Goal: Transaction & Acquisition: Purchase product/service

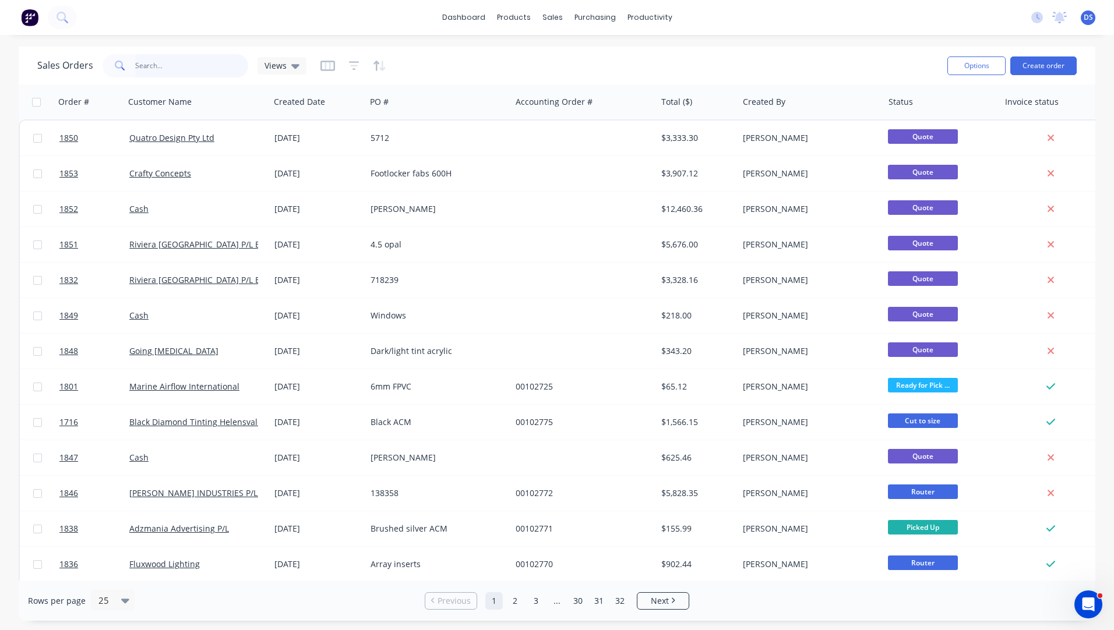
scroll to position [433, 0]
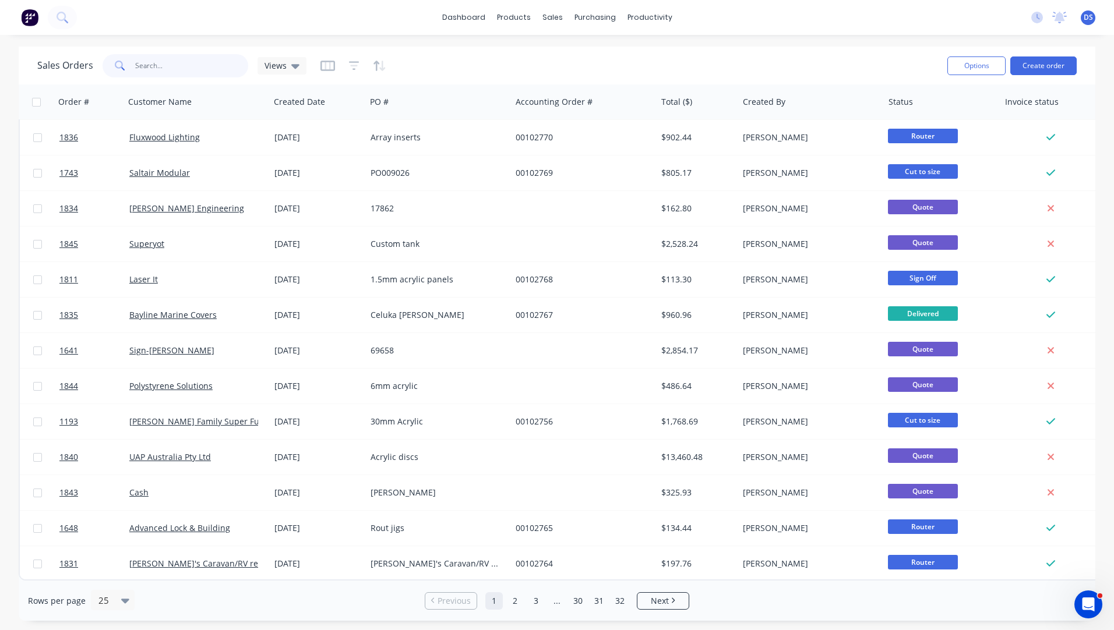
drag, startPoint x: 0, startPoint y: 0, endPoint x: 100, endPoint y: 72, distance: 122.7
click at [100, 72] on div "Sales Orders Views" at bounding box center [171, 65] width 269 height 23
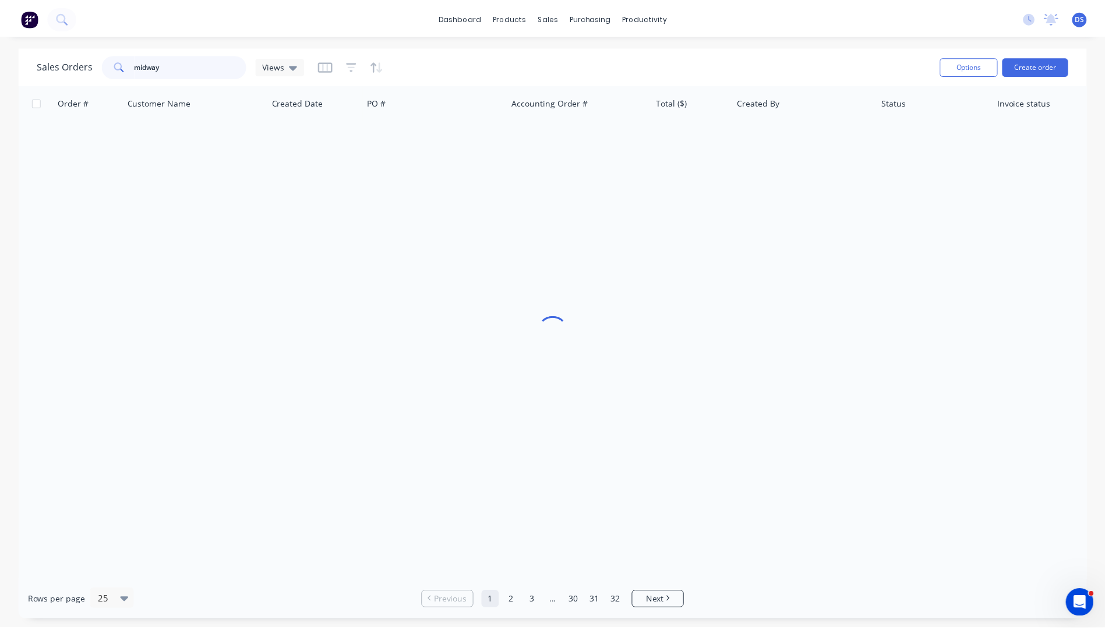
scroll to position [0, 0]
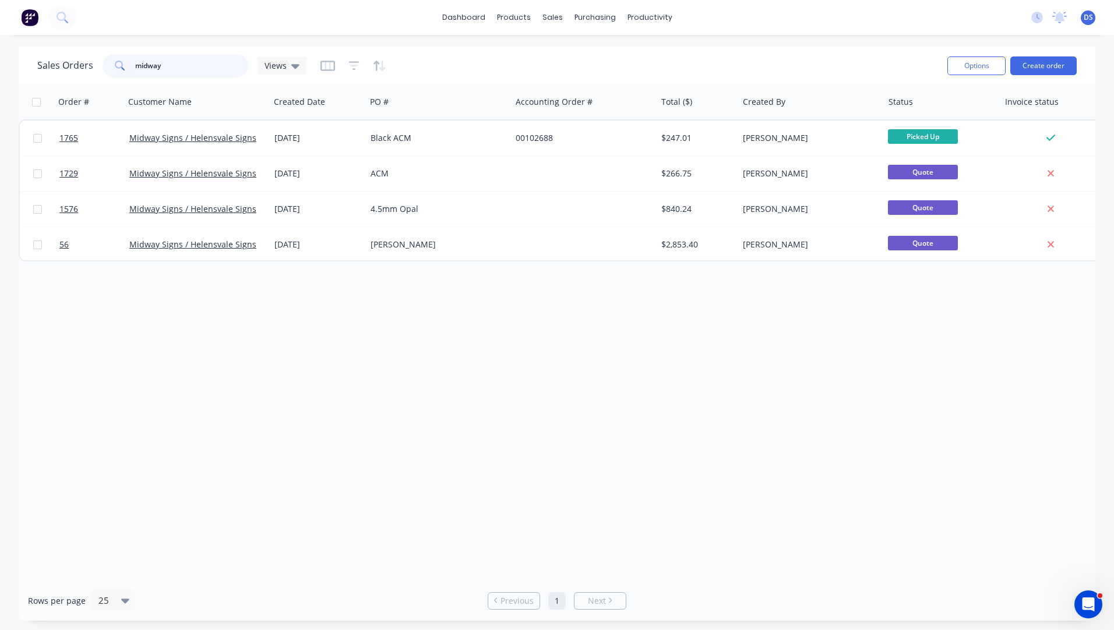
drag, startPoint x: 172, startPoint y: 69, endPoint x: 107, endPoint y: 70, distance: 65.2
click at [107, 70] on div "midway" at bounding box center [176, 65] width 146 height 23
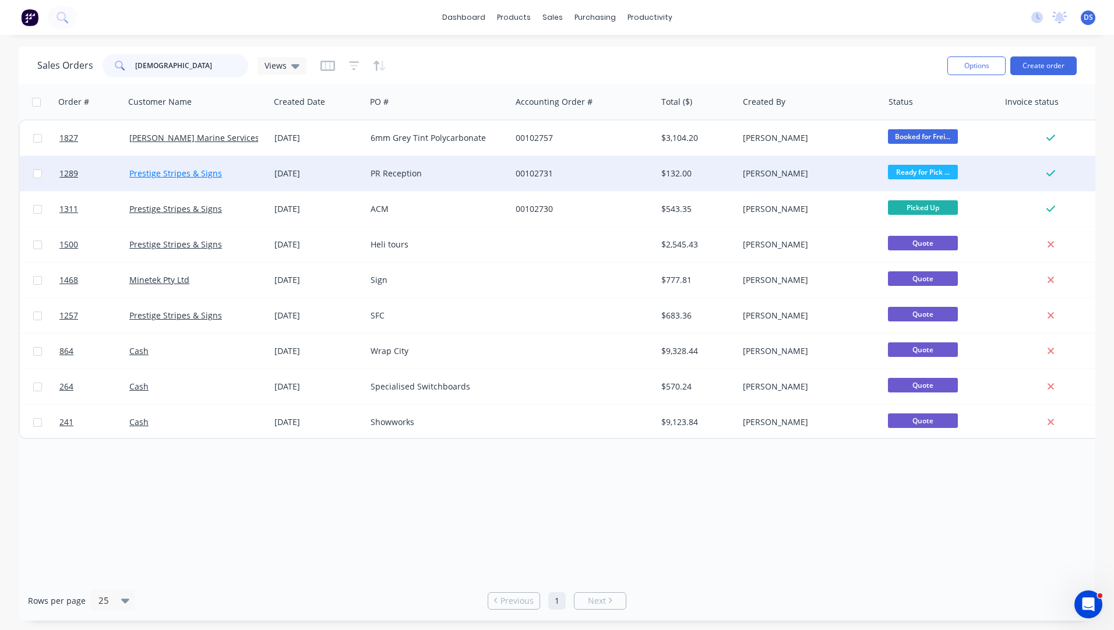
type input "[DEMOGRAPHIC_DATA]"
click at [190, 175] on link "Prestige Stripes & Signs" at bounding box center [175, 173] width 93 height 11
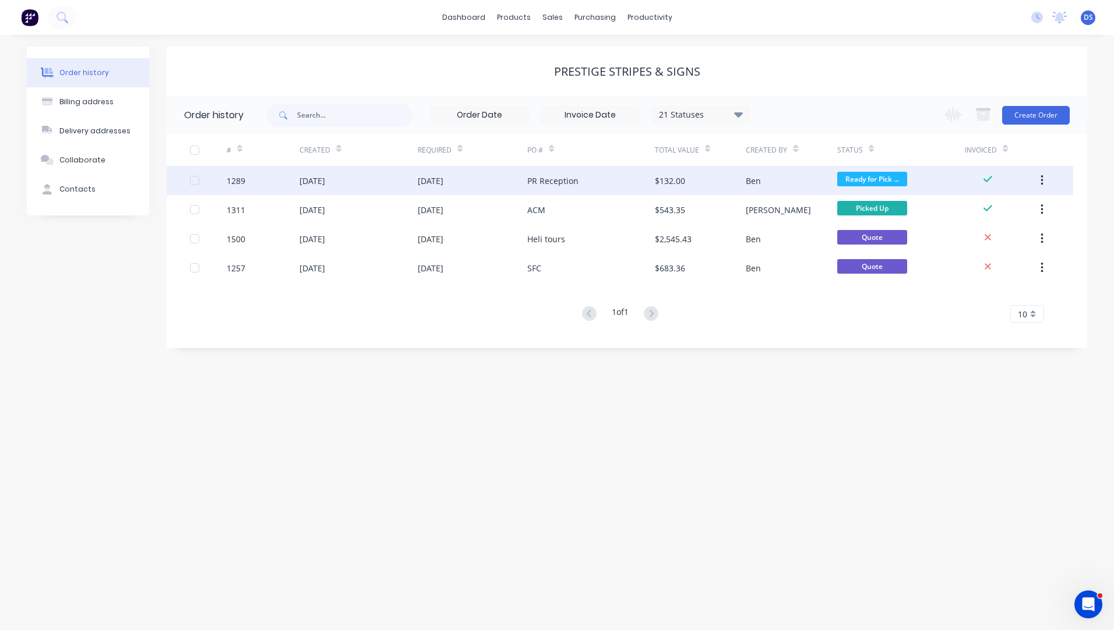
click at [548, 182] on div "PR Reception" at bounding box center [552, 181] width 51 height 12
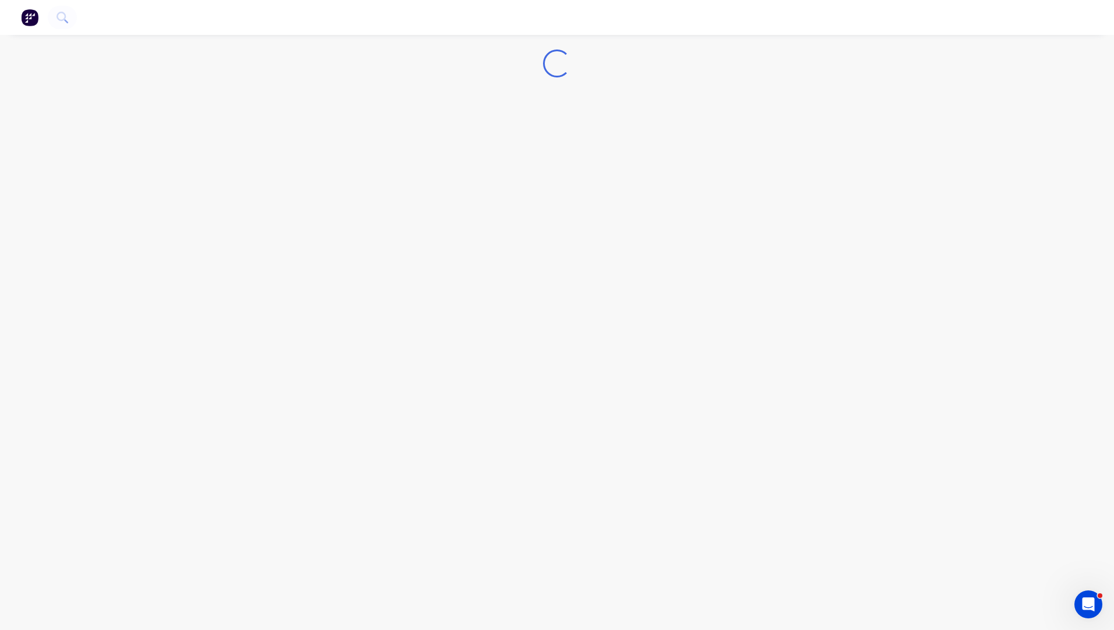
click at [548, 182] on div "Loading..." at bounding box center [557, 315] width 1114 height 630
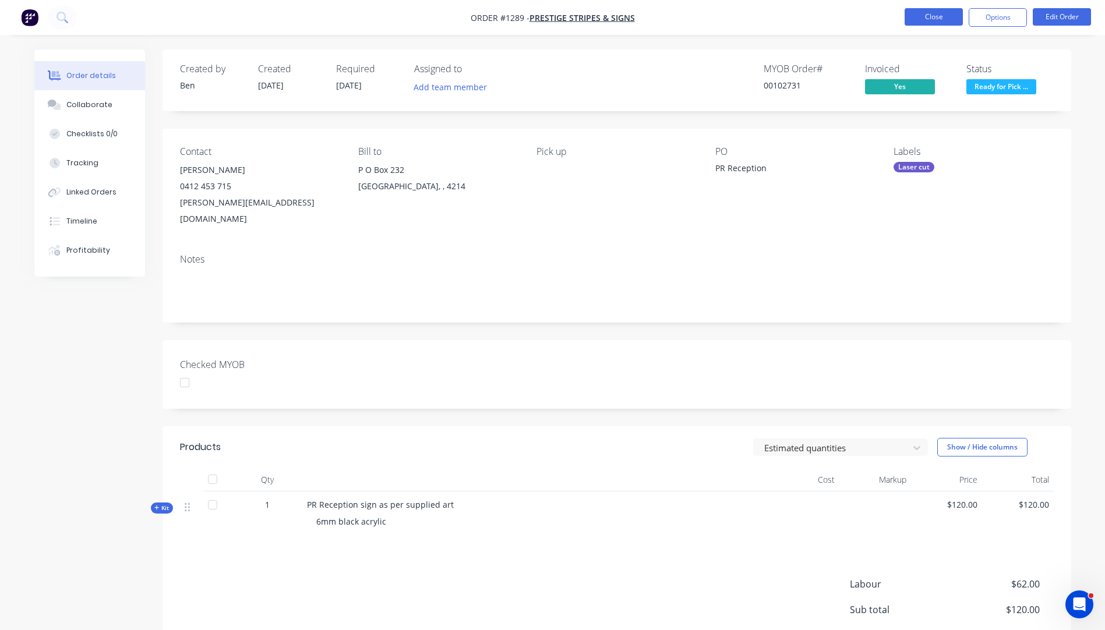
click at [930, 16] on button "Close" at bounding box center [933, 16] width 58 height 17
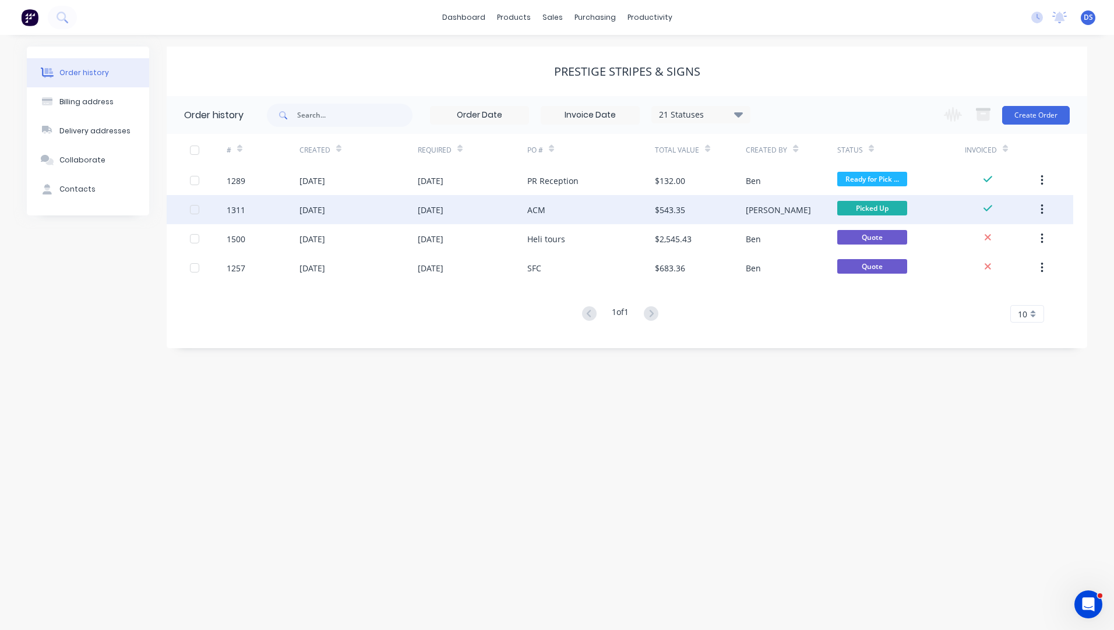
click at [443, 214] on div "[DATE]" at bounding box center [431, 210] width 26 height 12
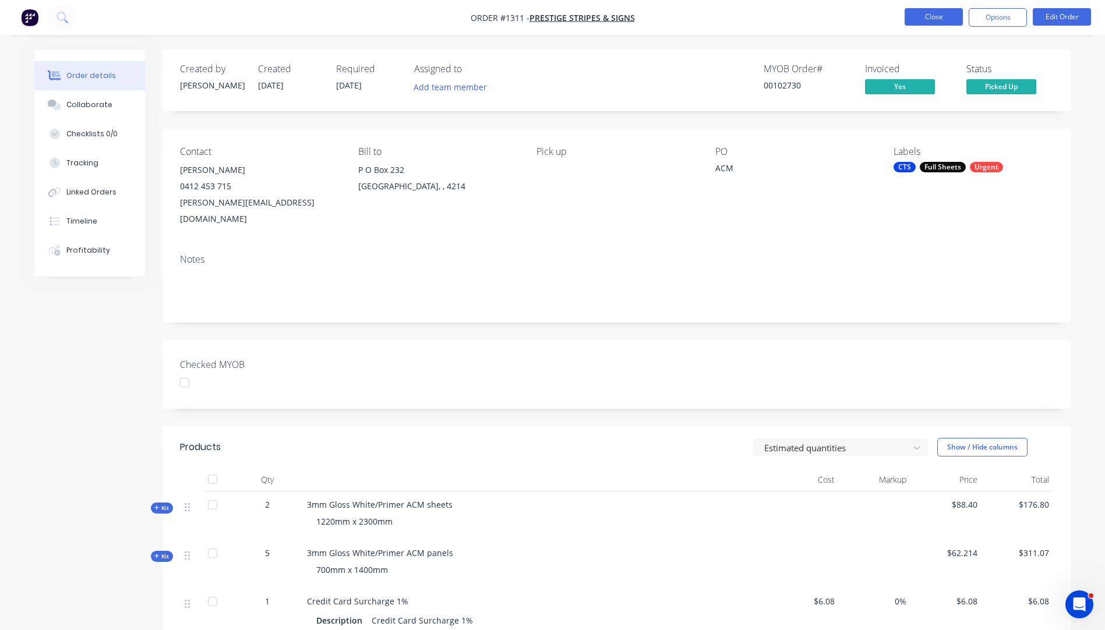
click at [921, 20] on button "Close" at bounding box center [933, 16] width 58 height 17
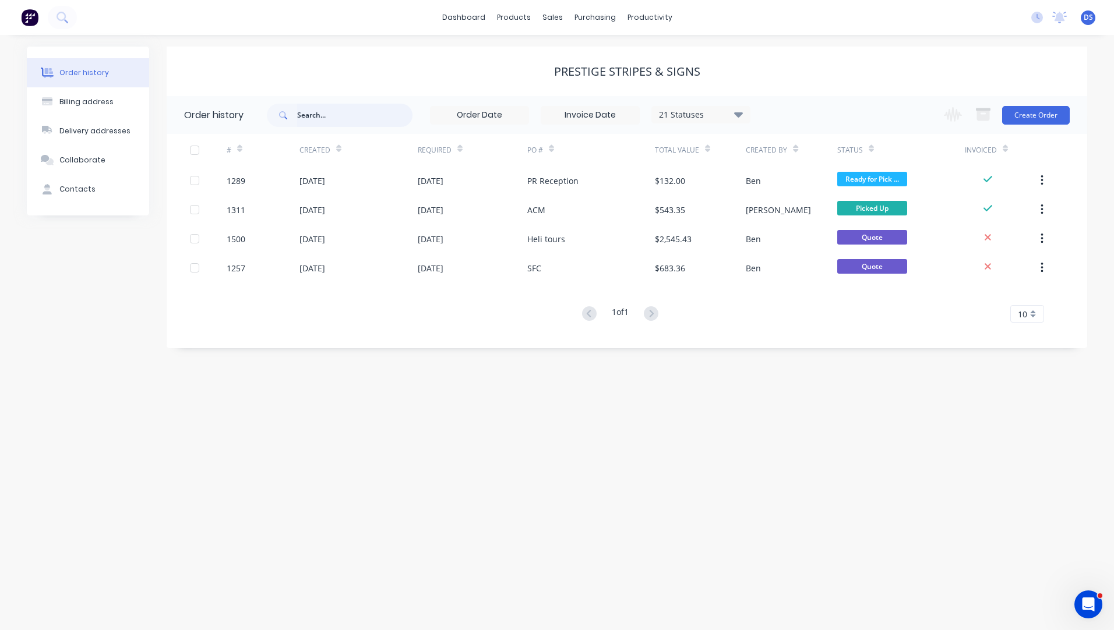
click at [348, 112] on input "text" at bounding box center [354, 115] width 115 height 23
type input "midw"
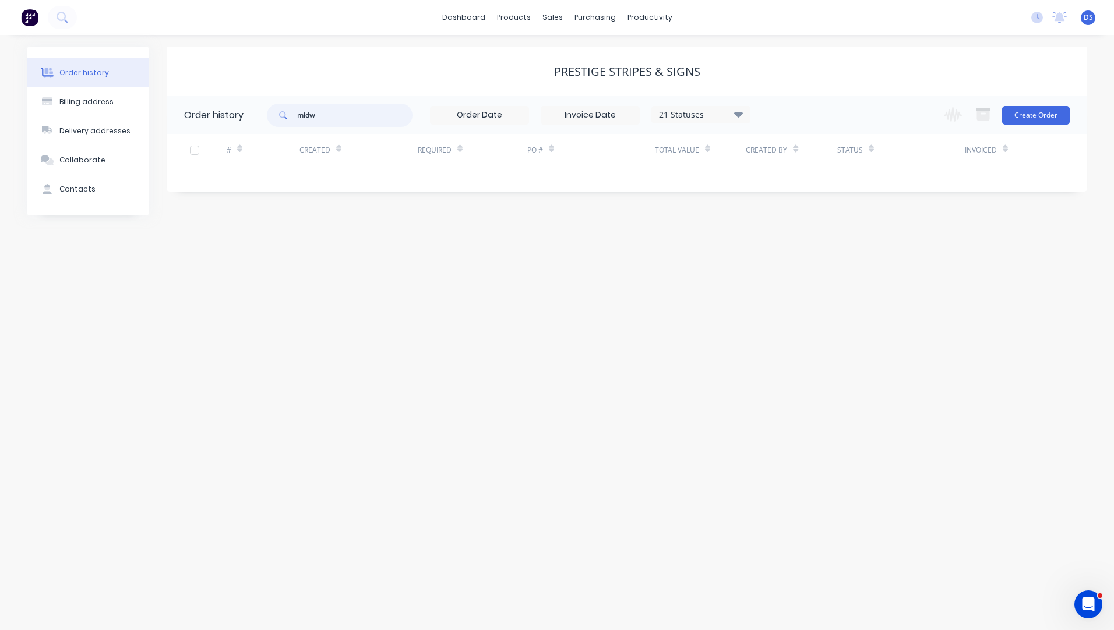
drag, startPoint x: 329, startPoint y: 109, endPoint x: 249, endPoint y: 111, distance: 80.4
click at [249, 111] on header "Order history midw 21 Statuses Invoice Status Invoiced Not Invoiced Partial Ord…" at bounding box center [627, 115] width 920 height 38
click at [574, 57] on div "Sales Orders" at bounding box center [595, 56] width 48 height 10
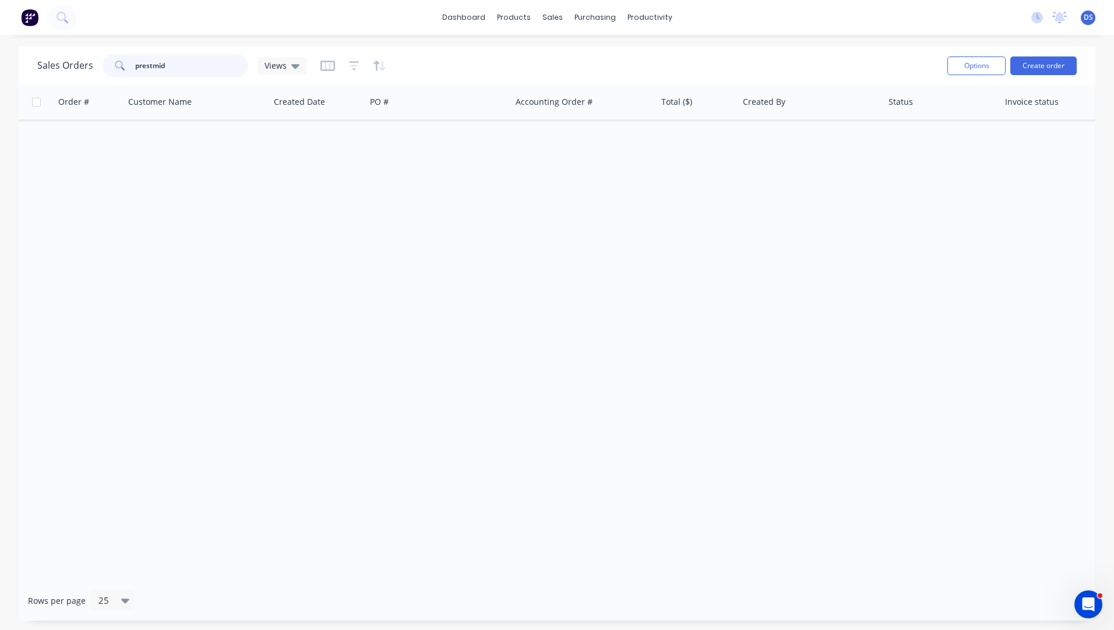
drag, startPoint x: 183, startPoint y: 64, endPoint x: 104, endPoint y: 68, distance: 78.7
click at [104, 68] on div "prestmid" at bounding box center [176, 65] width 146 height 23
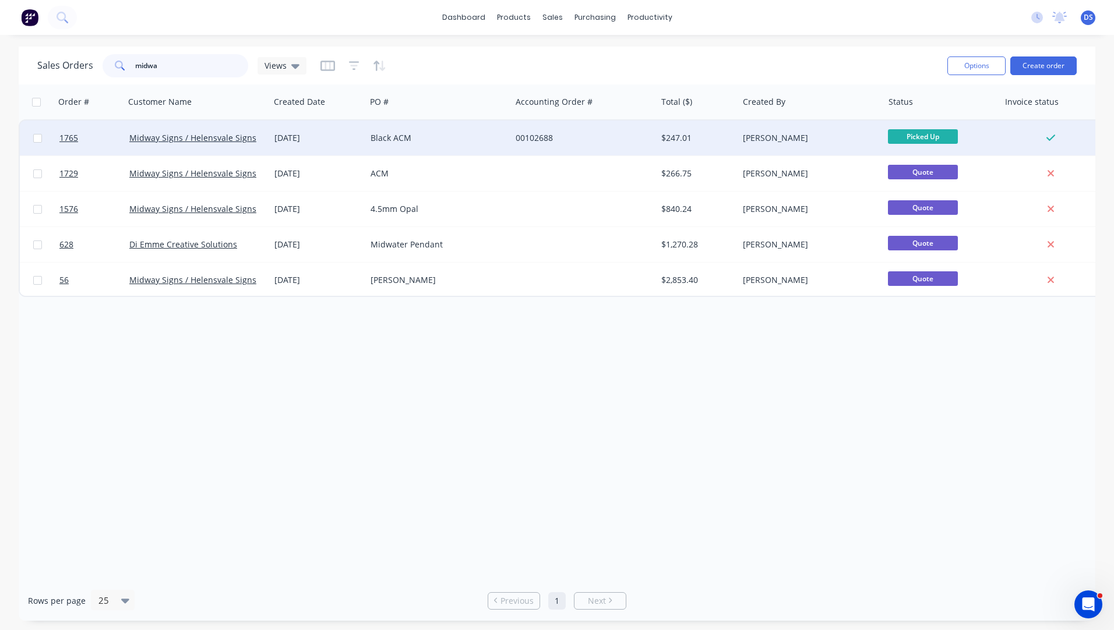
type input "midwa"
click at [387, 142] on div "Black ACM" at bounding box center [434, 138] width 129 height 12
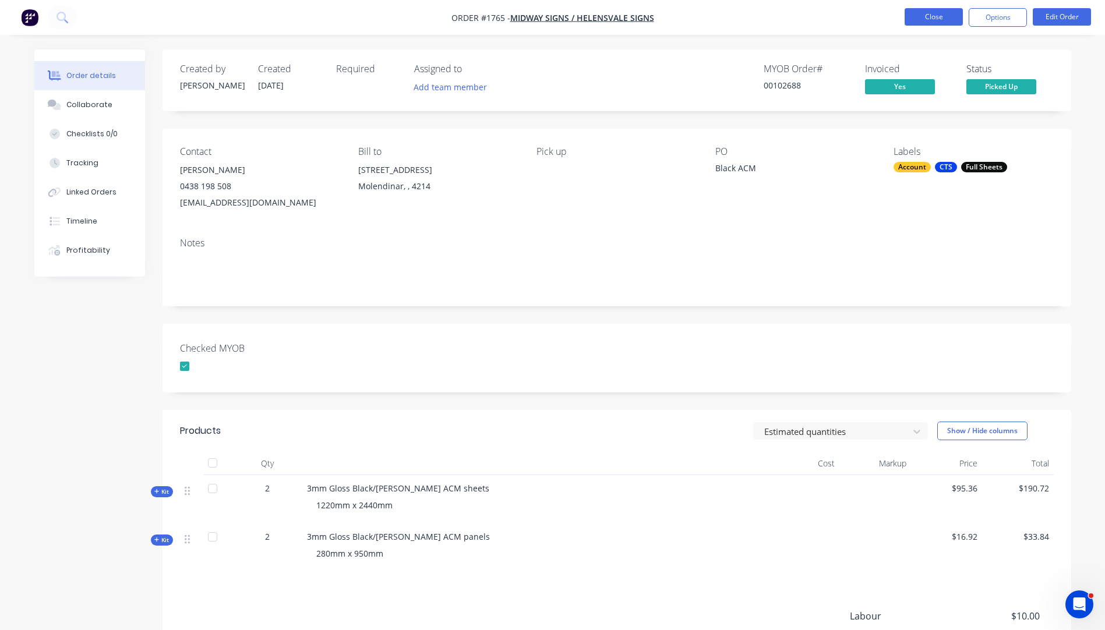
click at [924, 14] on button "Close" at bounding box center [933, 16] width 58 height 17
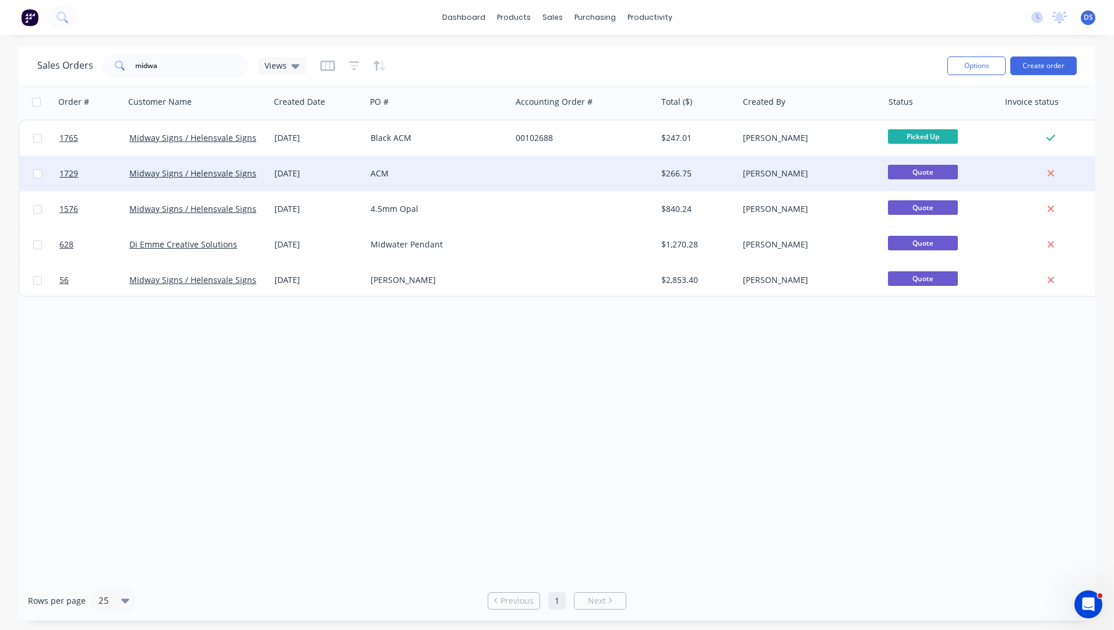
click at [411, 181] on div "ACM" at bounding box center [438, 173] width 145 height 35
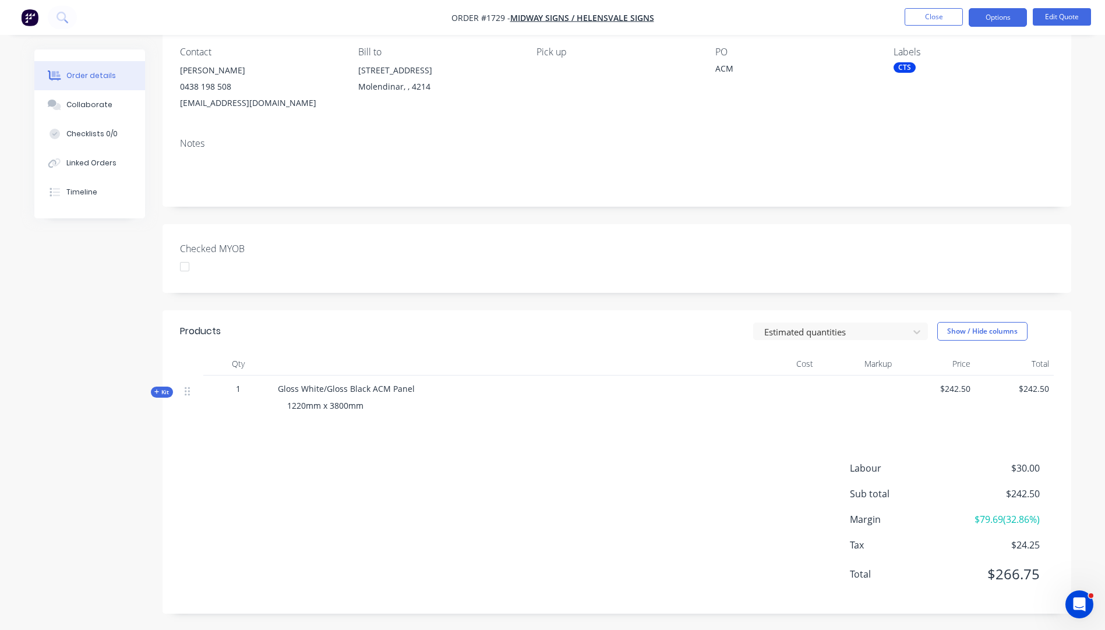
scroll to position [101, 0]
click at [156, 391] on icon "button" at bounding box center [156, 390] width 5 height 5
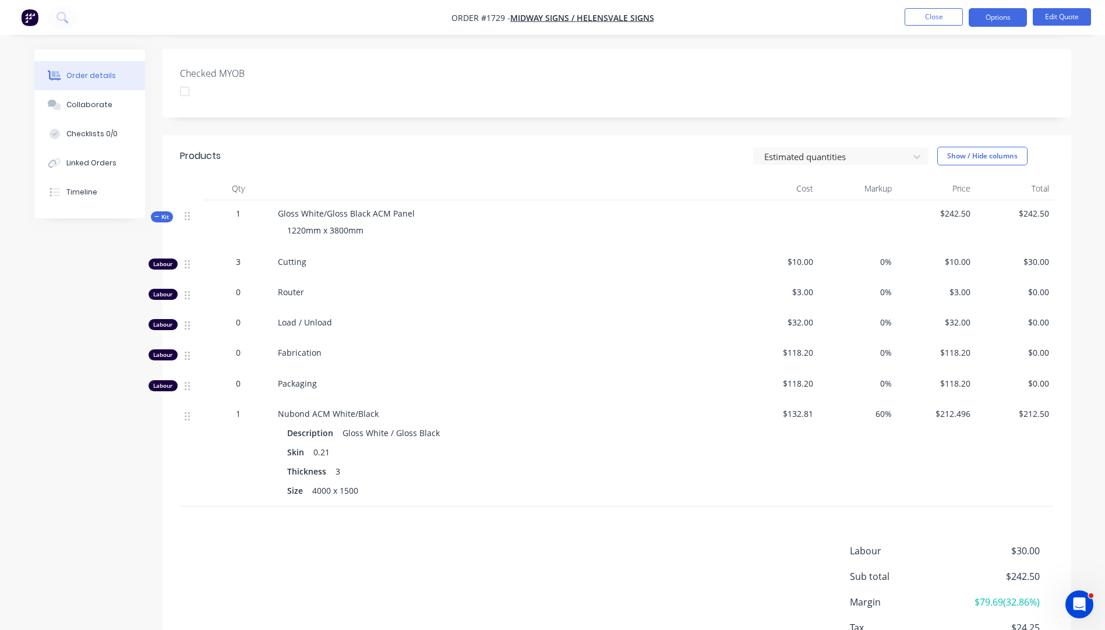
scroll to position [275, 0]
click at [914, 23] on button "Close" at bounding box center [933, 16] width 58 height 17
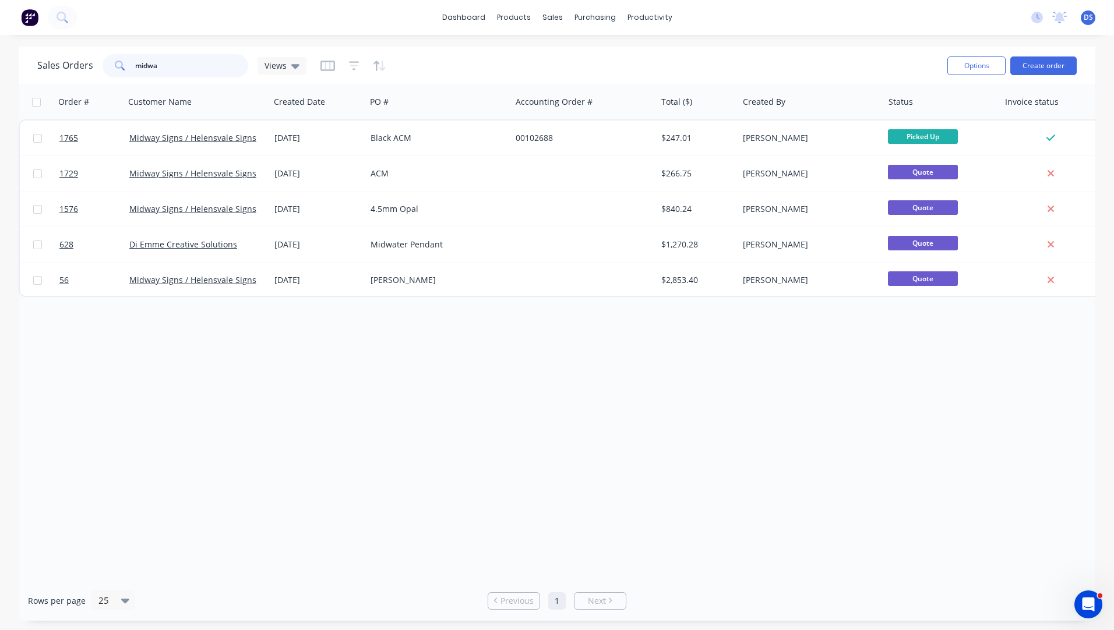
drag, startPoint x: 170, startPoint y: 66, endPoint x: 114, endPoint y: 66, distance: 55.9
click at [114, 66] on div "midwa" at bounding box center [176, 65] width 146 height 23
click at [196, 320] on div "Order # Customer Name Created Date PO # Accounting Order # Total ($) Created By…" at bounding box center [557, 332] width 1076 height 496
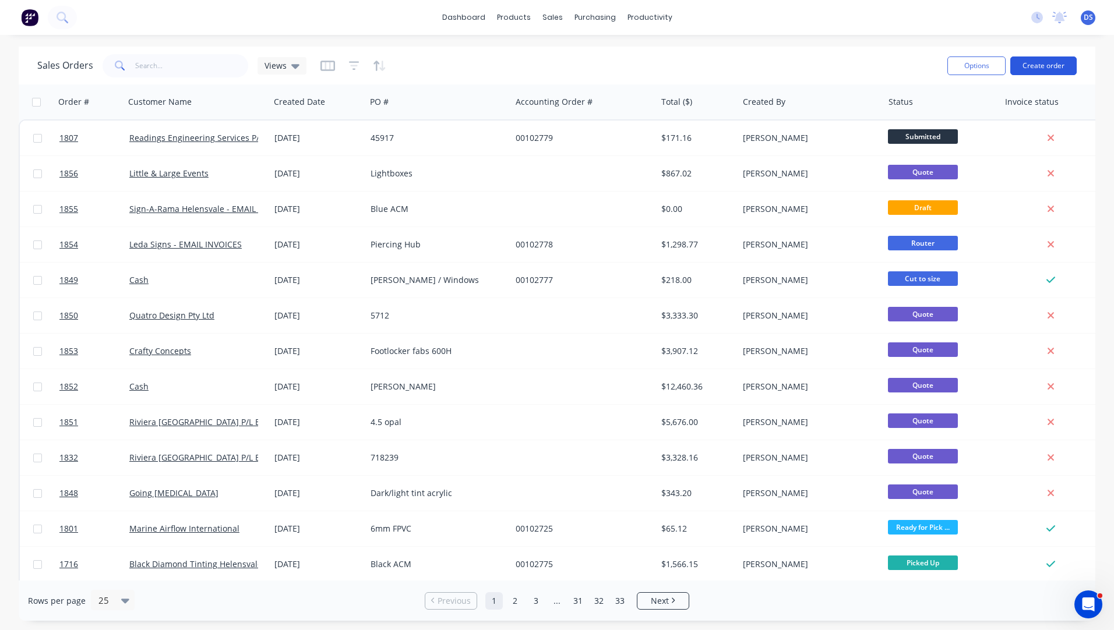
click at [1041, 65] on button "Create order" at bounding box center [1043, 65] width 66 height 19
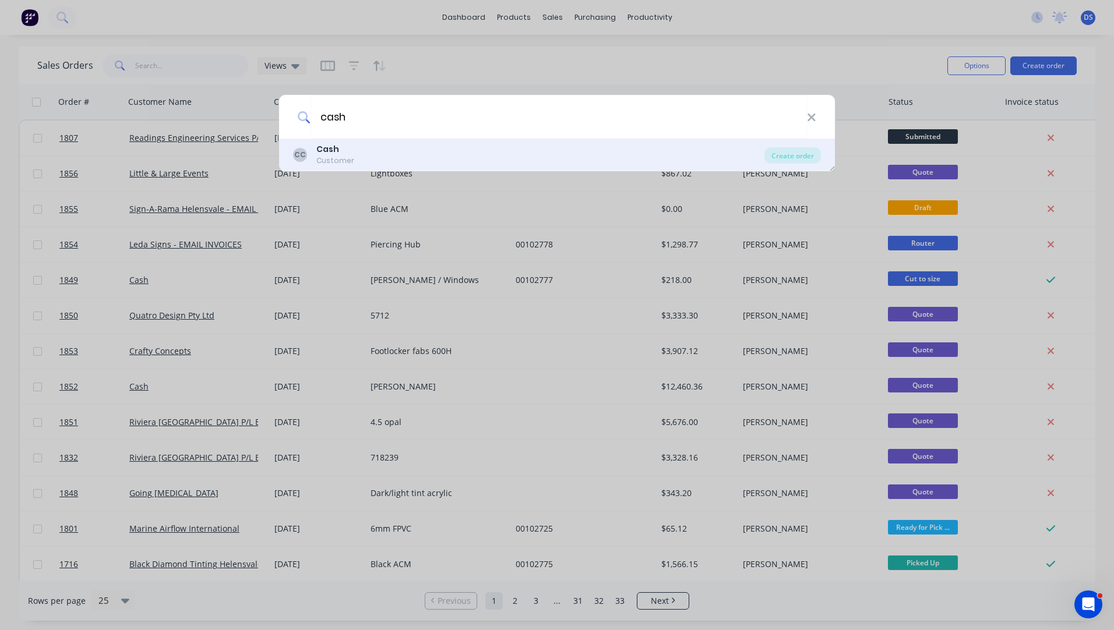
type input "cash"
click at [331, 151] on b "Cash" at bounding box center [327, 149] width 23 height 12
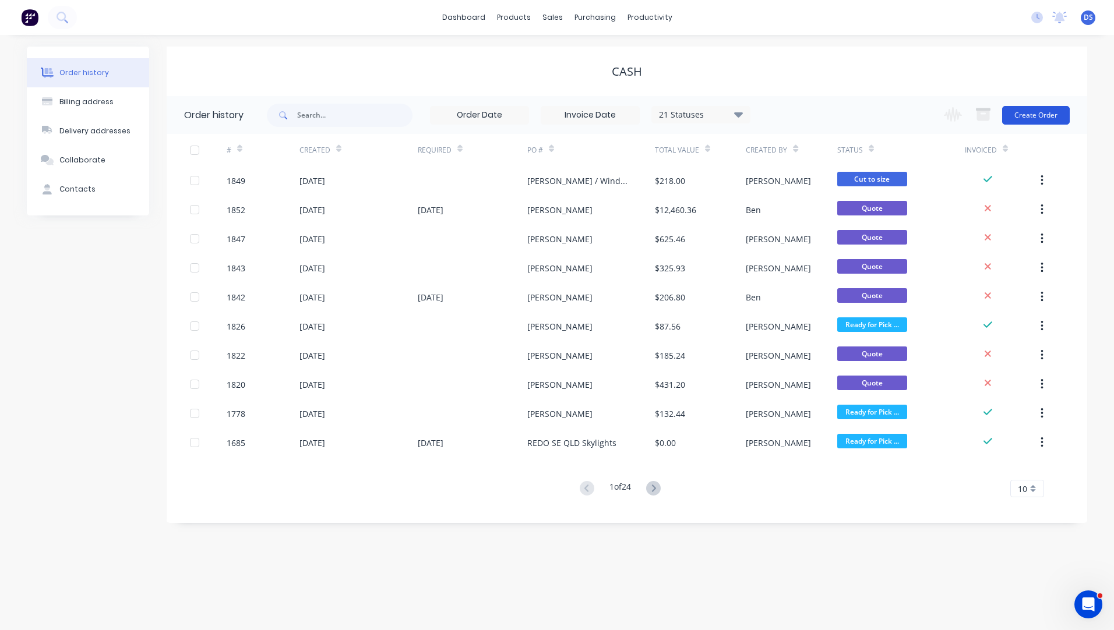
click at [1021, 119] on button "Create Order" at bounding box center [1036, 115] width 68 height 19
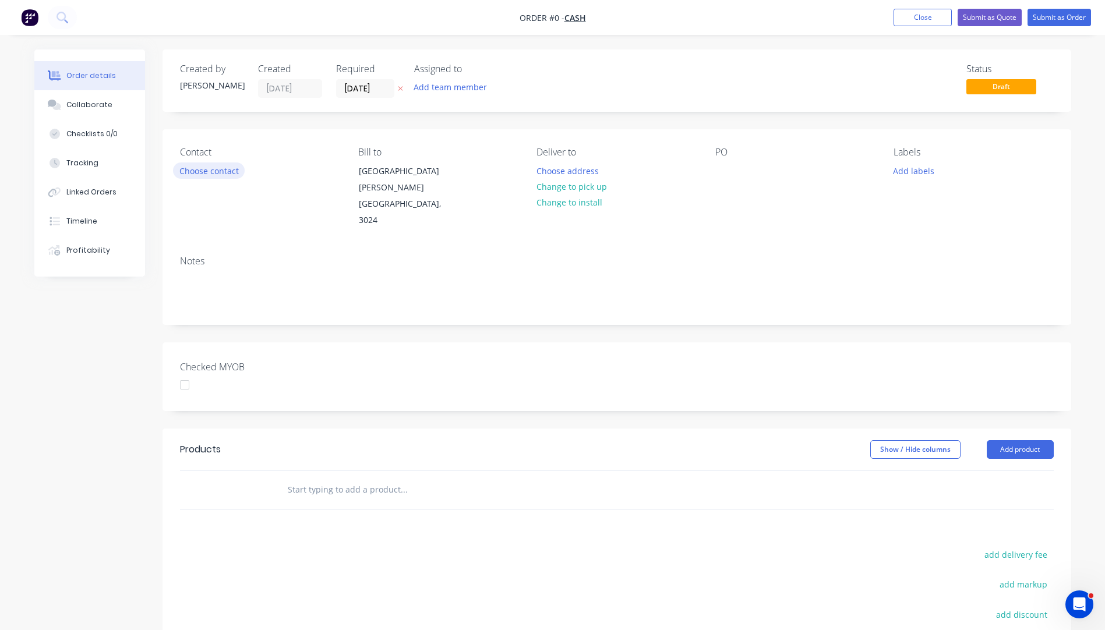
click at [221, 178] on button "Choose contact" at bounding box center [209, 170] width 72 height 16
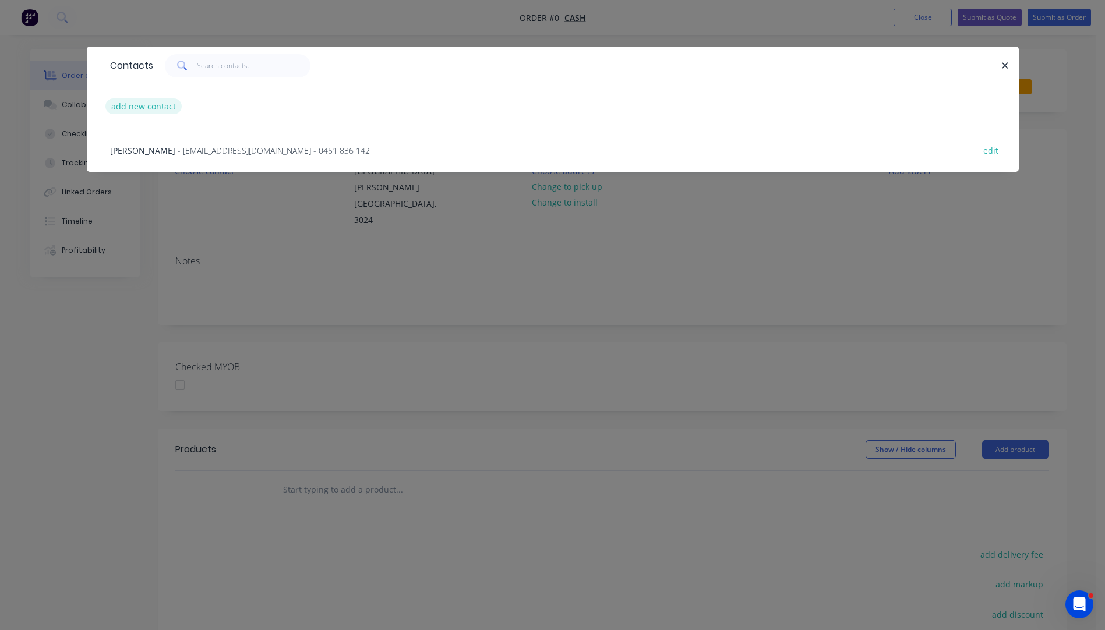
click at [150, 107] on button "add new contact" at bounding box center [143, 106] width 77 height 16
select select "AU"
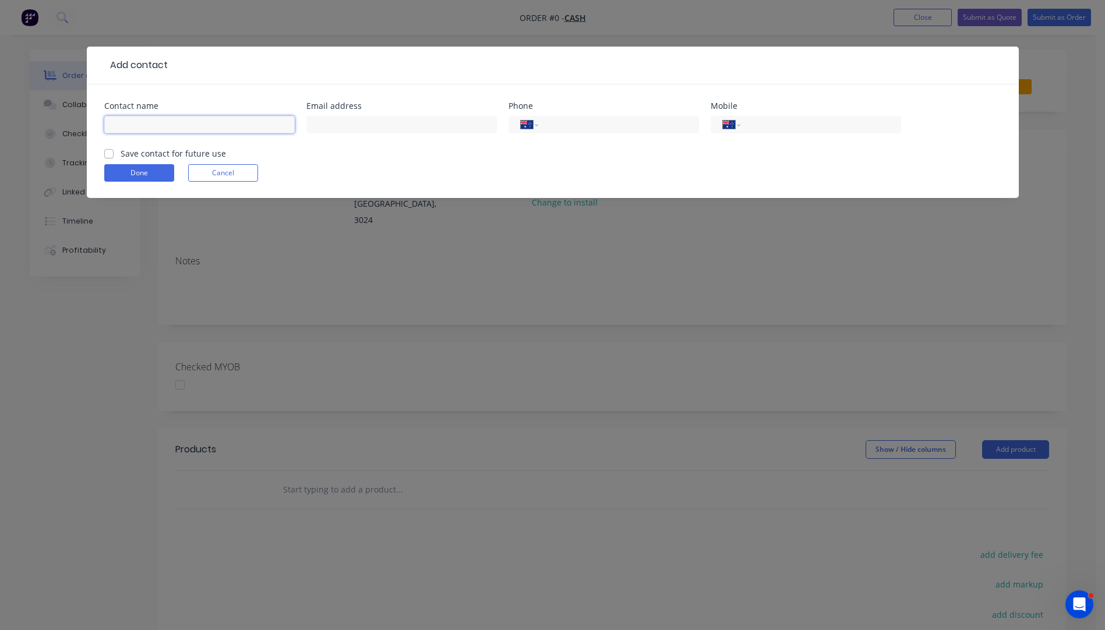
paste input "[PERSON_NAME] [EMAIL_ADDRESS][DOMAIN_NAME] [PHONE_NUMBER]"
drag, startPoint x: 288, startPoint y: 123, endPoint x: 227, endPoint y: 126, distance: 60.7
click at [227, 126] on input "[PERSON_NAME] [EMAIL_ADDRESS][DOMAIN_NAME] [PHONE_NUMBER]" at bounding box center [199, 124] width 190 height 17
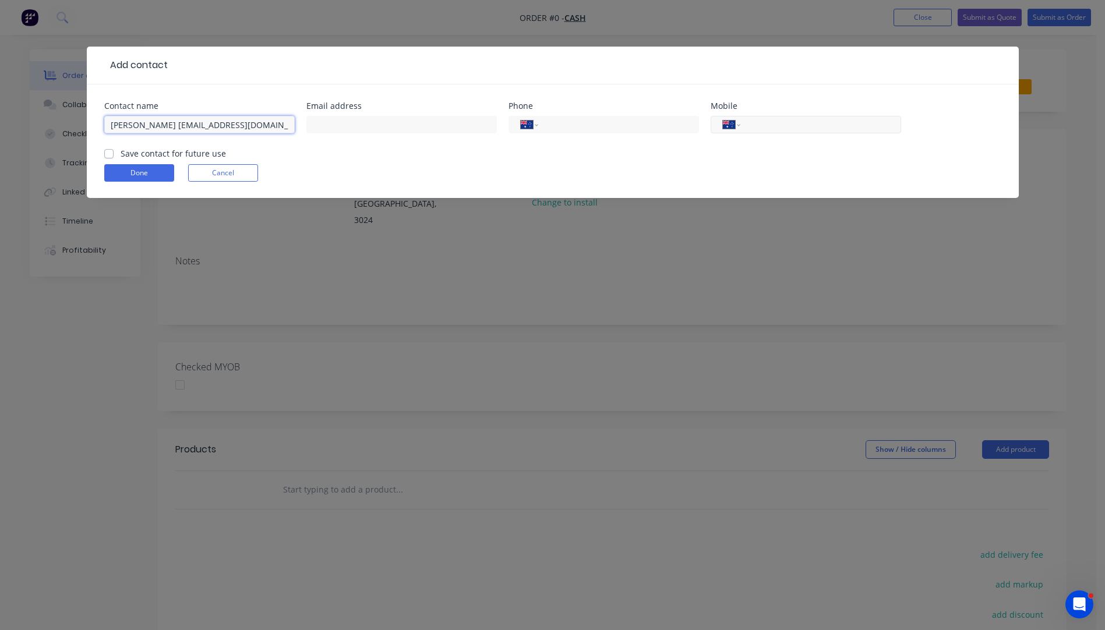
type input "[PERSON_NAME] [EMAIL_ADDRESS][DOMAIN_NAME]"
paste input "0458 223 523"
type input "0458 223 523"
drag, startPoint x: 263, startPoint y: 125, endPoint x: 161, endPoint y: 126, distance: 101.4
click at [161, 126] on input "[PERSON_NAME] [EMAIL_ADDRESS][DOMAIN_NAME]" at bounding box center [199, 124] width 190 height 17
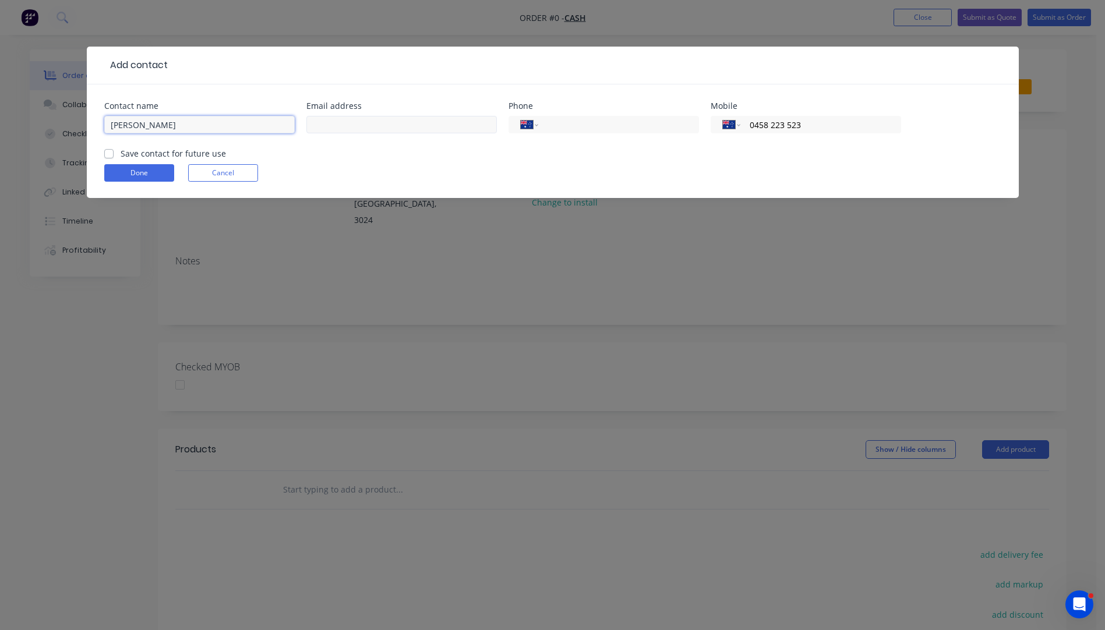
type input "[PERSON_NAME]"
paste input "[EMAIL_ADDRESS][DOMAIN_NAME]"
type input "[EMAIL_ADDRESS][DOMAIN_NAME]"
click at [152, 170] on button "Done" at bounding box center [139, 172] width 70 height 17
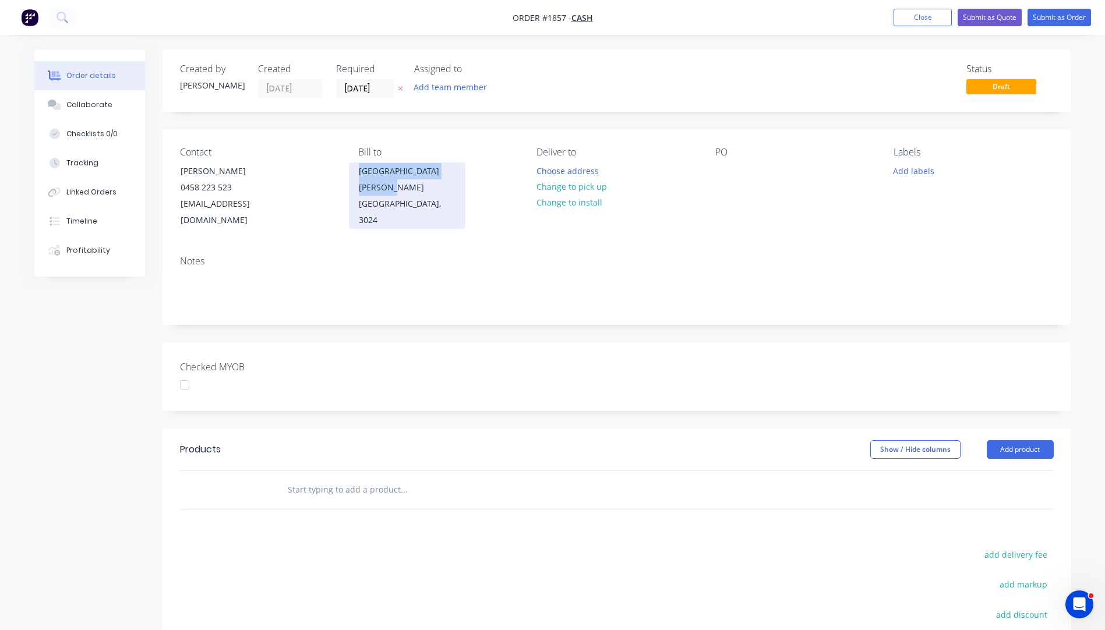
drag, startPoint x: 457, startPoint y: 172, endPoint x: 354, endPoint y: 179, distance: 102.7
click at [354, 179] on div "[GEOGRAPHIC_DATA][PERSON_NAME][GEOGRAPHIC_DATA], 3024" at bounding box center [407, 195] width 116 height 66
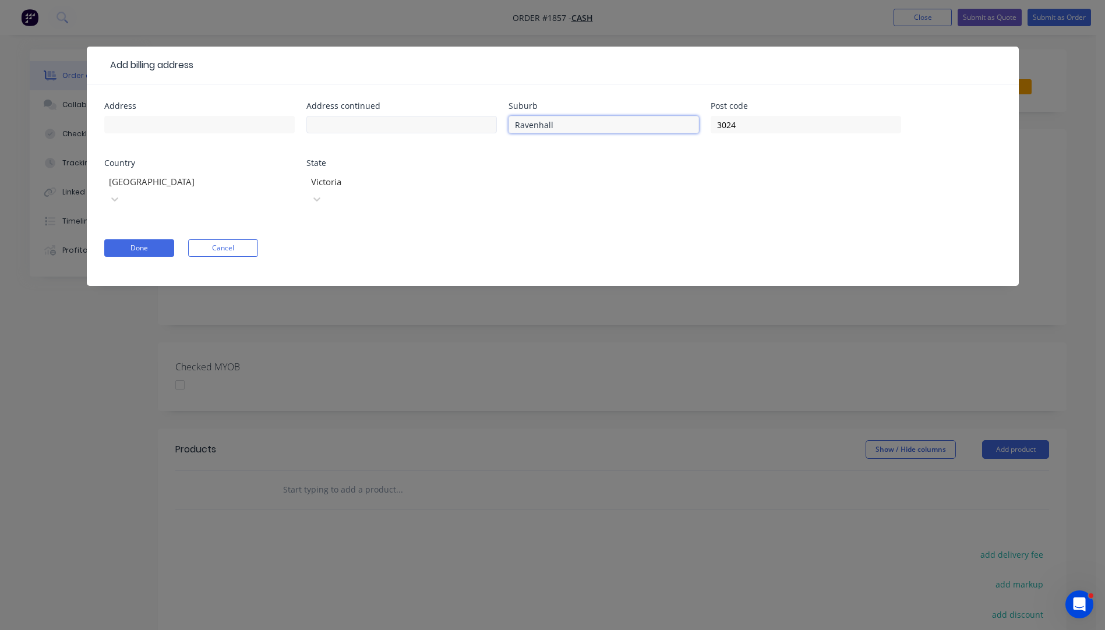
drag, startPoint x: 588, startPoint y: 127, endPoint x: 469, endPoint y: 120, distance: 119.6
click at [469, 120] on div "Address Address continued Suburb [GEOGRAPHIC_DATA] Post code 3024 Country [GEOG…" at bounding box center [552, 162] width 897 height 120
drag, startPoint x: 786, startPoint y: 126, endPoint x: 623, endPoint y: 129, distance: 163.1
click at [623, 129] on div "Address Address continued Suburb Post code [GEOGRAPHIC_DATA] State [GEOGRAPHIC_…" at bounding box center [552, 162] width 897 height 120
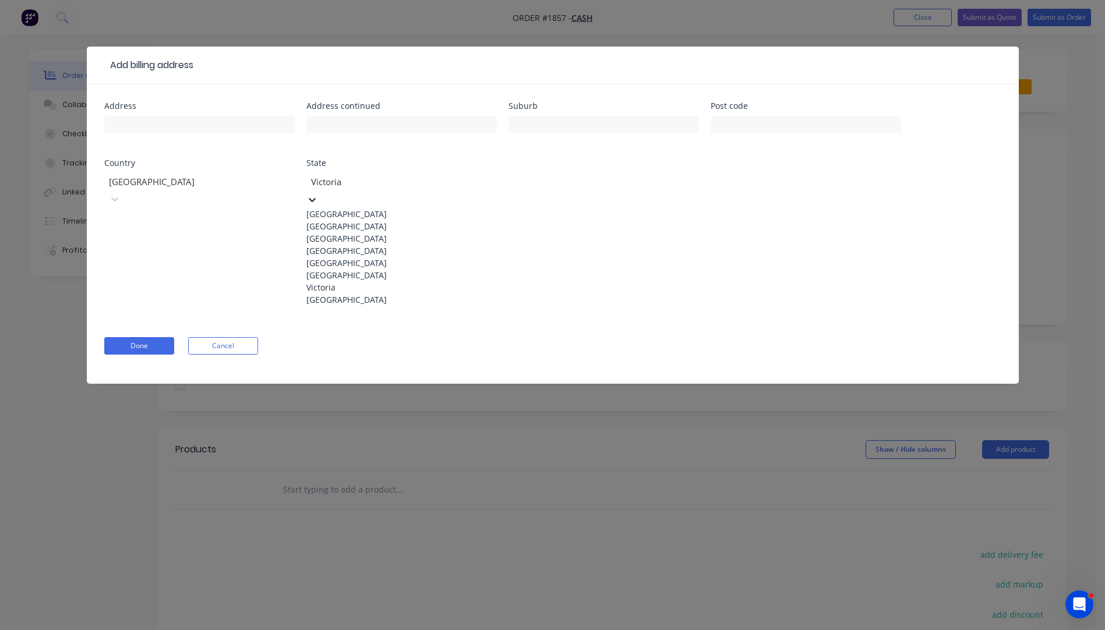
click at [368, 185] on div at bounding box center [394, 182] width 168 height 15
click at [355, 269] on div "[GEOGRAPHIC_DATA]" at bounding box center [401, 263] width 190 height 12
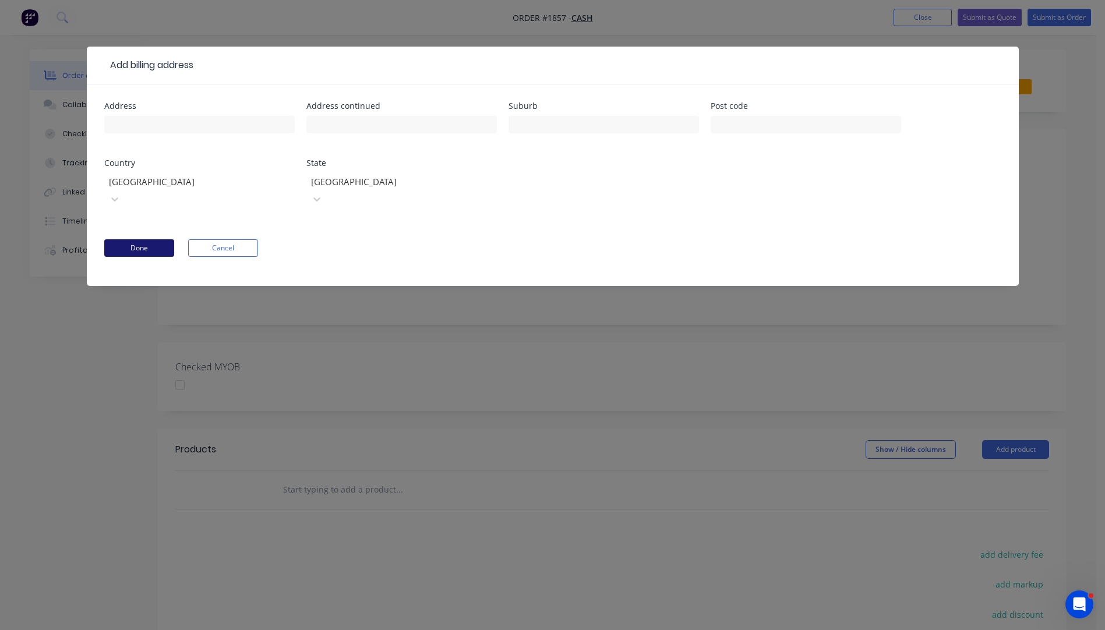
click at [157, 239] on button "Done" at bounding box center [139, 247] width 70 height 17
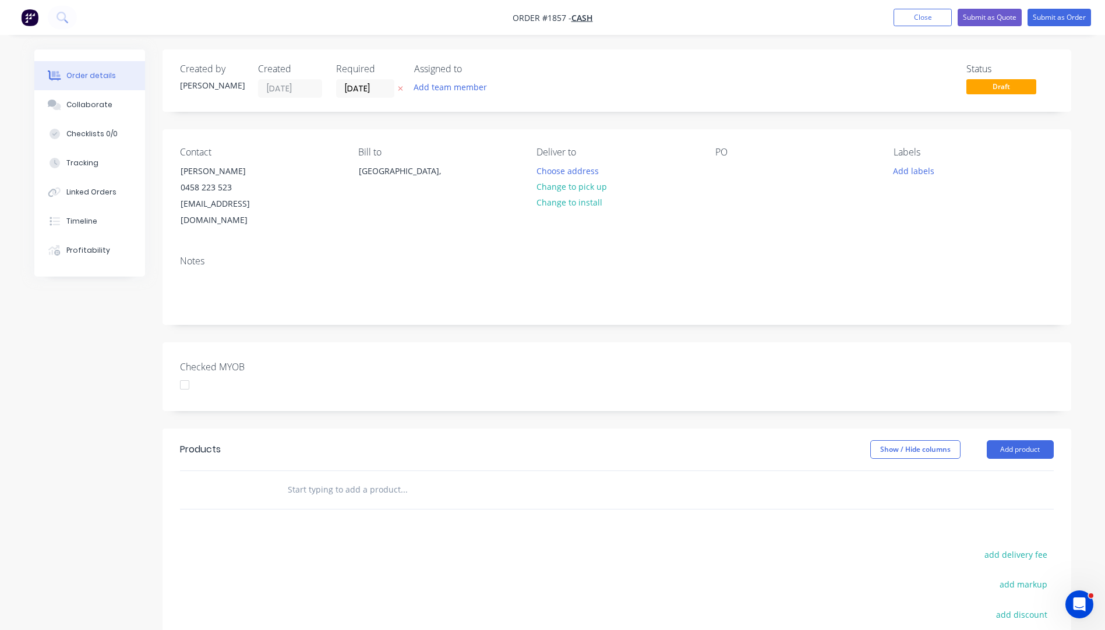
click at [400, 87] on icon "button" at bounding box center [400, 88] width 5 height 7
click at [557, 173] on button "Choose address" at bounding box center [567, 170] width 75 height 16
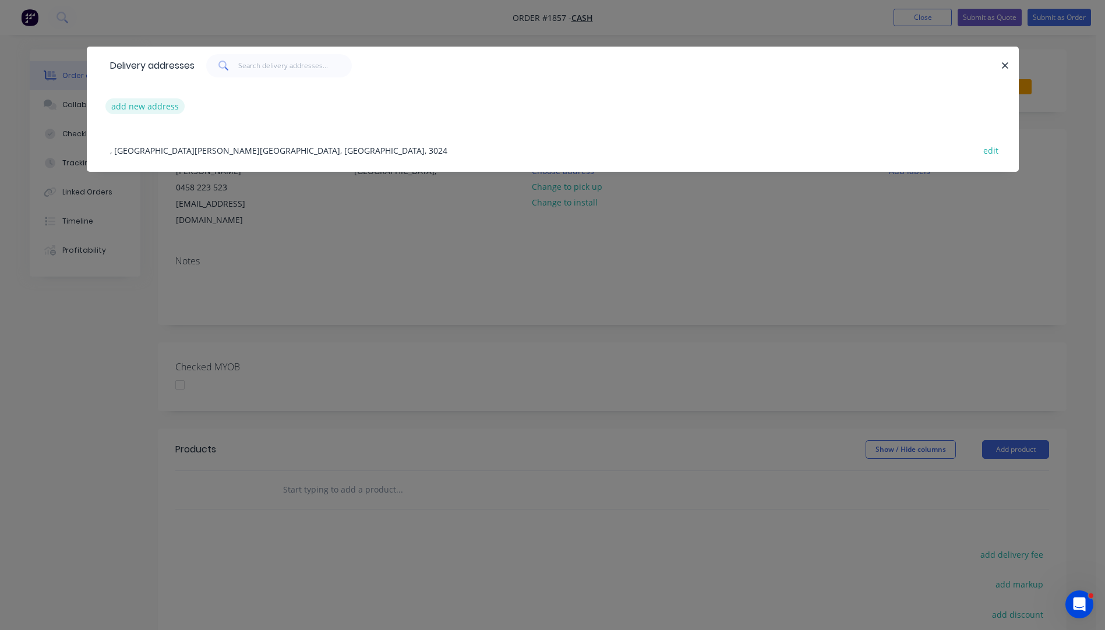
click at [132, 111] on button "add new address" at bounding box center [145, 106] width 80 height 16
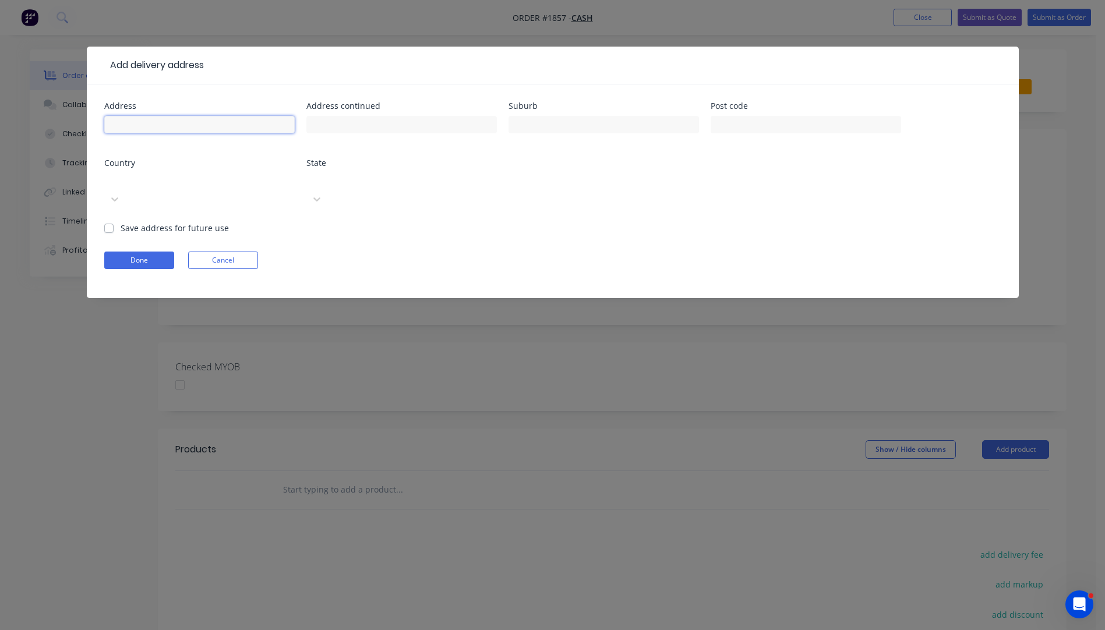
paste input "[PERSON_NAME] [EMAIL_ADDRESS][DOMAIN_NAME] [PHONE_NUMBER]"
type input "[PERSON_NAME] [EMAIL_ADDRESS][DOMAIN_NAME] [PHONE_NUMBER]"
type input "a"
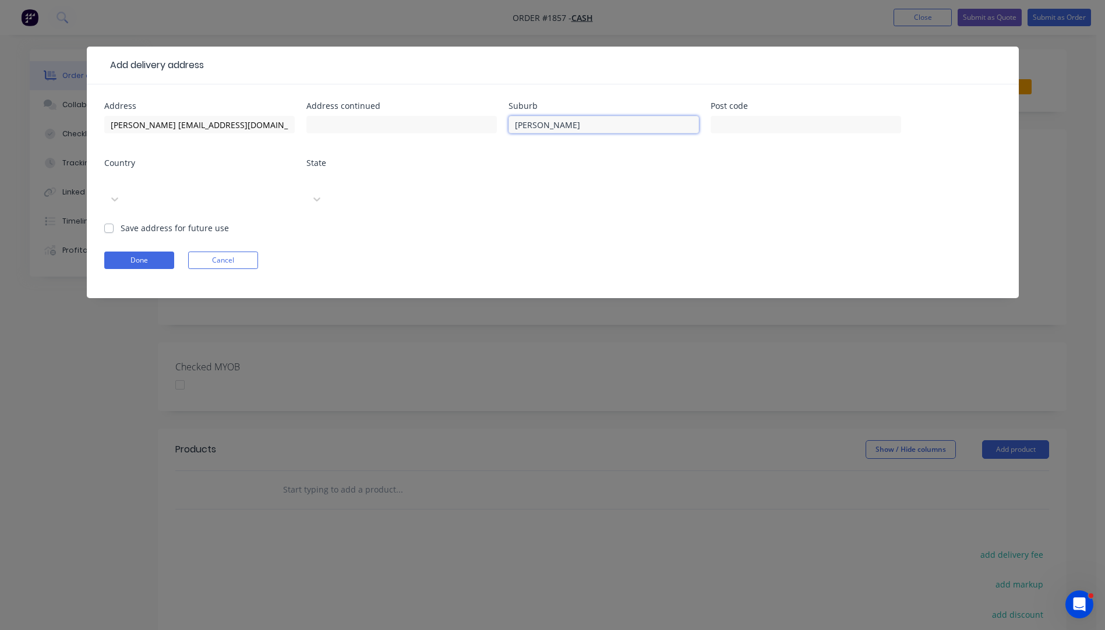
click at [521, 125] on input "[PERSON_NAME]" at bounding box center [603, 124] width 190 height 17
type input "[PERSON_NAME]"
click at [777, 128] on input "text" at bounding box center [806, 124] width 190 height 17
type input "5201"
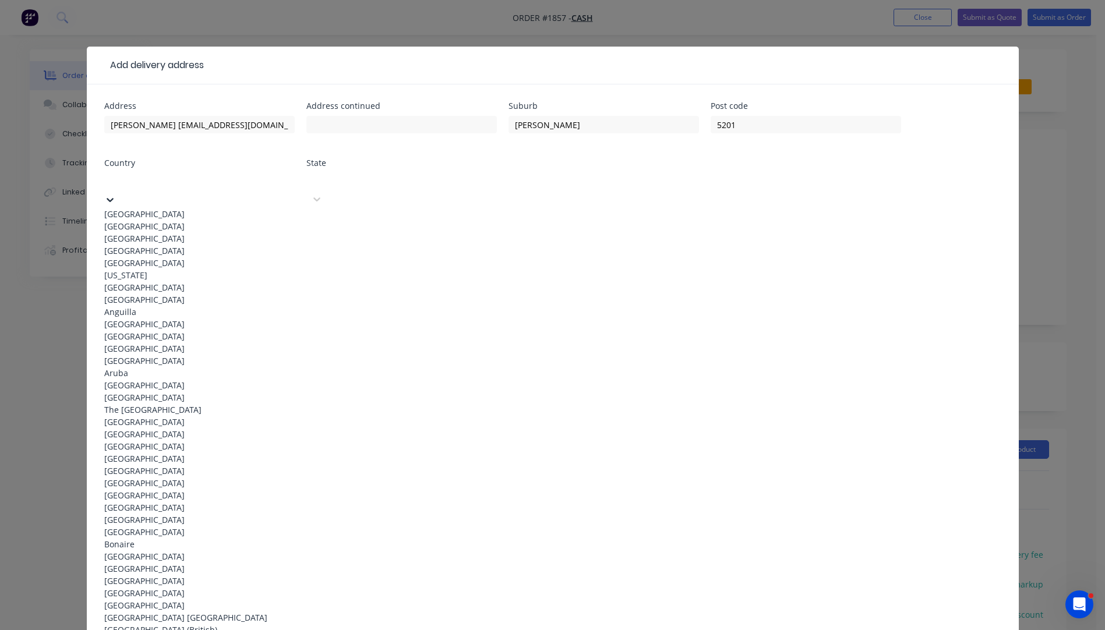
click at [185, 185] on div at bounding box center [192, 180] width 168 height 15
click at [134, 215] on div "[GEOGRAPHIC_DATA]" at bounding box center [199, 214] width 190 height 12
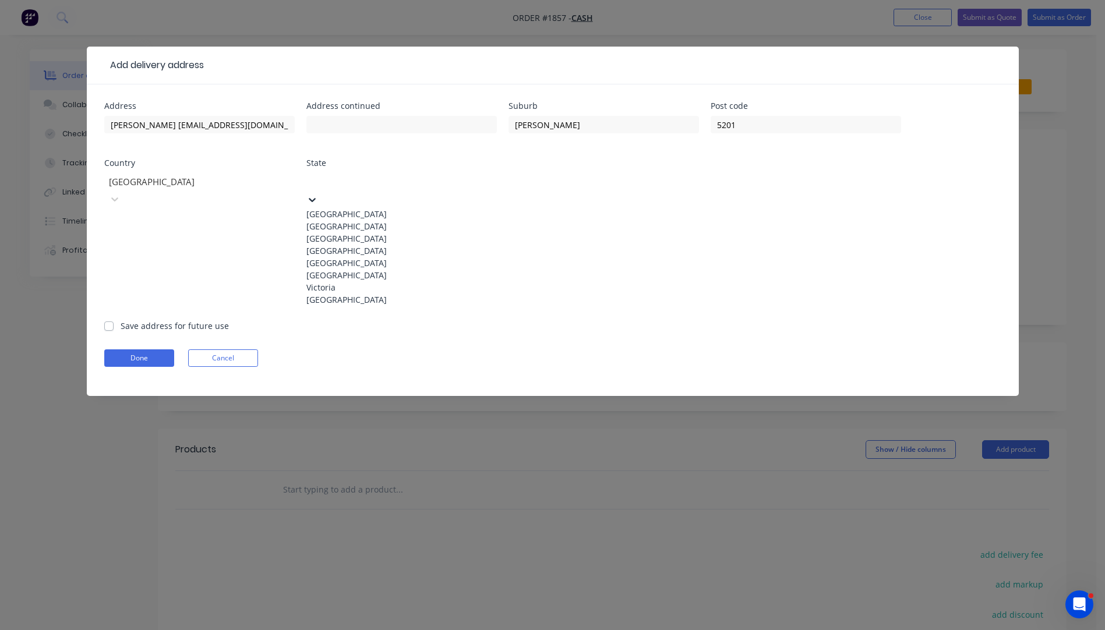
click at [343, 181] on div at bounding box center [394, 180] width 168 height 15
click at [354, 269] on div "[GEOGRAPHIC_DATA]" at bounding box center [401, 263] width 190 height 12
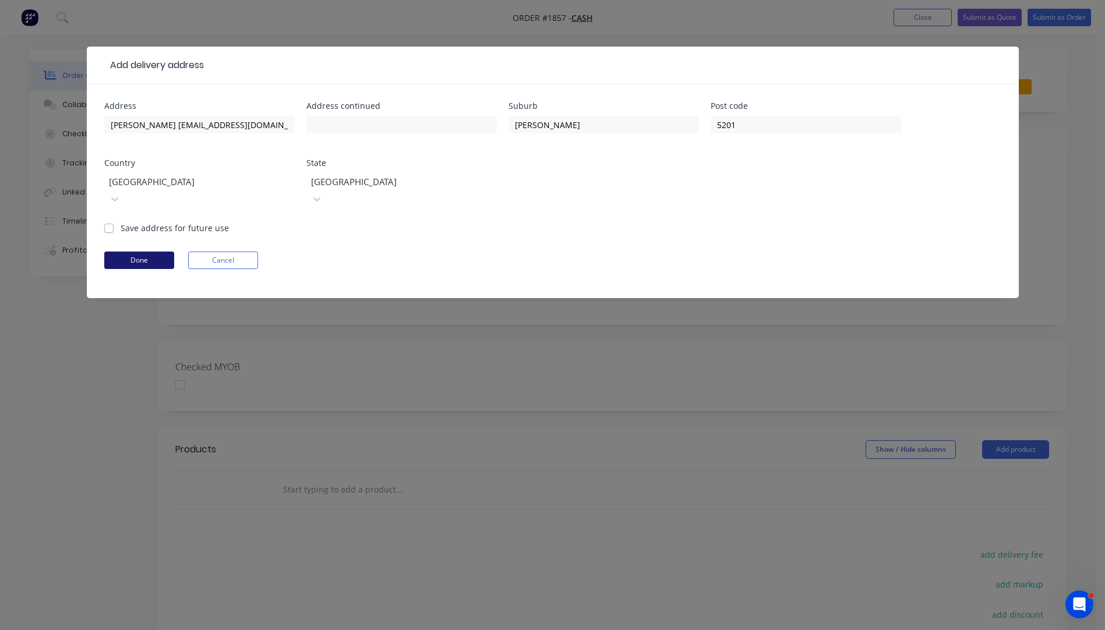
click at [130, 252] on button "Done" at bounding box center [139, 260] width 70 height 17
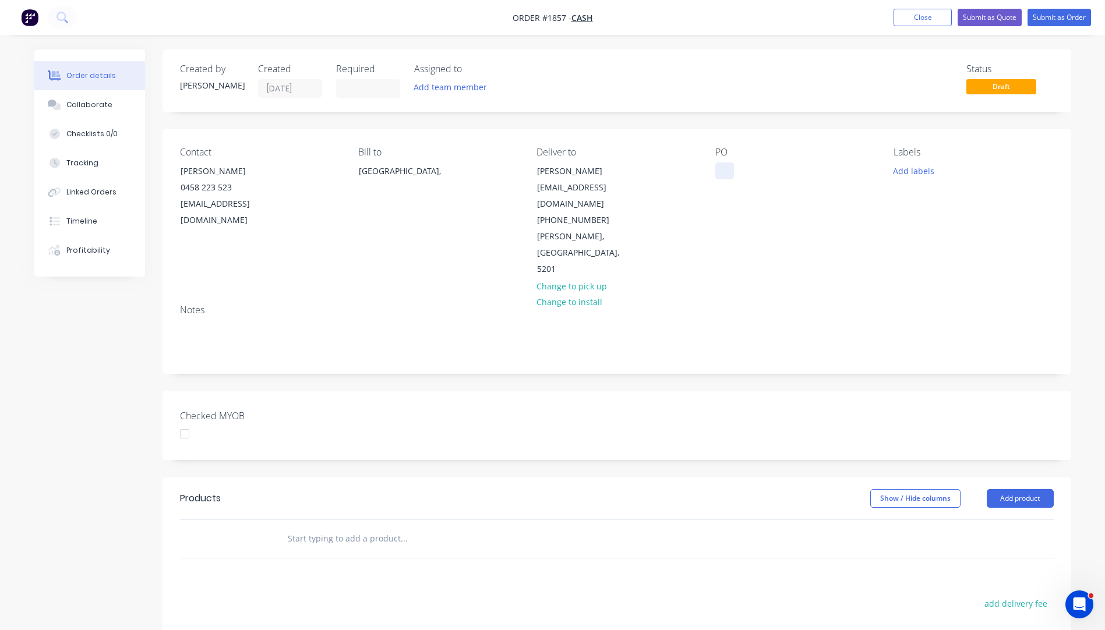
click at [718, 177] on div at bounding box center [724, 170] width 19 height 17
click at [915, 172] on button "Add labels" at bounding box center [914, 170] width 54 height 16
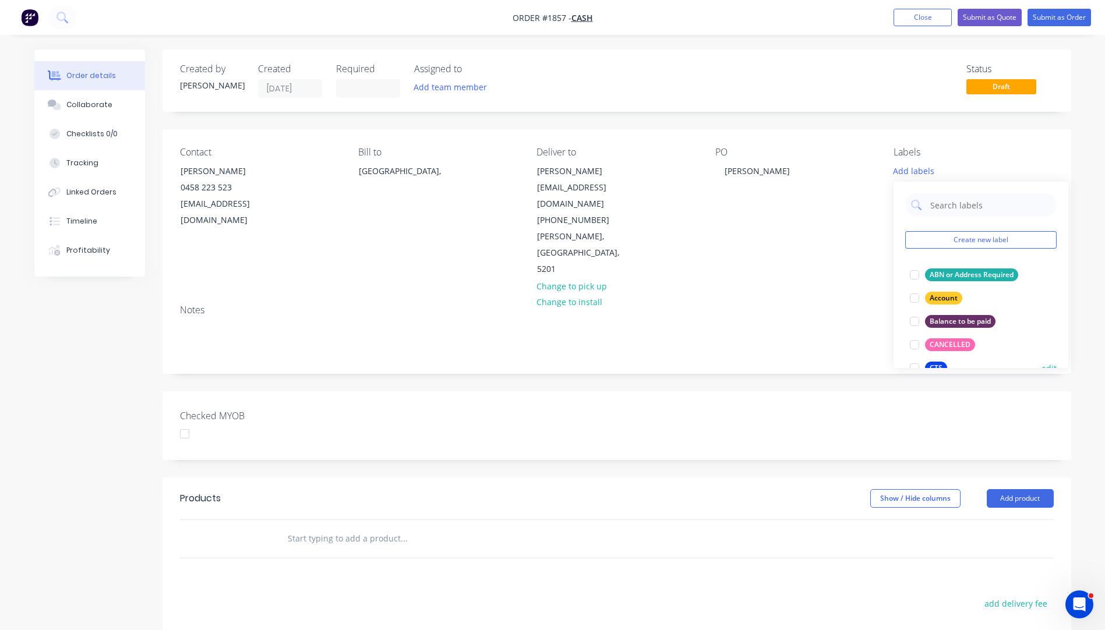
click at [932, 365] on div "CTS" at bounding box center [936, 368] width 22 height 13
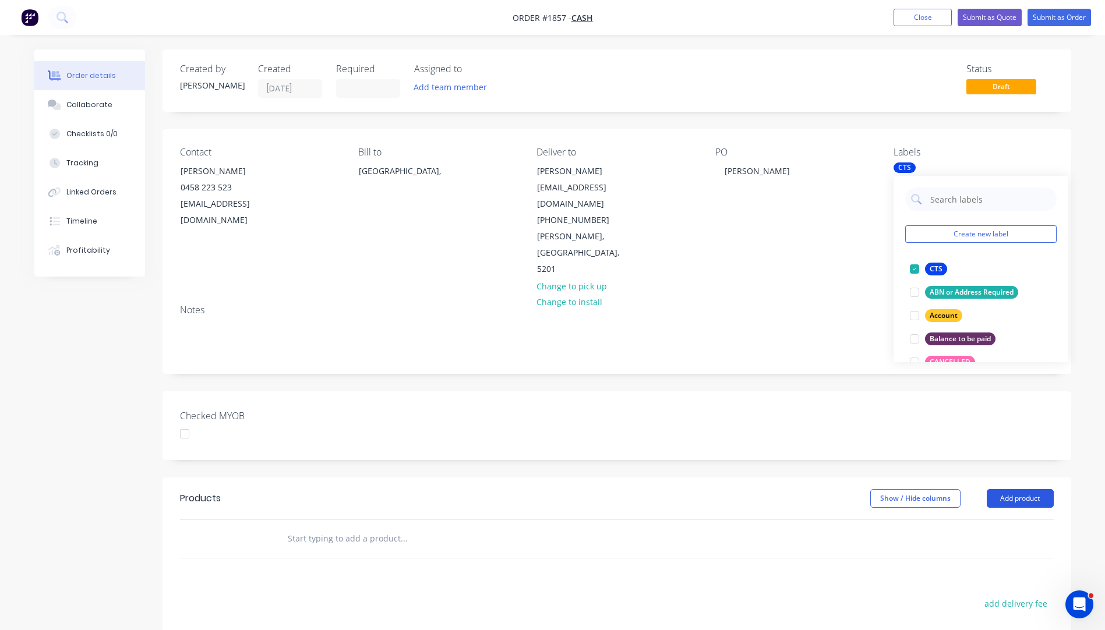
click at [1027, 489] on button "Add product" at bounding box center [1020, 498] width 67 height 19
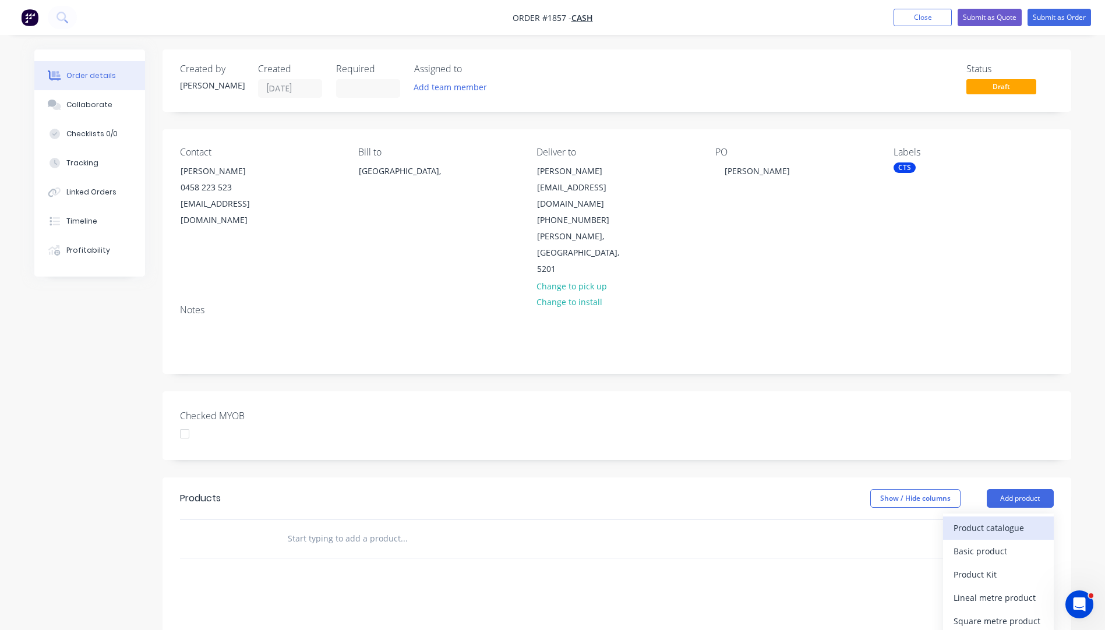
click at [974, 520] on div "Product catalogue" at bounding box center [998, 528] width 90 height 17
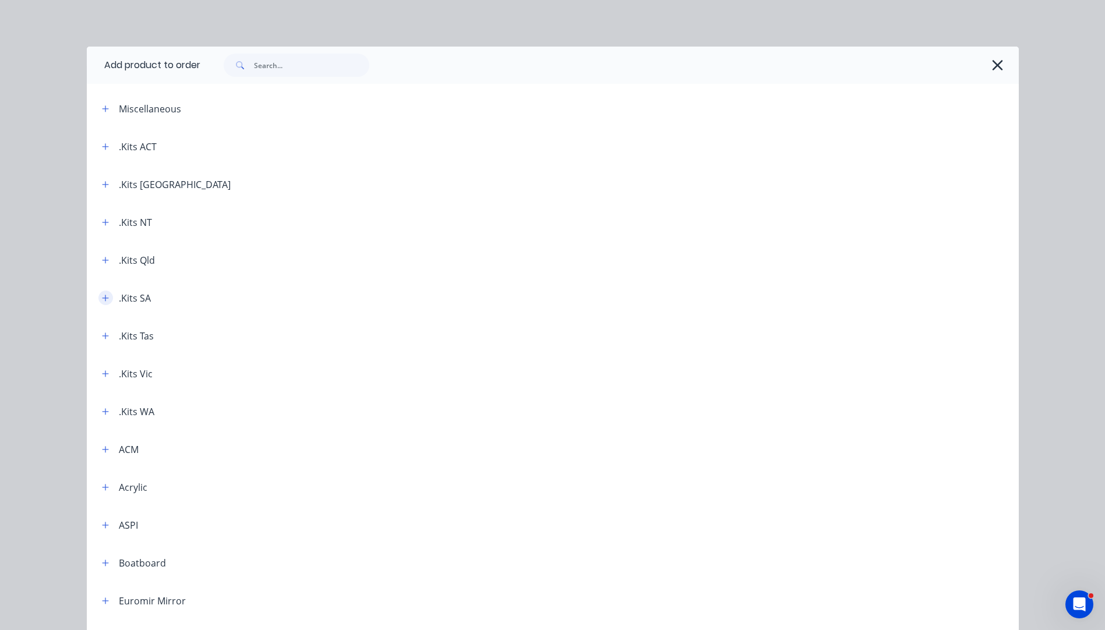
click at [102, 299] on icon "button" at bounding box center [105, 298] width 7 height 8
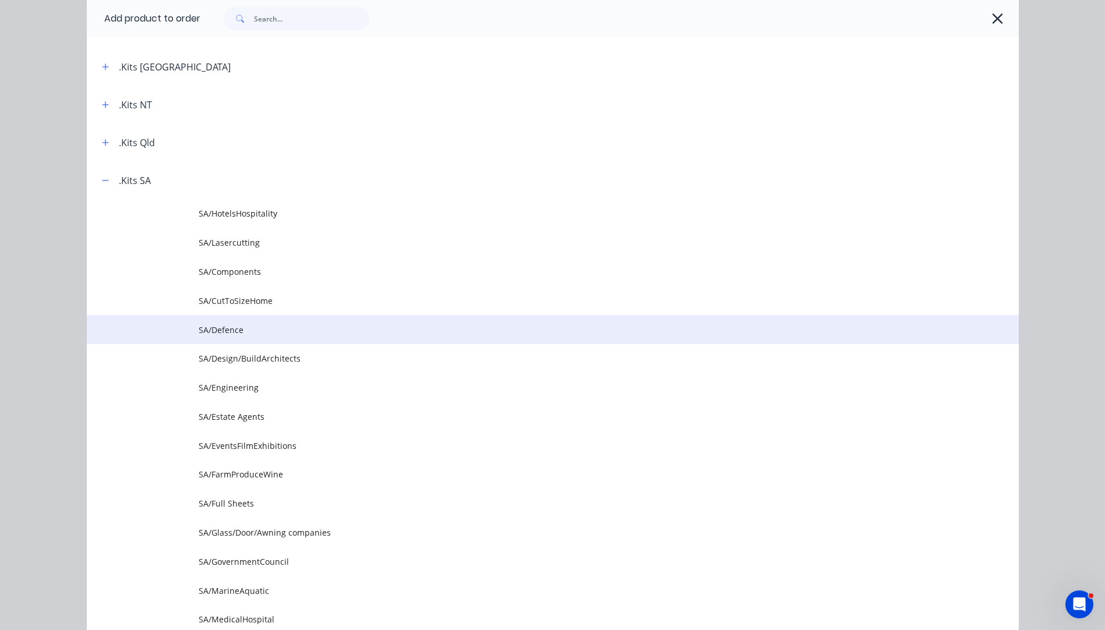
scroll to position [233, 0]
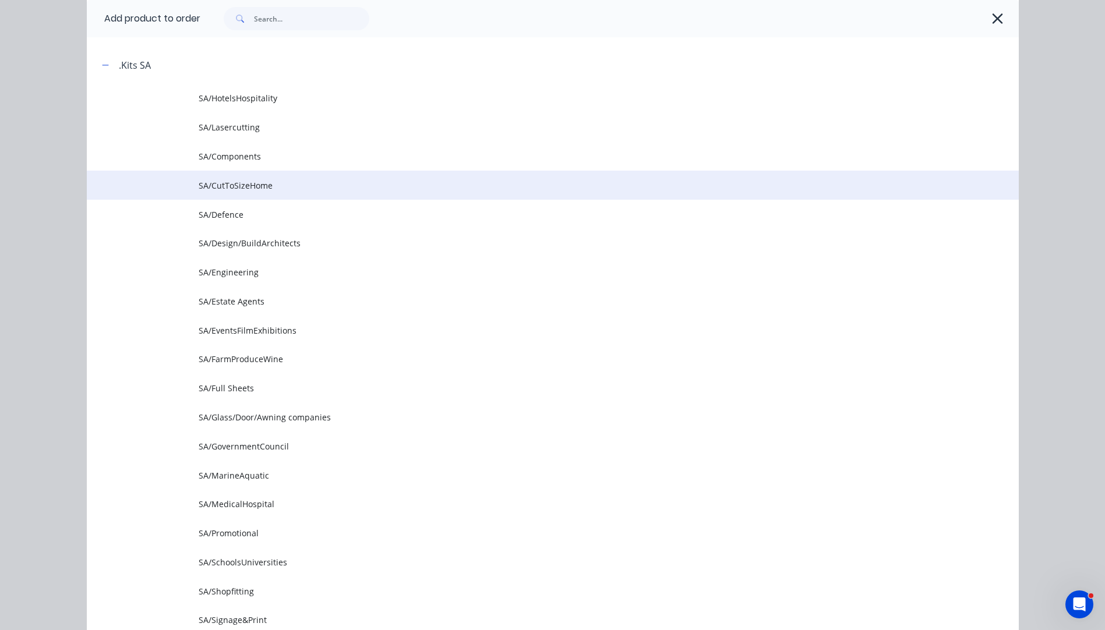
click at [250, 189] on span "SA/CutToSizeHome" at bounding box center [527, 185] width 656 height 12
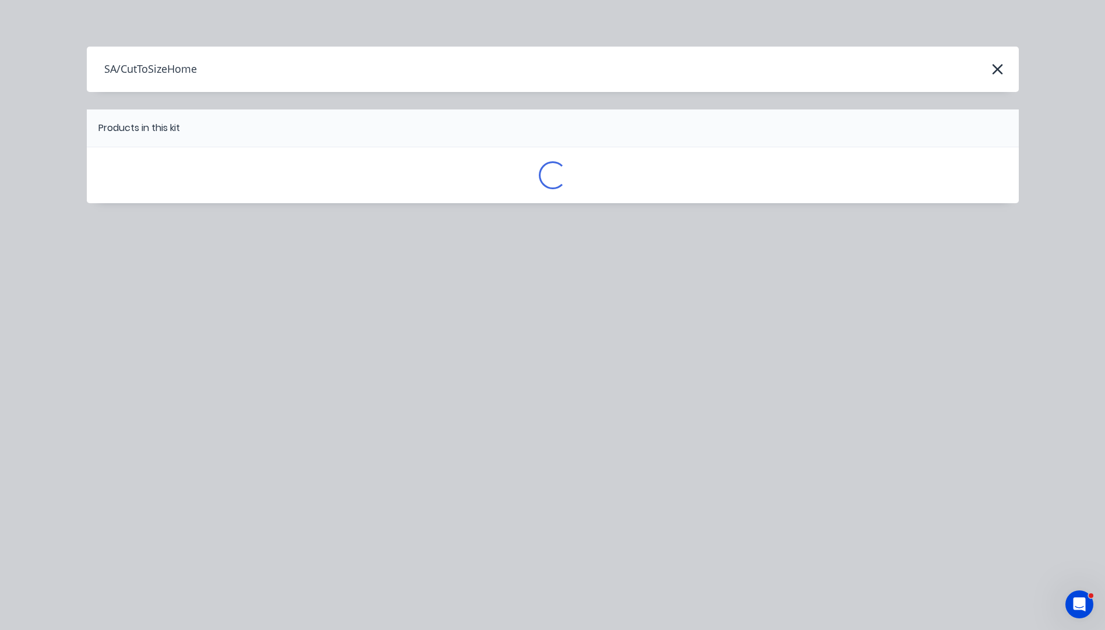
scroll to position [0, 0]
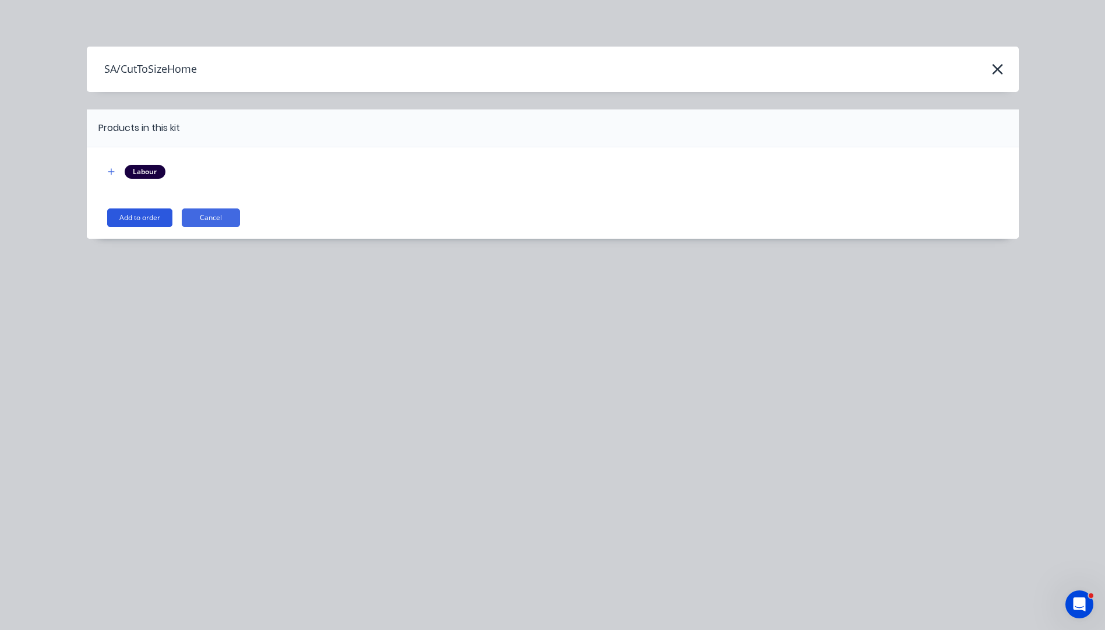
click at [142, 222] on button "Add to order" at bounding box center [139, 218] width 65 height 19
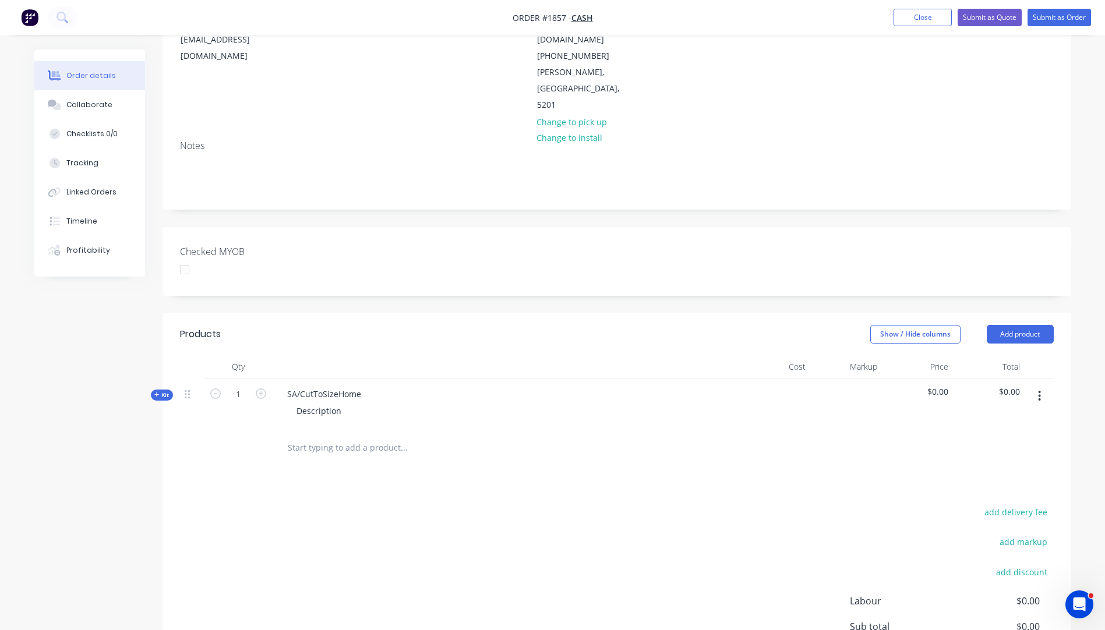
scroll to position [175, 0]
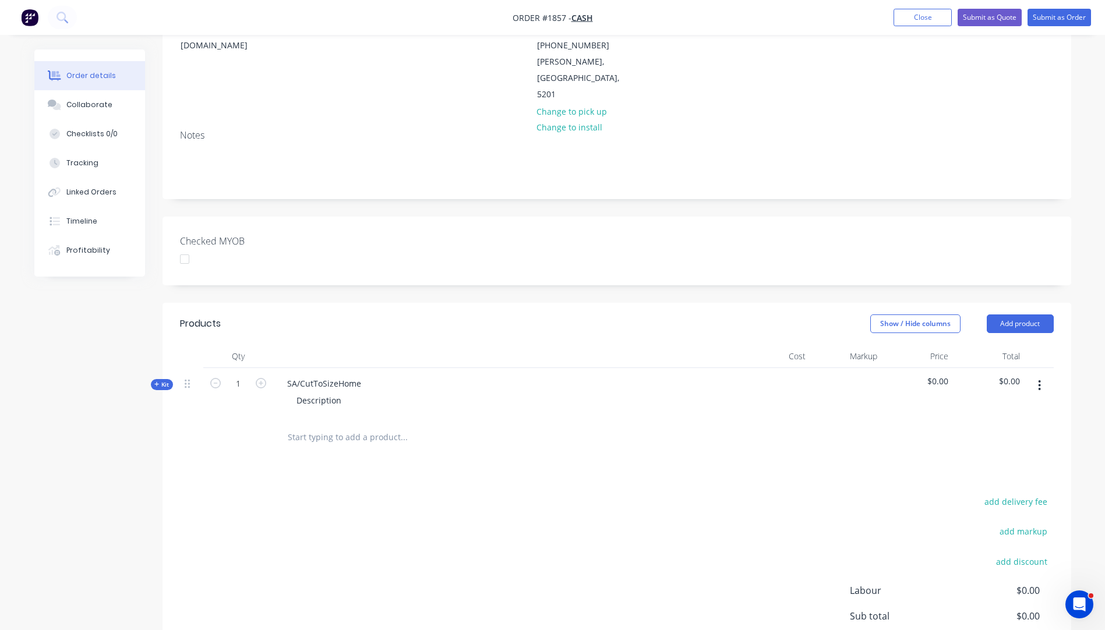
click at [157, 382] on icon "button" at bounding box center [156, 384] width 5 height 5
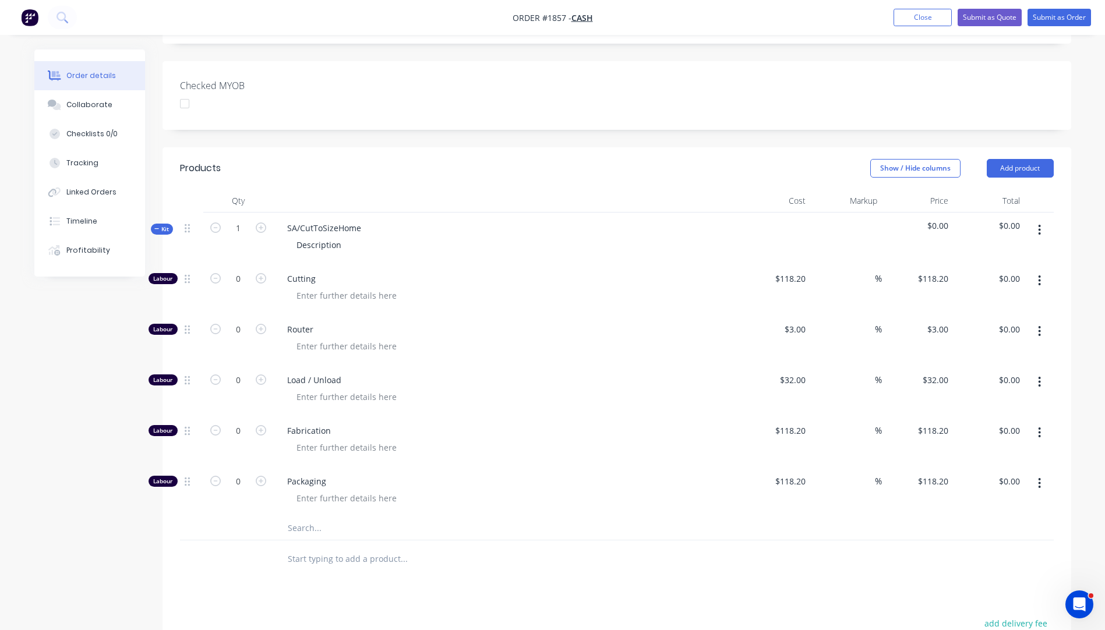
scroll to position [408, 0]
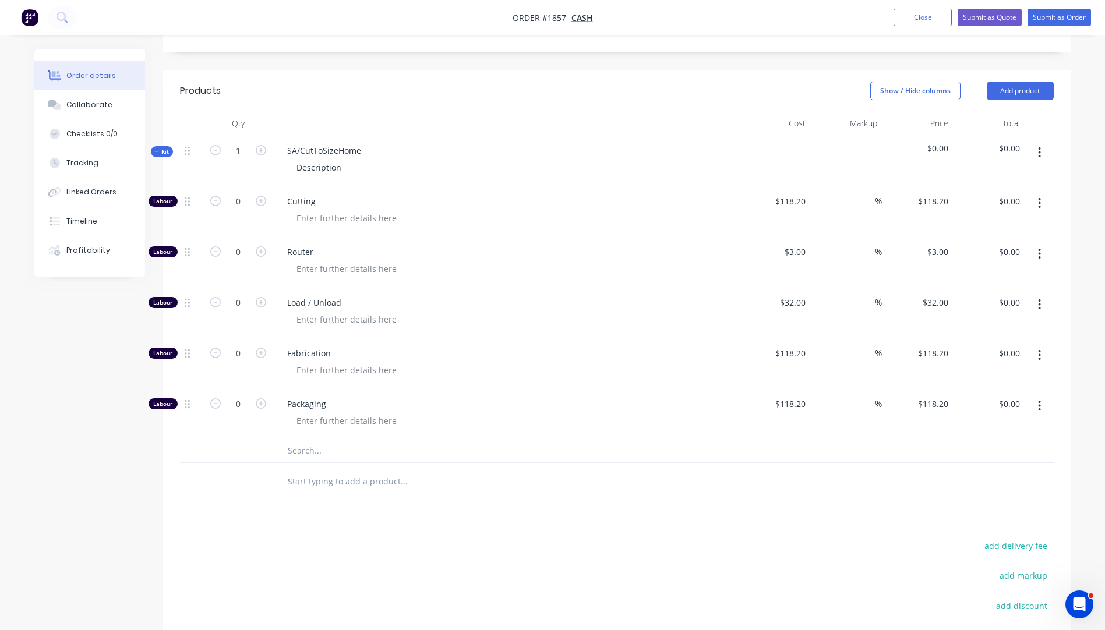
click at [298, 439] on input "text" at bounding box center [403, 450] width 233 height 23
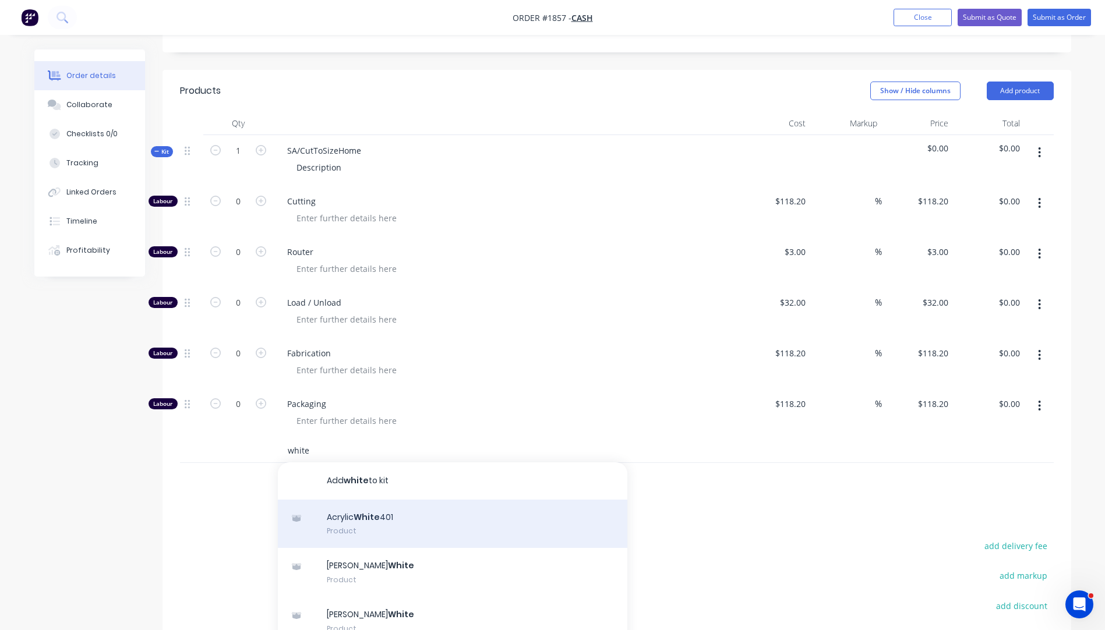
type input "white"
click at [344, 500] on div "Acrylic White 401 Product" at bounding box center [452, 524] width 349 height 49
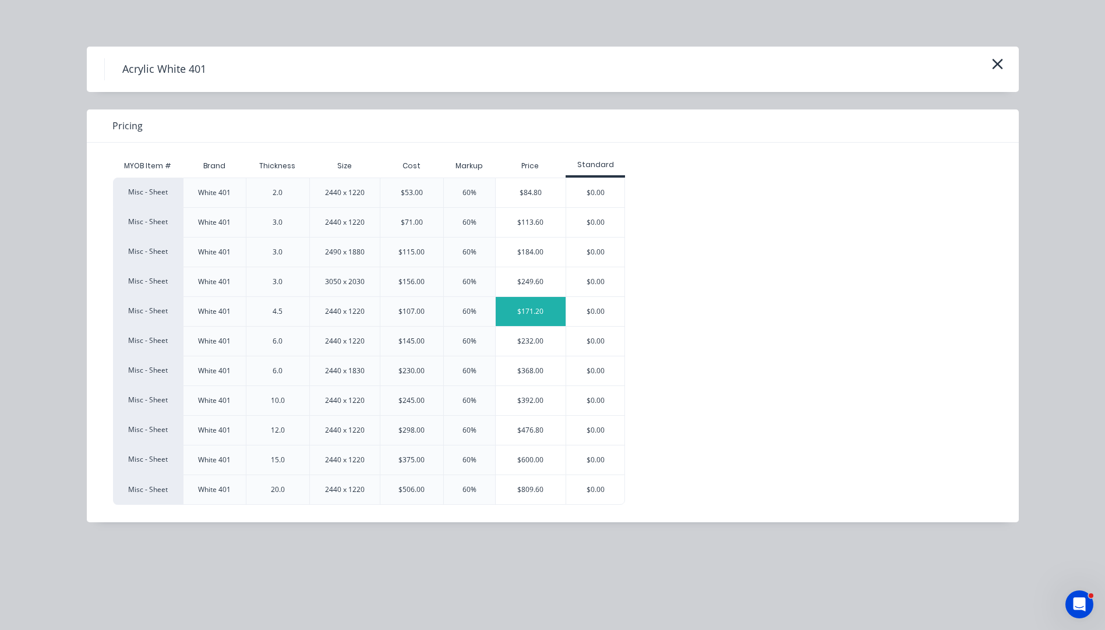
click at [522, 305] on div "$171.20" at bounding box center [531, 311] width 70 height 29
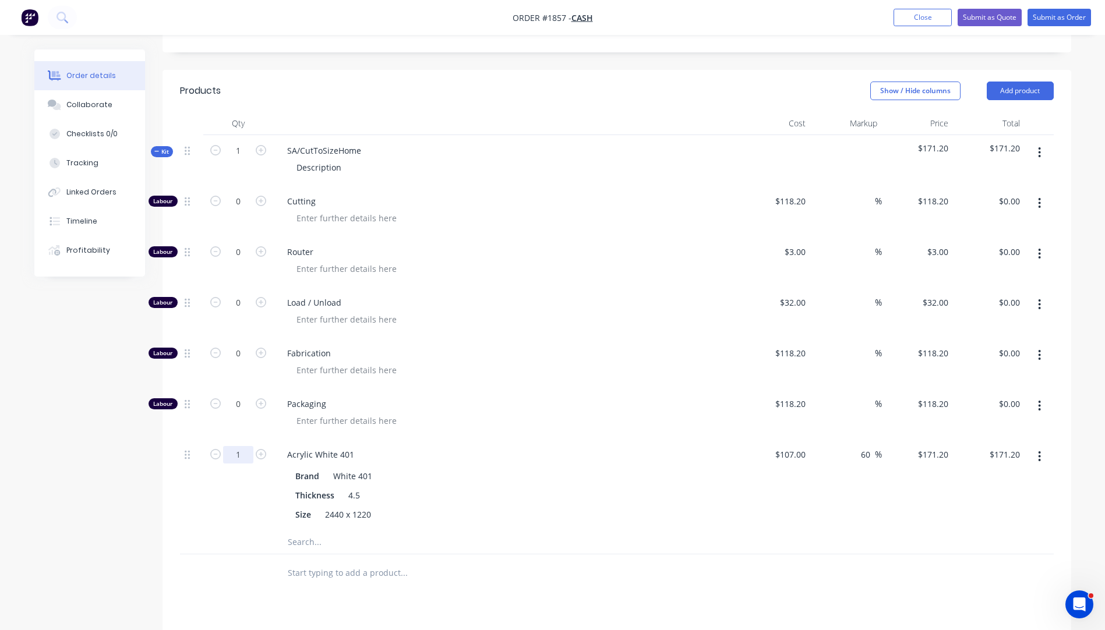
click at [248, 446] on input "1" at bounding box center [238, 454] width 30 height 17
type input "0.2"
type input "$34.24"
click at [566, 397] on div "Packaging" at bounding box center [506, 413] width 466 height 51
click at [245, 193] on input "0" at bounding box center [238, 201] width 30 height 17
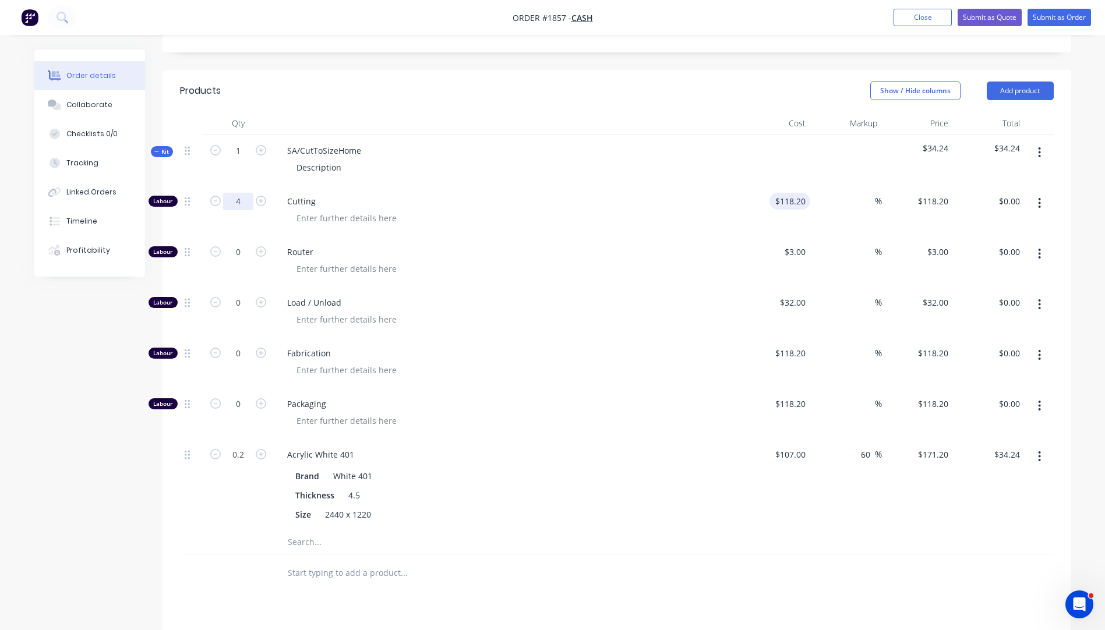
type input "4"
type input "118.2"
type input "$472.80"
click at [788, 193] on input "118.2" at bounding box center [796, 201] width 27 height 17
type input "$10.00"
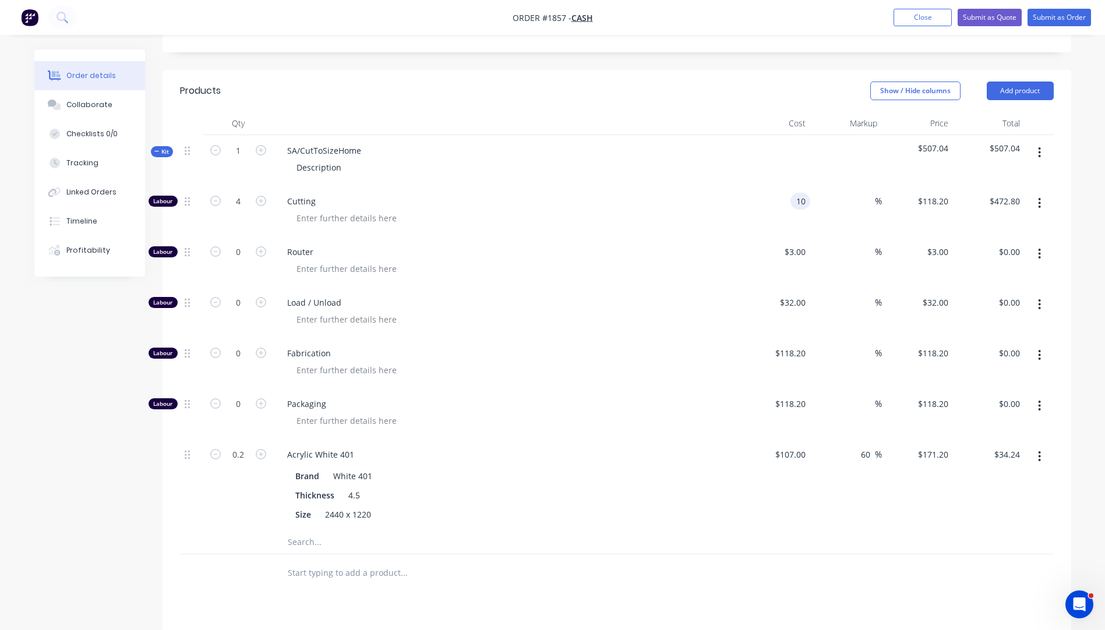
type input "$10.00"
type input "$40.00"
click at [705, 236] on div "Router" at bounding box center [506, 261] width 466 height 51
drag, startPoint x: 361, startPoint y: 120, endPoint x: 285, endPoint y: 124, distance: 75.8
click at [285, 142] on div "SA/CutToSizeHome" at bounding box center [324, 150] width 93 height 17
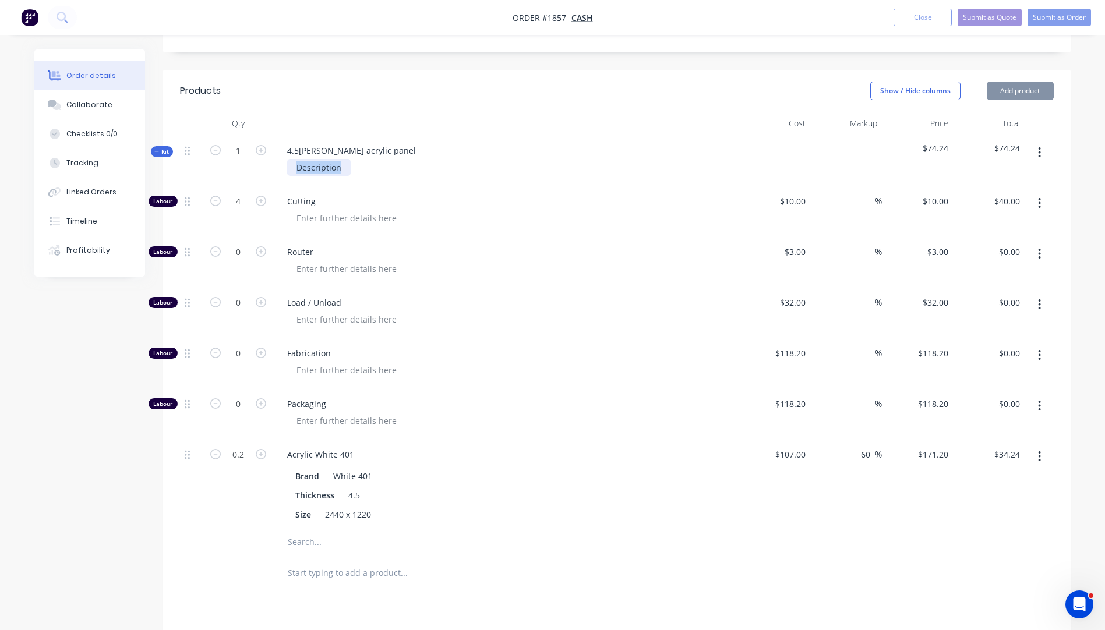
drag, startPoint x: 342, startPoint y: 138, endPoint x: 285, endPoint y: 139, distance: 56.5
click at [285, 159] on div "Description" at bounding box center [506, 167] width 457 height 17
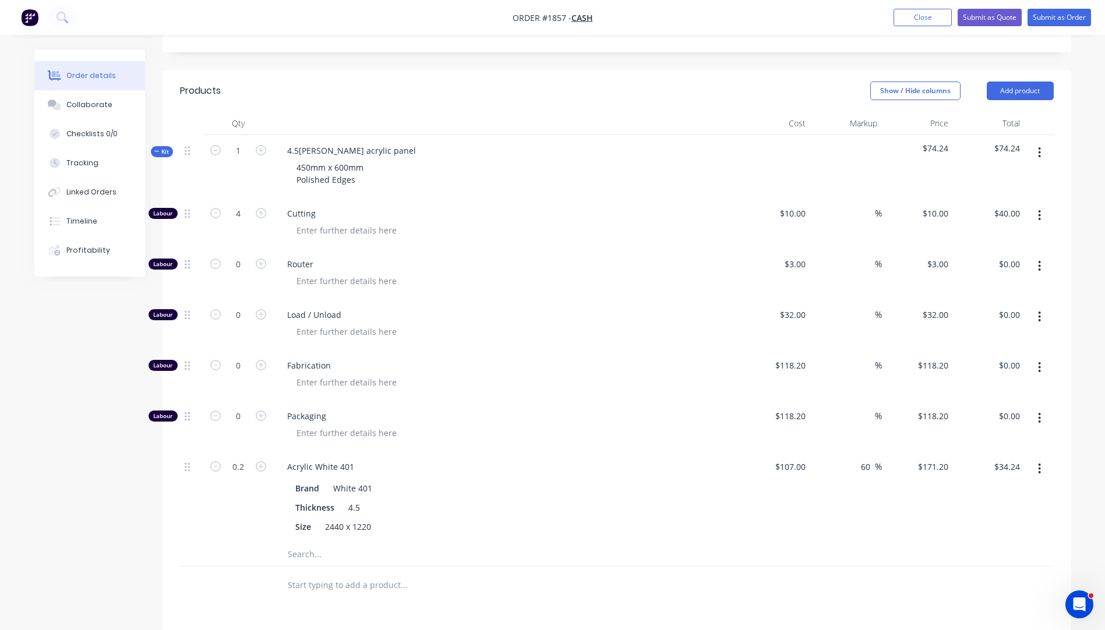
click at [437, 299] on div "Load / Unload" at bounding box center [506, 324] width 466 height 51
click at [309, 543] on input "text" at bounding box center [403, 554] width 233 height 23
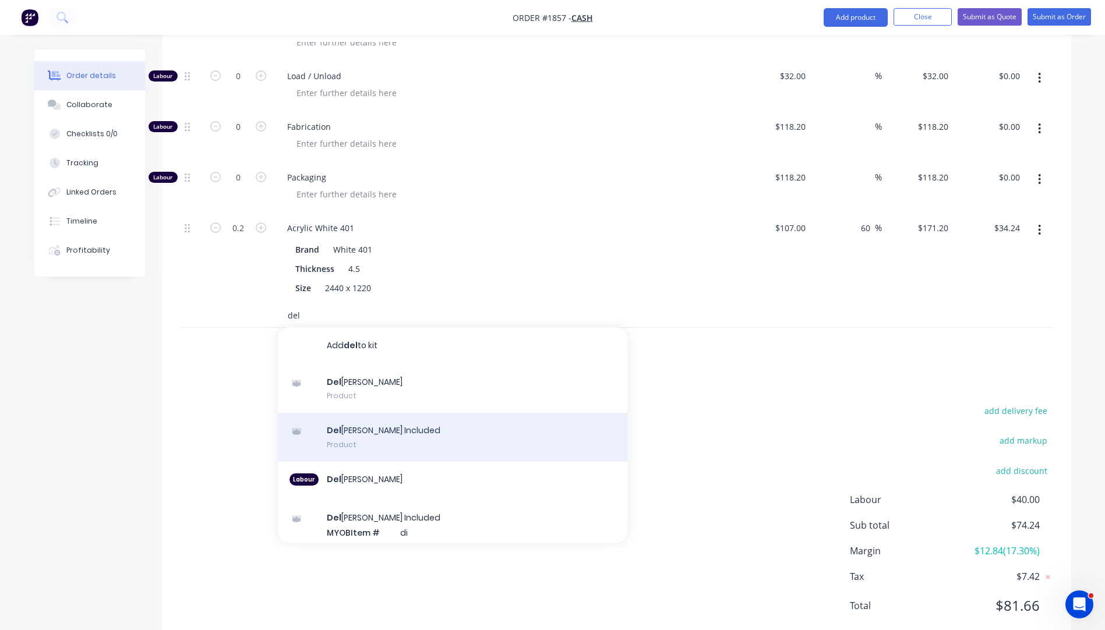
scroll to position [115, 0]
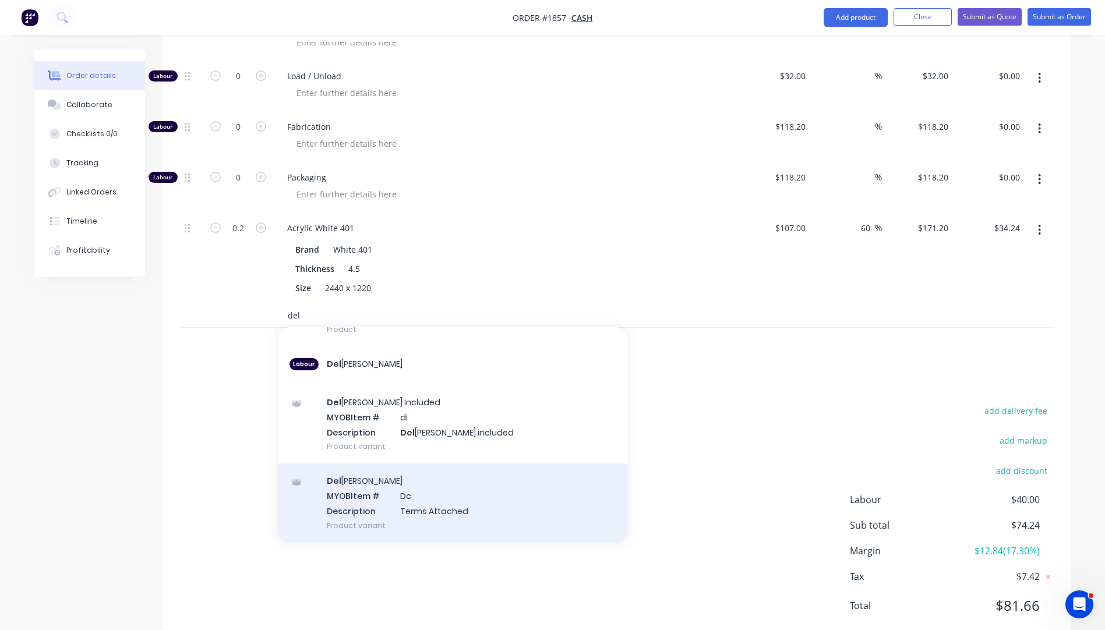
type input "del"
click at [361, 474] on div "Del [PERSON_NAME] MYOB Item # Dc Description Terms Attached Product variant" at bounding box center [452, 503] width 349 height 79
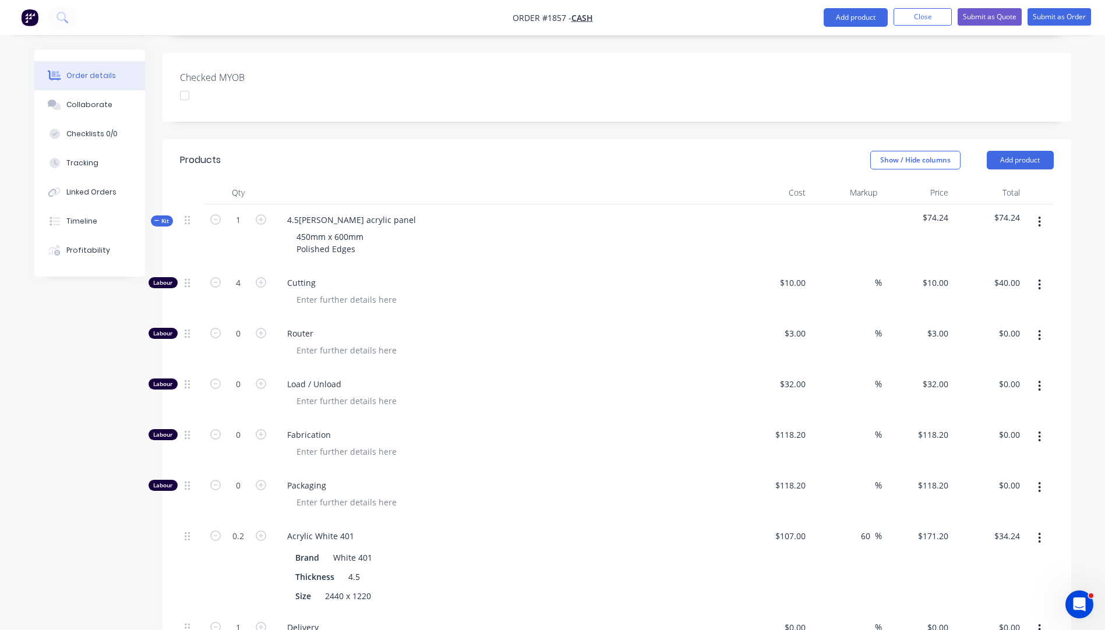
scroll to position [64, 0]
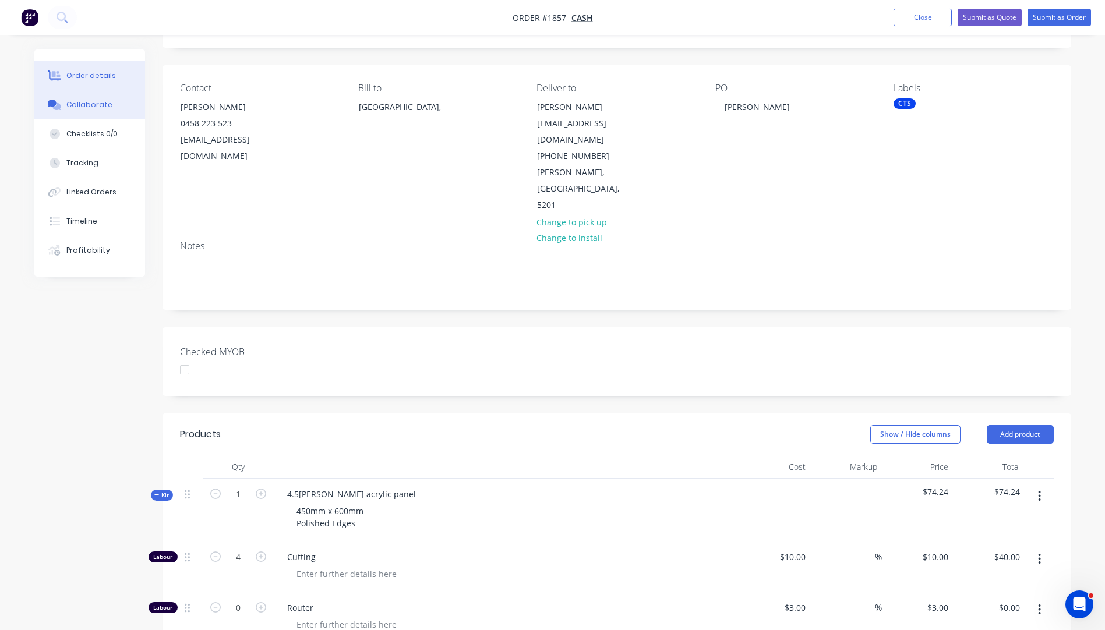
click at [75, 110] on button "Collaborate" at bounding box center [89, 104] width 111 height 29
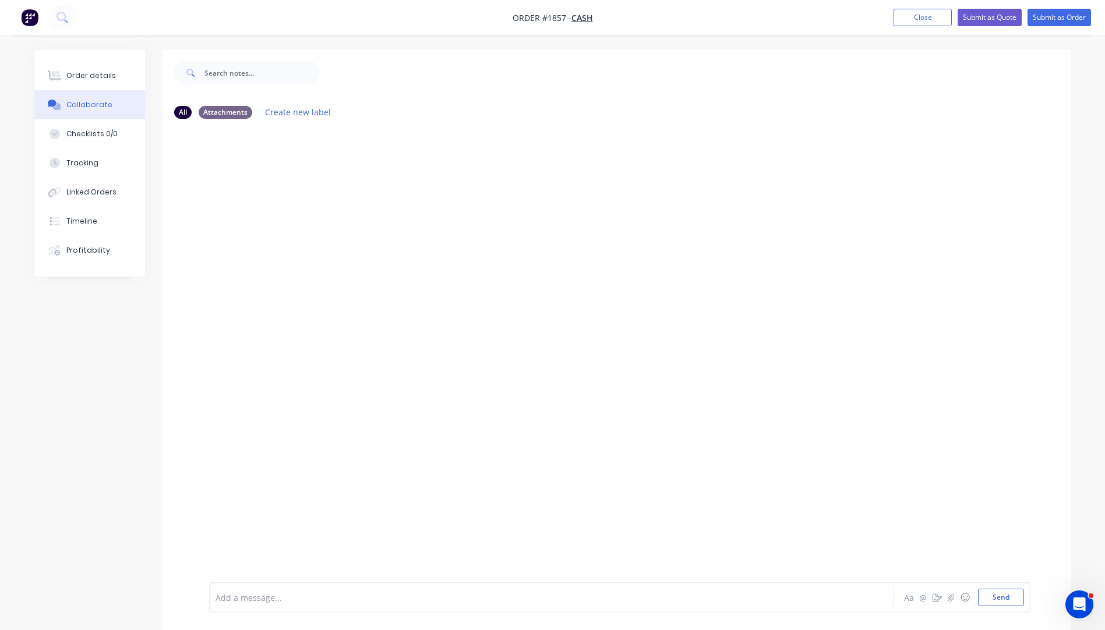
click at [271, 605] on div "Add a message..." at bounding box center [518, 597] width 606 height 17
click at [1010, 602] on button "Send" at bounding box center [1001, 597] width 46 height 17
click at [96, 80] on div "Order details" at bounding box center [91, 75] width 50 height 10
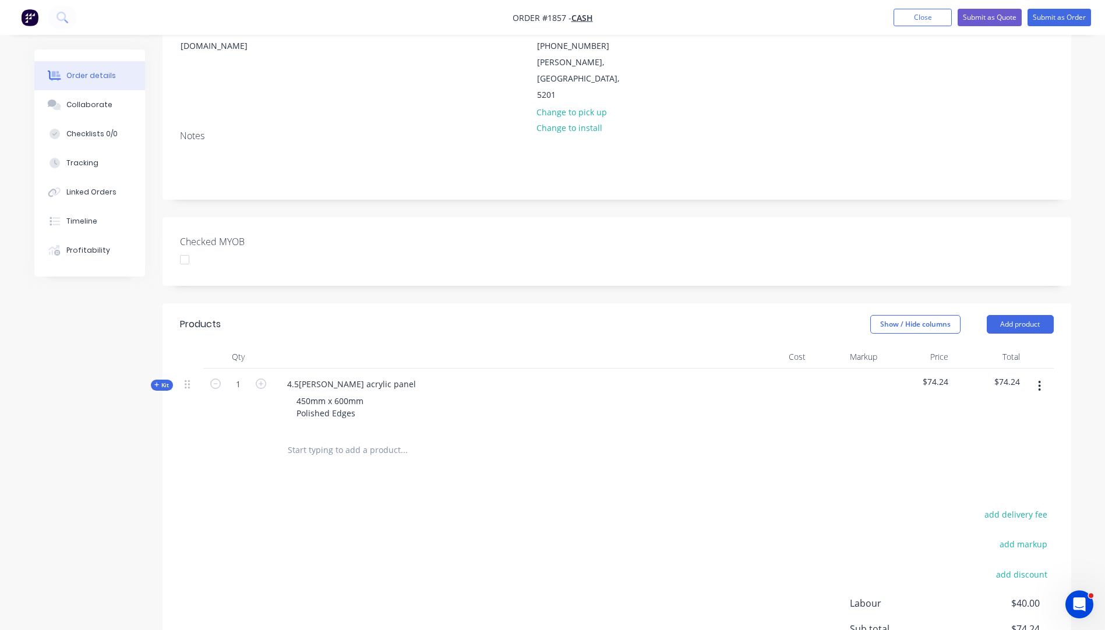
scroll to position [175, 0]
click at [154, 381] on icon "button" at bounding box center [156, 384] width 5 height 6
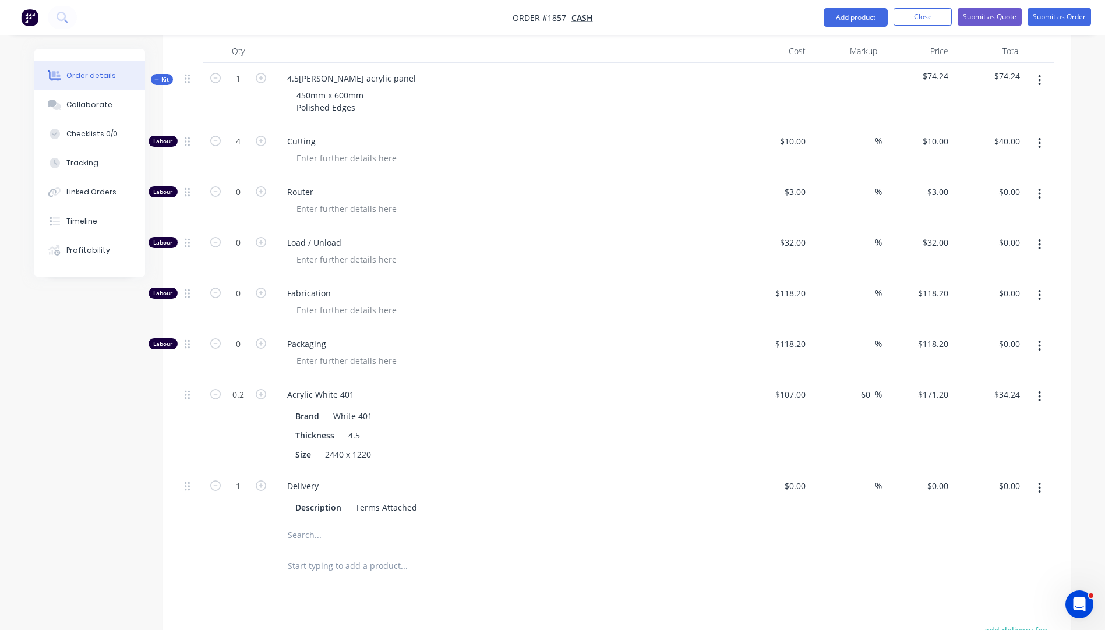
scroll to position [524, 0]
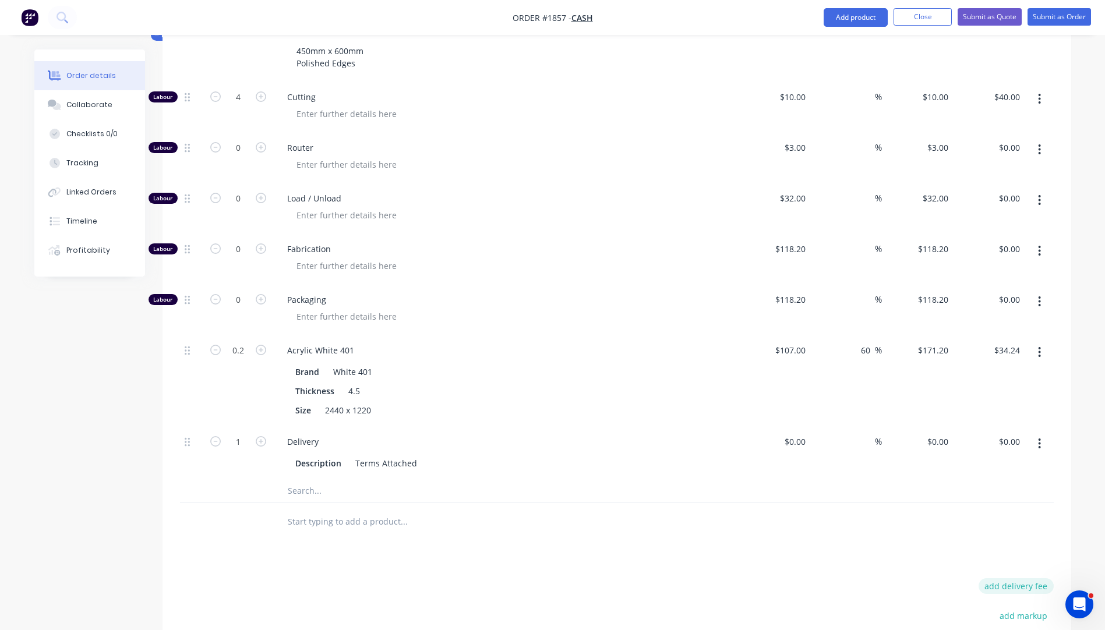
click at [1018, 578] on button "add delivery fee" at bounding box center [1015, 586] width 75 height 16
type input "51"
click at [639, 527] on div "Products Show / Hide columns Add product Qty Cost Markup Price Total Kit 1 4.5[…" at bounding box center [616, 383] width 909 height 861
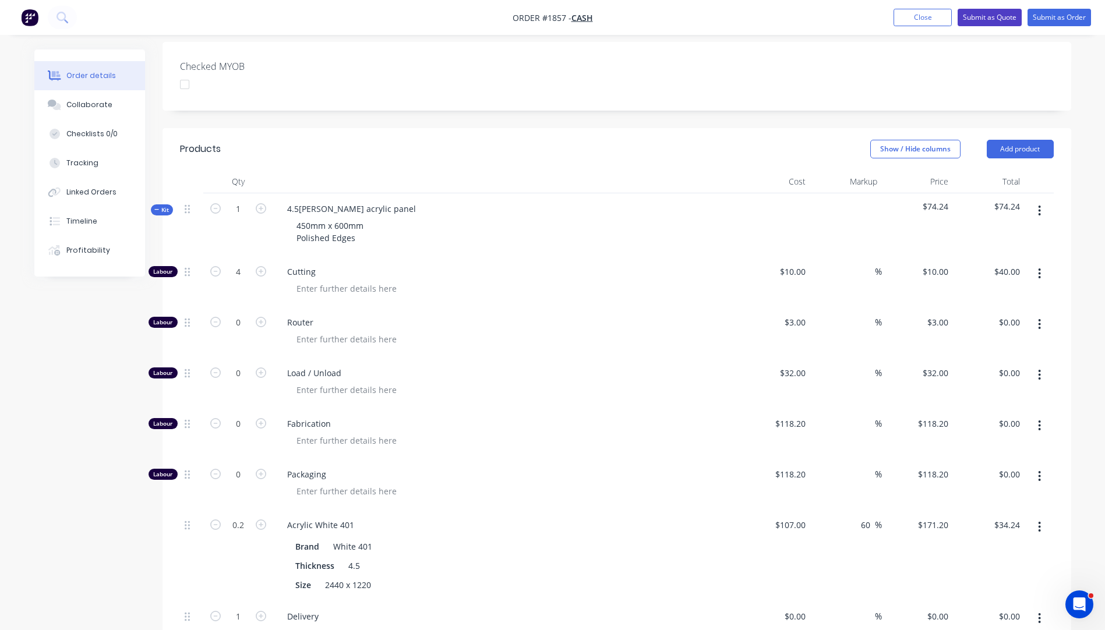
click at [975, 19] on button "Submit as Quote" at bounding box center [989, 17] width 64 height 17
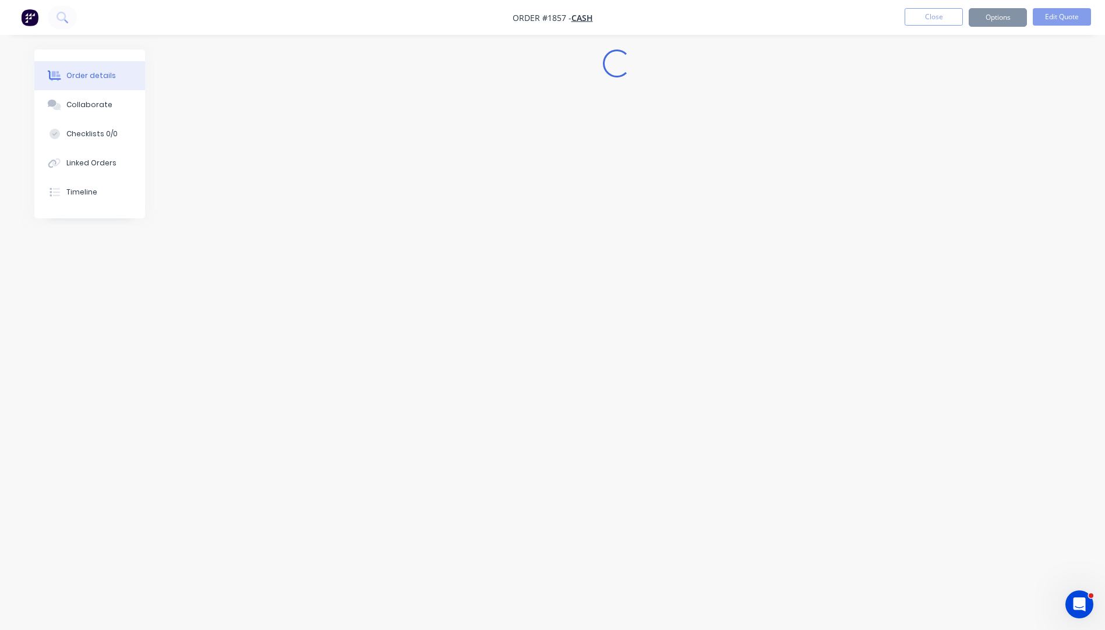
scroll to position [0, 0]
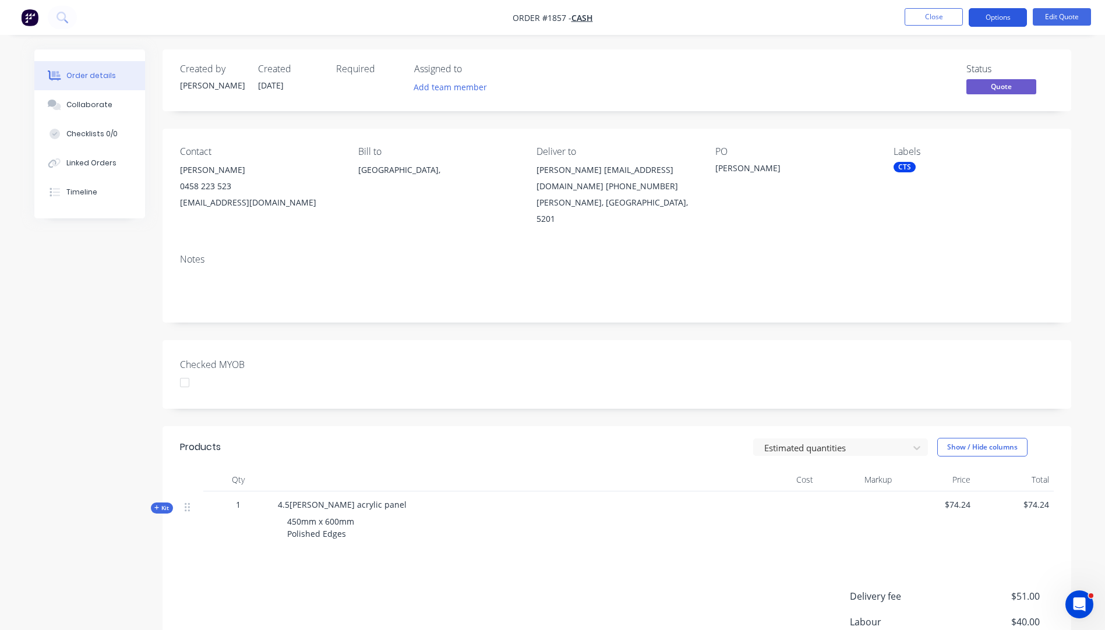
click at [994, 19] on button "Options" at bounding box center [998, 17] width 58 height 19
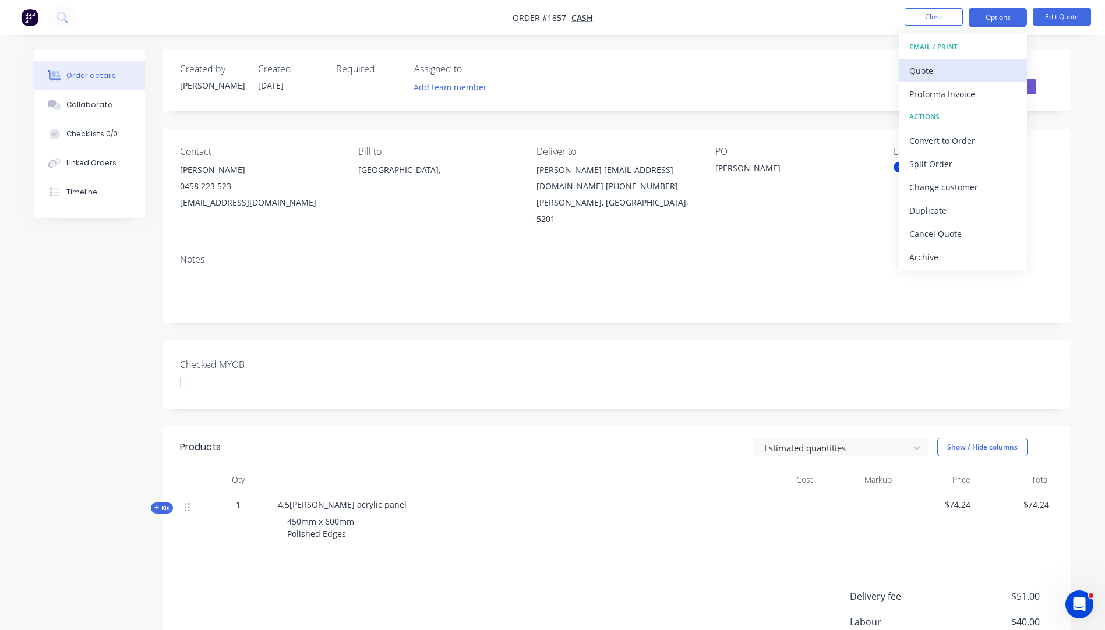
click at [923, 73] on div "Quote" at bounding box center [962, 70] width 107 height 17
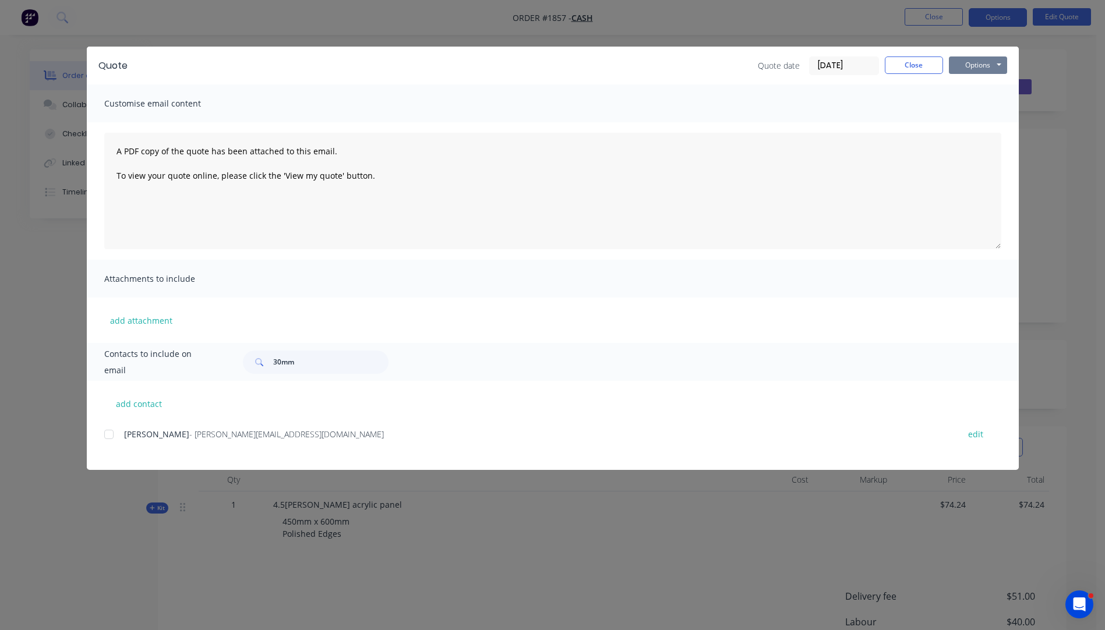
click at [977, 63] on button "Options" at bounding box center [978, 64] width 58 height 17
click at [977, 87] on button "Preview" at bounding box center [986, 85] width 75 height 19
click at [964, 68] on button "Options" at bounding box center [978, 64] width 58 height 17
click at [144, 406] on button "add contact" at bounding box center [139, 403] width 70 height 17
select select "AU"
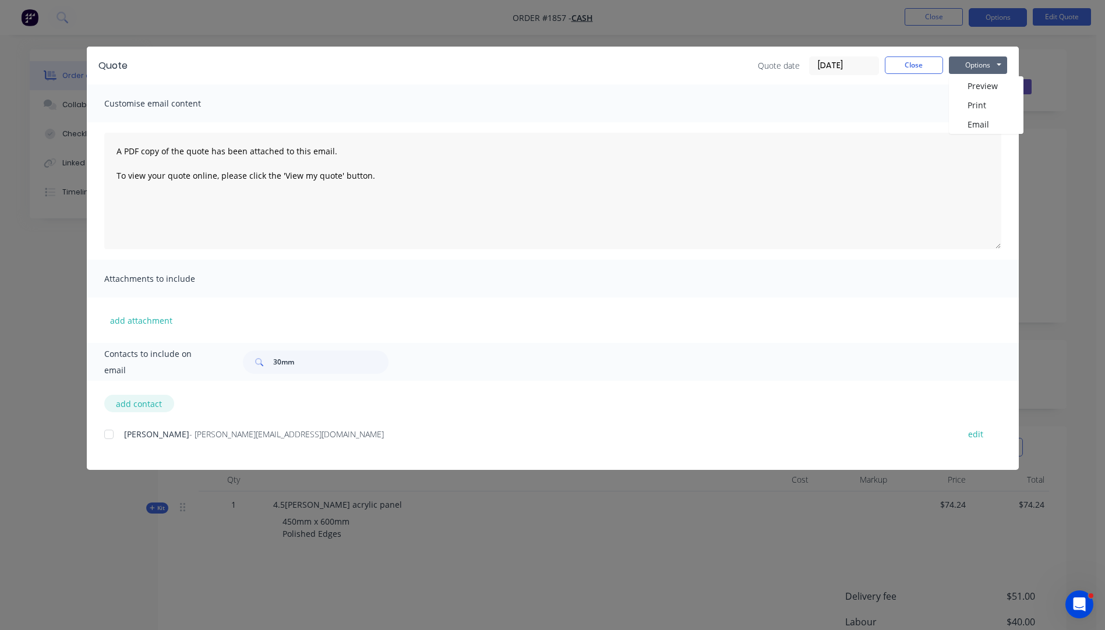
select select "AU"
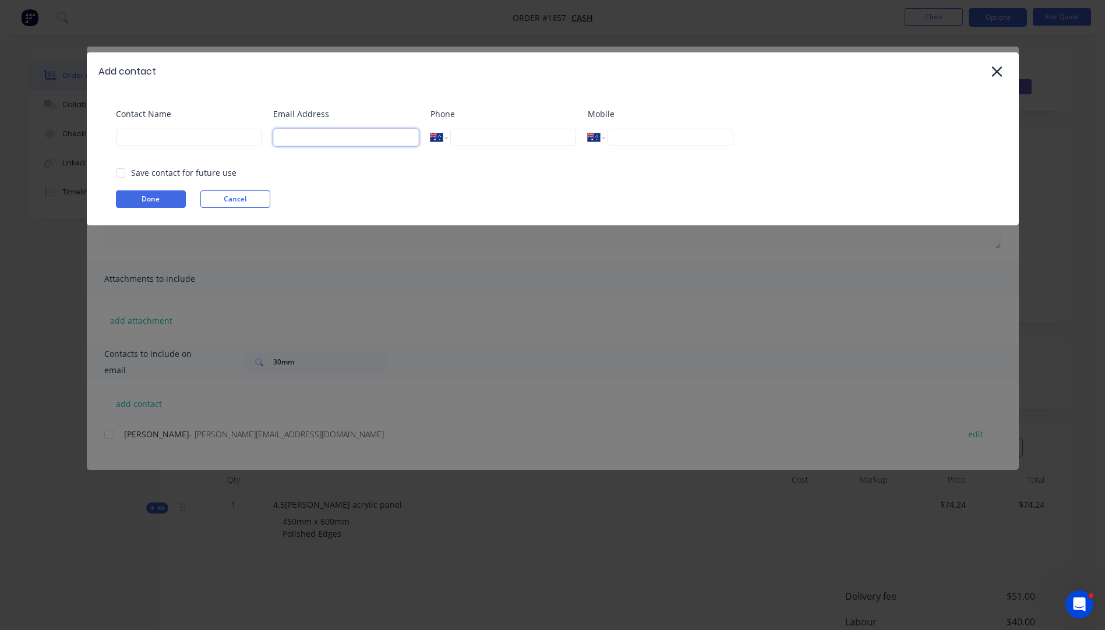
click at [310, 140] on input at bounding box center [346, 137] width 146 height 17
click at [312, 136] on input at bounding box center [346, 137] width 146 height 17
type input "[EMAIL_ADDRESS][DOMAIN_NAME]"
click at [215, 142] on input at bounding box center [189, 137] width 146 height 17
type input "[PERSON_NAME]"
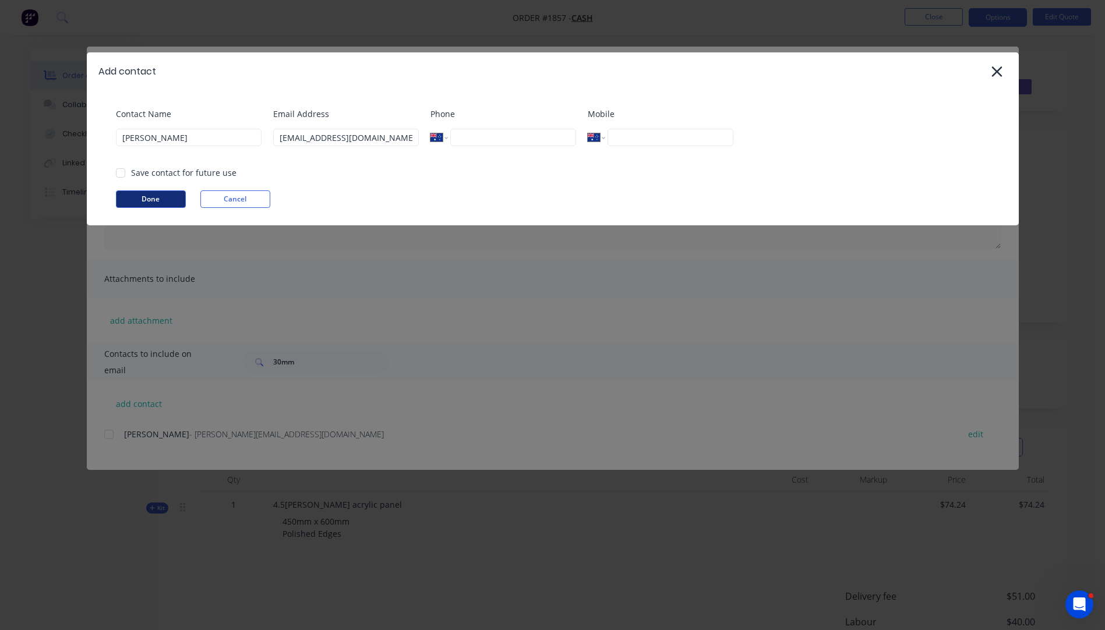
click at [142, 202] on button "Done" at bounding box center [151, 198] width 70 height 17
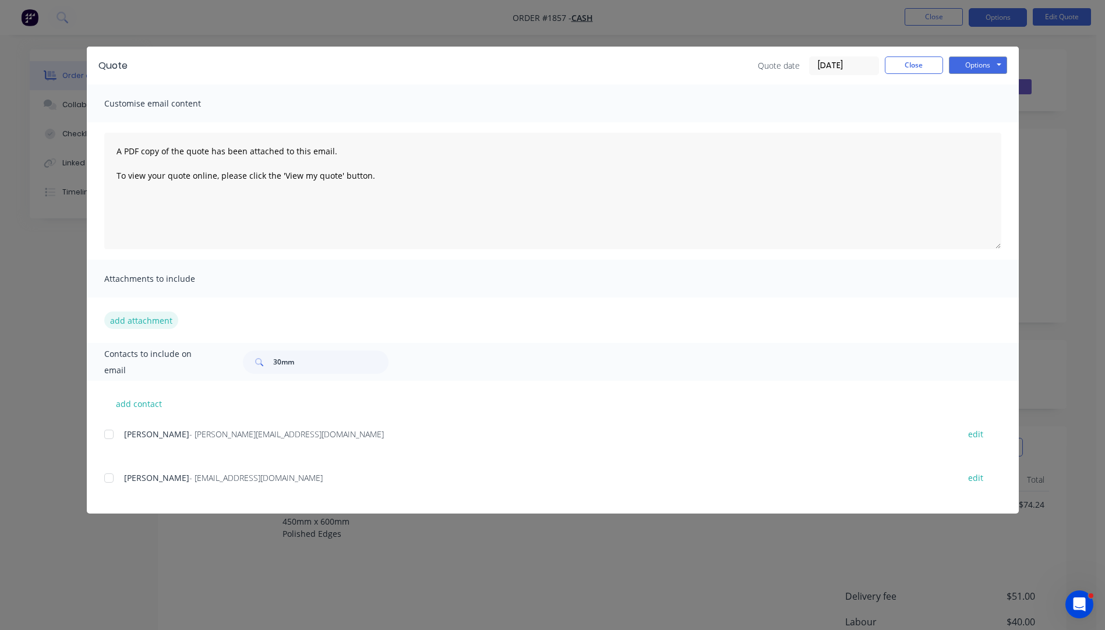
click at [160, 320] on button "add attachment" at bounding box center [141, 320] width 74 height 17
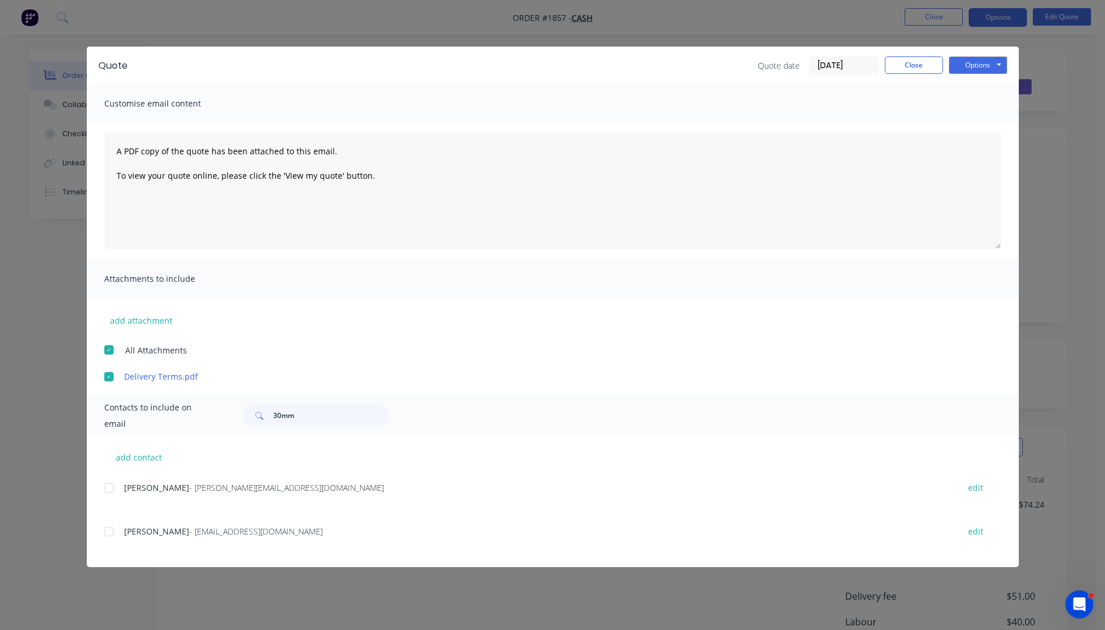
click at [109, 532] on div at bounding box center [108, 531] width 23 height 23
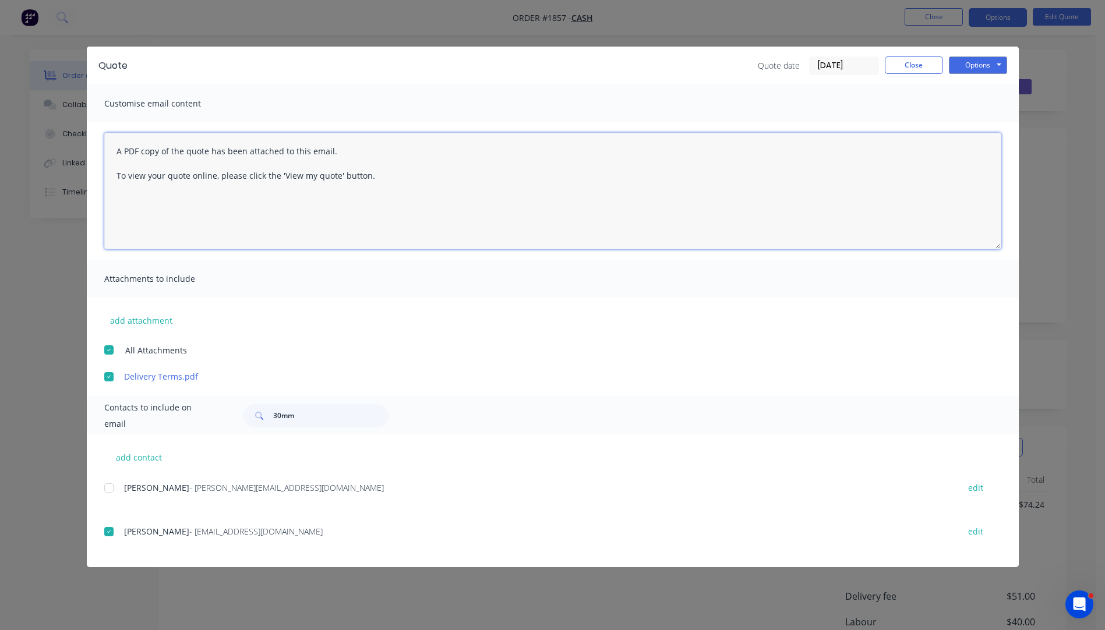
paste textarea "Hi, Please contact us if you have any questions. Regards, [PERSON_NAME] [EMAIL_…"
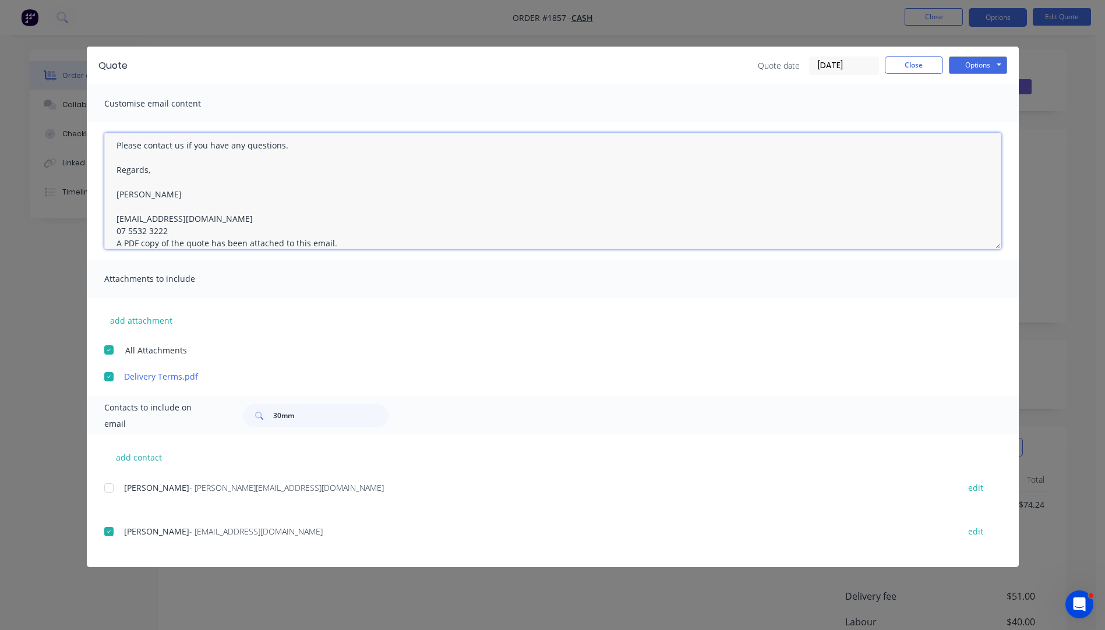
click at [169, 228] on textarea "Hi, Please contact us if you have any questions. Regards, [PERSON_NAME] [EMAIL_…" at bounding box center [552, 191] width 897 height 116
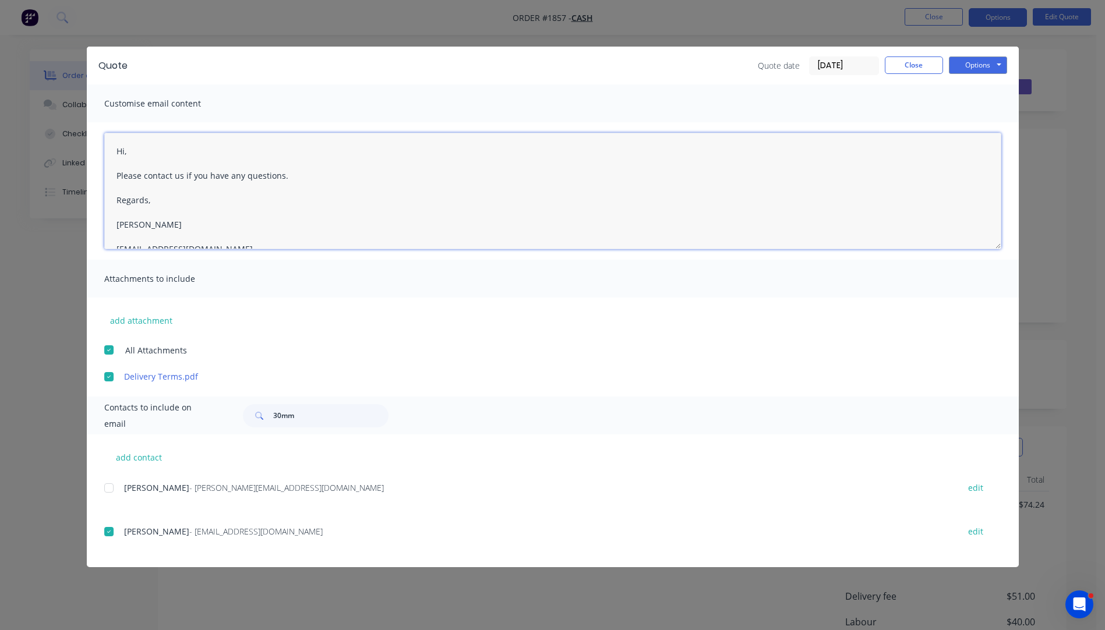
click at [155, 154] on textarea "Hi, Please contact us if you have any questions. Regards, [PERSON_NAME] [EMAIL_…" at bounding box center [552, 191] width 897 height 116
type textarea "Hi [PERSON_NAME], Please see quote attached. Please contact us if you have any …"
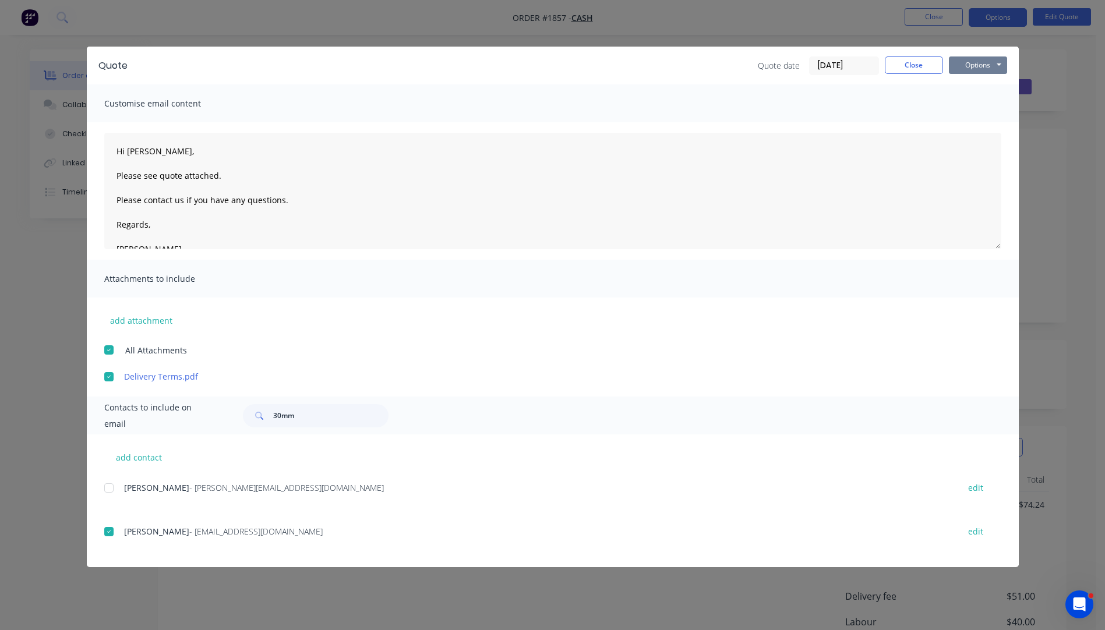
click at [962, 67] on button "Options" at bounding box center [978, 64] width 58 height 17
click at [974, 123] on button "Email" at bounding box center [986, 124] width 75 height 19
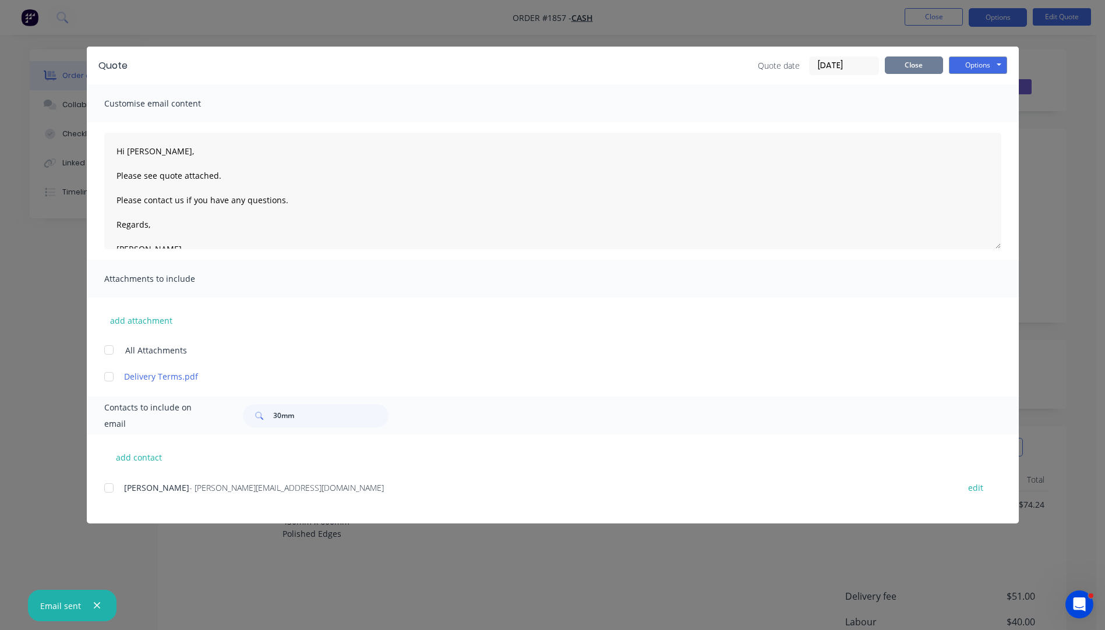
click at [904, 66] on button "Close" at bounding box center [914, 64] width 58 height 17
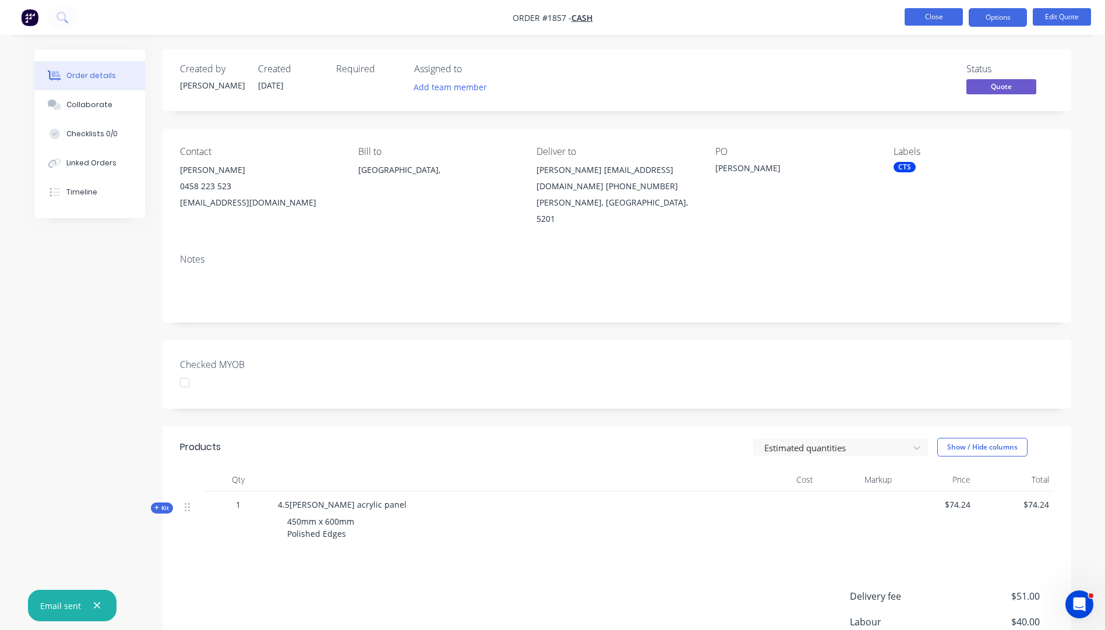
click at [934, 17] on button "Close" at bounding box center [933, 16] width 58 height 17
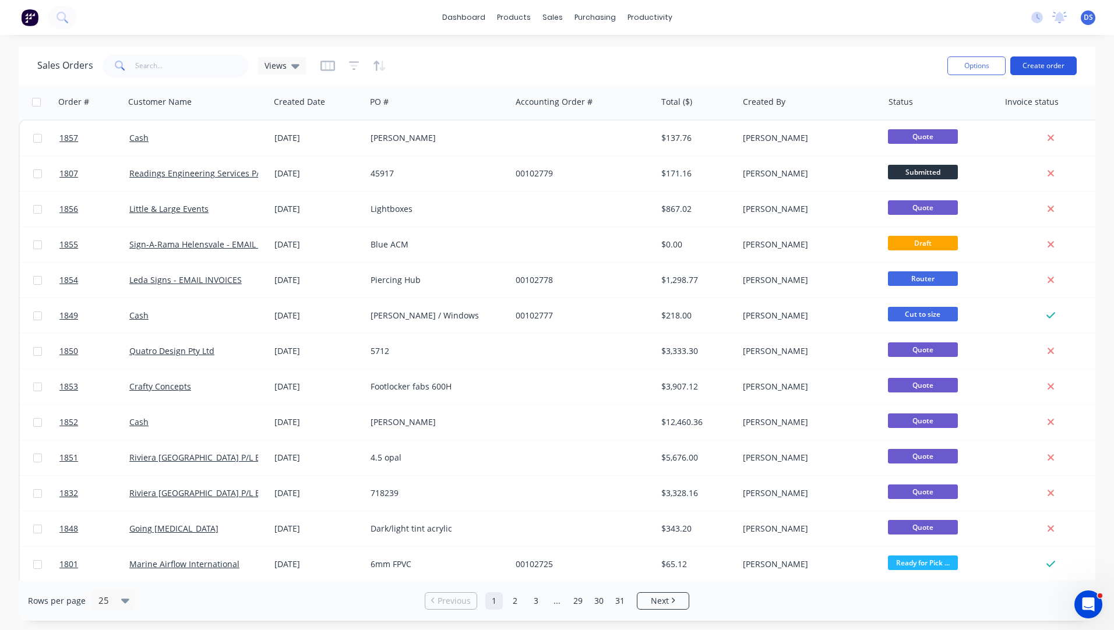
click at [1052, 66] on button "Create order" at bounding box center [1043, 65] width 66 height 19
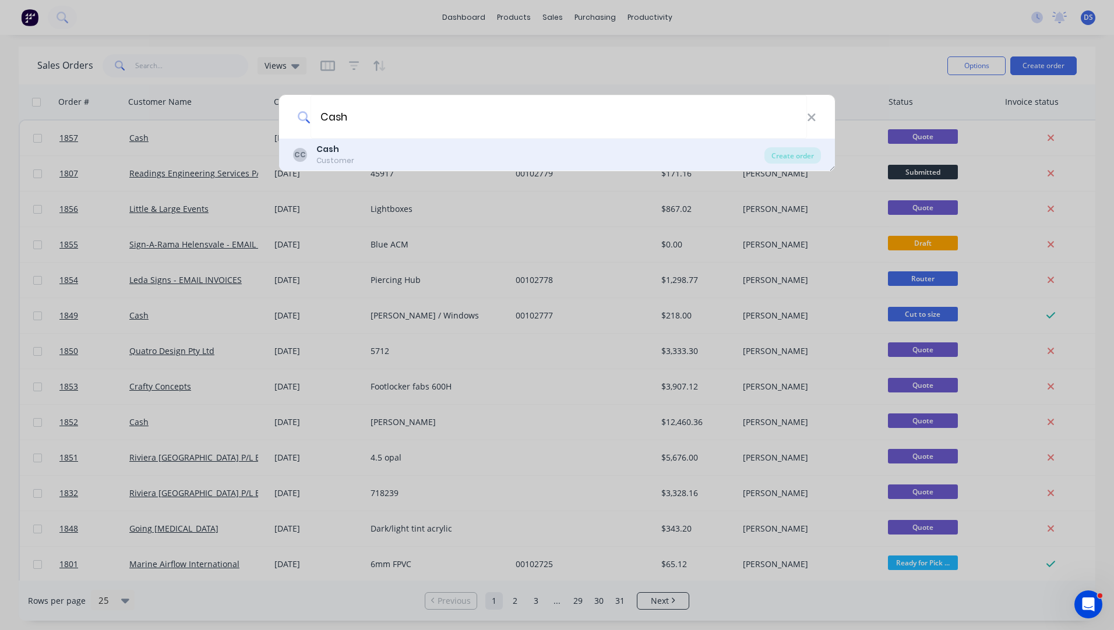
type input "Cash"
click at [330, 153] on b "Cash" at bounding box center [327, 149] width 23 height 12
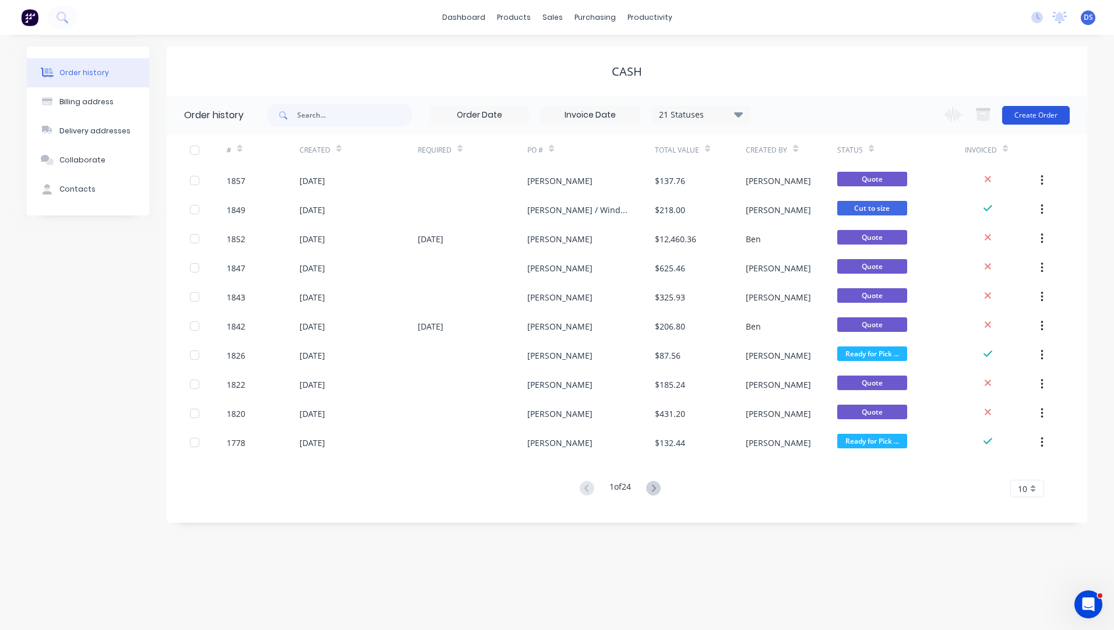
click at [1038, 118] on button "Create Order" at bounding box center [1036, 115] width 68 height 19
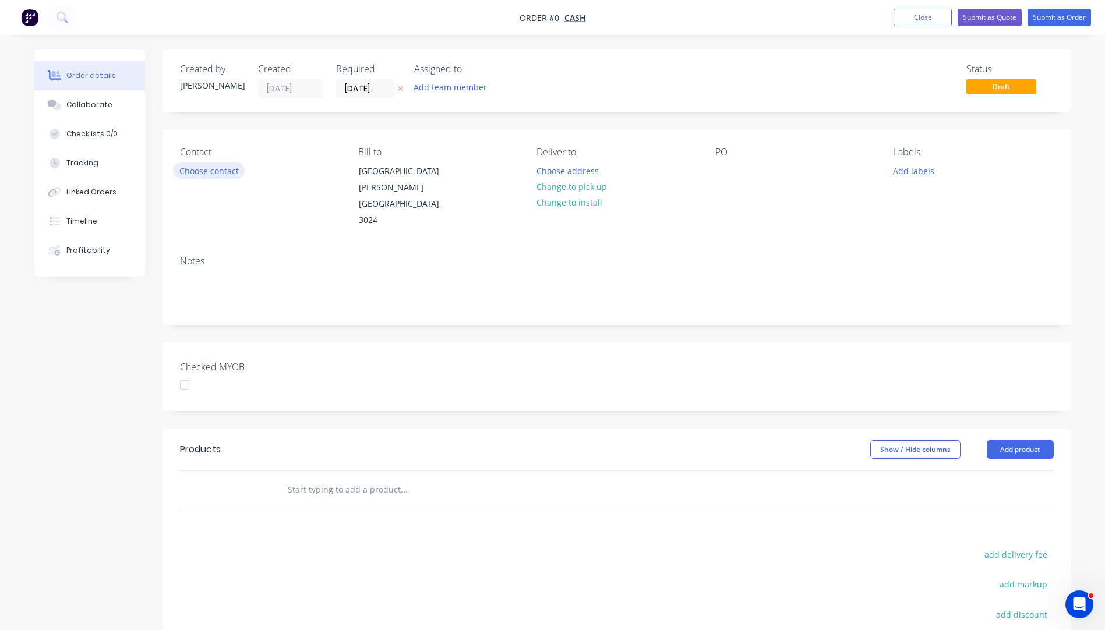
click at [210, 175] on button "Choose contact" at bounding box center [209, 170] width 72 height 16
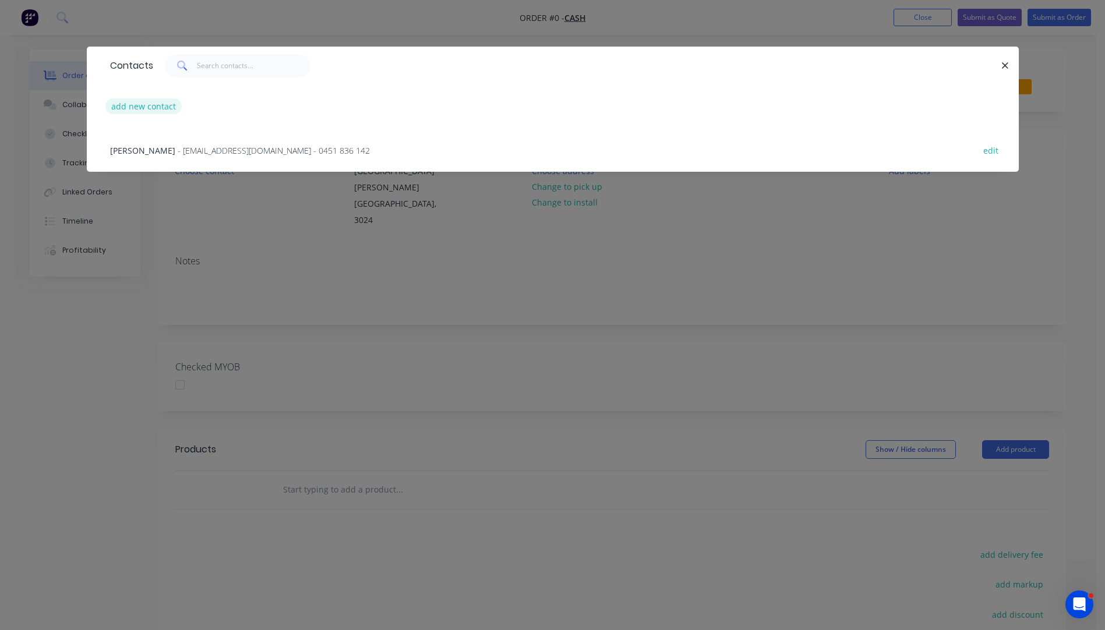
click at [118, 107] on button "add new contact" at bounding box center [143, 106] width 77 height 16
select select "AU"
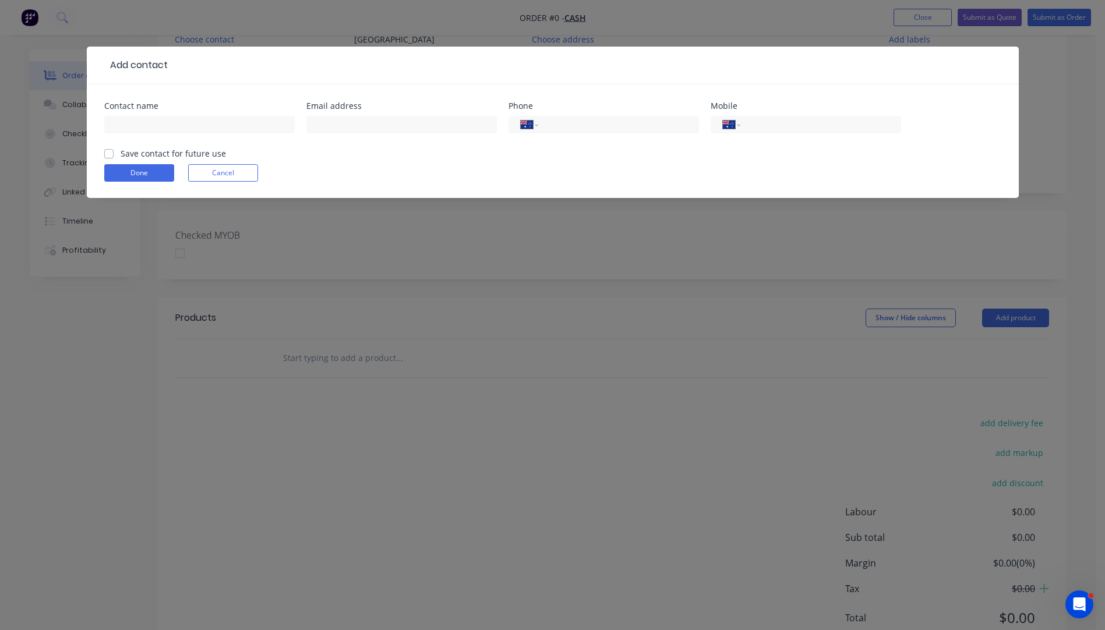
scroll to position [147, 0]
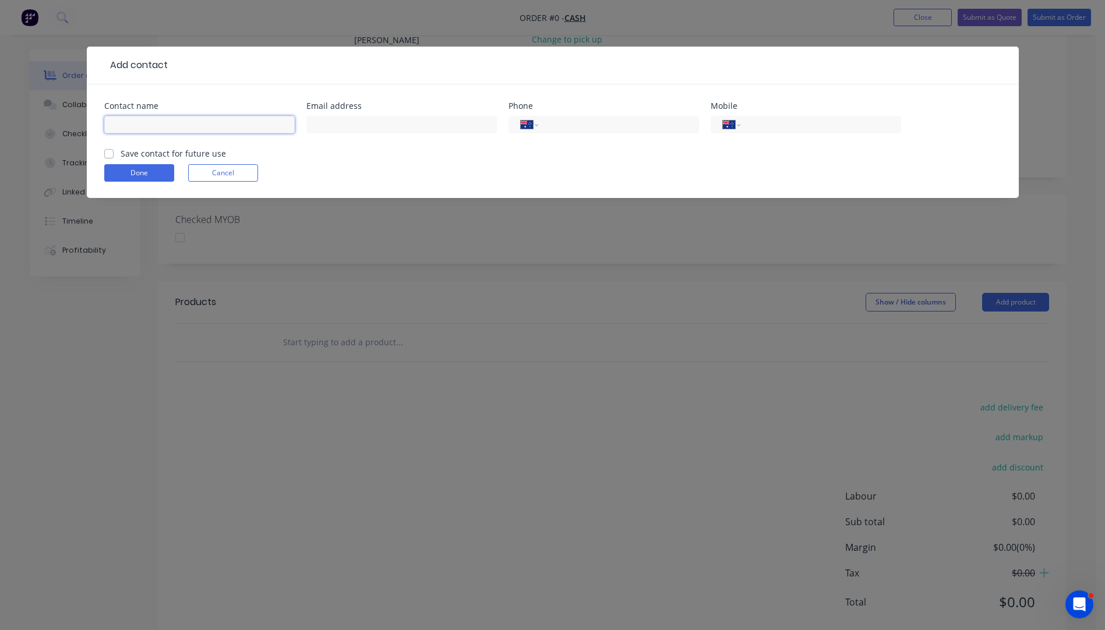
click at [128, 119] on input "text" at bounding box center [199, 124] width 190 height 17
type input "[PERSON_NAME]"
click at [341, 123] on input "text" at bounding box center [401, 124] width 190 height 17
click at [783, 128] on input "tel" at bounding box center [818, 124] width 140 height 13
type input "0408 140 890"
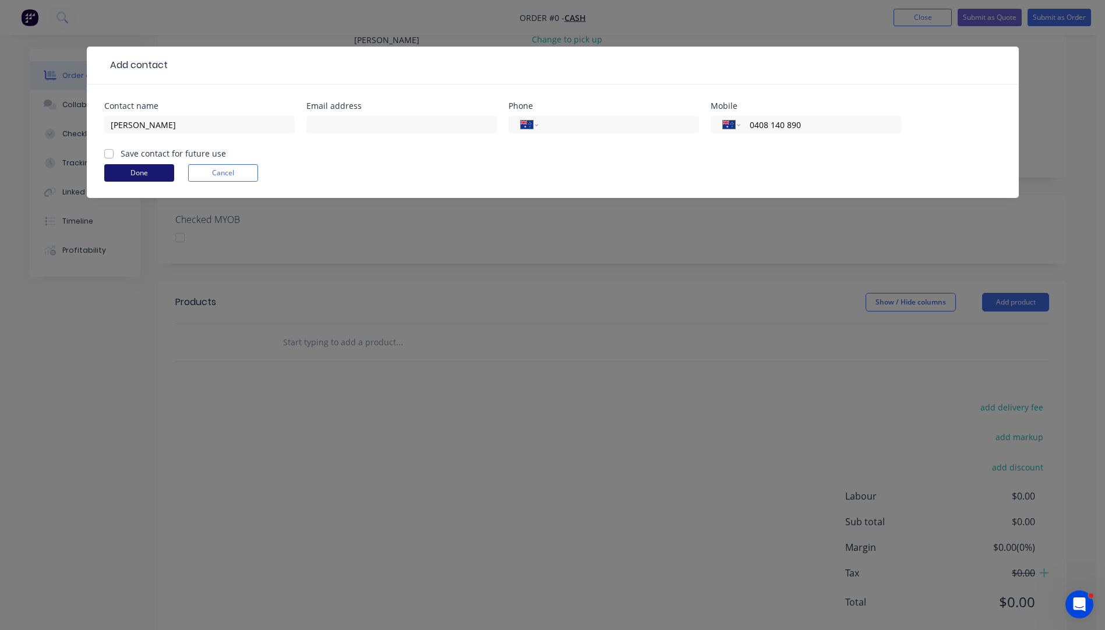
click at [132, 171] on button "Done" at bounding box center [139, 172] width 70 height 17
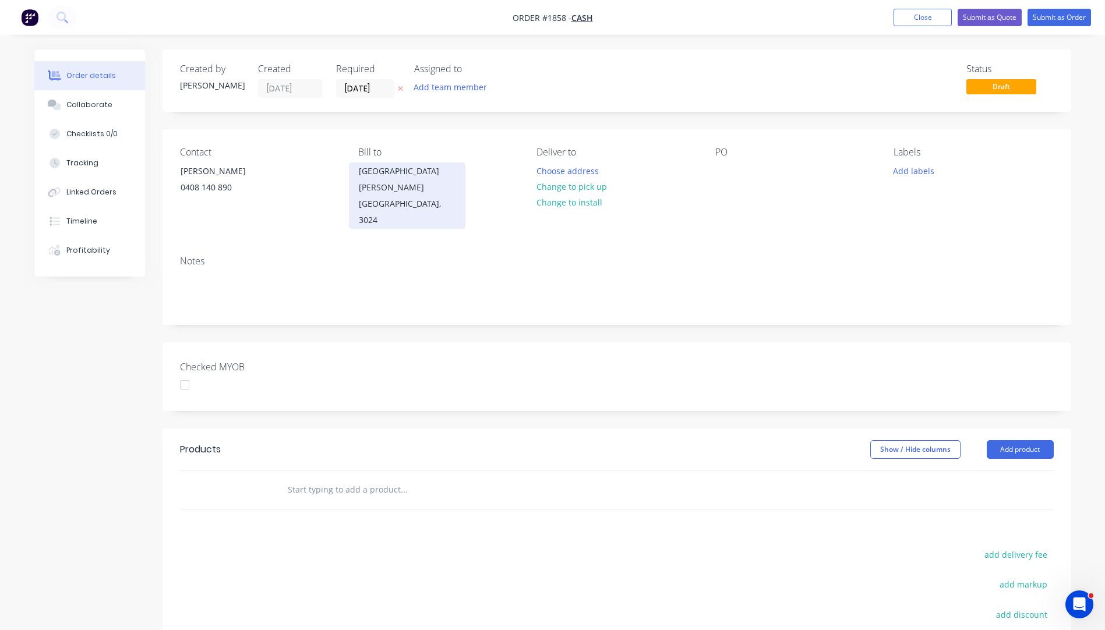
click at [416, 165] on div "[GEOGRAPHIC_DATA][PERSON_NAME][GEOGRAPHIC_DATA], 3024" at bounding box center [407, 195] width 97 height 65
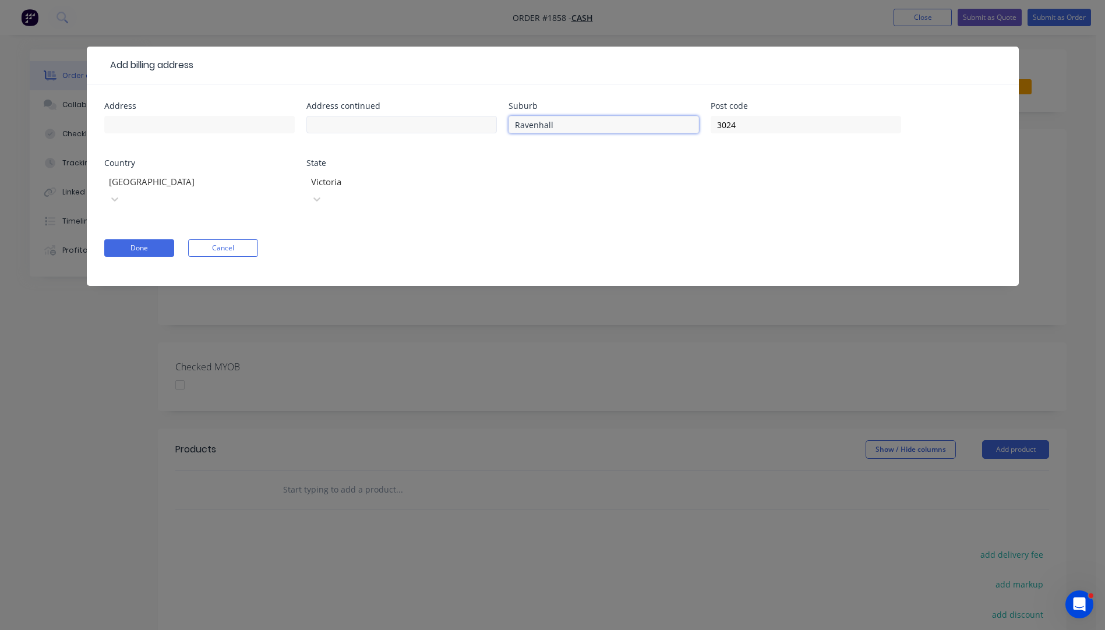
drag, startPoint x: 557, startPoint y: 126, endPoint x: 468, endPoint y: 129, distance: 89.2
click at [468, 129] on div "Address Address continued Suburb [GEOGRAPHIC_DATA] Post code 3024 Country [GEOG…" at bounding box center [552, 162] width 897 height 120
drag, startPoint x: 748, startPoint y: 122, endPoint x: 694, endPoint y: 130, distance: 54.2
click at [694, 130] on div "Address Address continued Suburb Post code [GEOGRAPHIC_DATA] State [GEOGRAPHIC_…" at bounding box center [552, 162] width 897 height 120
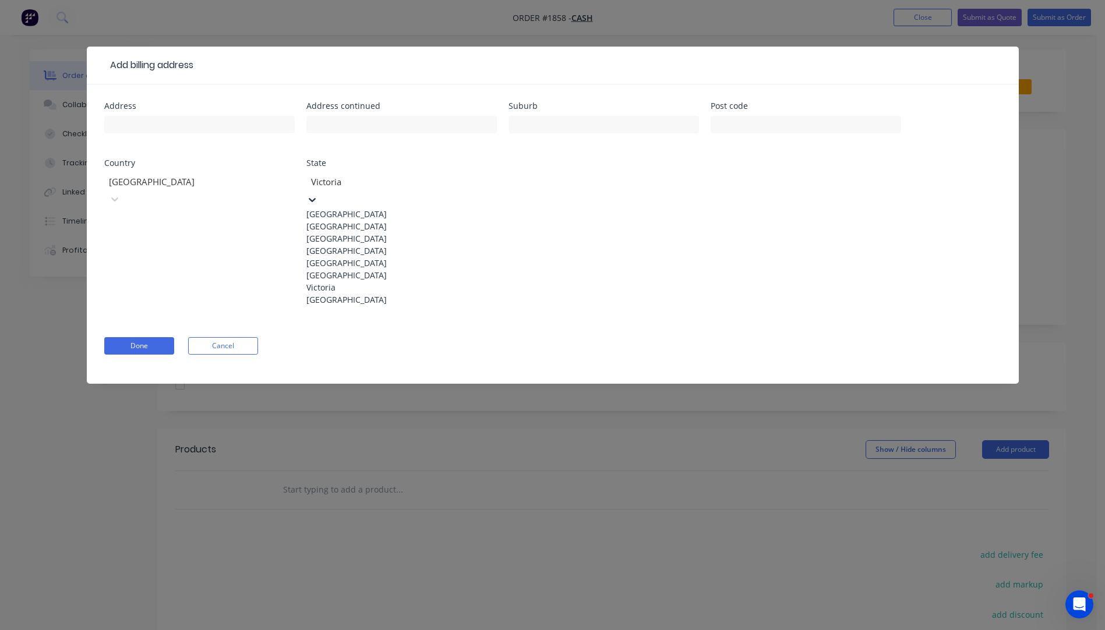
click at [376, 188] on div at bounding box center [394, 182] width 168 height 15
click at [346, 257] on div "[GEOGRAPHIC_DATA]" at bounding box center [401, 251] width 190 height 12
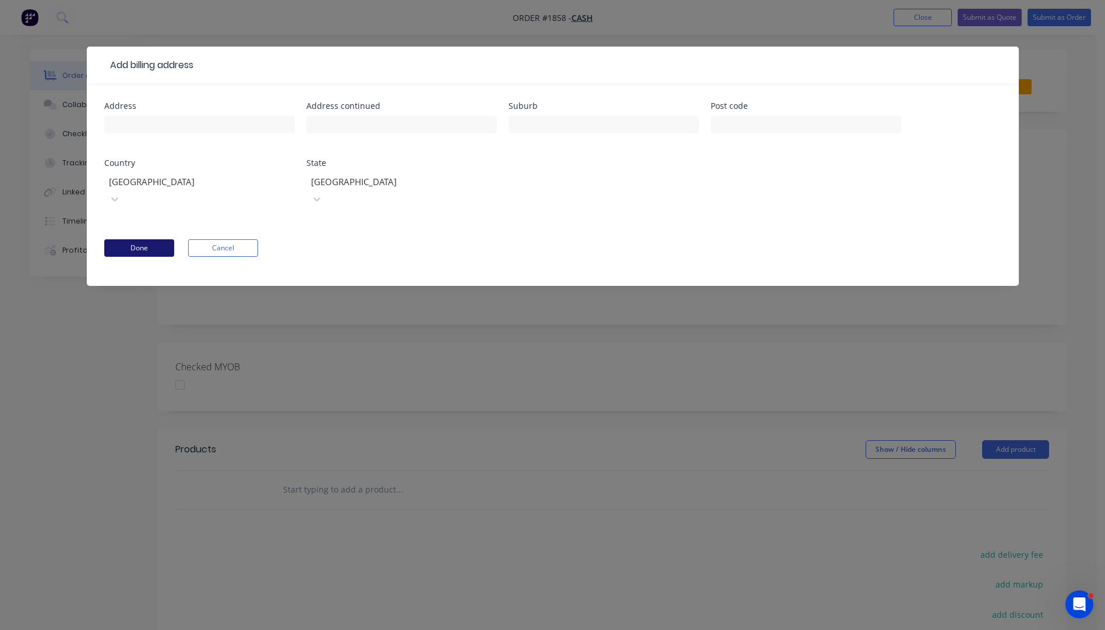
click at [133, 239] on button "Done" at bounding box center [139, 247] width 70 height 17
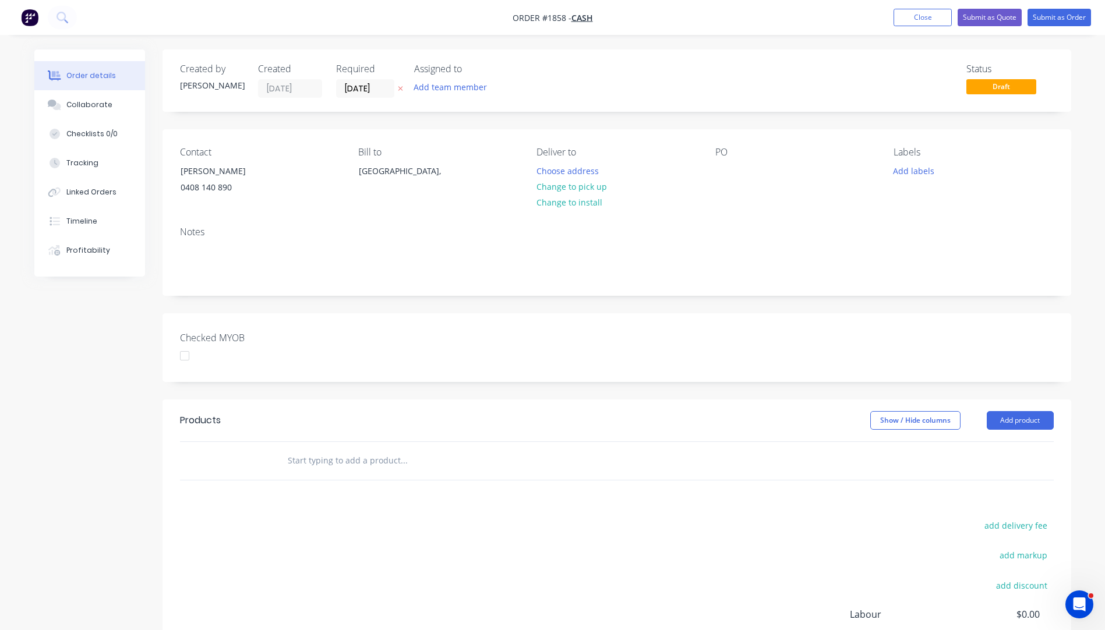
click at [400, 92] on icon "button" at bounding box center [400, 88] width 5 height 7
click at [380, 175] on div "[GEOGRAPHIC_DATA]," at bounding box center [407, 171] width 97 height 16
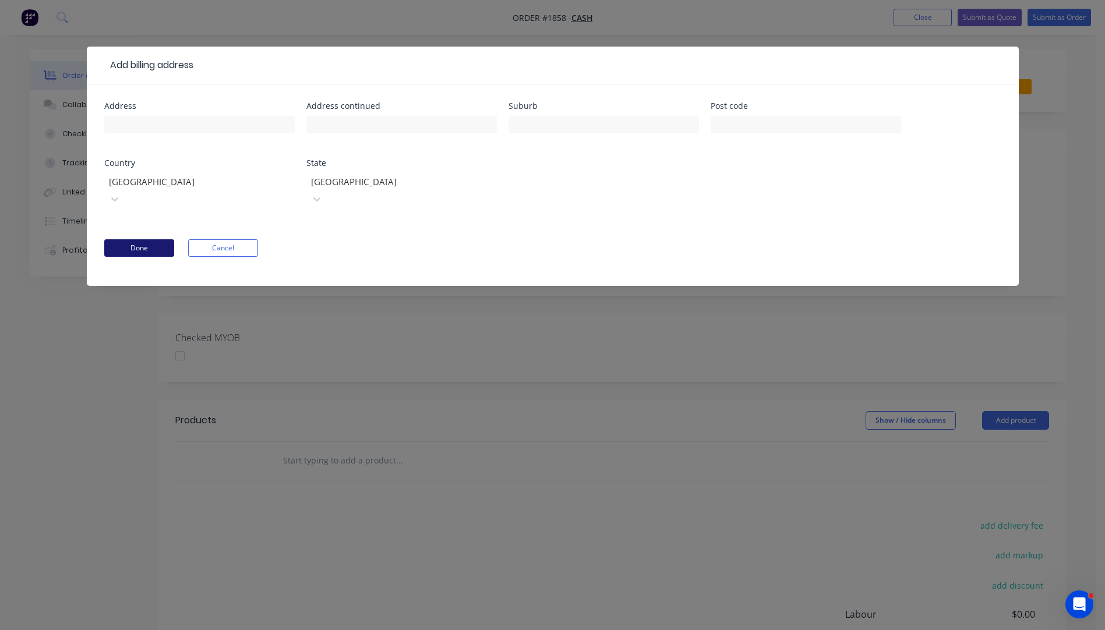
click at [153, 239] on button "Done" at bounding box center [139, 247] width 70 height 17
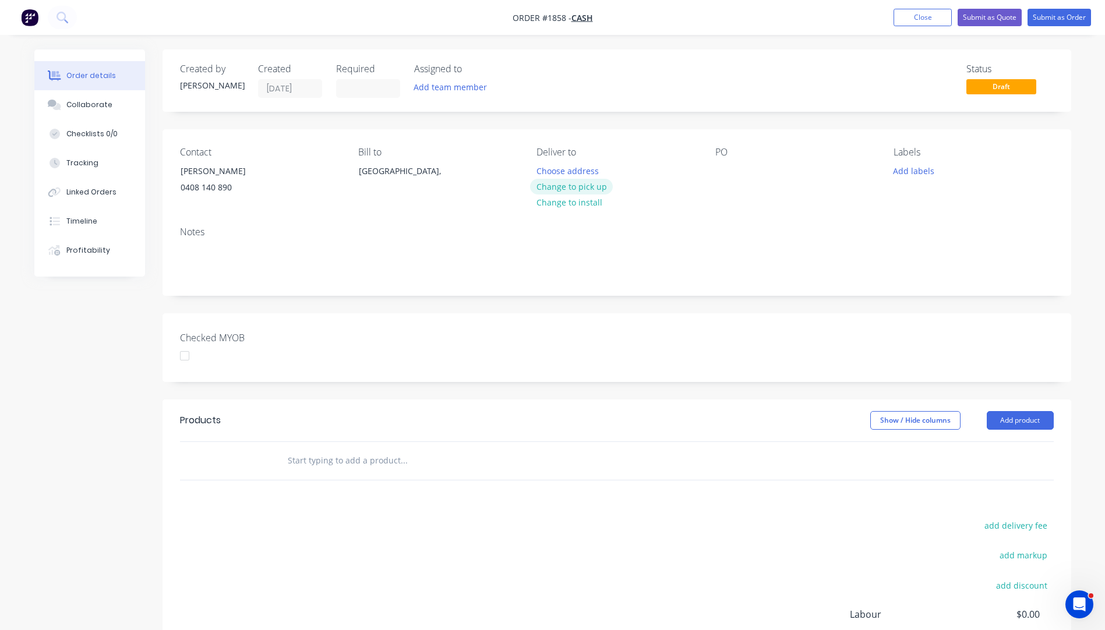
click at [577, 188] on button "Change to pick up" at bounding box center [571, 187] width 83 height 16
click at [545, 167] on div at bounding box center [545, 170] width 19 height 17
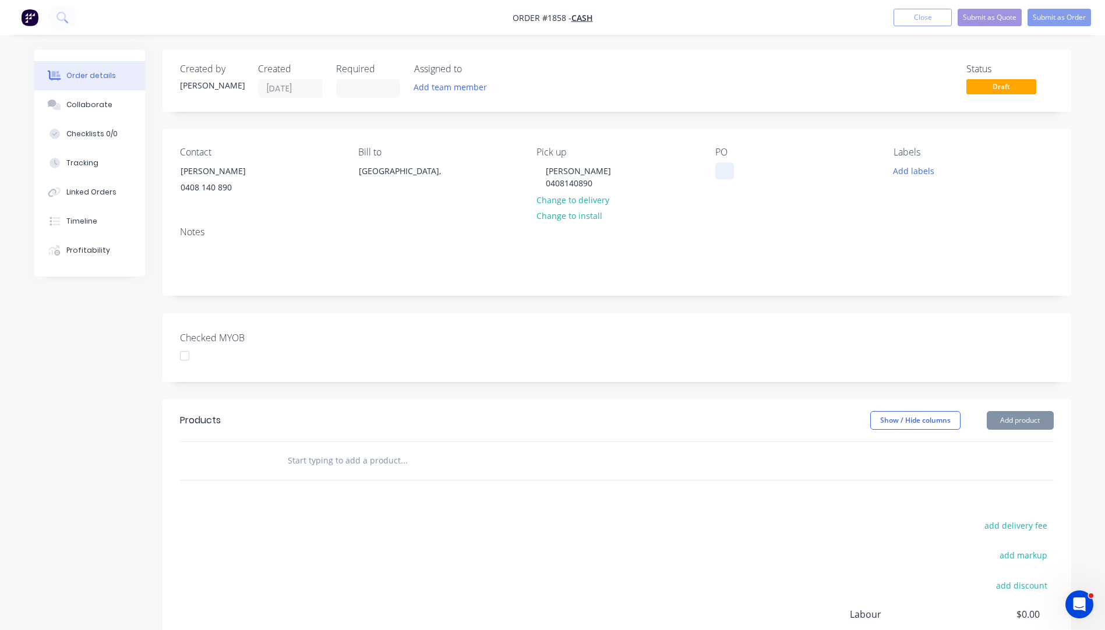
click at [727, 165] on div at bounding box center [724, 170] width 19 height 17
click at [916, 171] on button "Add labels" at bounding box center [914, 170] width 54 height 16
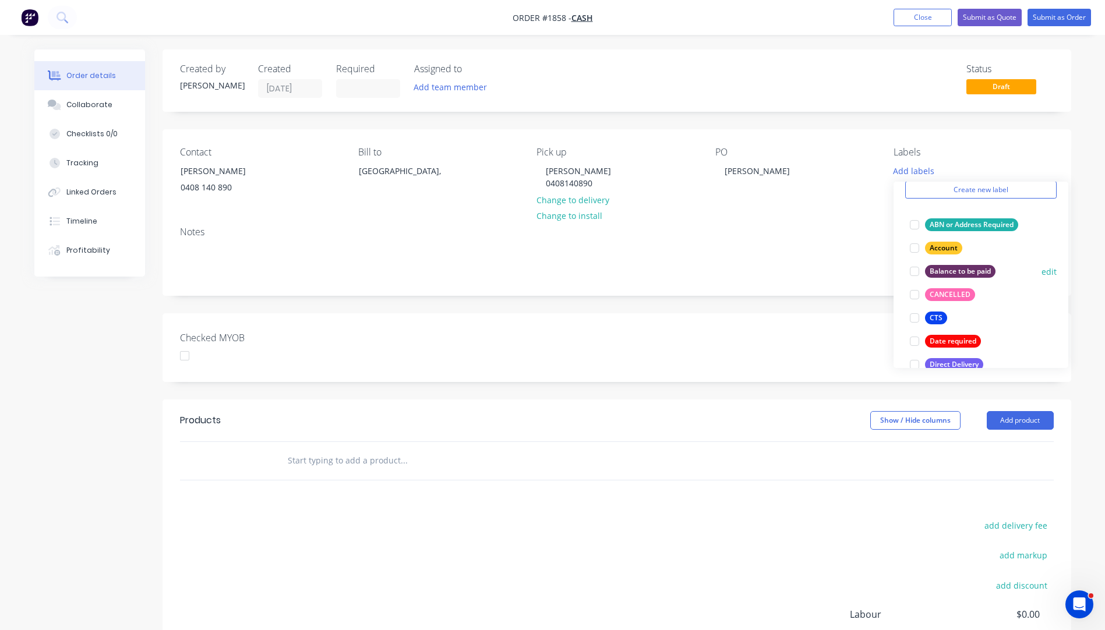
scroll to position [116, 0]
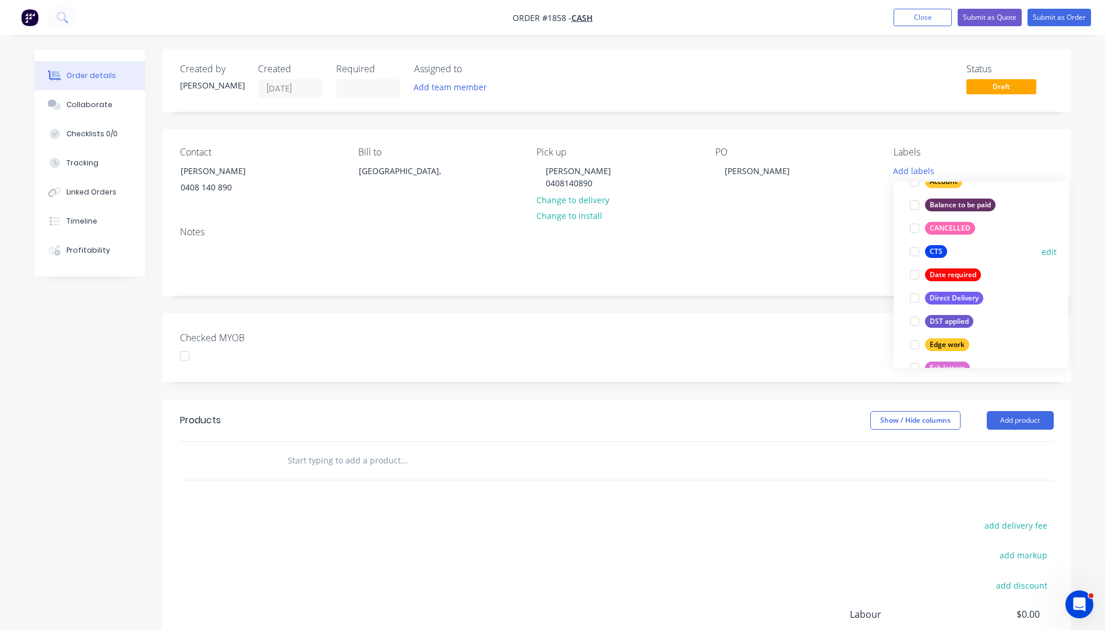
click at [918, 252] on div at bounding box center [914, 251] width 23 height 23
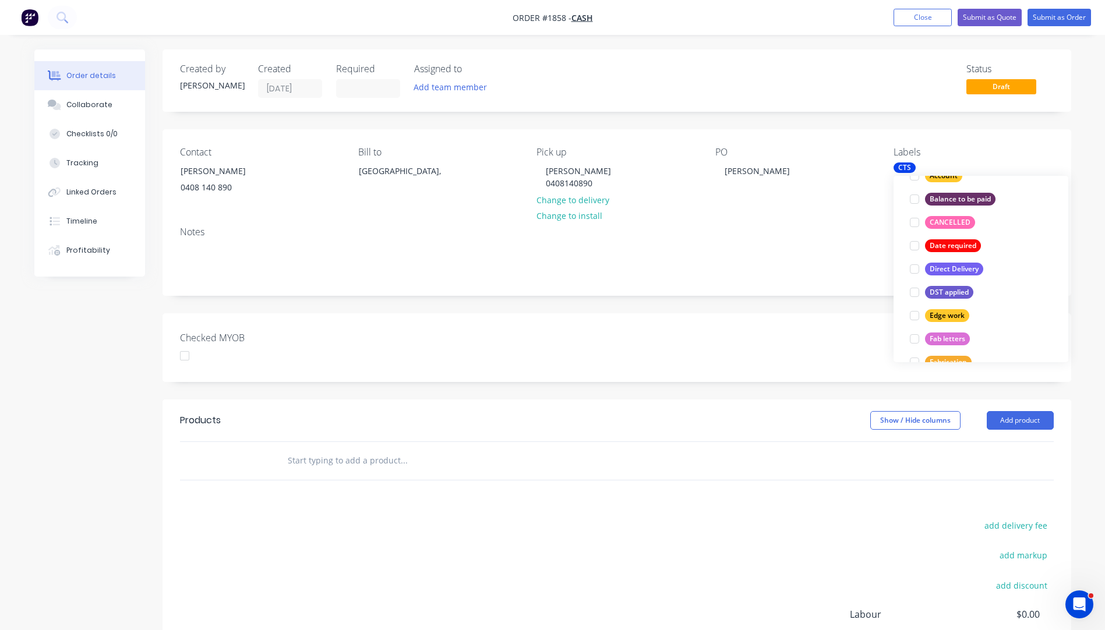
scroll to position [256, 0]
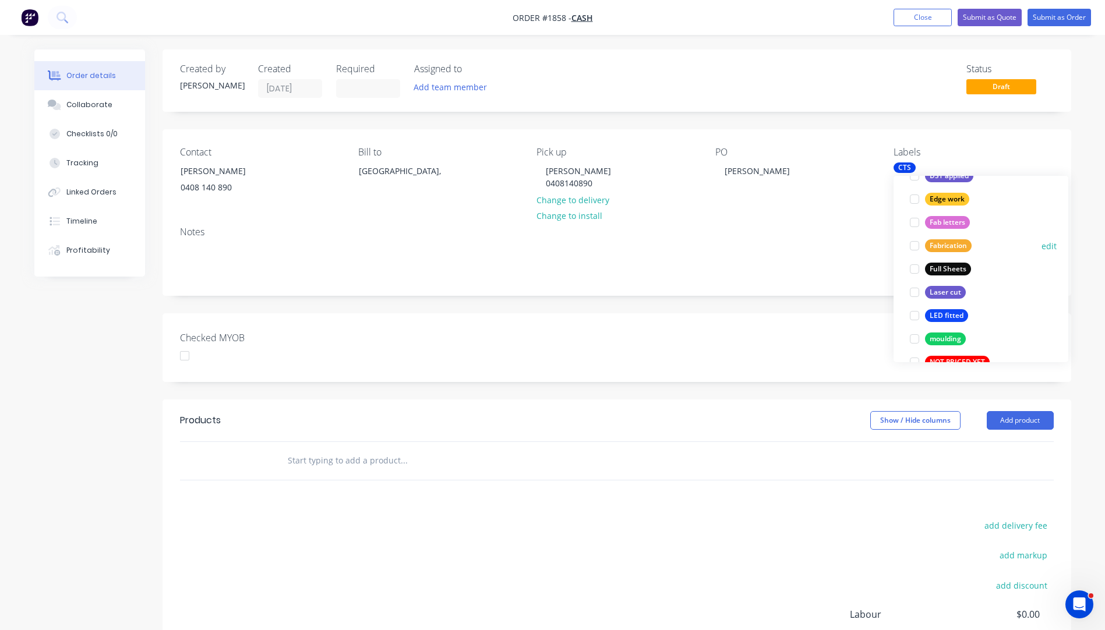
click at [913, 250] on div at bounding box center [914, 245] width 23 height 23
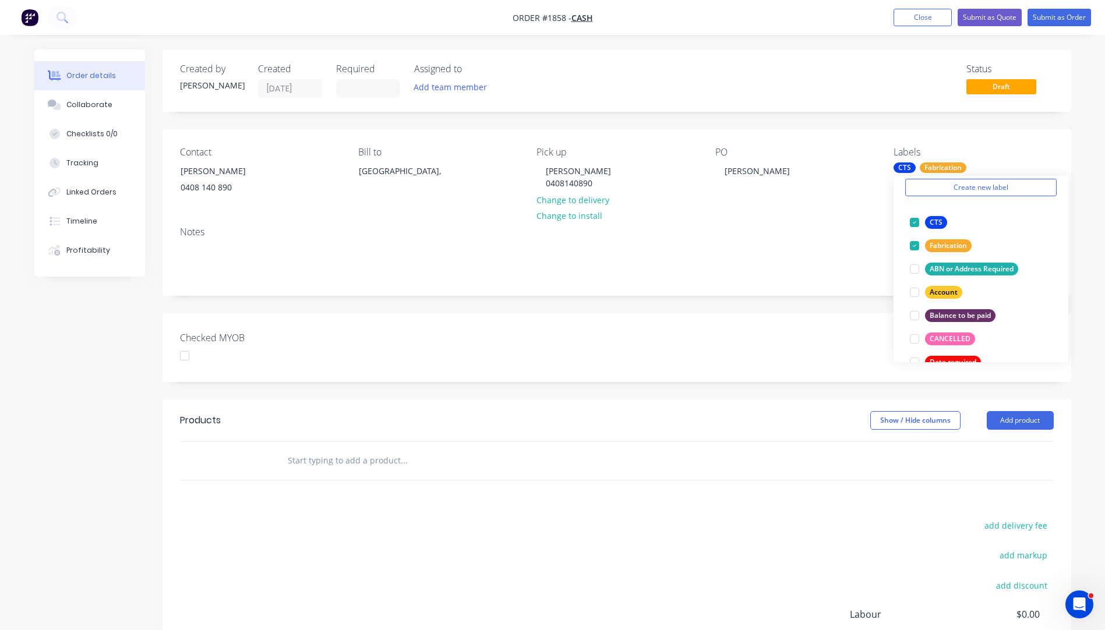
click at [865, 229] on div "Notes" at bounding box center [617, 232] width 874 height 11
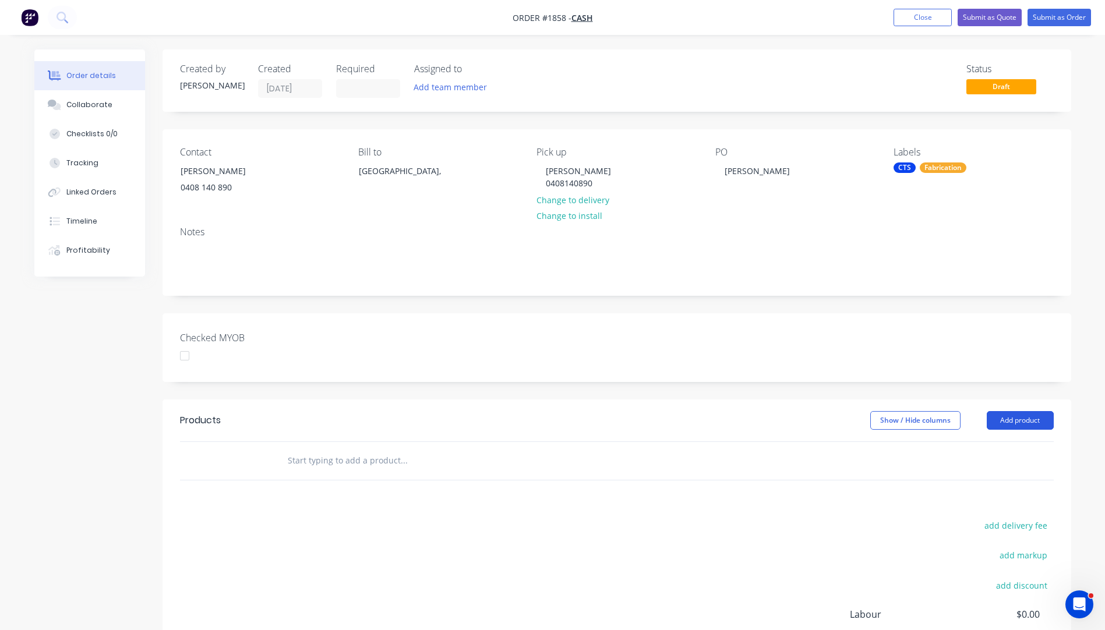
click at [1017, 425] on button "Add product" at bounding box center [1020, 420] width 67 height 19
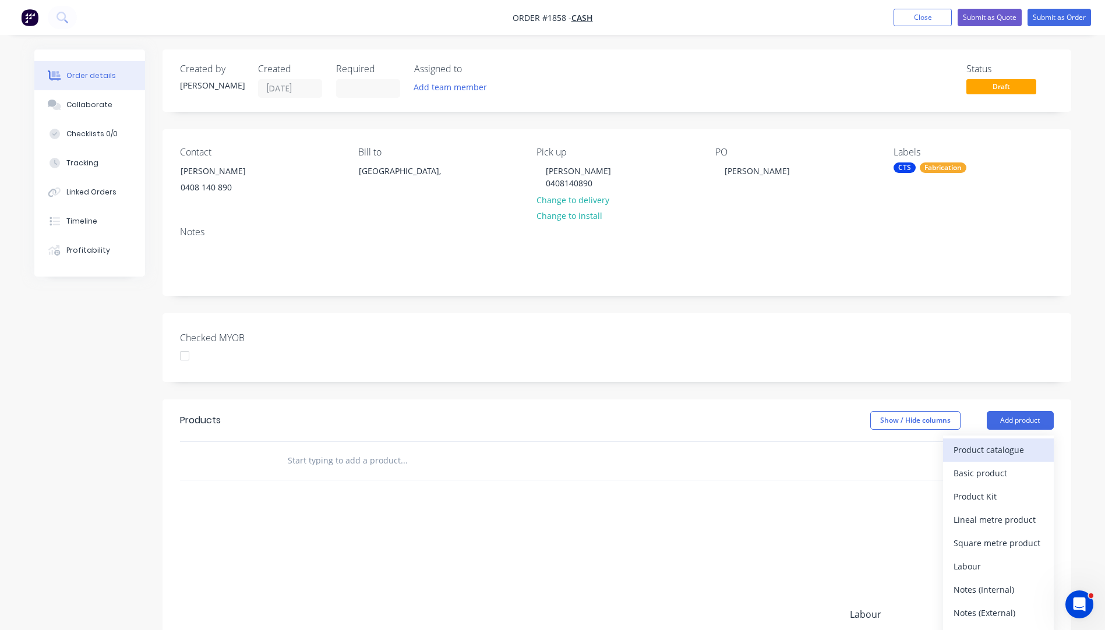
click at [986, 453] on div "Product catalogue" at bounding box center [998, 449] width 90 height 17
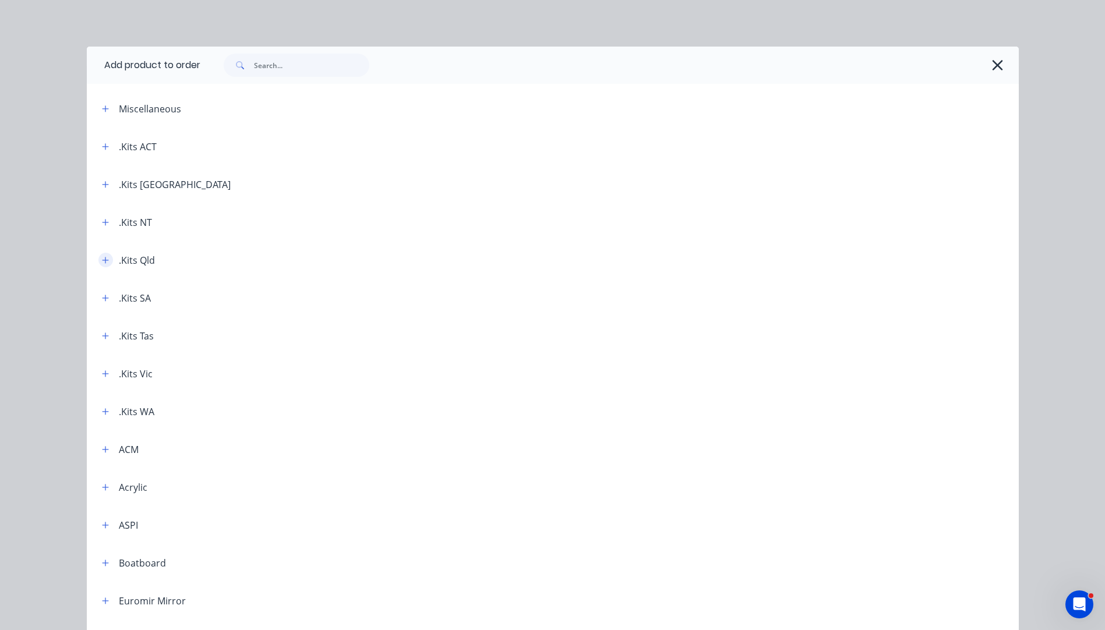
click at [104, 263] on icon "button" at bounding box center [105, 260] width 7 height 8
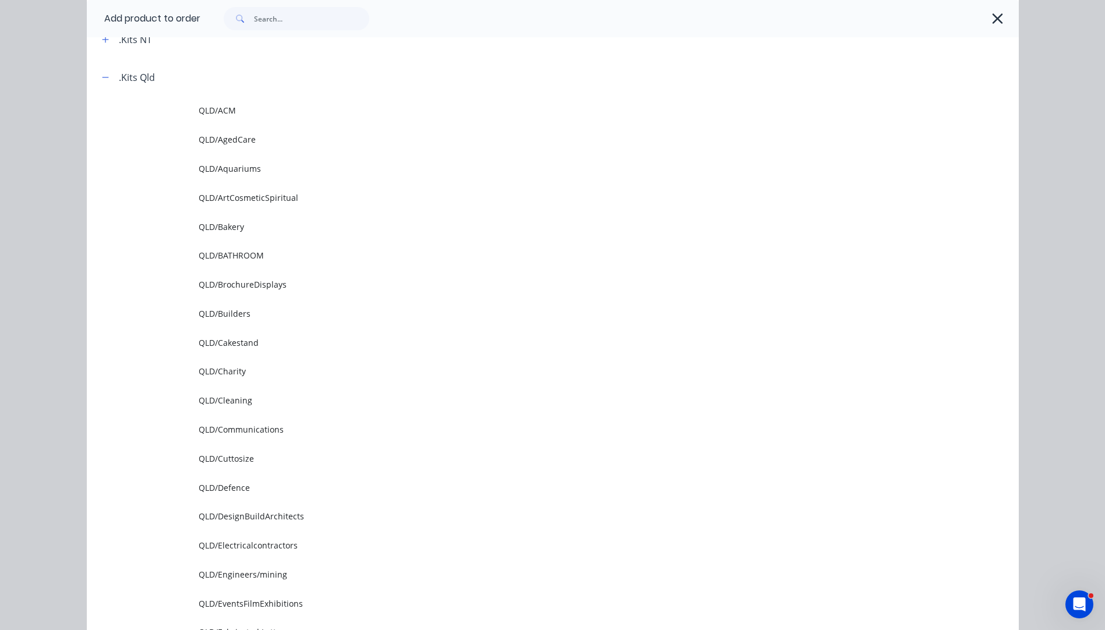
scroll to position [233, 0]
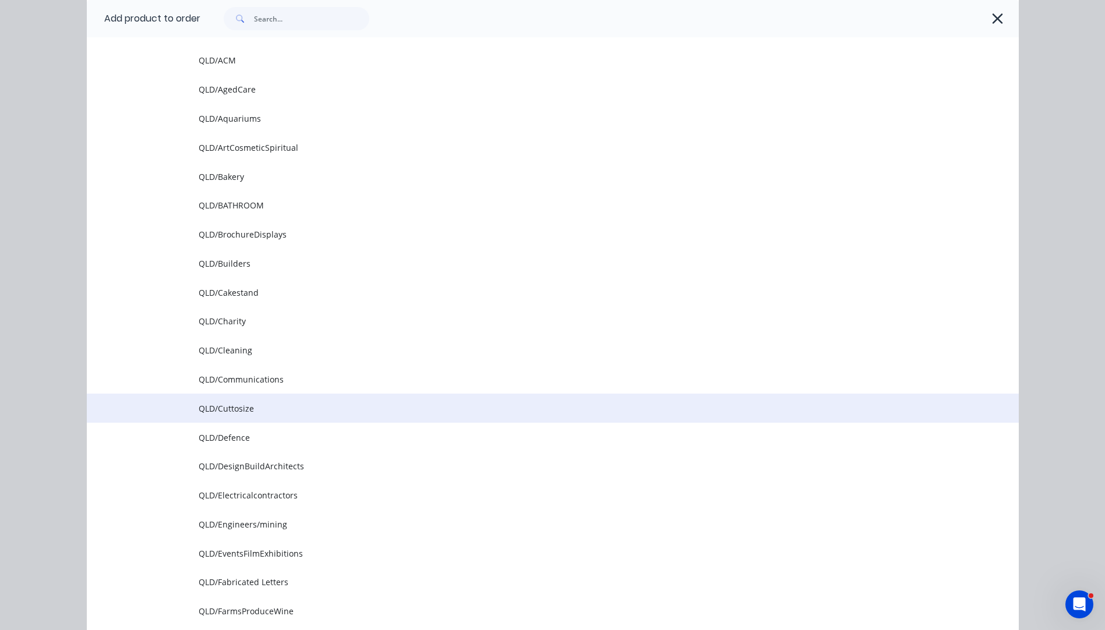
click at [210, 406] on span "QLD/Cuttosize" at bounding box center [527, 408] width 656 height 12
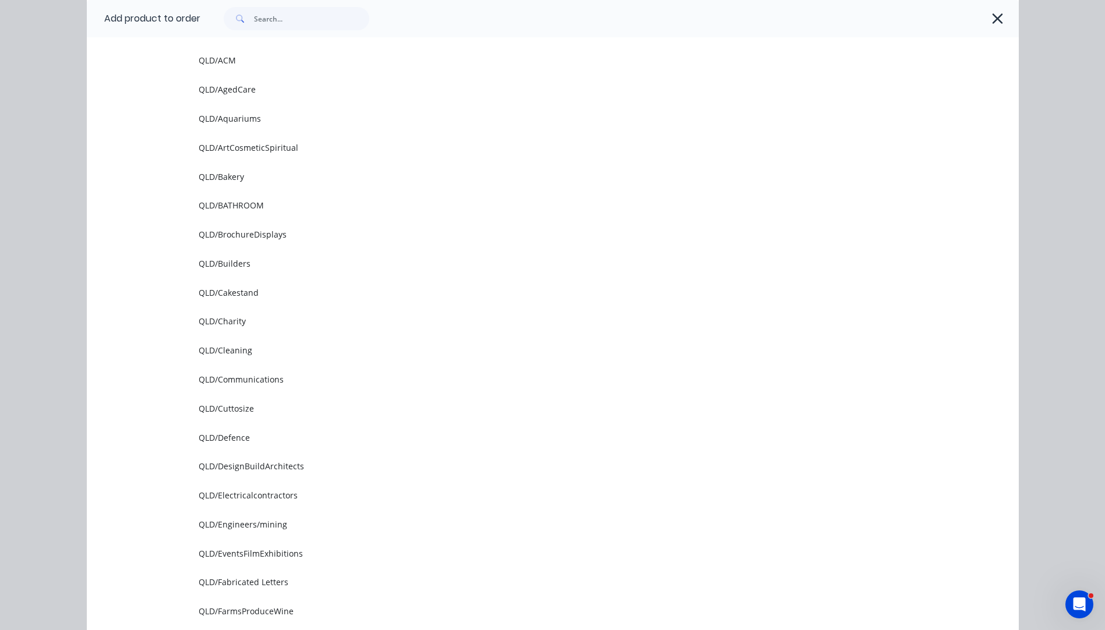
scroll to position [0, 0]
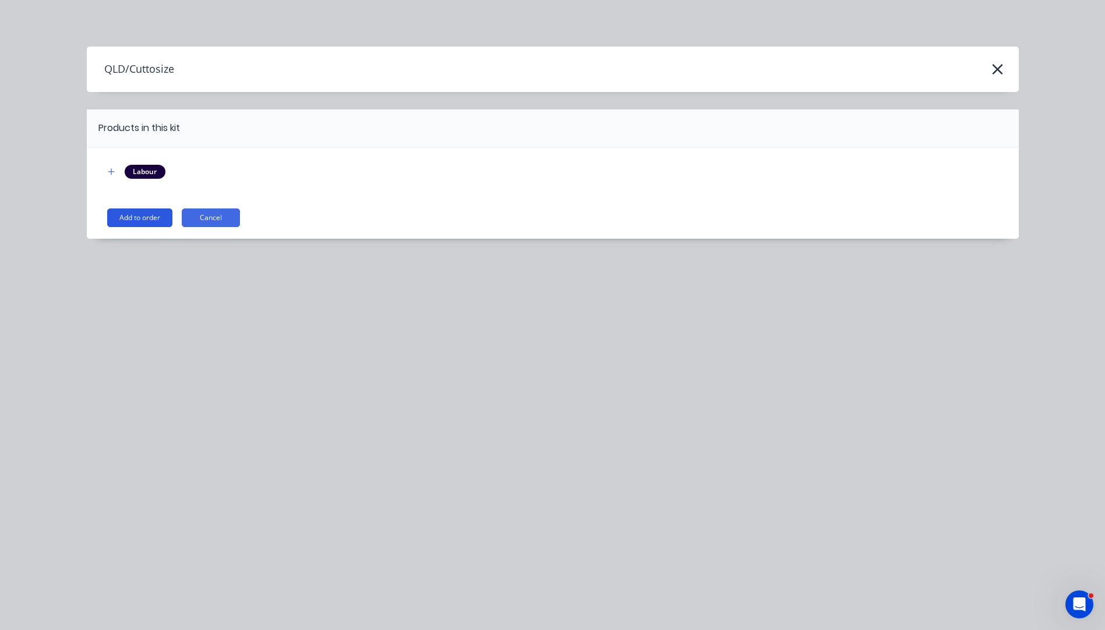
click at [147, 220] on button "Add to order" at bounding box center [139, 218] width 65 height 19
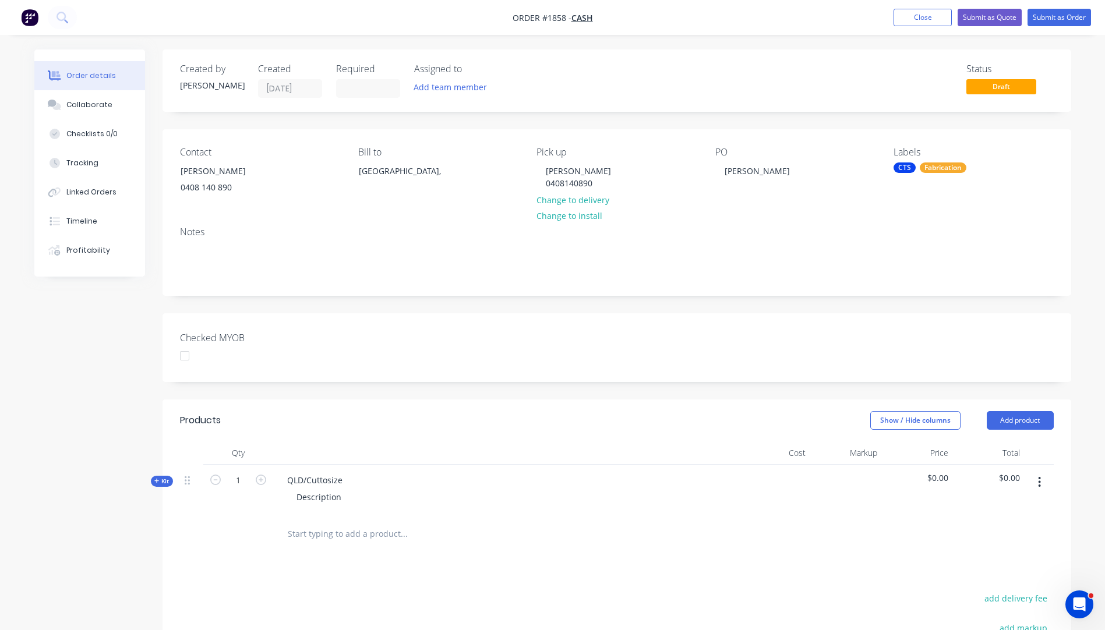
click at [157, 481] on icon "button" at bounding box center [156, 481] width 5 height 5
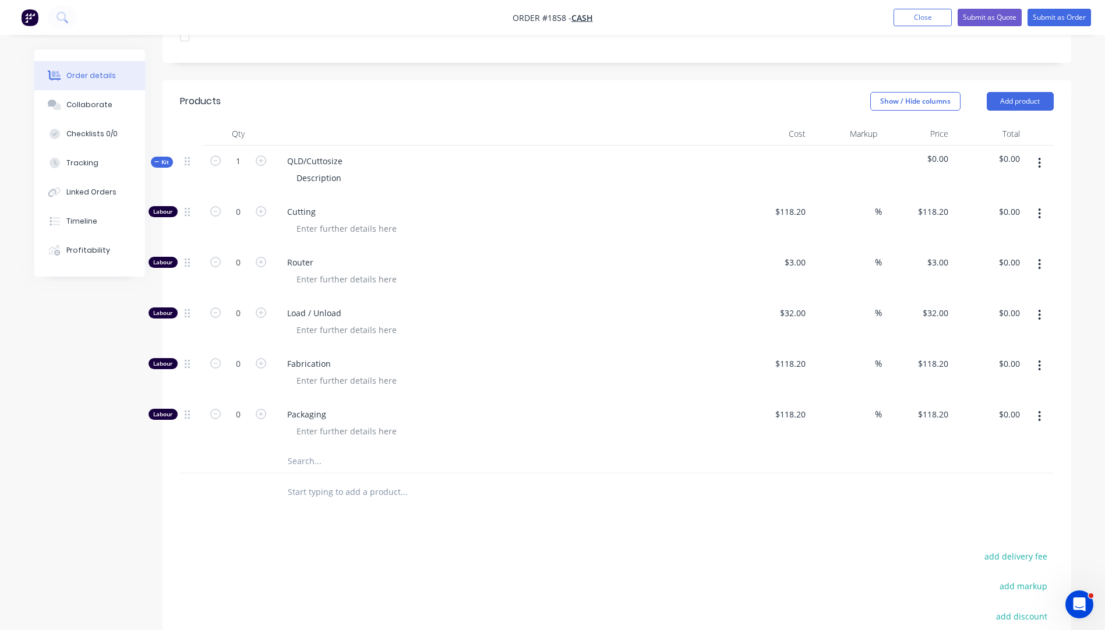
scroll to position [349, 0]
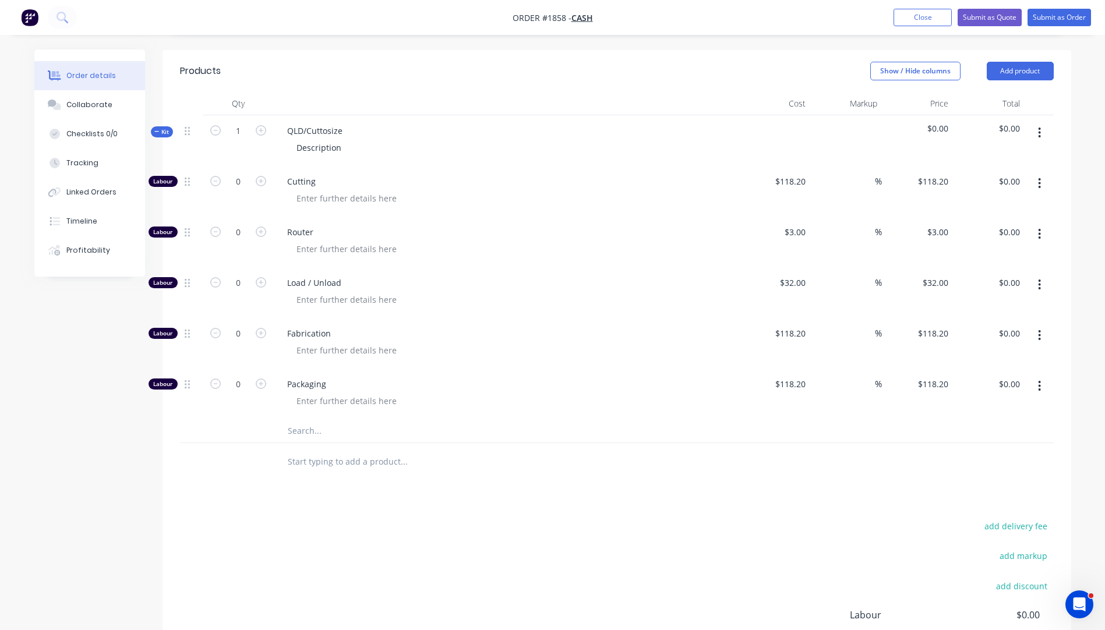
click at [306, 434] on input "text" at bounding box center [403, 430] width 233 height 23
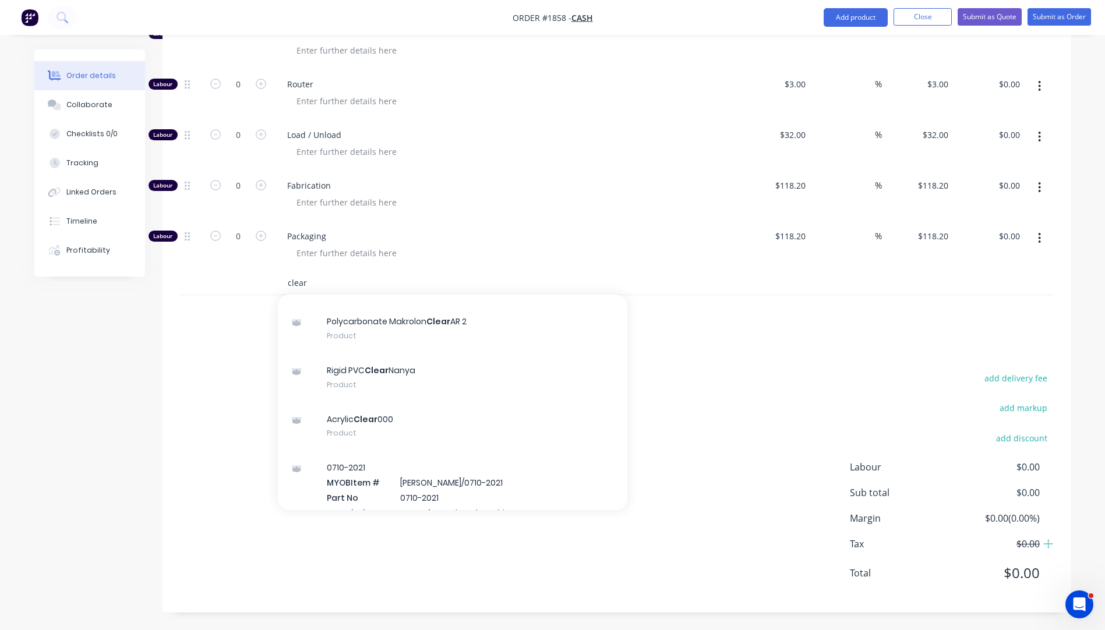
scroll to position [175, 0]
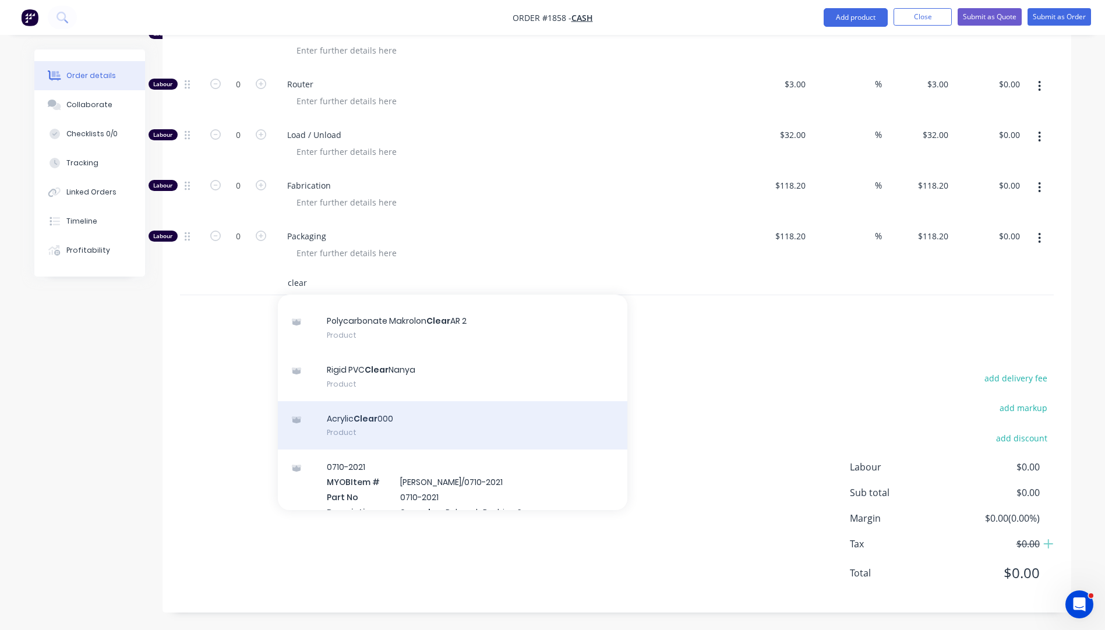
type input "clear"
click at [372, 425] on div "Acrylic Clear 000 Product" at bounding box center [452, 425] width 349 height 49
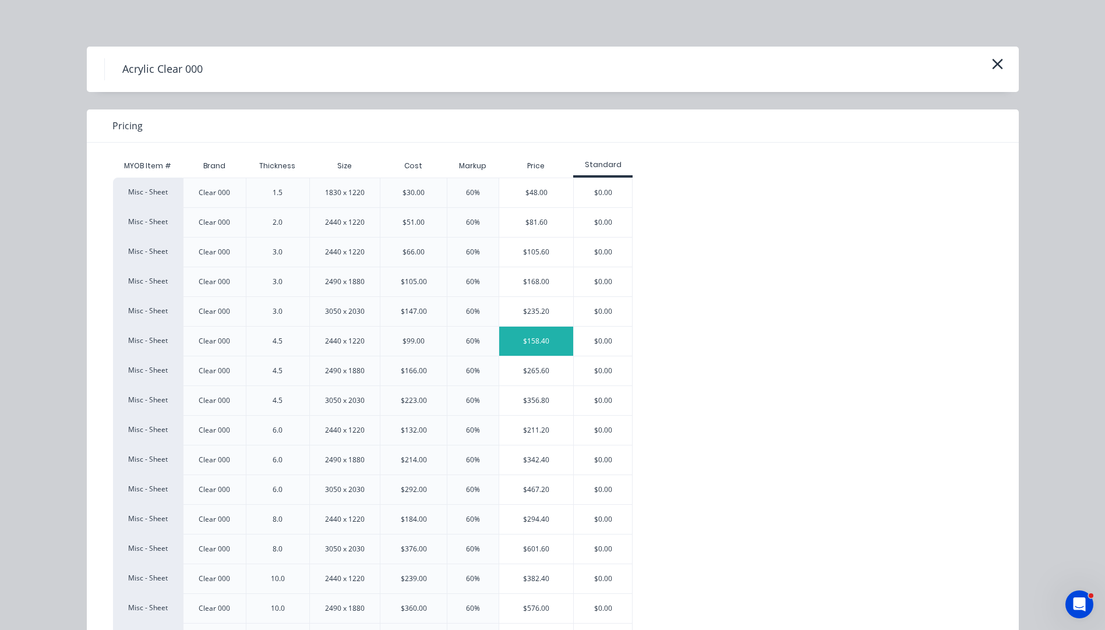
click at [521, 346] on div "$158.40" at bounding box center [536, 341] width 74 height 29
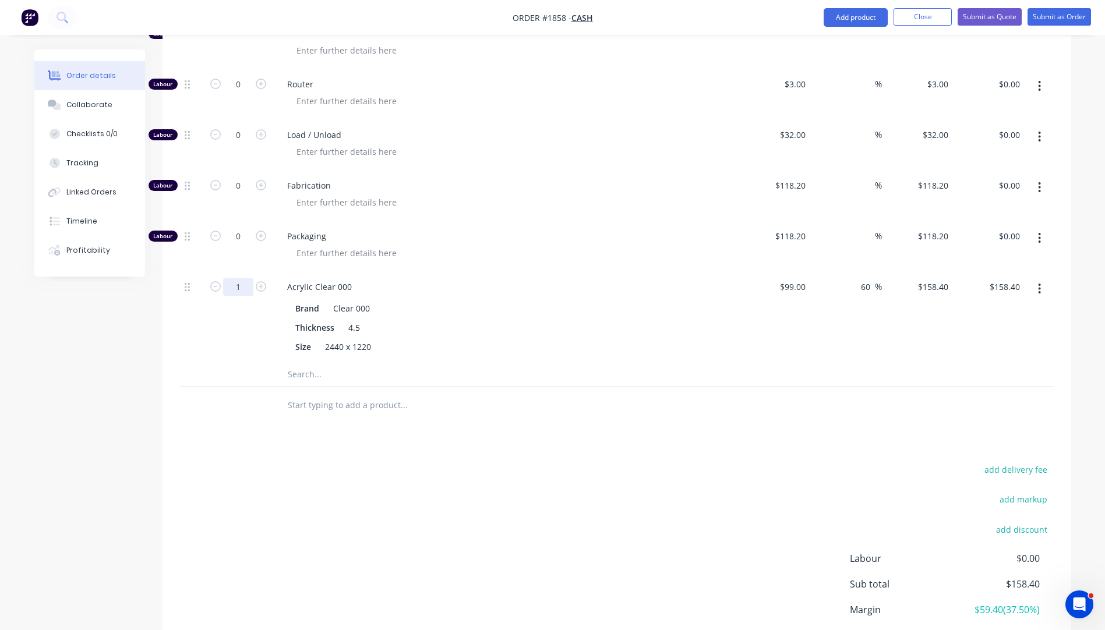
click at [242, 286] on input "1" at bounding box center [238, 286] width 30 height 17
type input "0.25"
type input "$39.60"
click at [461, 246] on div at bounding box center [510, 253] width 447 height 17
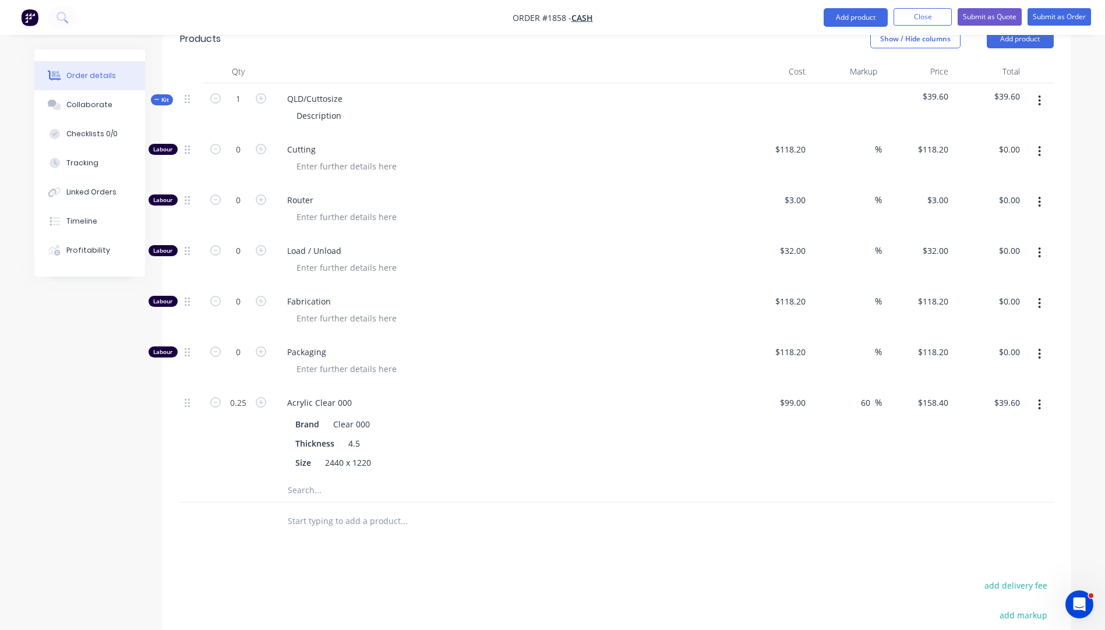
scroll to position [381, 0]
click at [793, 305] on input "118.2" at bounding box center [792, 302] width 36 height 17
type input "$142.22"
click at [700, 280] on div "Load / Unload" at bounding box center [506, 261] width 466 height 51
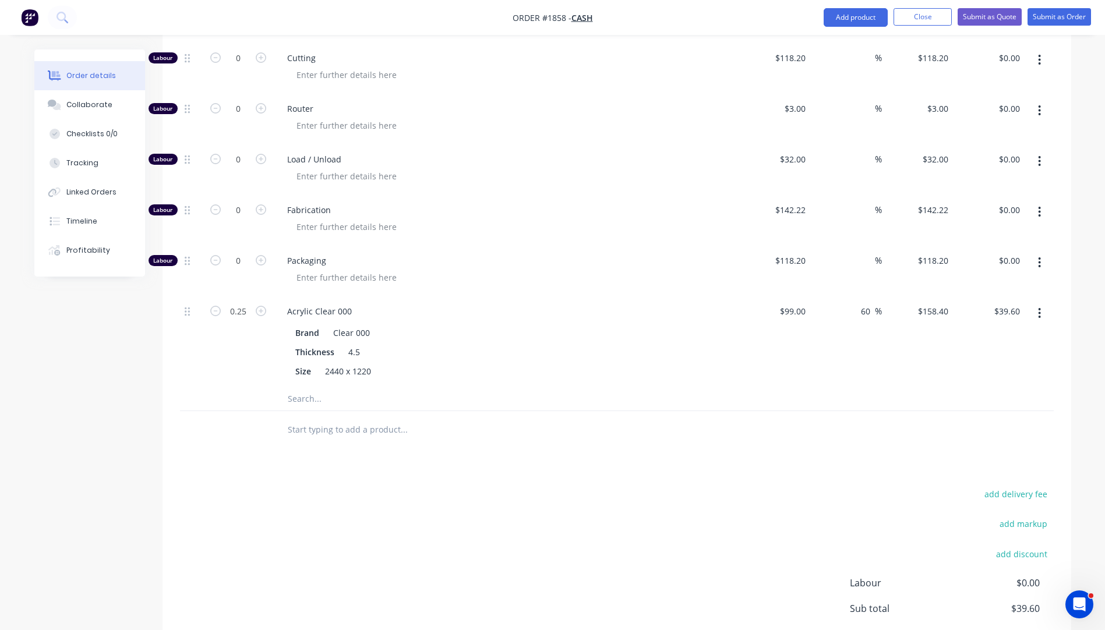
scroll to position [472, 0]
click at [262, 209] on icon "button" at bounding box center [261, 210] width 10 height 10
type input "1"
type input "$142.22"
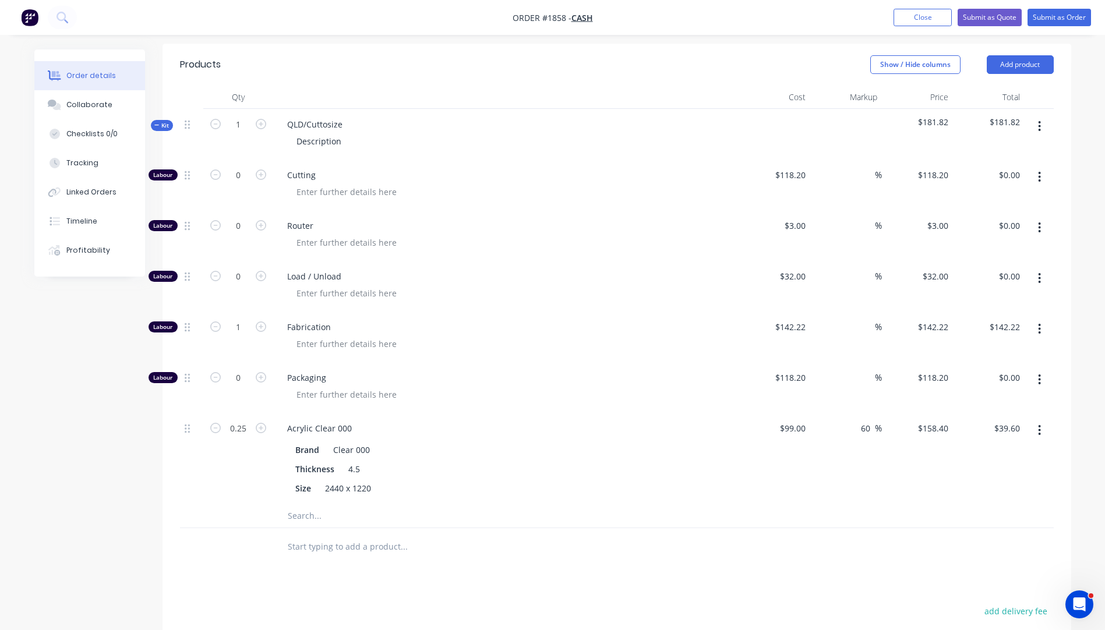
scroll to position [298, 0]
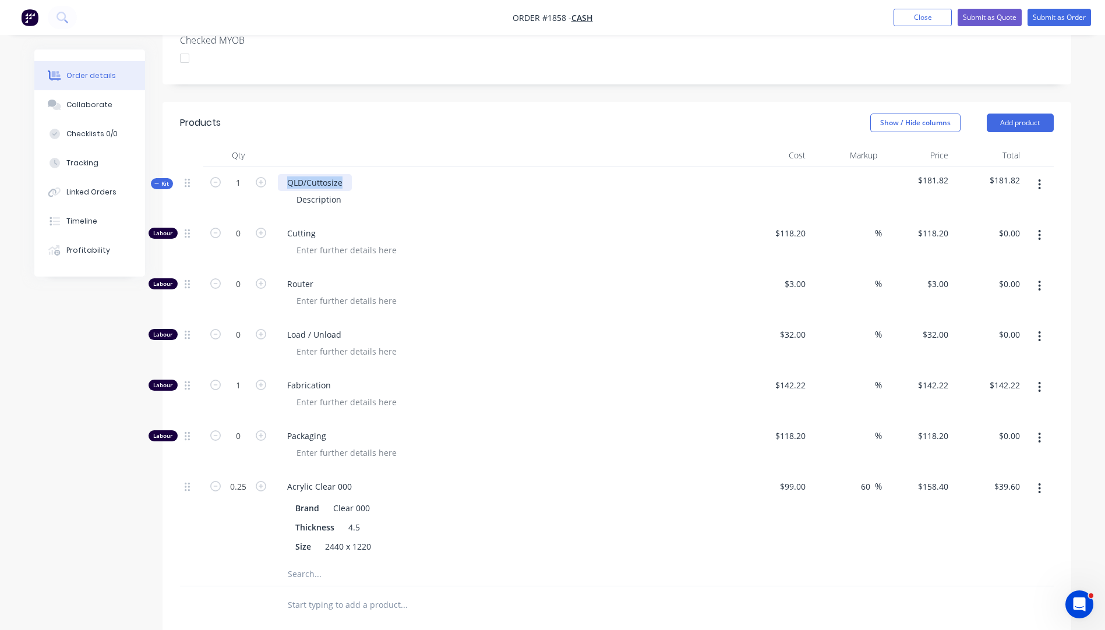
drag, startPoint x: 345, startPoint y: 181, endPoint x: 288, endPoint y: 180, distance: 56.5
click at [288, 180] on div "QLD/Cuttosize" at bounding box center [315, 182] width 74 height 17
drag, startPoint x: 348, startPoint y: 199, endPoint x: 289, endPoint y: 201, distance: 58.9
click at [289, 201] on div "Description" at bounding box center [318, 199] width 63 height 17
click at [402, 202] on div "2 @ Armrest covers 300mm x 125mm deep x 300mm Internal" at bounding box center [415, 199] width 257 height 17
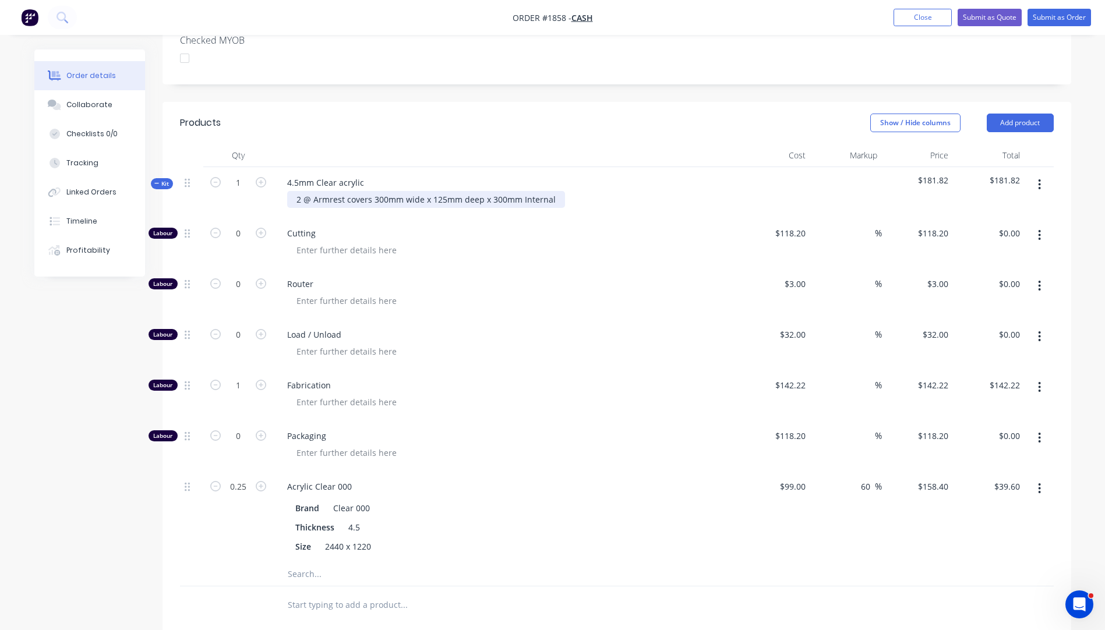
click at [551, 197] on div "2 @ Armrest covers 300mm wide x 125mm deep x 300mm Internal" at bounding box center [426, 199] width 278 height 17
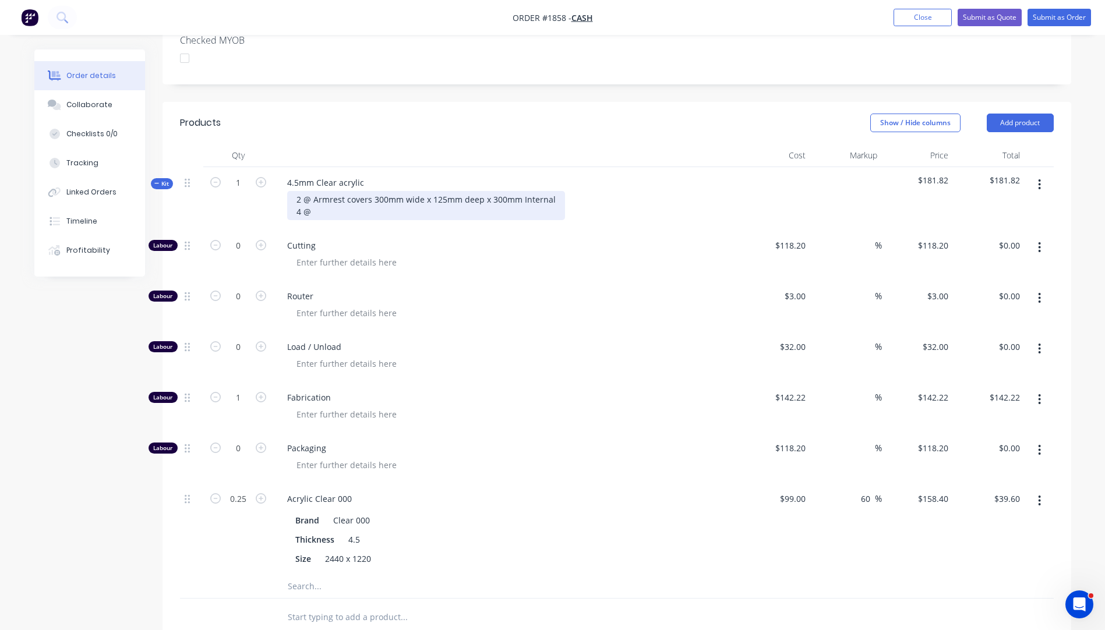
drag, startPoint x: 324, startPoint y: 211, endPoint x: 287, endPoint y: 210, distance: 37.9
click at [287, 210] on div "2 @ Armrest covers 300mm wide x 125mm deep x 300mm Internal 4 @" at bounding box center [426, 205] width 278 height 29
drag, startPoint x: 315, startPoint y: 199, endPoint x: 281, endPoint y: 190, distance: 35.0
click at [294, 202] on div "2 @ Armrest covers 300mm wide x 125mm deep x 300mm Internal" at bounding box center [426, 205] width 278 height 29
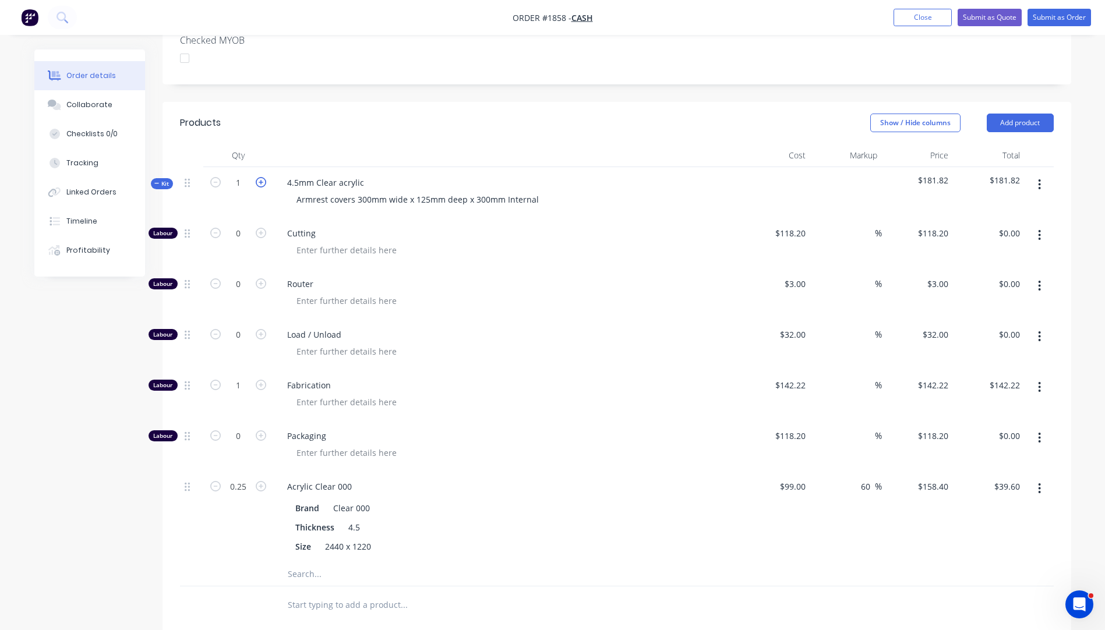
click at [263, 181] on icon "button" at bounding box center [261, 182] width 10 height 10
type input "2"
type input "$284.44"
type input "0.5"
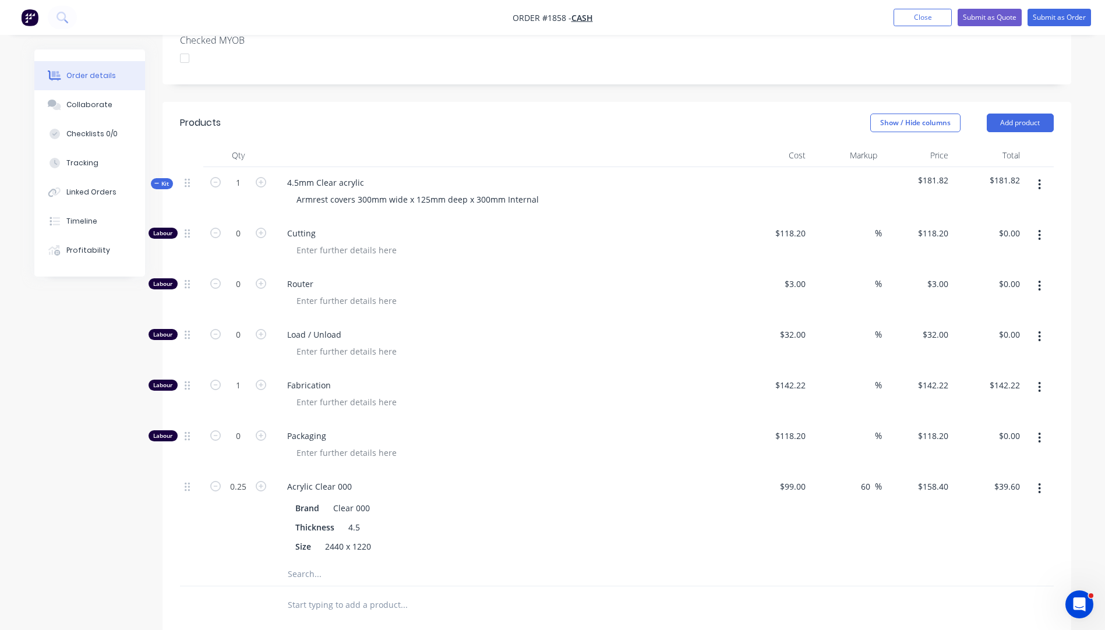
type input "$79.20"
click at [245, 487] on input "0.5" at bounding box center [238, 486] width 30 height 17
type input "0.25"
type input "$39.60"
click at [524, 486] on div "Acrylic Clear 000" at bounding box center [506, 486] width 457 height 17
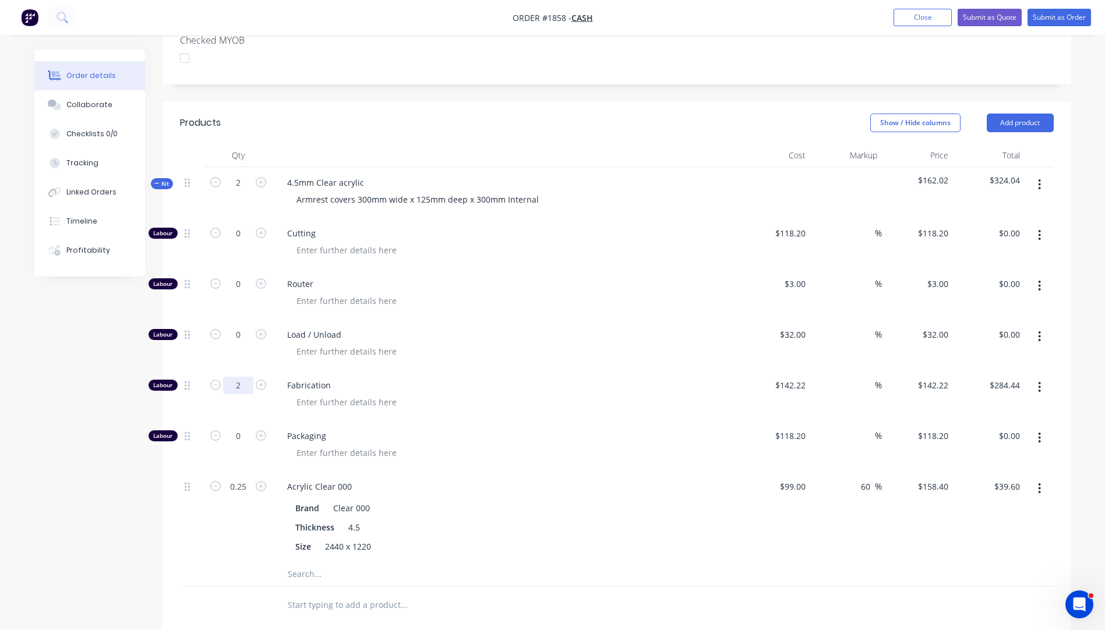
click at [243, 383] on input "2" at bounding box center [238, 385] width 30 height 17
type input "1"
type input "$142.22"
click at [524, 343] on div at bounding box center [510, 351] width 447 height 17
click at [247, 489] on input "0.25" at bounding box center [238, 486] width 30 height 17
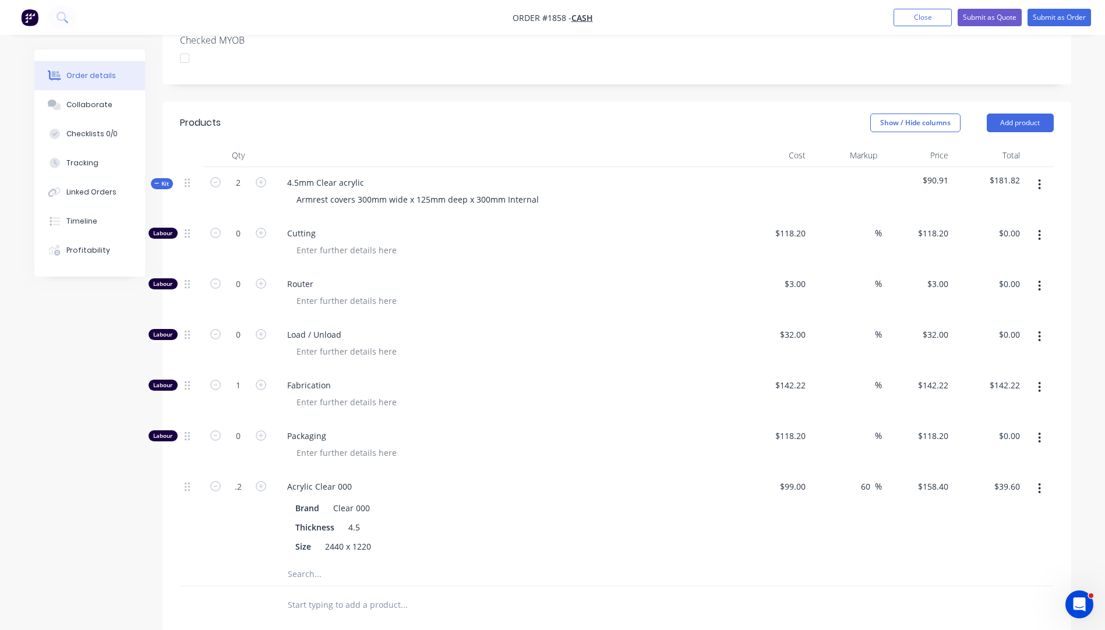
click at [511, 396] on div at bounding box center [510, 402] width 447 height 17
type input "0.2"
type input "$31.68"
click at [801, 385] on input "142.22" at bounding box center [792, 385] width 36 height 17
type input "$122.86"
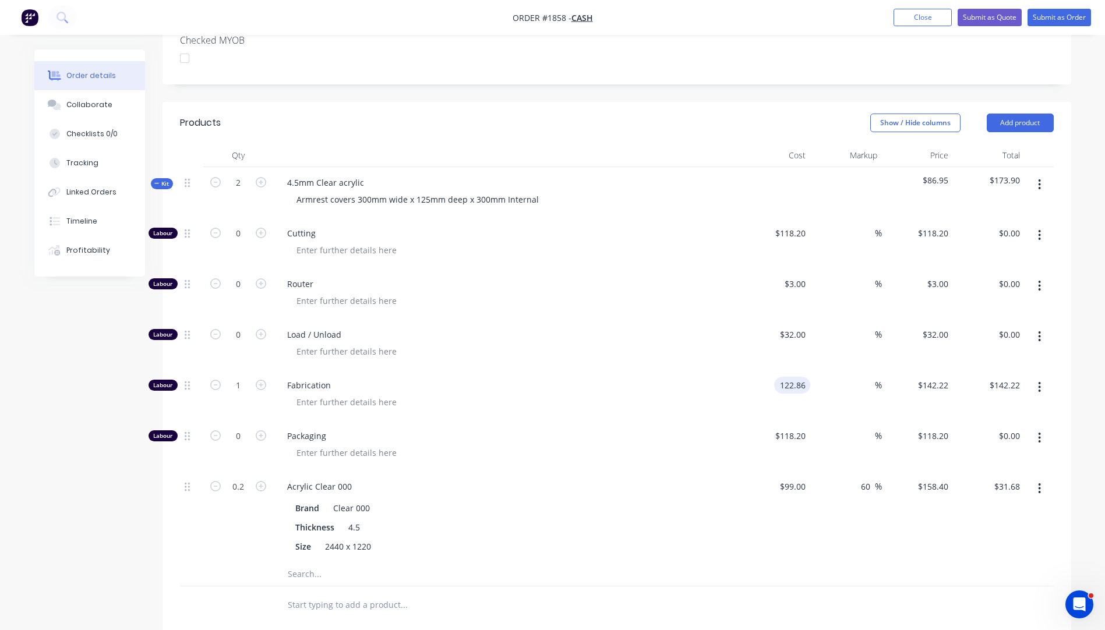
type input "$122.86"
click at [620, 347] on div at bounding box center [510, 351] width 447 height 17
click at [1014, 121] on button "Add product" at bounding box center [1020, 123] width 67 height 19
click at [999, 158] on div "Product catalogue" at bounding box center [998, 152] width 90 height 17
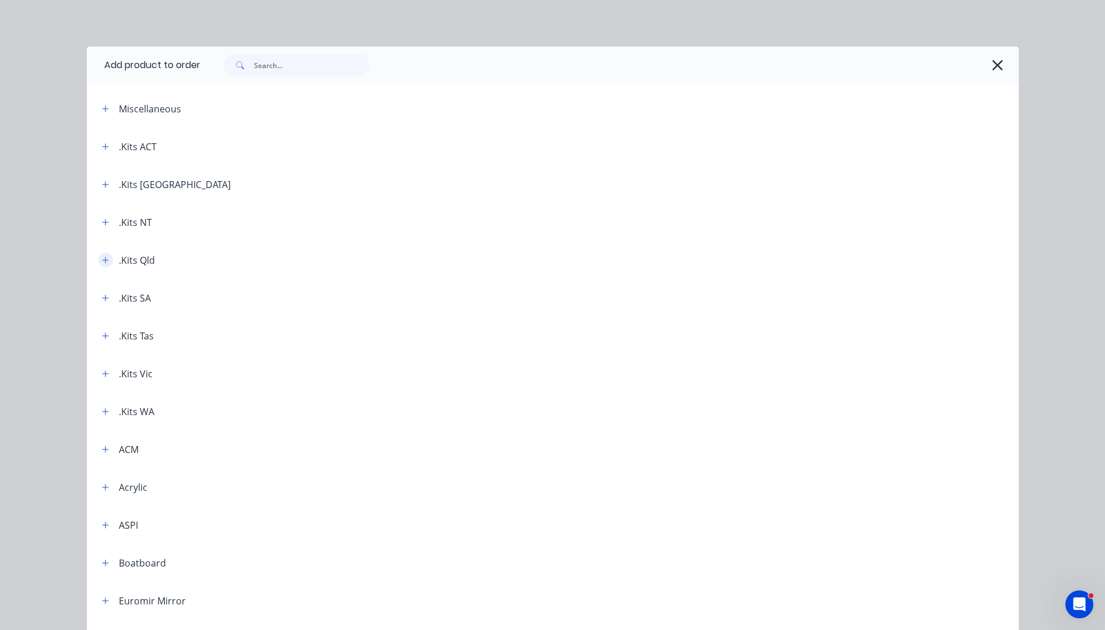
click at [102, 264] on icon "button" at bounding box center [105, 260] width 7 height 8
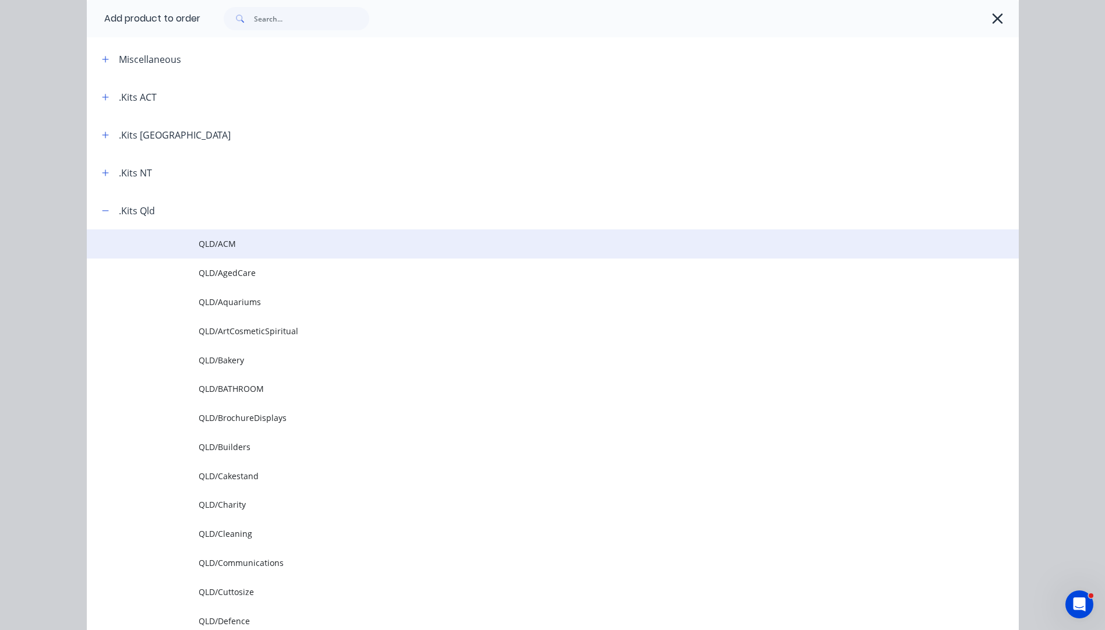
scroll to position [116, 0]
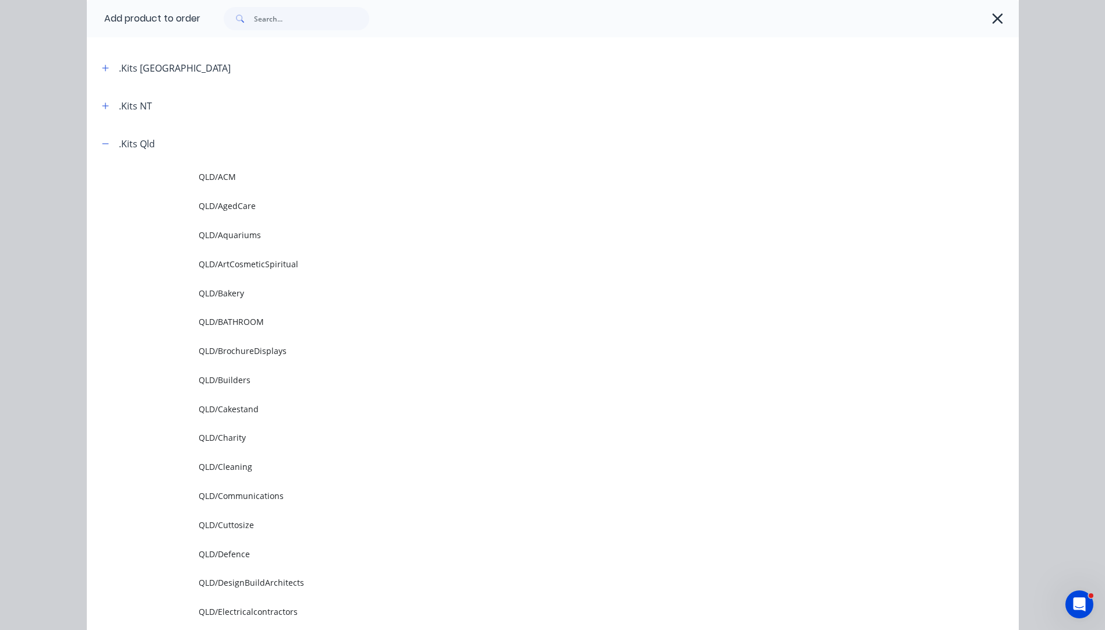
drag, startPoint x: 224, startPoint y: 522, endPoint x: 244, endPoint y: 478, distance: 49.3
click at [225, 521] on span "QLD/Cuttosize" at bounding box center [527, 525] width 656 height 12
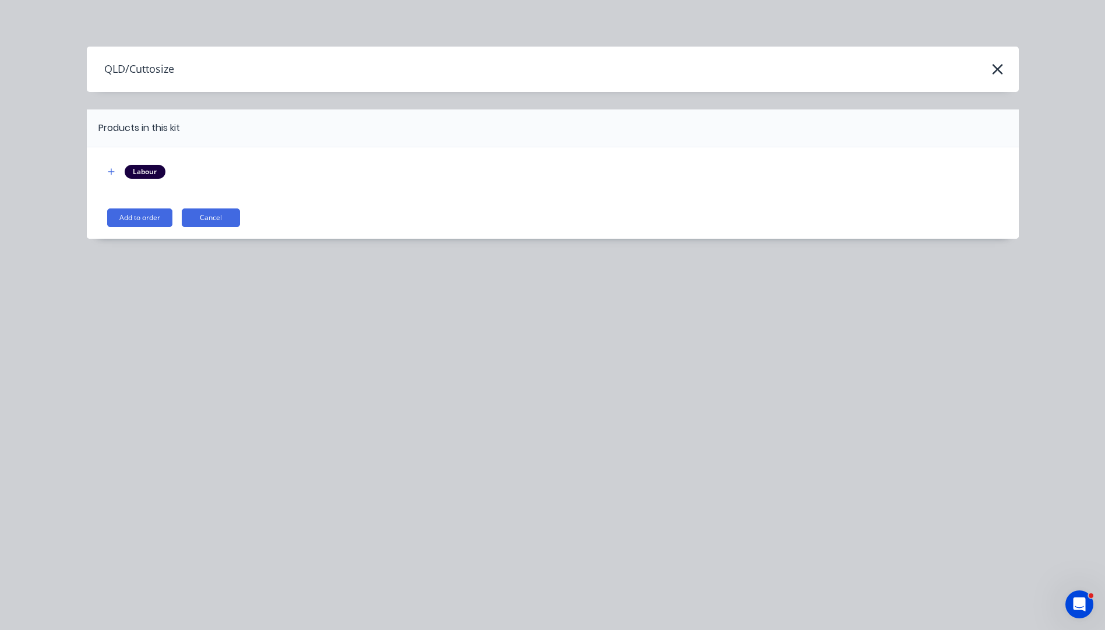
drag, startPoint x: 131, startPoint y: 231, endPoint x: 133, endPoint y: 221, distance: 10.6
click at [132, 225] on div "Labour Add to order Cancel" at bounding box center [553, 192] width 932 height 91
click at [133, 221] on button "Add to order" at bounding box center [139, 218] width 65 height 19
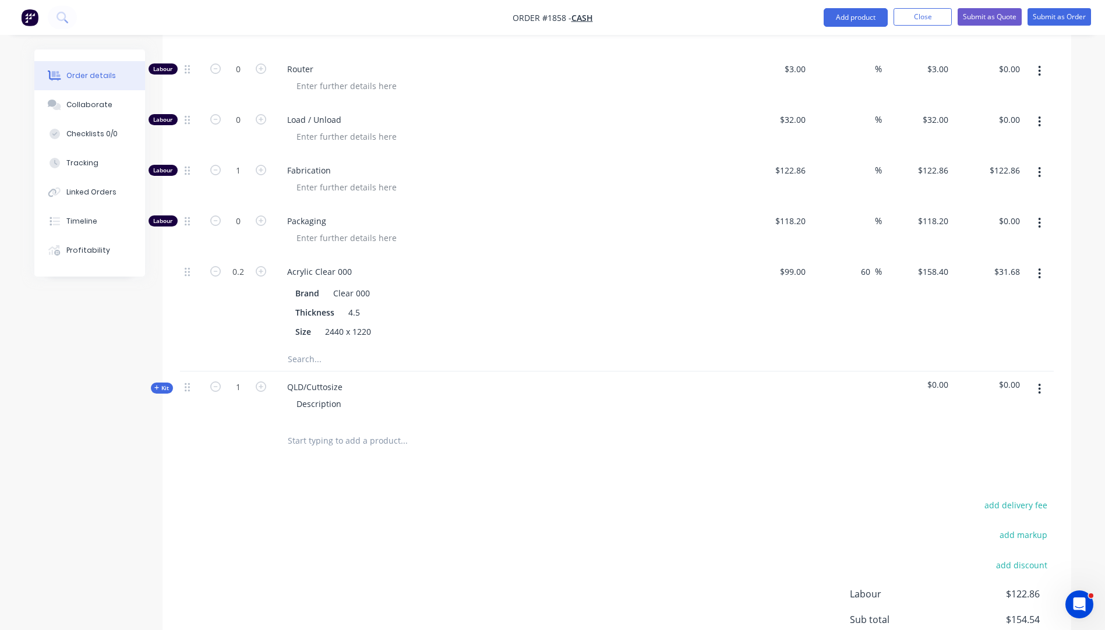
scroll to position [589, 0]
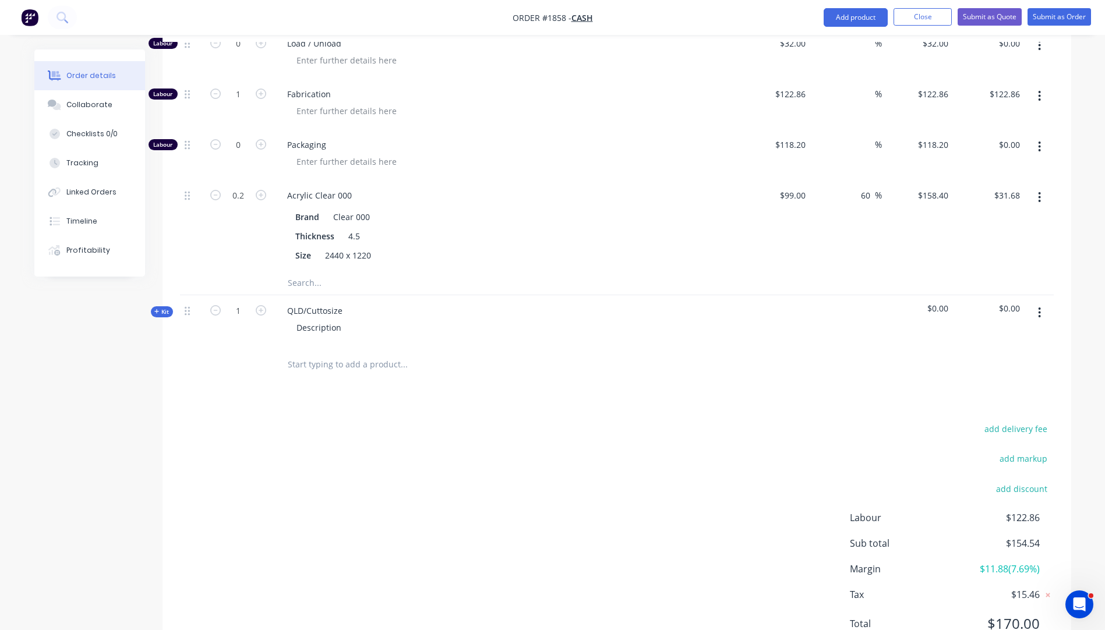
click at [156, 312] on icon "button" at bounding box center [156, 311] width 5 height 5
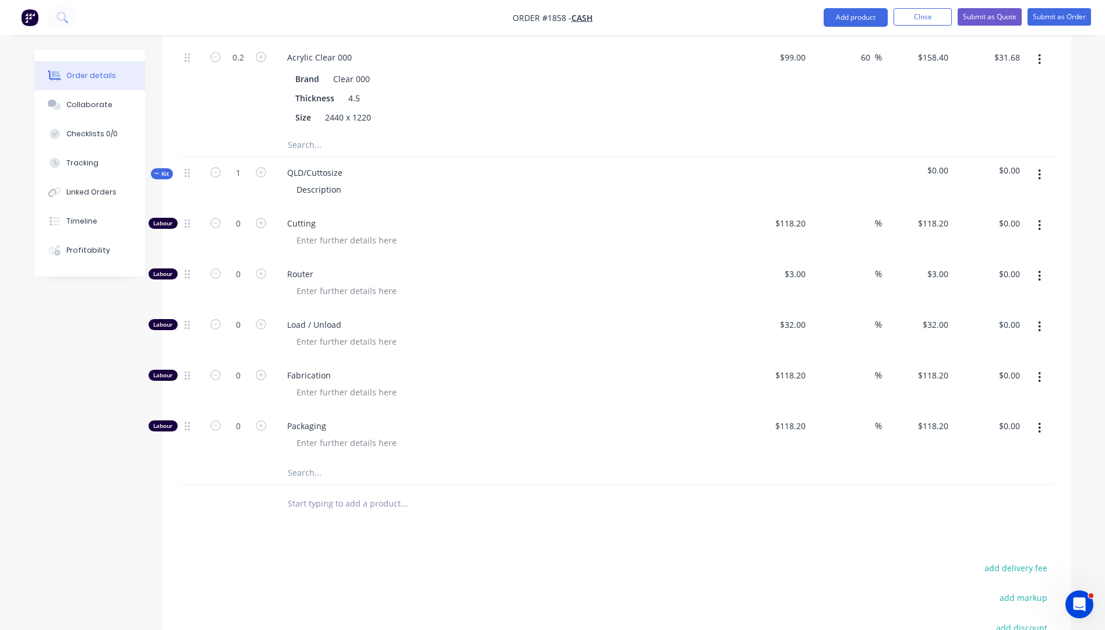
scroll to position [822, 0]
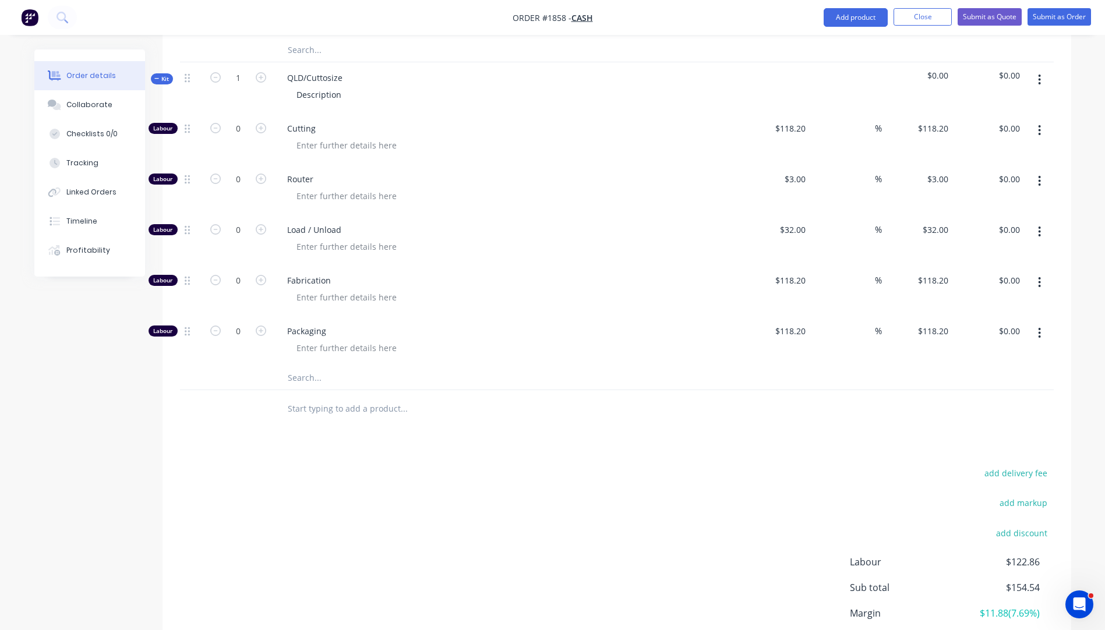
click at [306, 373] on input "text" at bounding box center [403, 377] width 233 height 23
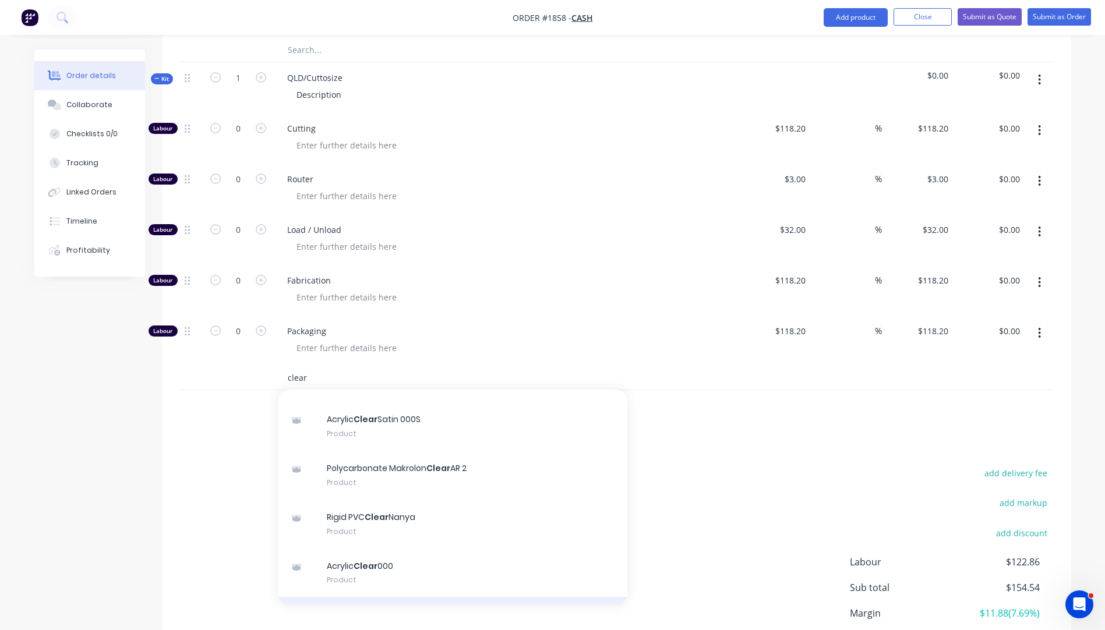
scroll to position [116, 0]
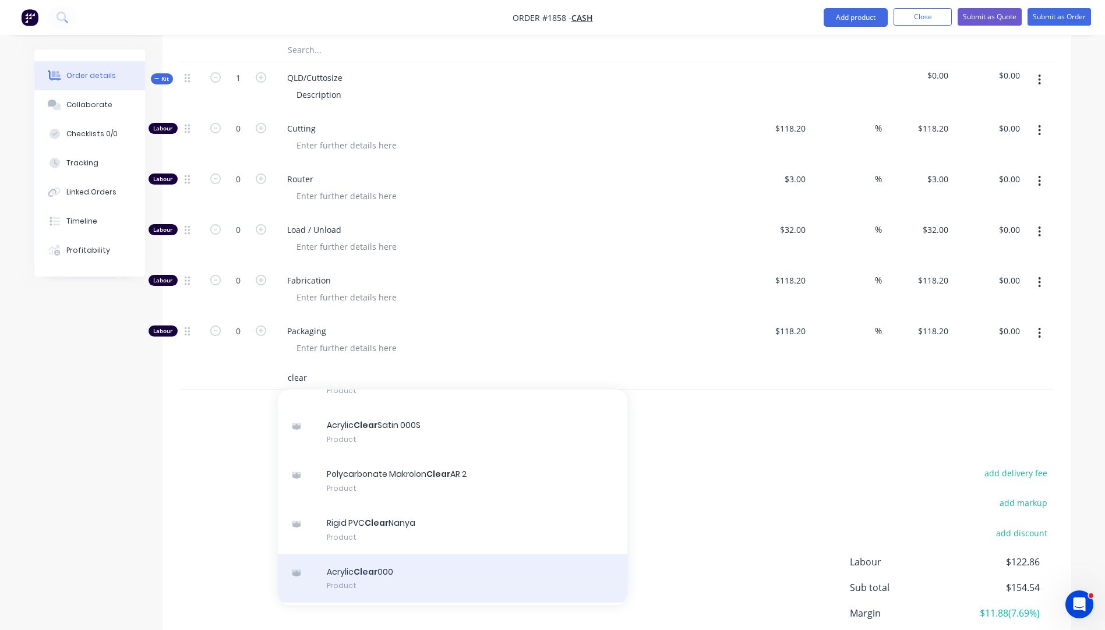
type input "clear"
click at [362, 570] on div "Acrylic Clear 000 Product" at bounding box center [452, 578] width 349 height 49
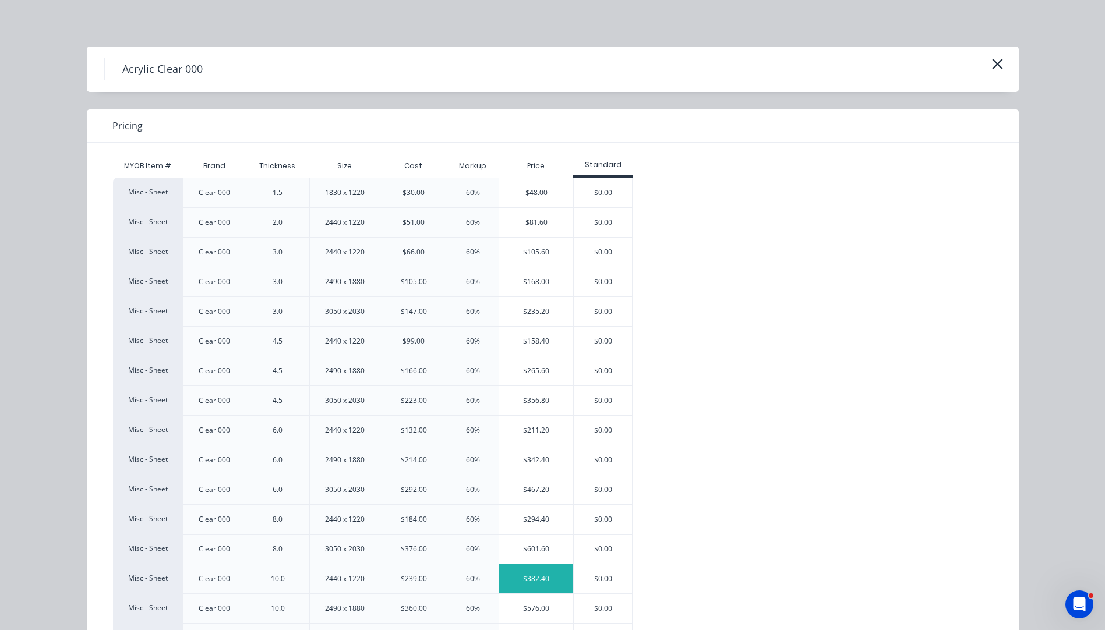
click at [527, 575] on div "$382.40" at bounding box center [536, 578] width 74 height 29
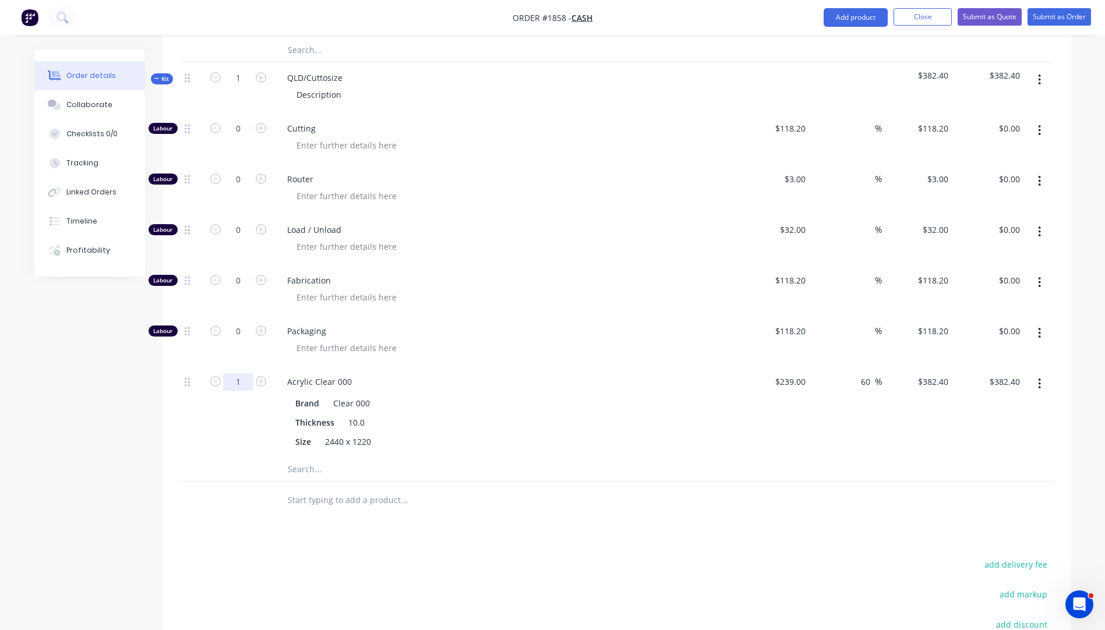
click at [245, 381] on input "1" at bounding box center [238, 381] width 30 height 17
type input "0.1"
type input "$38.24"
click at [496, 372] on div "Acrylic Clear 000 Brand Clear 000 Thickness 10.0 Size 2440 x 1220" at bounding box center [506, 411] width 466 height 91
click at [244, 382] on input "0.1" at bounding box center [238, 381] width 30 height 17
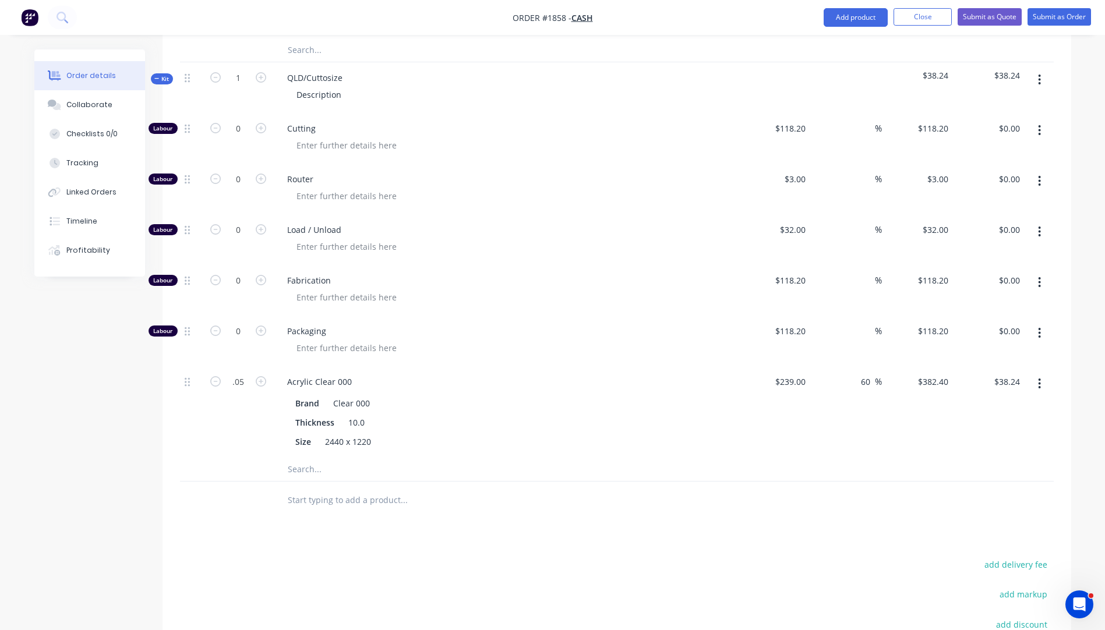
type input "0.05"
type input "$19.12"
click at [504, 331] on span "Packaging" at bounding box center [510, 331] width 447 height 12
click at [553, 386] on div "Acrylic Clear 000" at bounding box center [506, 381] width 457 height 17
click at [250, 381] on input "0.05" at bounding box center [238, 381] width 30 height 17
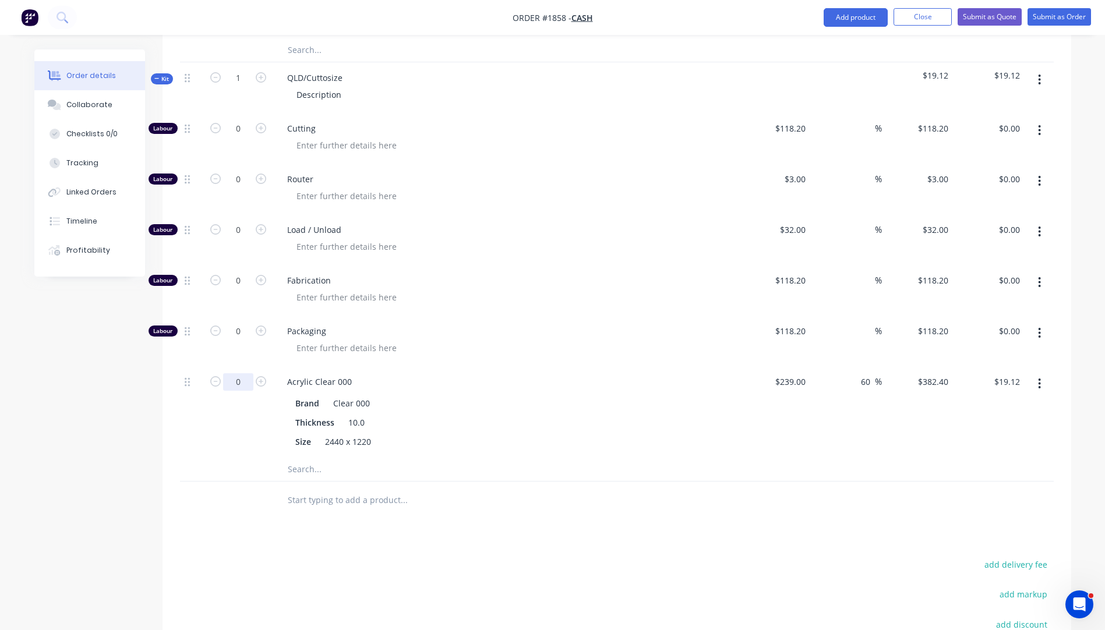
type input "0"
type input "$0.00"
click at [539, 325] on span "Packaging" at bounding box center [510, 331] width 447 height 12
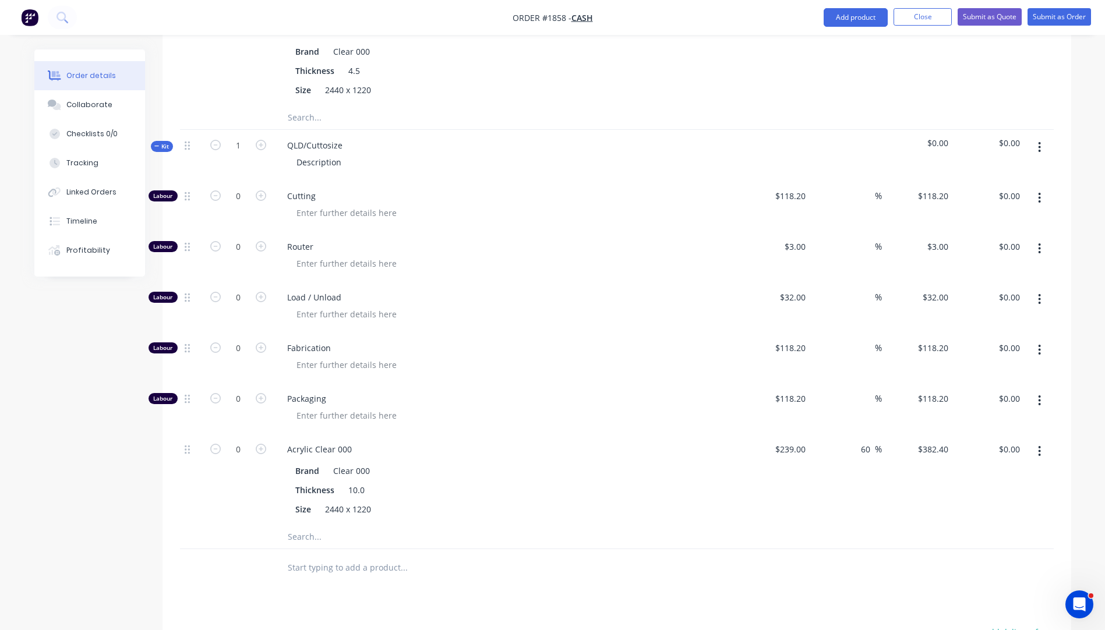
scroll to position [647, 0]
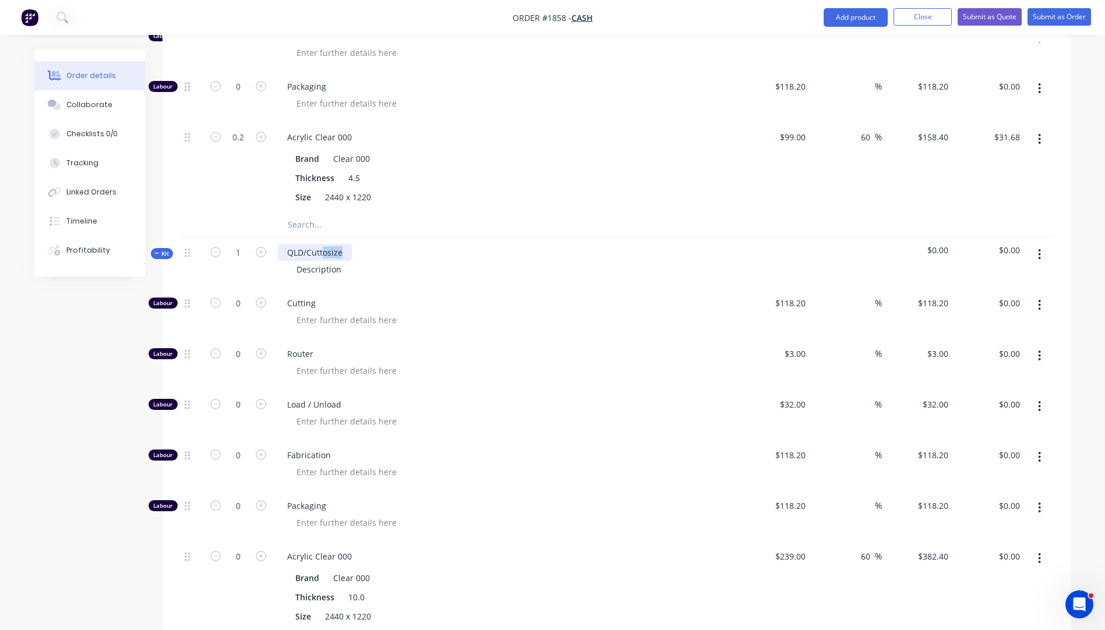
drag, startPoint x: 348, startPoint y: 252, endPoint x: 321, endPoint y: 252, distance: 26.8
click at [321, 252] on div "QLD/Cuttosize" at bounding box center [315, 252] width 74 height 17
click at [261, 249] on icon "button" at bounding box center [261, 252] width 10 height 10
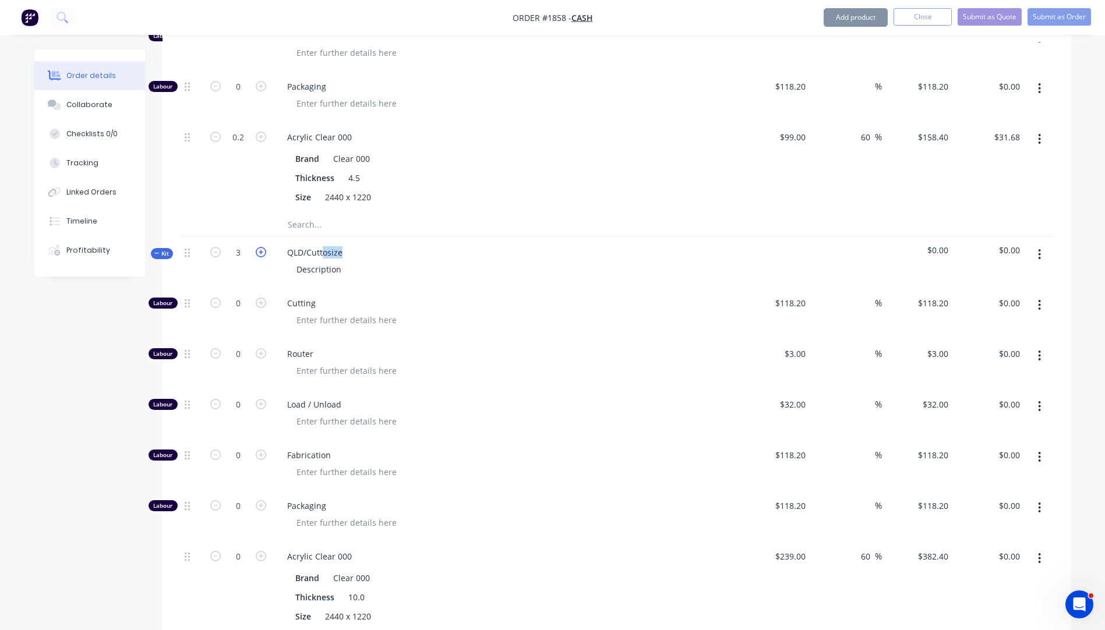
type input "4"
drag, startPoint x: 352, startPoint y: 255, endPoint x: 284, endPoint y: 255, distance: 67.6
click at [284, 255] on div "QLD/Cuttosize Description" at bounding box center [506, 262] width 466 height 51
drag, startPoint x: 346, startPoint y: 270, endPoint x: 294, endPoint y: 267, distance: 51.9
click at [294, 267] on div "Description" at bounding box center [318, 269] width 63 height 17
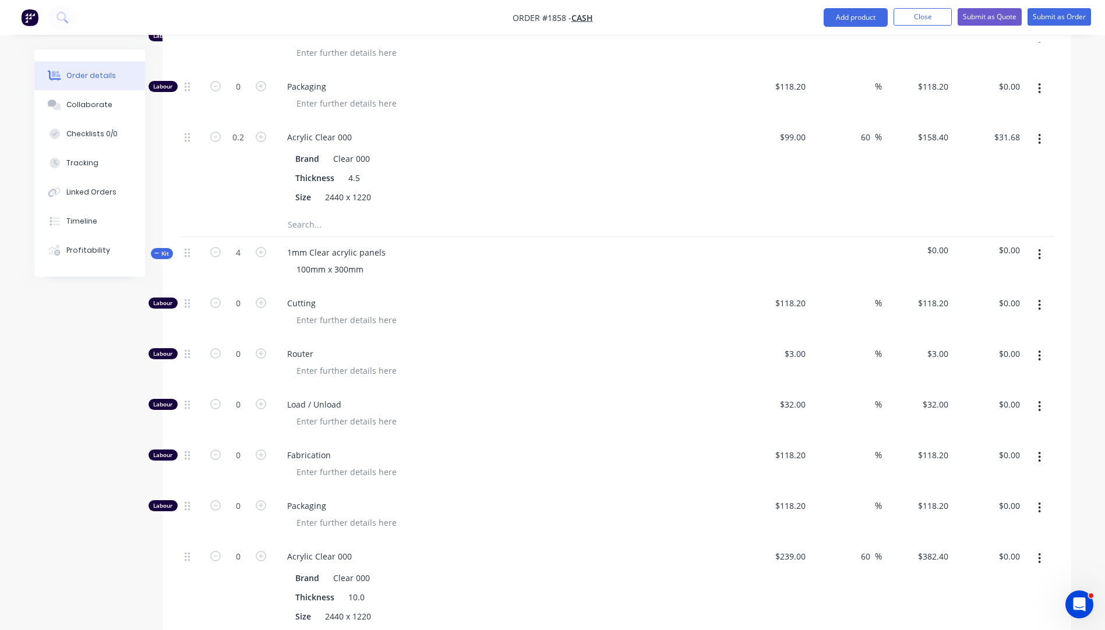
click at [560, 349] on span "Router" at bounding box center [510, 354] width 447 height 12
click at [807, 460] on input "118.2" at bounding box center [796, 455] width 27 height 17
type input "$27.27"
click at [539, 443] on div "Fabrication" at bounding box center [506, 465] width 466 height 51
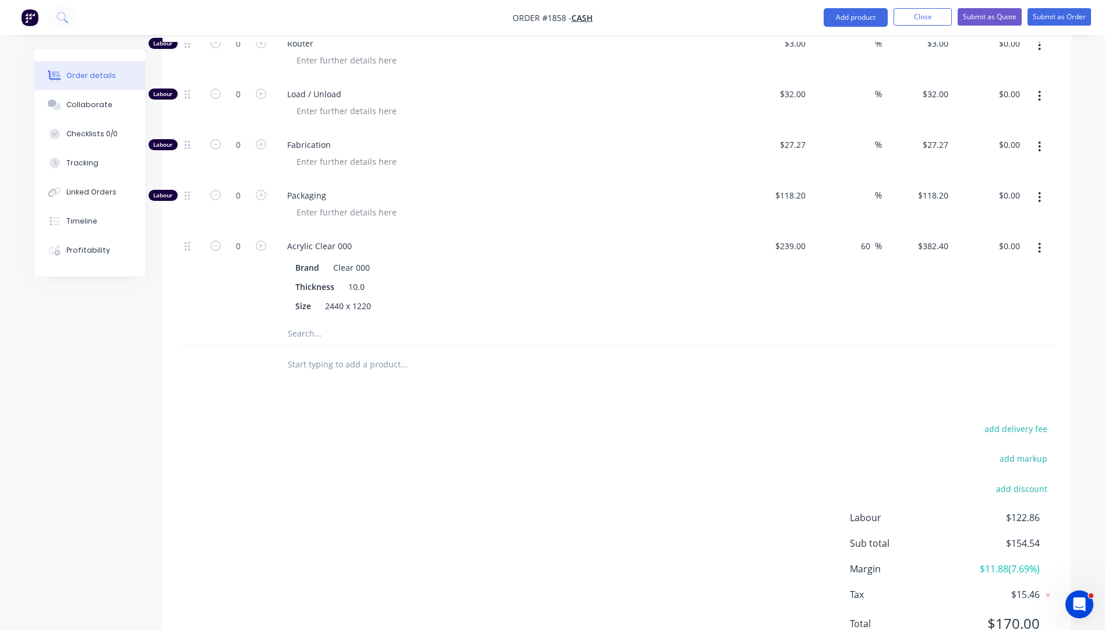
scroll to position [892, 0]
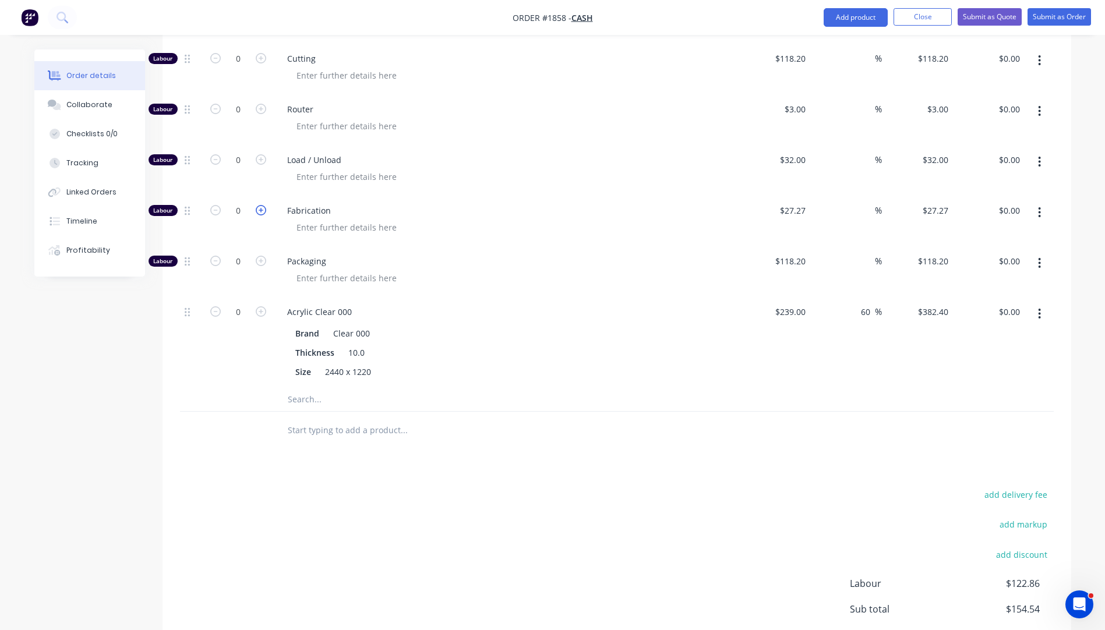
click at [261, 211] on icon "button" at bounding box center [261, 210] width 10 height 10
type input "1"
type input "$27.27"
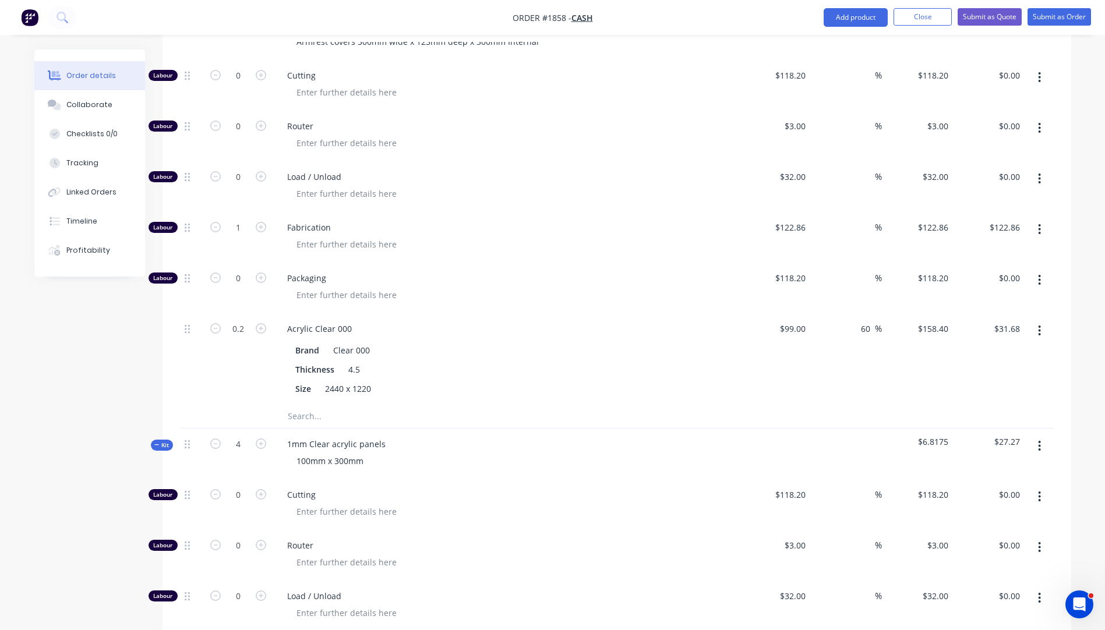
scroll to position [484, 0]
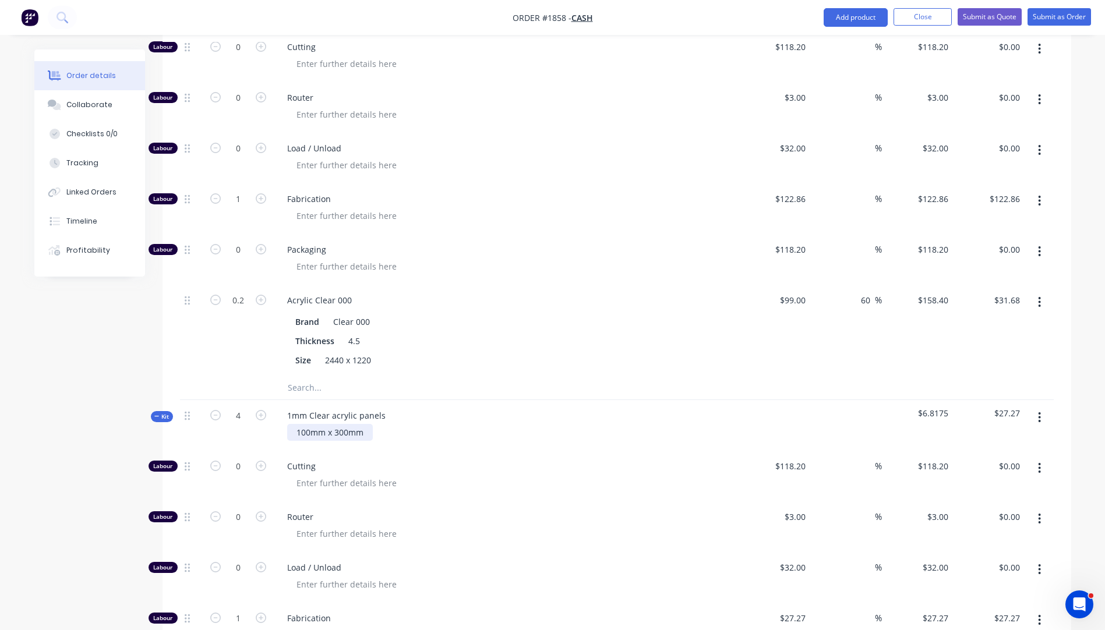
click at [368, 432] on div "100mm x 300mm" at bounding box center [330, 432] width 86 height 17
click at [365, 433] on div "100mm x 300mmGlued to inside of existing armrests to reduce internal width to 3…" at bounding box center [468, 432] width 363 height 17
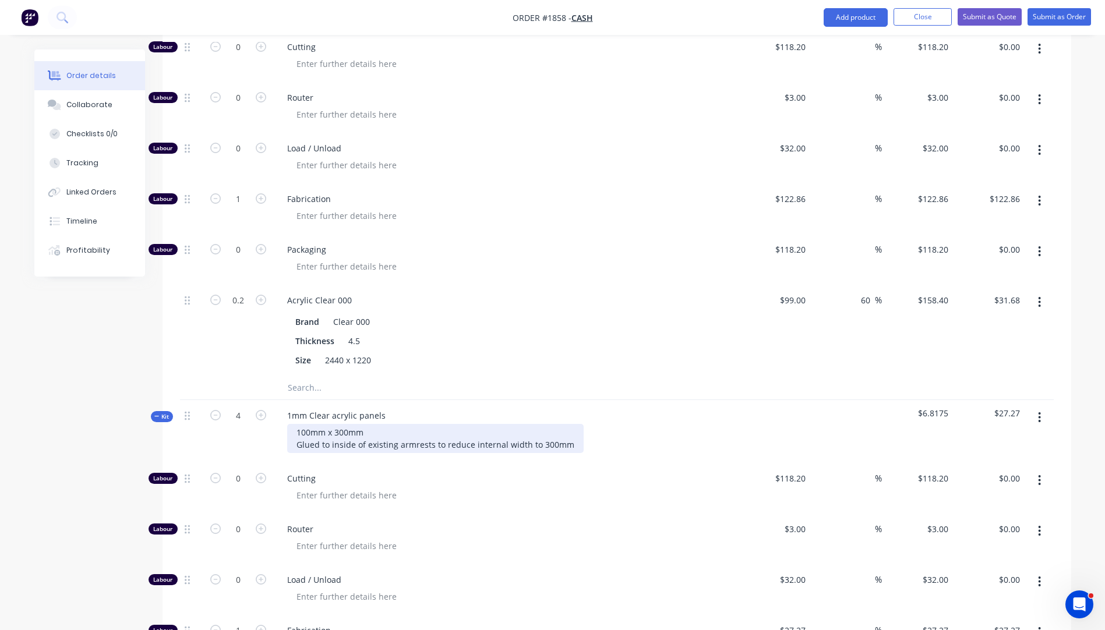
click at [434, 444] on div "100mm x 300mm Glued to inside of existing armrests to reduce internal width to …" at bounding box center [435, 438] width 296 height 29
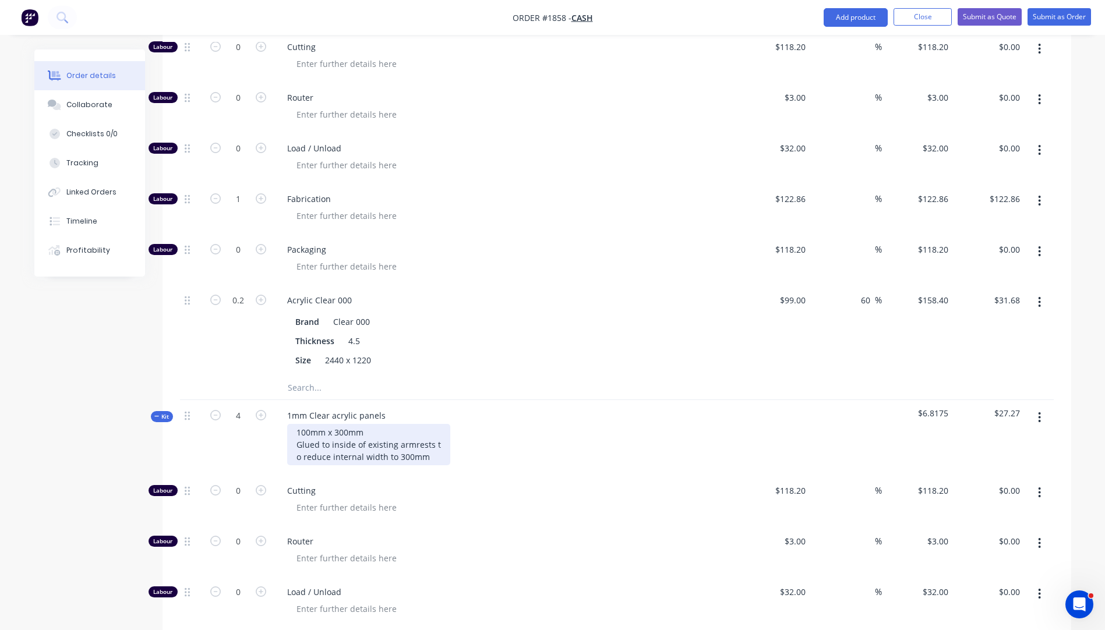
click at [431, 445] on div "100mm x 300mm Glued to inside of existing armrests t o reduce internal width to…" at bounding box center [368, 444] width 163 height 41
click at [433, 446] on div "100mm x 300mm Glued to inside of existing armrests t o reduce internal width to…" at bounding box center [368, 444] width 163 height 41
click at [437, 446] on div "100mm x 300mm Glued to inside of existing armrests t o reduce internal width to…" at bounding box center [367, 444] width 161 height 41
click at [296, 457] on div "100mm x 300mm Glued to inside of existing armrests o reduce internal width to 3…" at bounding box center [366, 444] width 158 height 41
click at [467, 456] on div "100mm x 300mm Glued to inside of existing armrests to reduce internal width to …" at bounding box center [506, 444] width 457 height 41
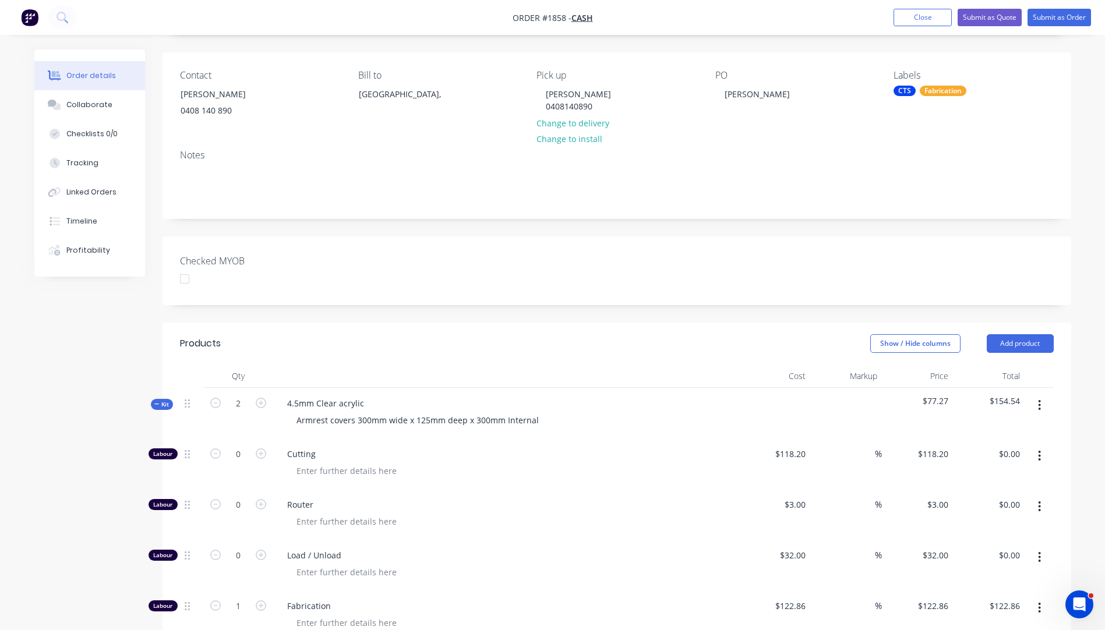
scroll to position [76, 0]
drag, startPoint x: 404, startPoint y: 418, endPoint x: 387, endPoint y: 421, distance: 17.2
click at [387, 421] on div "Armrest covers 300mm wide x 125mm deep x 300mm Internal" at bounding box center [417, 420] width 261 height 17
click at [461, 419] on div "Armrest covers 300mm long x 125mm deep x 300mm Internal" at bounding box center [416, 420] width 259 height 17
click at [496, 420] on div "Armrest covers 300mm long x 125mm high x 300mm Internal" at bounding box center [415, 420] width 257 height 17
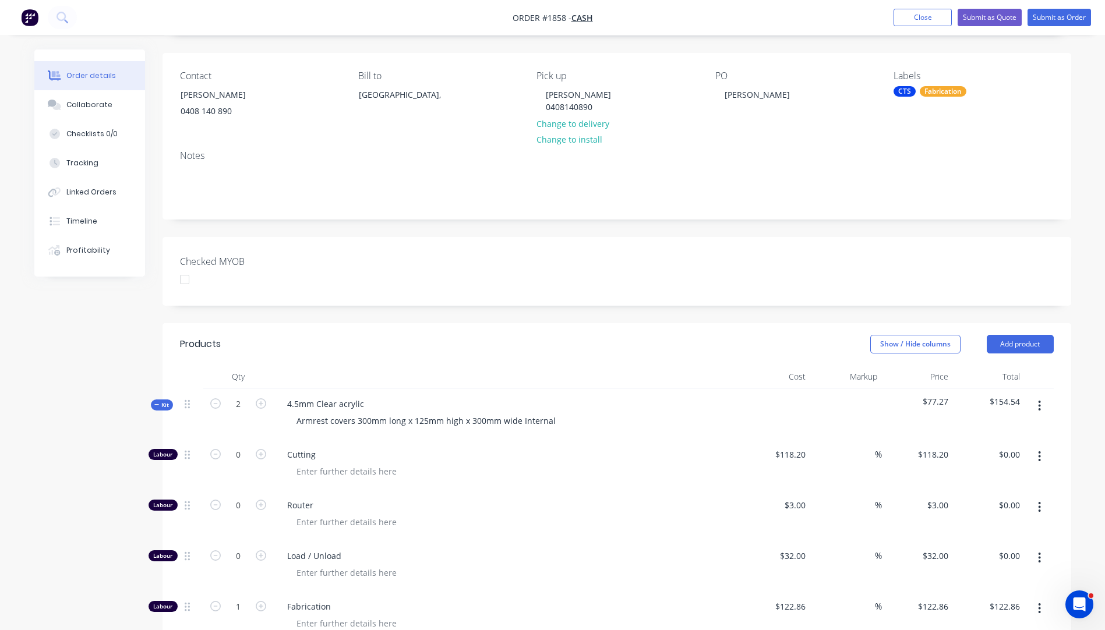
click at [542, 478] on div at bounding box center [510, 471] width 447 height 17
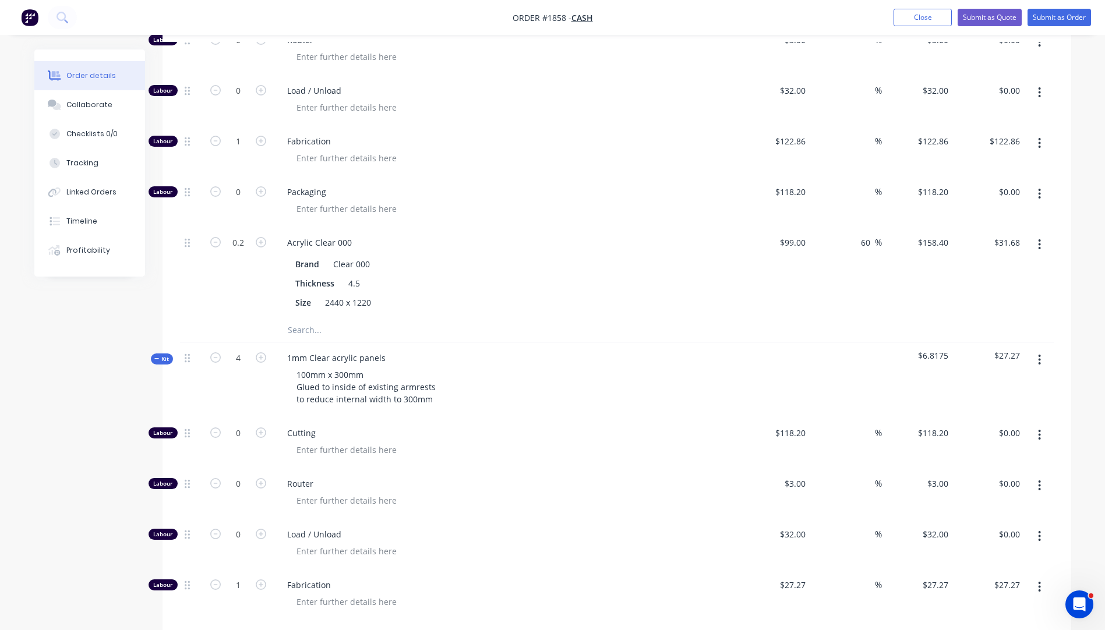
scroll to position [542, 0]
click at [963, 16] on button "Submit as Quote" at bounding box center [989, 16] width 64 height 17
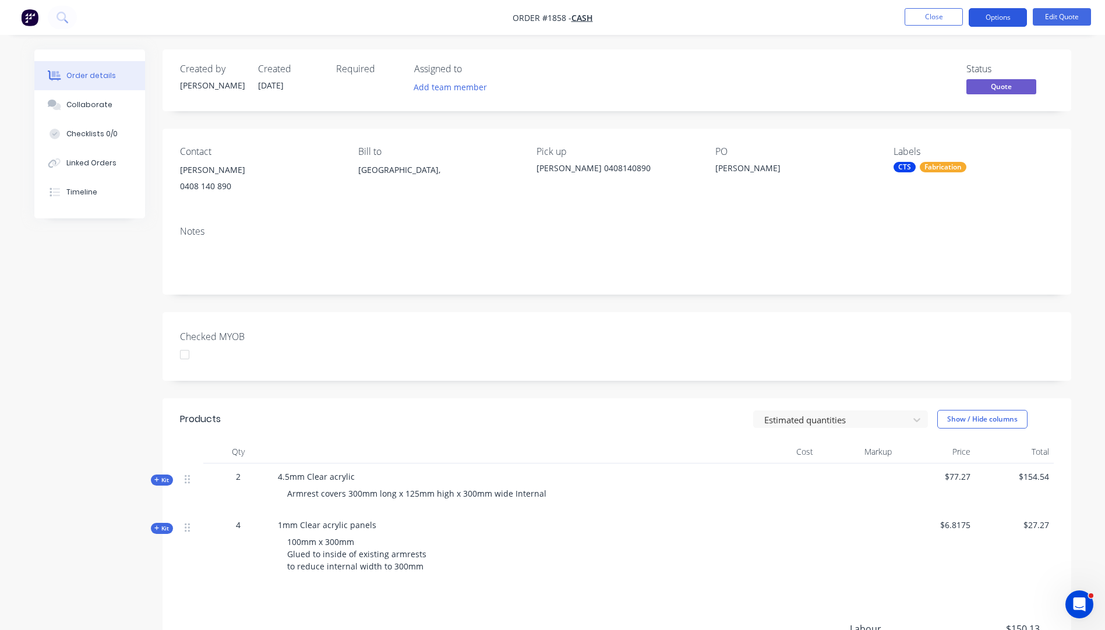
click at [996, 22] on button "Options" at bounding box center [998, 17] width 58 height 19
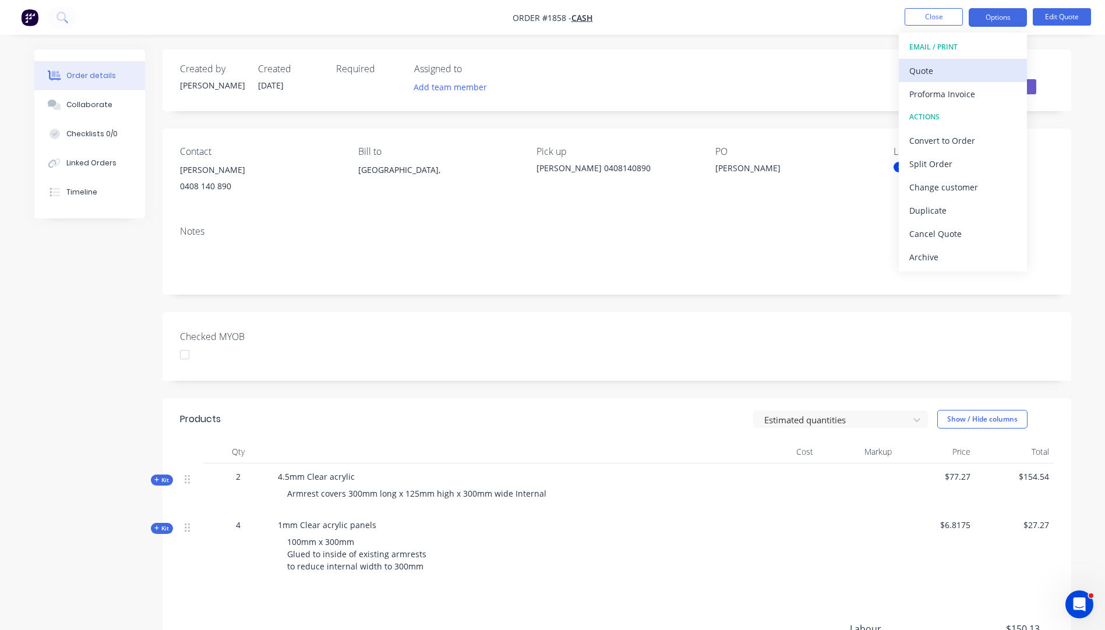
click at [946, 77] on div "Quote" at bounding box center [962, 70] width 107 height 17
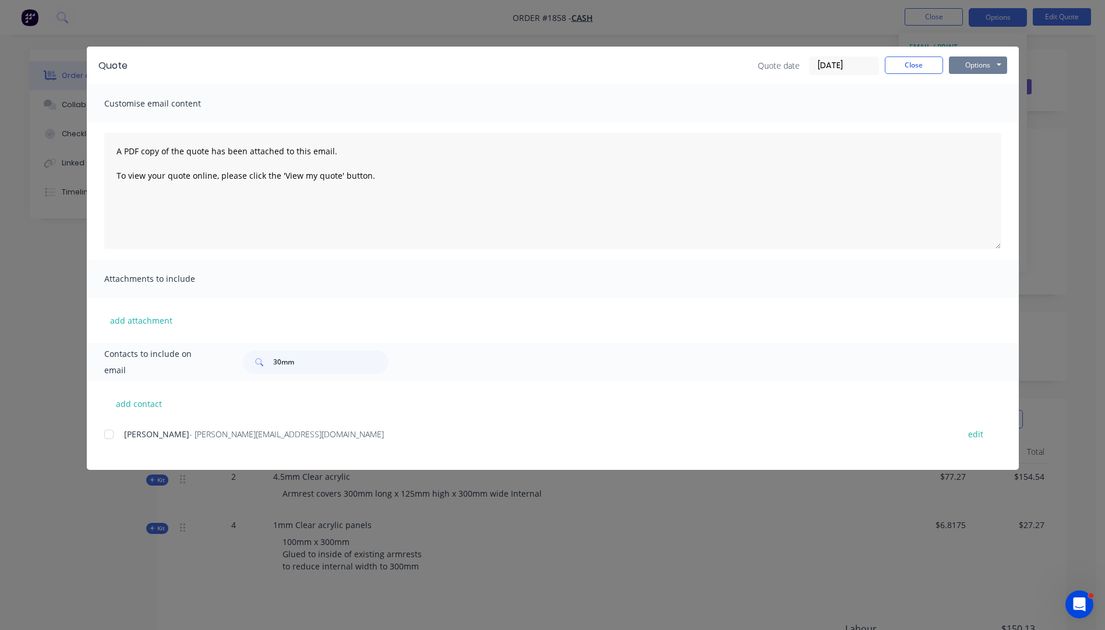
click at [970, 72] on button "Options" at bounding box center [978, 64] width 58 height 17
click at [977, 93] on button "Preview" at bounding box center [986, 85] width 75 height 19
click at [920, 72] on button "Close" at bounding box center [914, 64] width 58 height 17
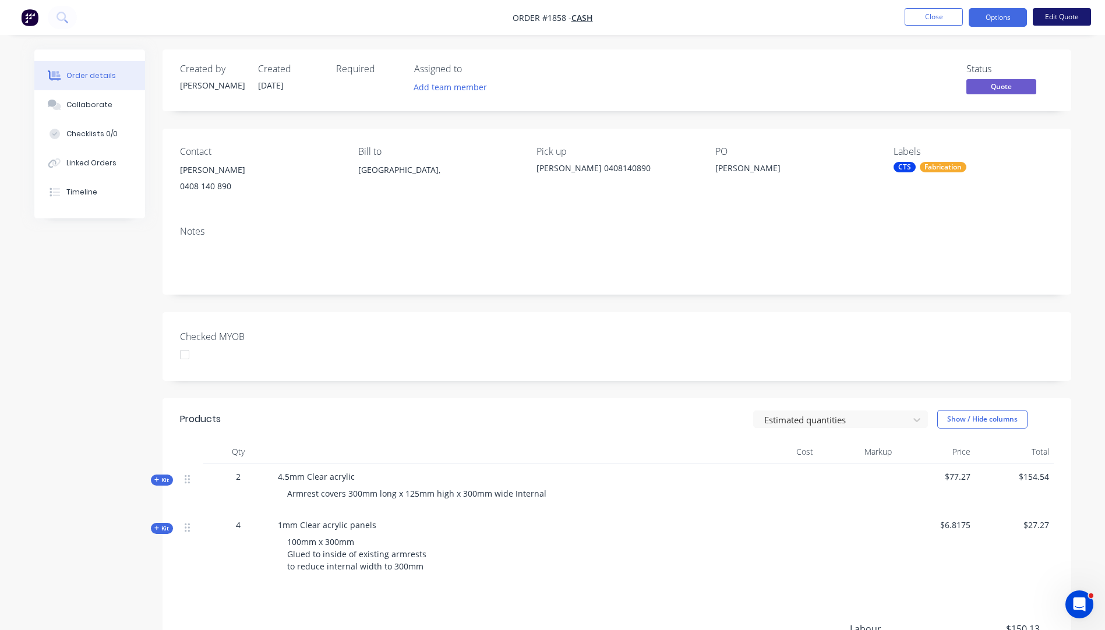
click at [1070, 20] on button "Edit Quote" at bounding box center [1062, 16] width 58 height 17
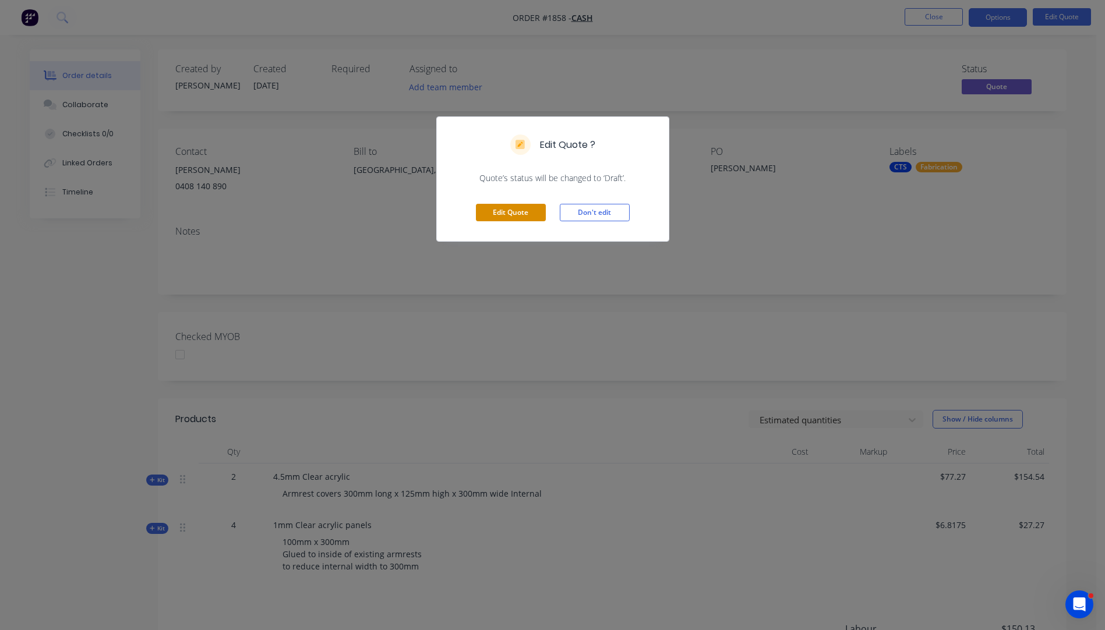
click at [511, 215] on button "Edit Quote" at bounding box center [511, 212] width 70 height 17
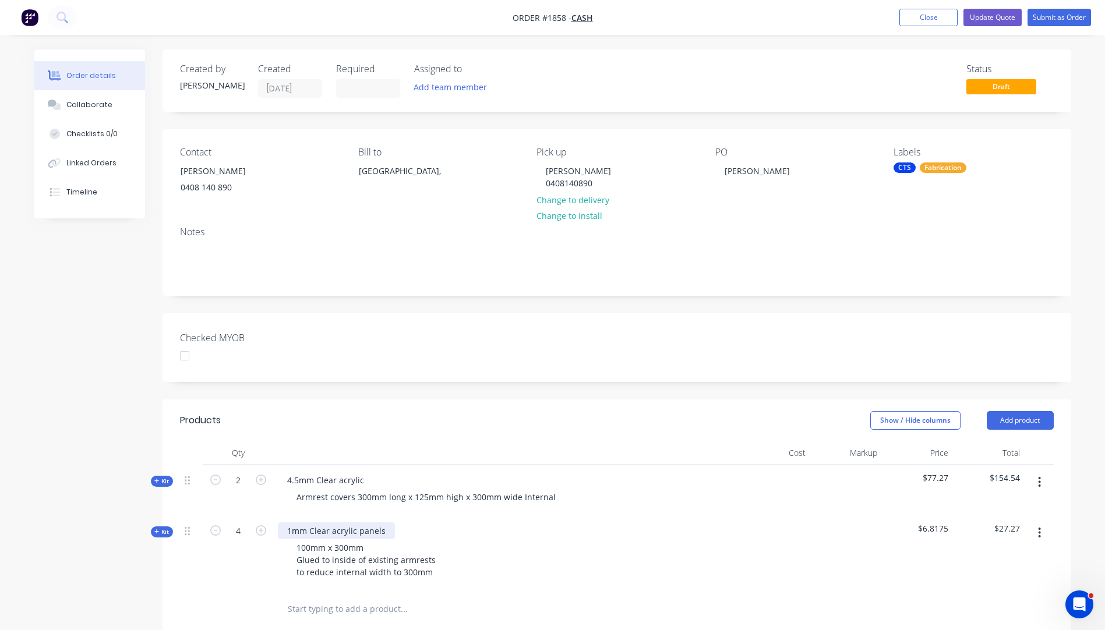
click at [291, 530] on div "1mm Clear acrylic panels" at bounding box center [336, 530] width 117 height 17
click at [433, 433] on header "Products Show / Hide columns Add product" at bounding box center [616, 421] width 909 height 42
click at [986, 22] on button "Update Quote" at bounding box center [992, 17] width 58 height 17
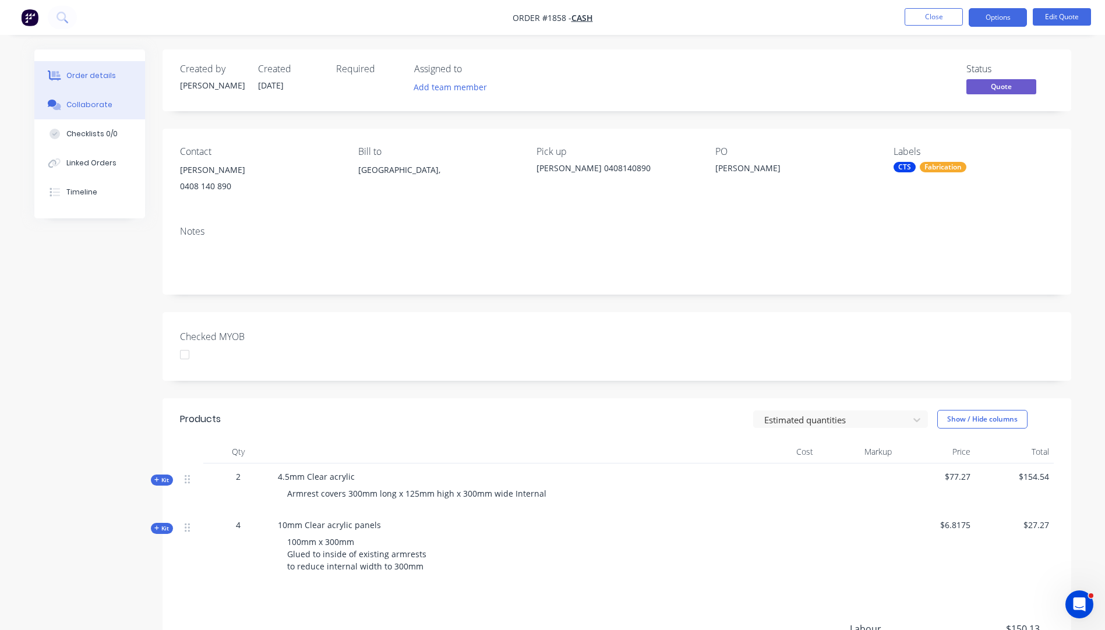
click at [76, 108] on div "Collaborate" at bounding box center [89, 105] width 46 height 10
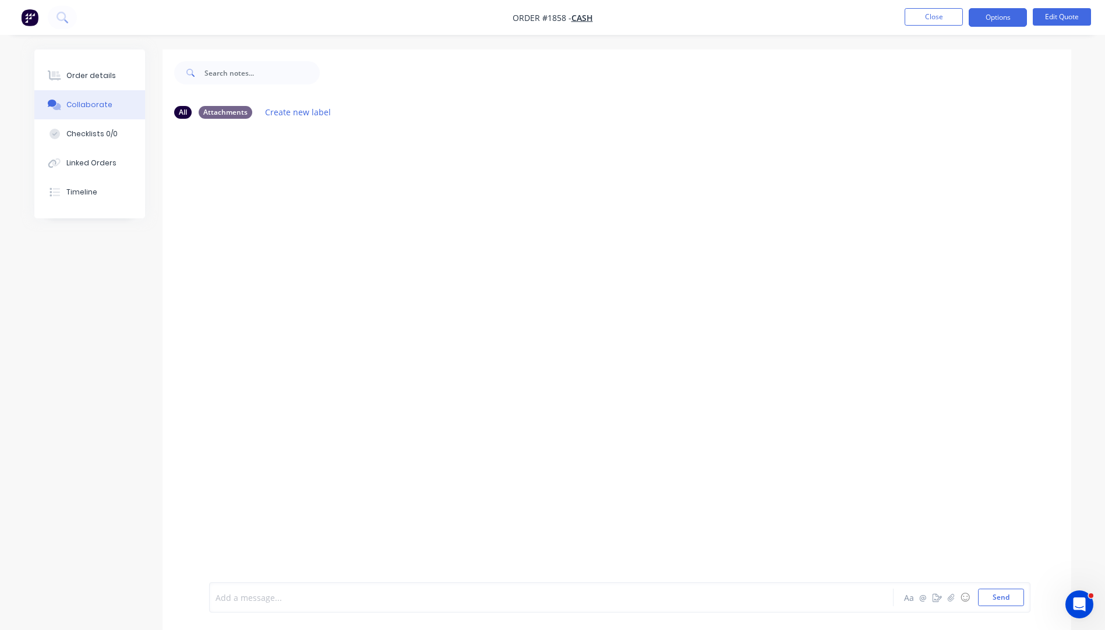
click at [228, 598] on div at bounding box center [519, 598] width 606 height 12
click at [275, 596] on div at bounding box center [519, 598] width 606 height 12
click at [994, 605] on button "Send" at bounding box center [1001, 597] width 46 height 17
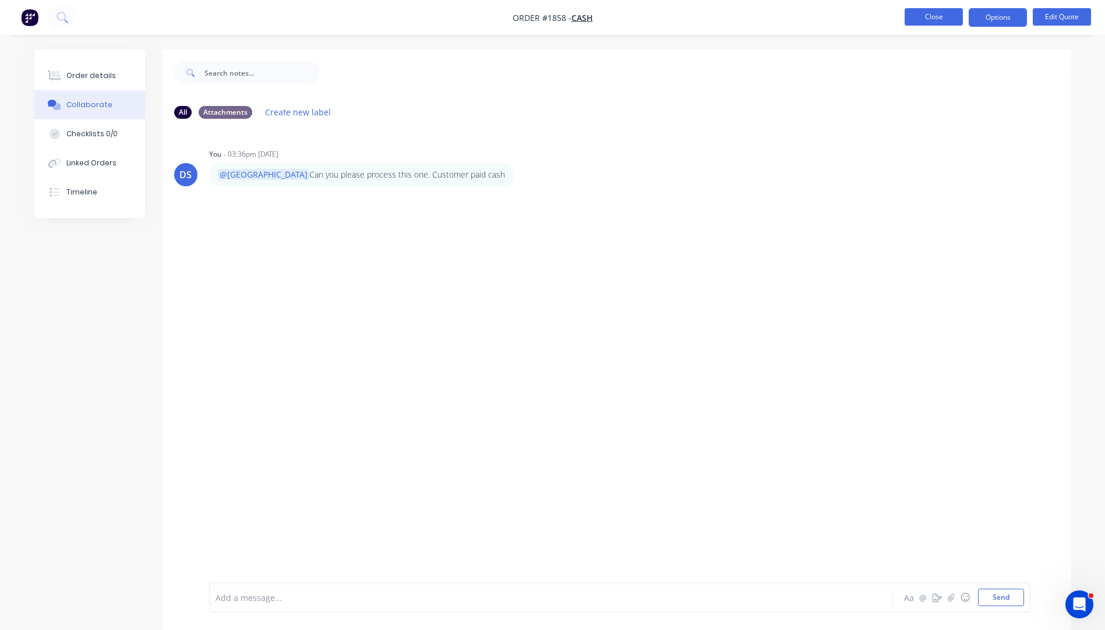
click at [941, 15] on button "Close" at bounding box center [933, 16] width 58 height 17
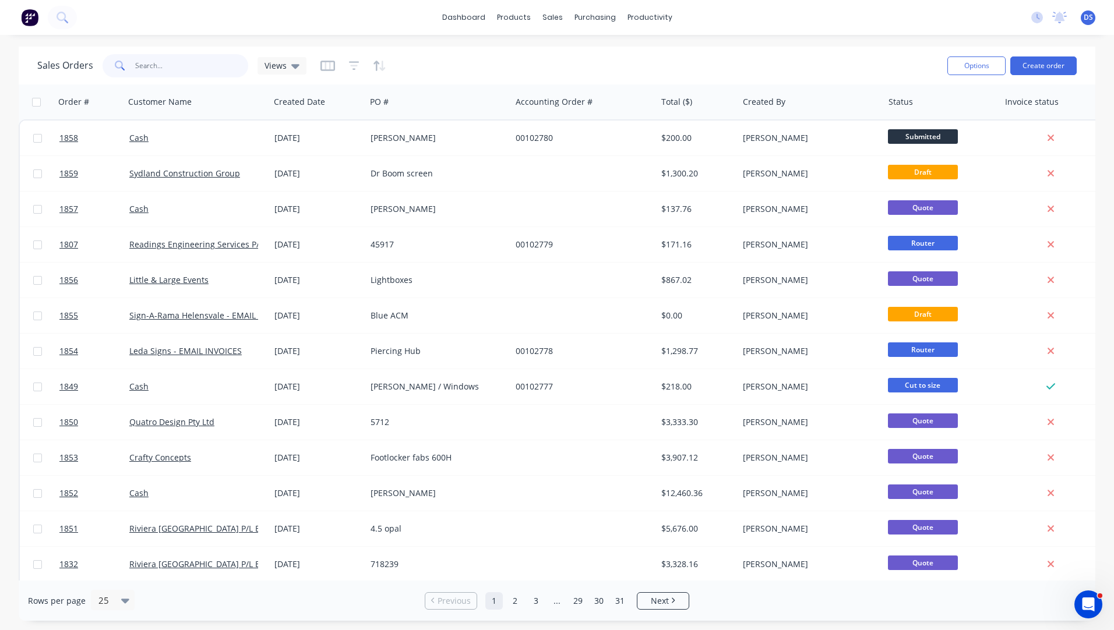
click at [169, 62] on input "text" at bounding box center [192, 65] width 114 height 23
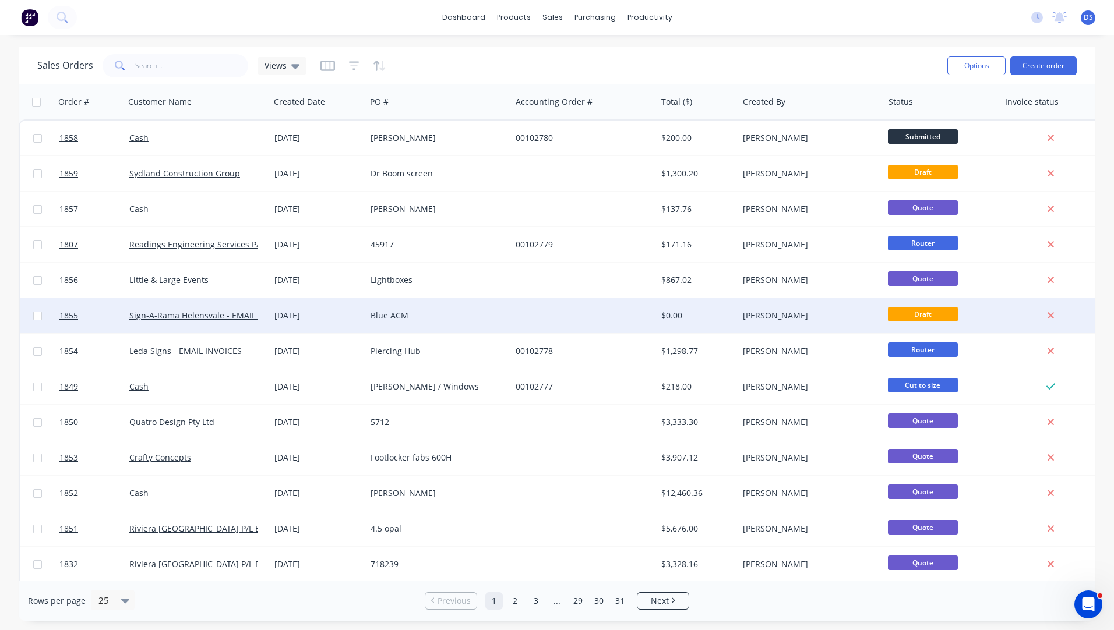
click at [387, 316] on div "Blue ACM" at bounding box center [434, 316] width 129 height 12
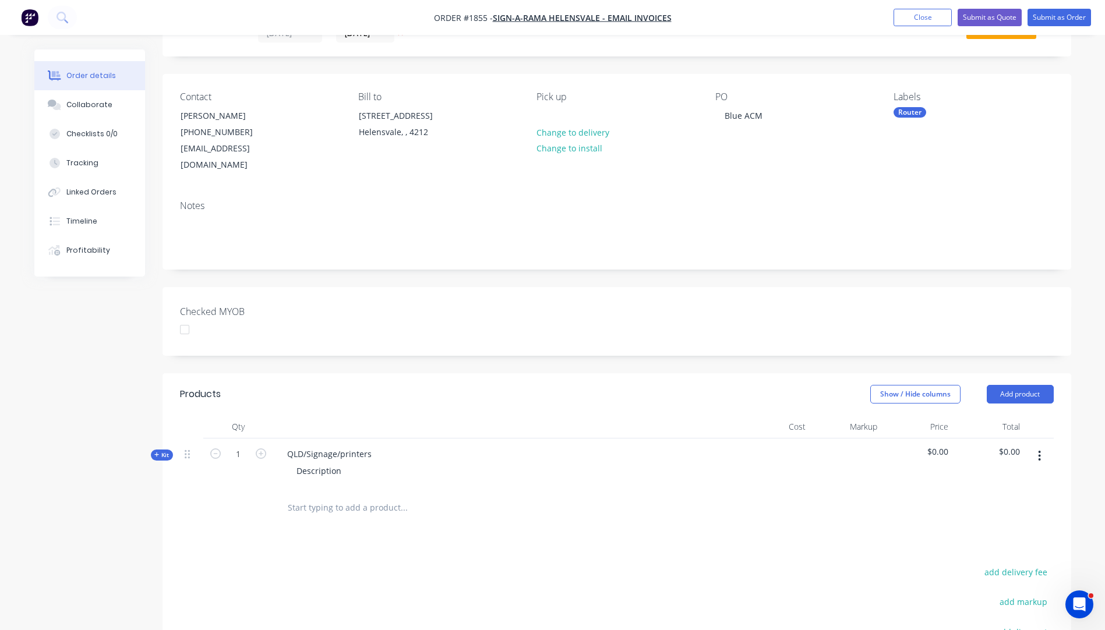
scroll to position [233, 0]
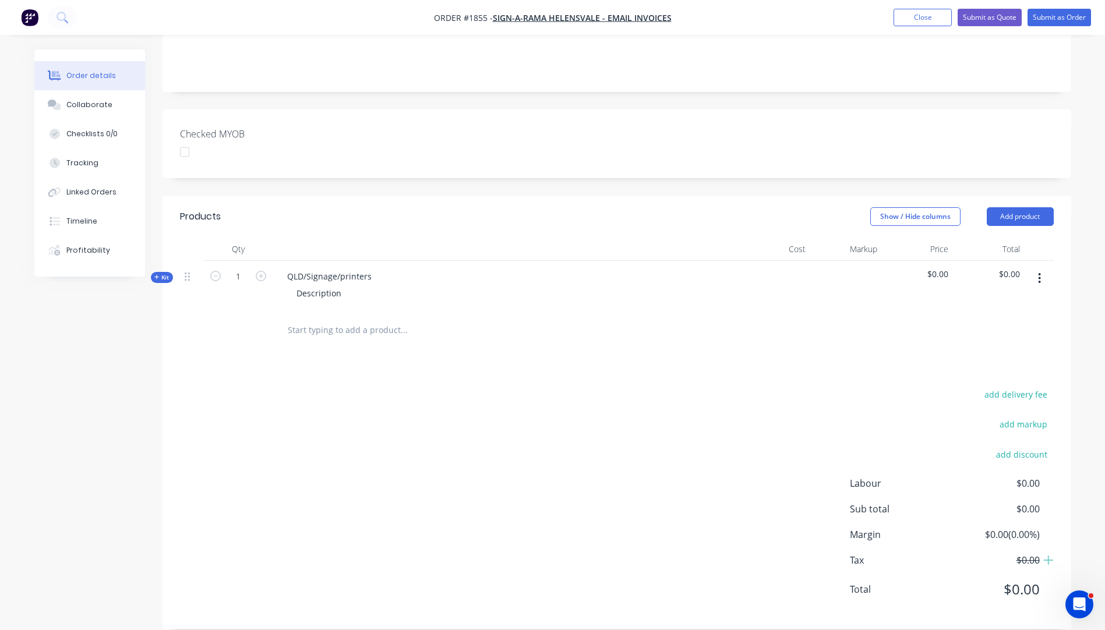
click at [157, 274] on icon "button" at bounding box center [156, 277] width 5 height 6
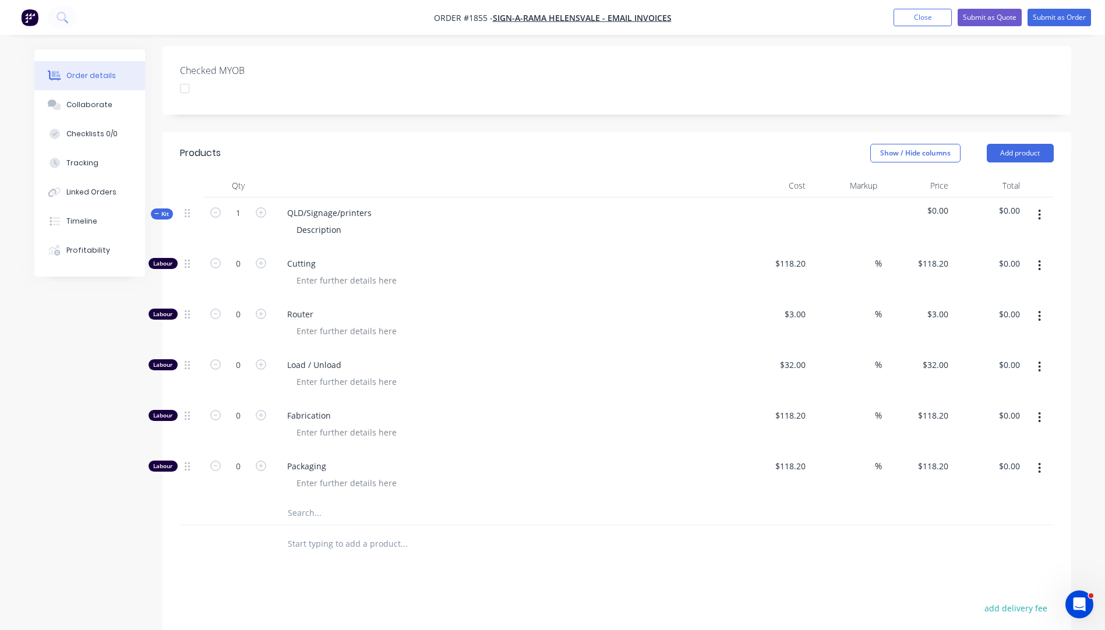
scroll to position [408, 0]
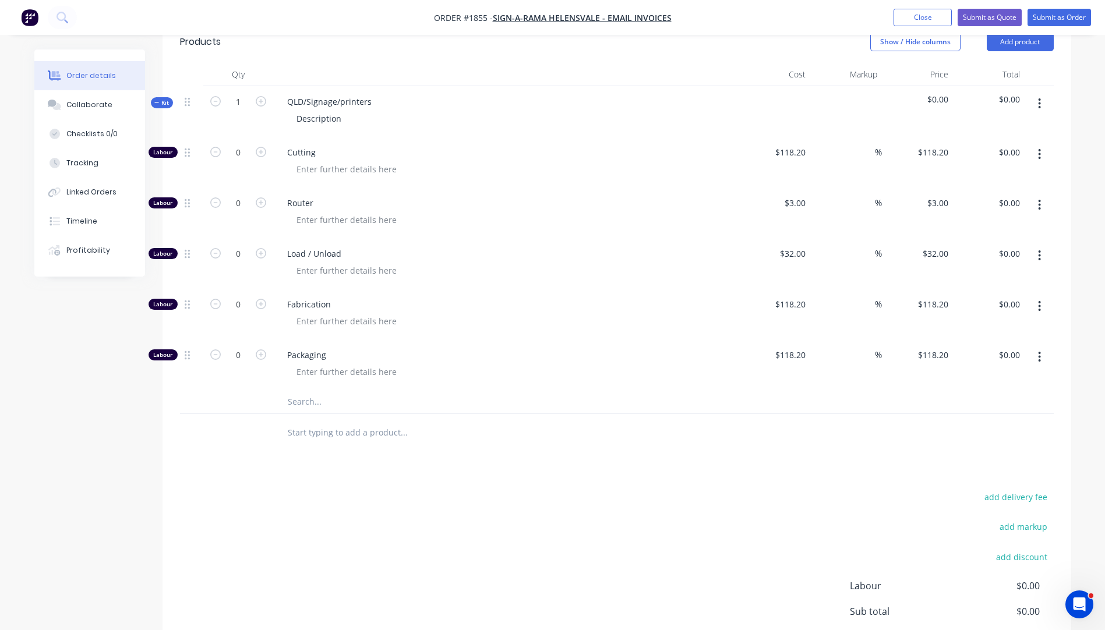
click at [304, 390] on input "text" at bounding box center [403, 401] width 233 height 23
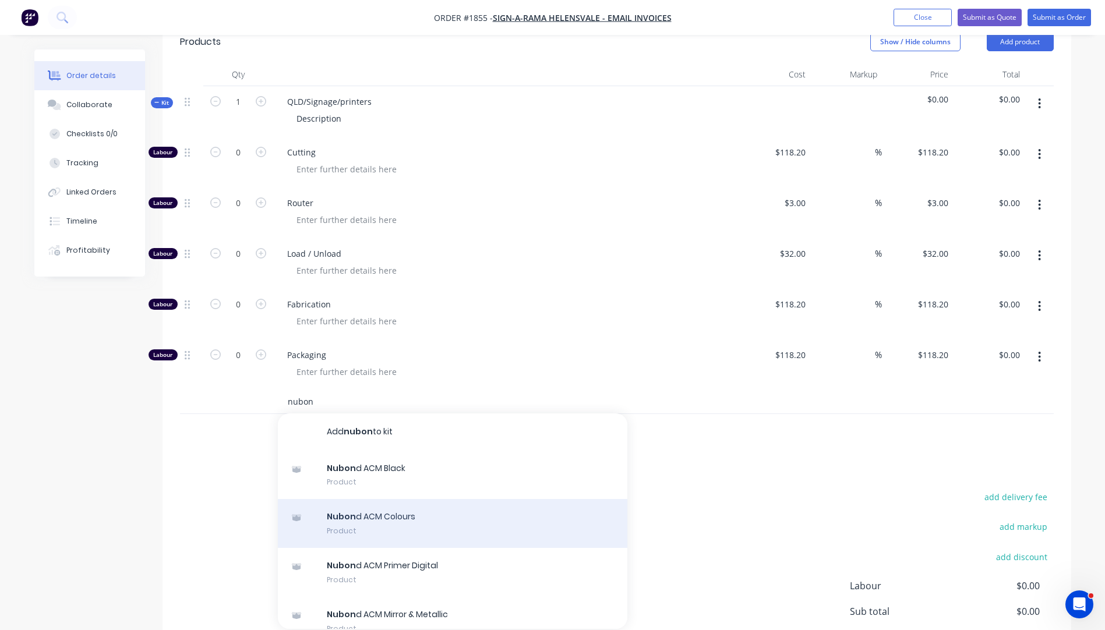
type input "nubon"
click at [407, 499] on div "Nubon d ACM Colours Product" at bounding box center [452, 523] width 349 height 49
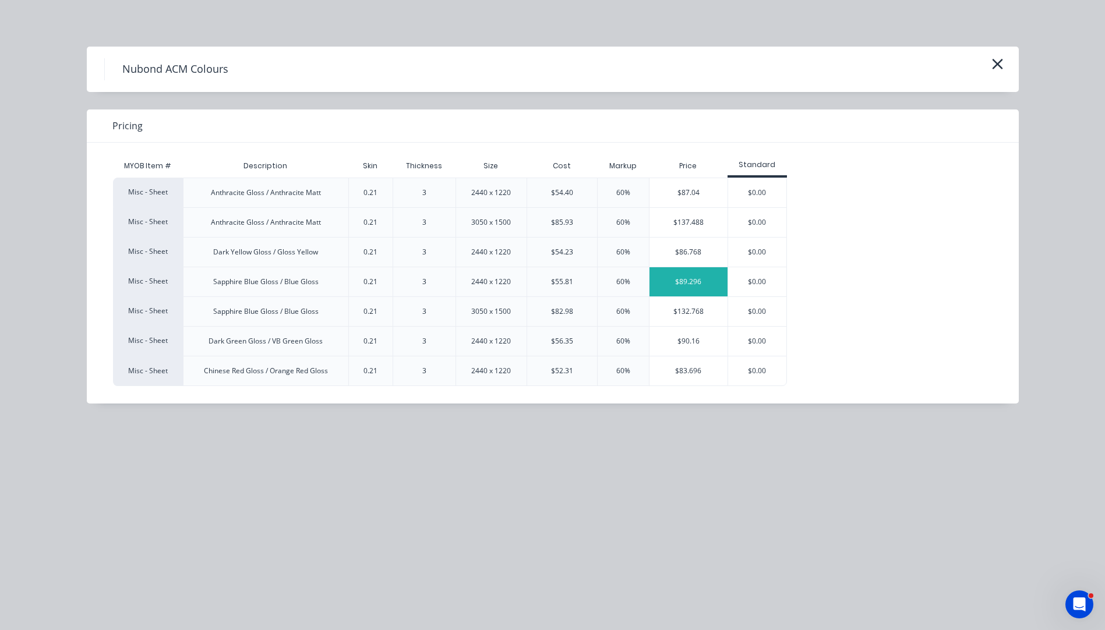
click at [676, 282] on div "$89.296" at bounding box center [688, 281] width 78 height 29
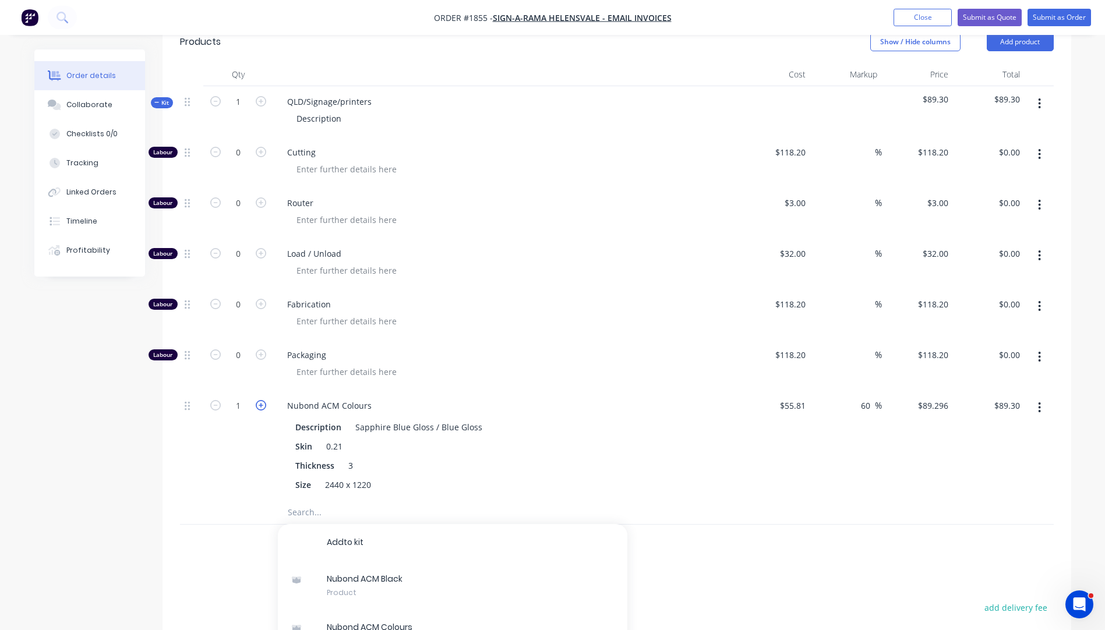
click at [260, 400] on icon "button" at bounding box center [261, 405] width 10 height 10
type input "2"
type input "$178.59"
click at [487, 248] on span "Load / Unload" at bounding box center [510, 254] width 447 height 12
click at [264, 96] on icon "button" at bounding box center [261, 101] width 10 height 10
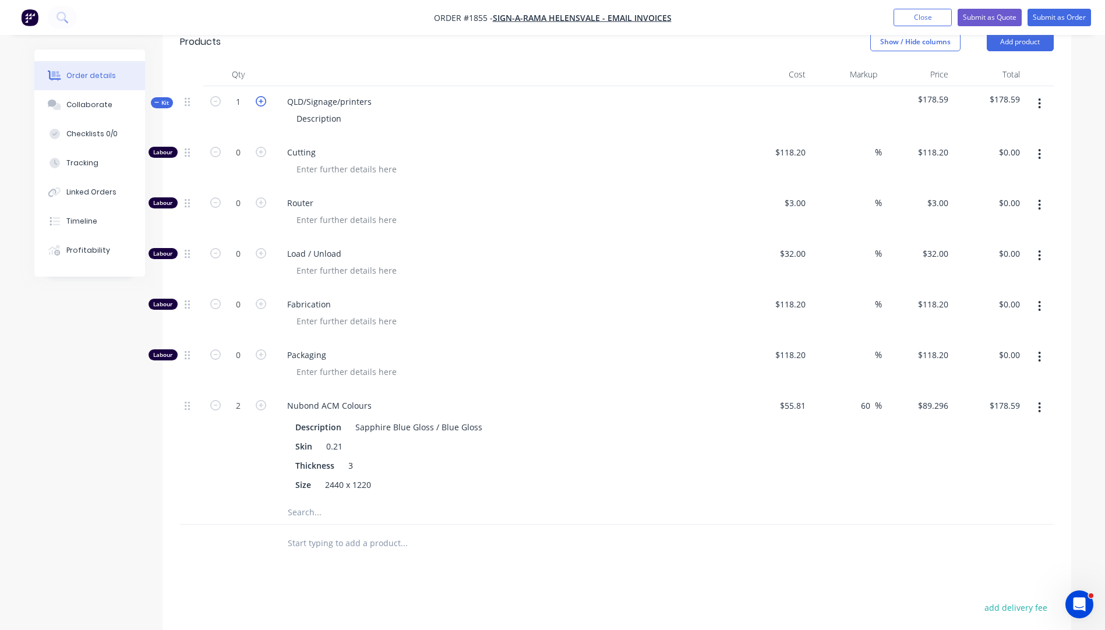
type input "2"
type input "4"
type input "$357.18"
drag, startPoint x: 372, startPoint y: 87, endPoint x: 288, endPoint y: 84, distance: 83.4
click at [288, 93] on div "QLD/Signage/printers" at bounding box center [329, 101] width 103 height 17
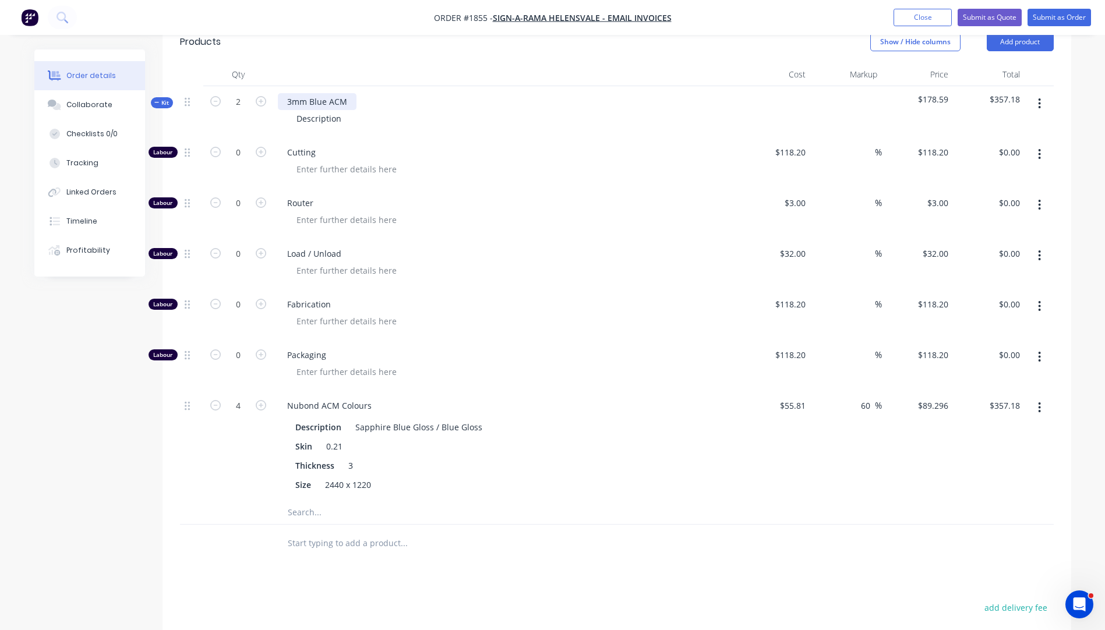
click at [353, 93] on div "3mm Blue ACM" at bounding box center [317, 101] width 79 height 17
drag, startPoint x: 343, startPoint y: 104, endPoint x: 291, endPoint y: 103, distance: 52.4
click at [291, 110] on div "Description" at bounding box center [318, 118] width 63 height 17
click at [567, 248] on span "Load / Unload" at bounding box center [510, 254] width 447 height 12
click at [260, 248] on icon "button" at bounding box center [261, 253] width 10 height 10
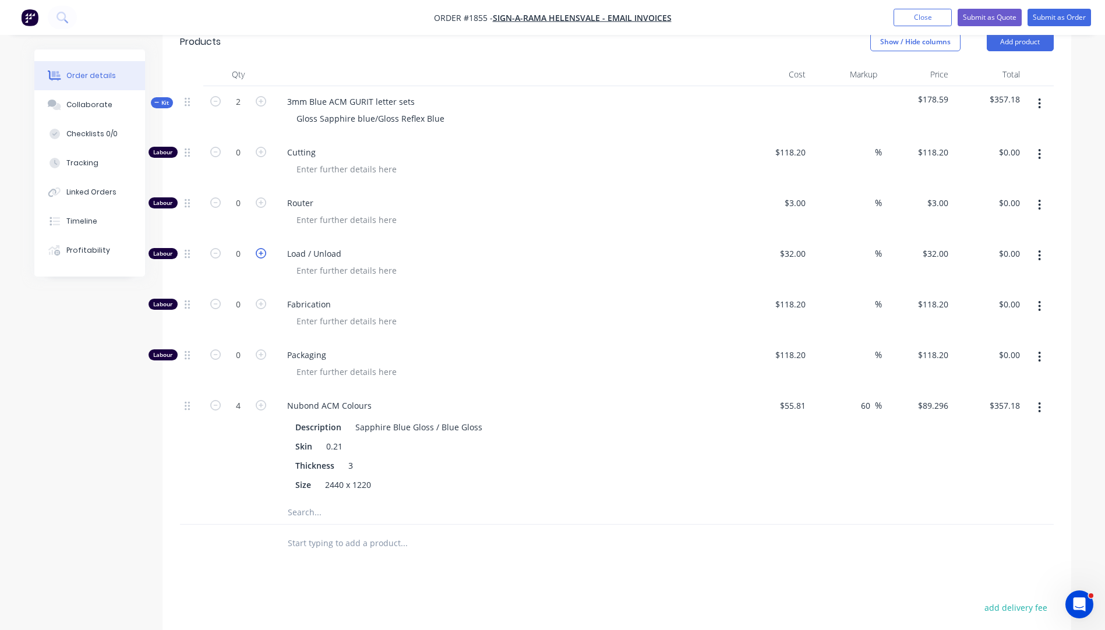
type input "1"
type input "$32.00"
click at [260, 248] on icon "button" at bounding box center [261, 253] width 10 height 10
type input "2"
type input "$64.00"
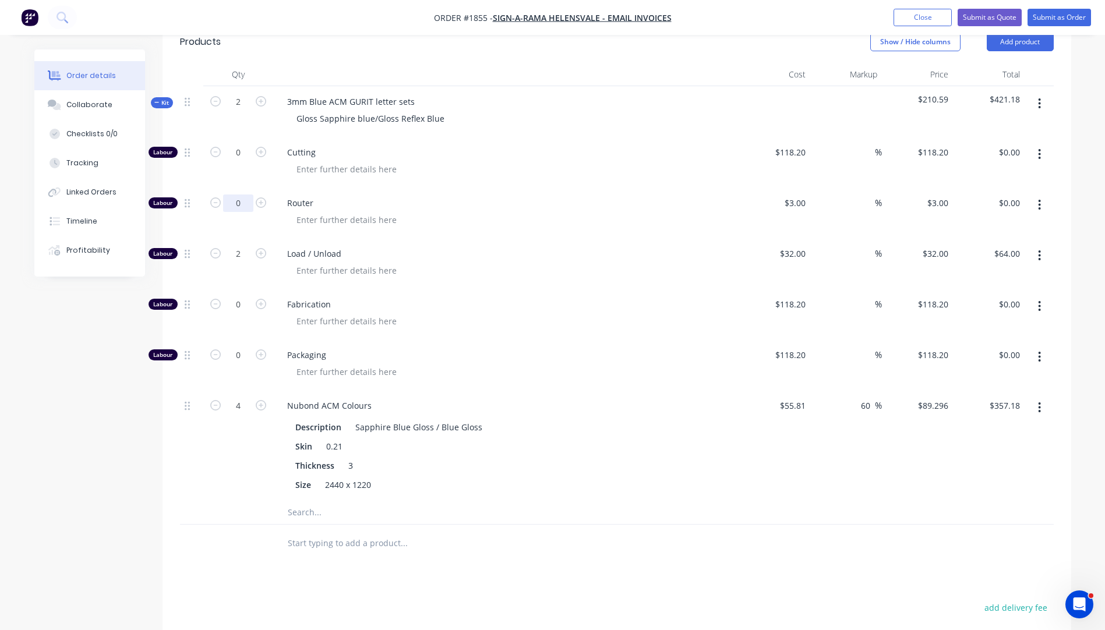
click at [241, 195] on input "0" at bounding box center [238, 203] width 30 height 17
type input "25"
type input "$75.00"
click at [581, 211] on div at bounding box center [510, 219] width 447 height 17
click at [250, 195] on input "25" at bounding box center [238, 203] width 30 height 17
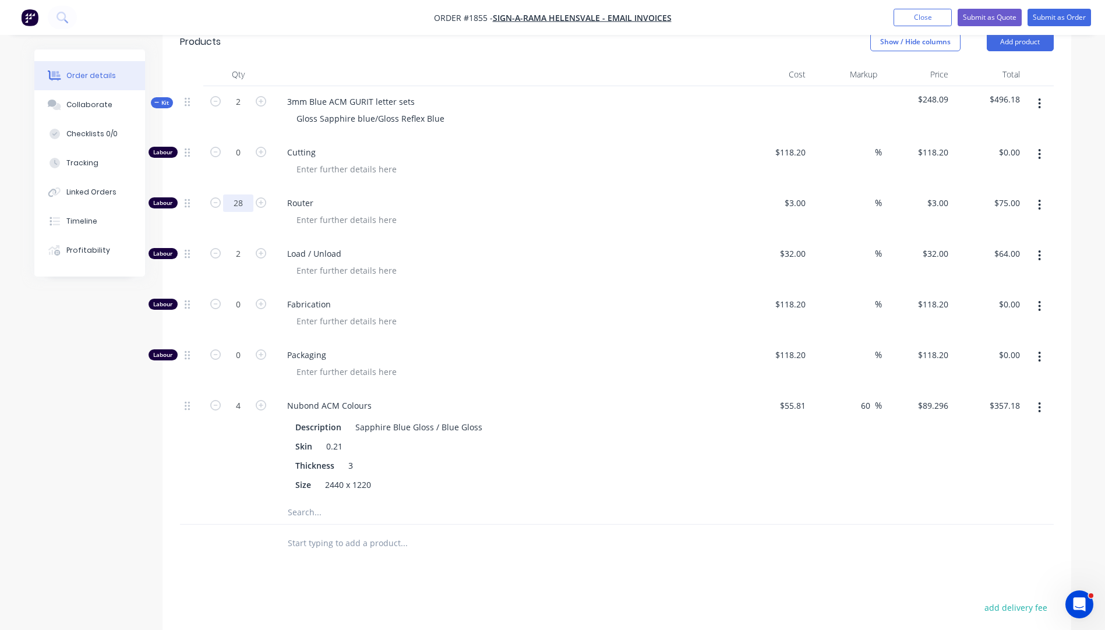
type input "28"
type input "$84.00"
click at [526, 211] on div at bounding box center [510, 219] width 447 height 17
click at [218, 400] on icon "button" at bounding box center [215, 405] width 10 height 10
type input "3"
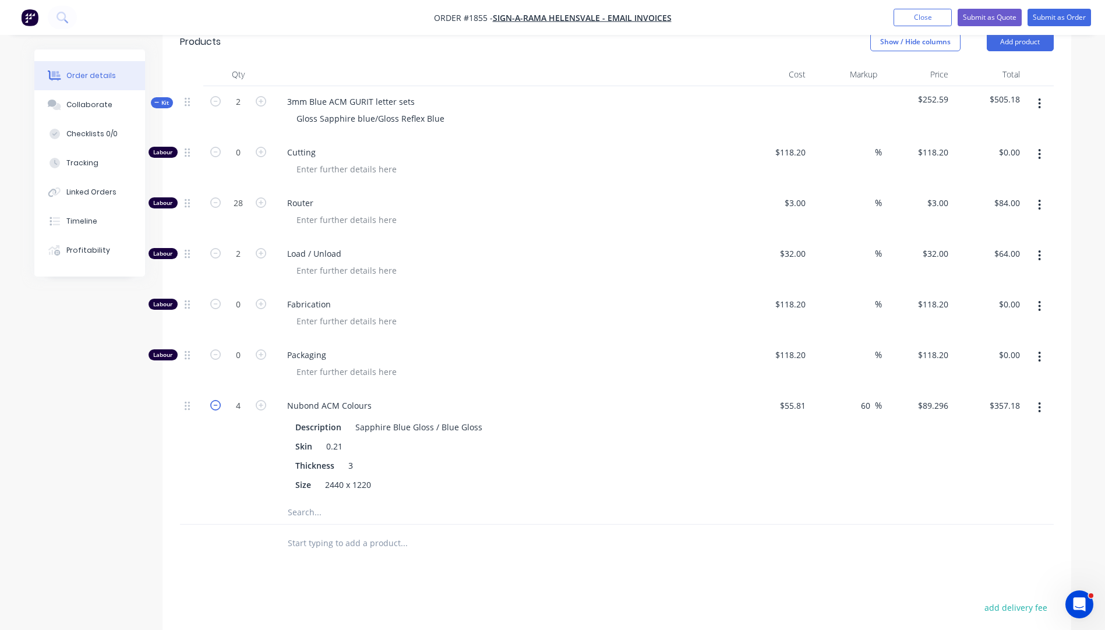
type input "$267.89"
click at [218, 400] on icon "button" at bounding box center [215, 405] width 10 height 10
type input "2"
type input "$178.59"
drag, startPoint x: 397, startPoint y: 355, endPoint x: 285, endPoint y: 359, distance: 112.5
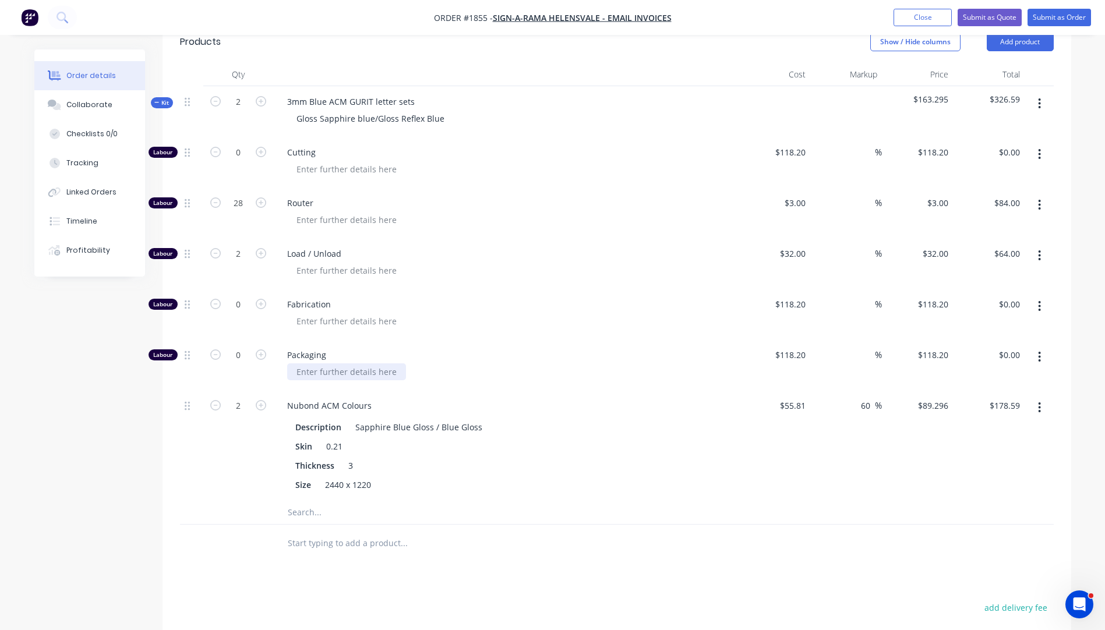
click at [285, 359] on div "Packaging" at bounding box center [506, 365] width 466 height 51
click at [263, 349] on icon "button" at bounding box center [261, 354] width 10 height 10
type input "1"
type input "$118.20"
click at [792, 347] on input "118.2" at bounding box center [796, 355] width 27 height 17
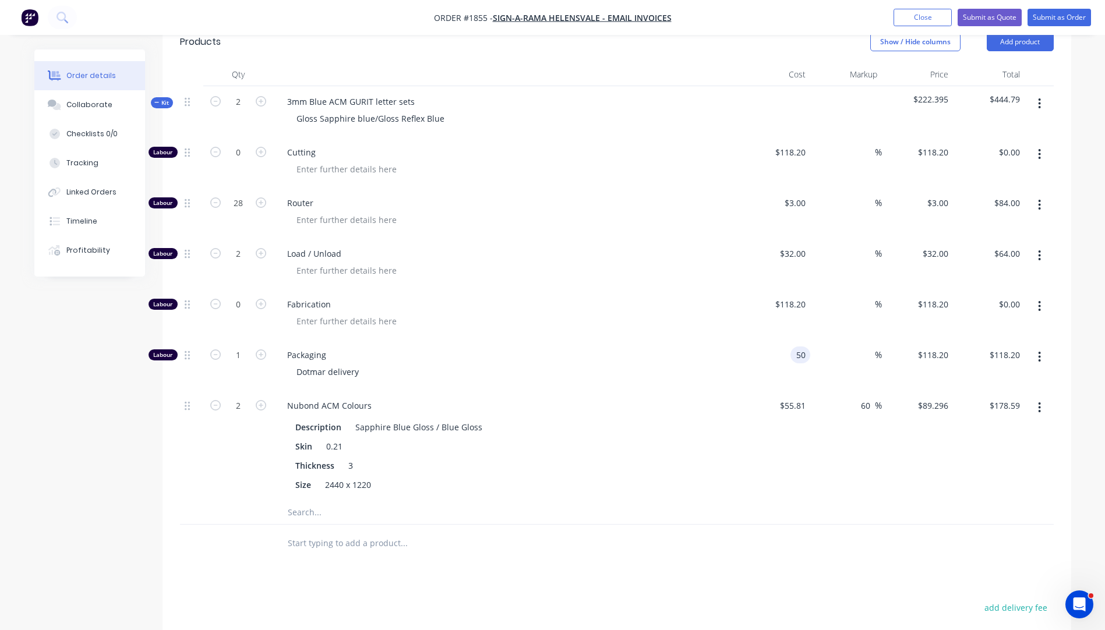
type input "$50.00"
click at [524, 532] on div at bounding box center [452, 543] width 349 height 23
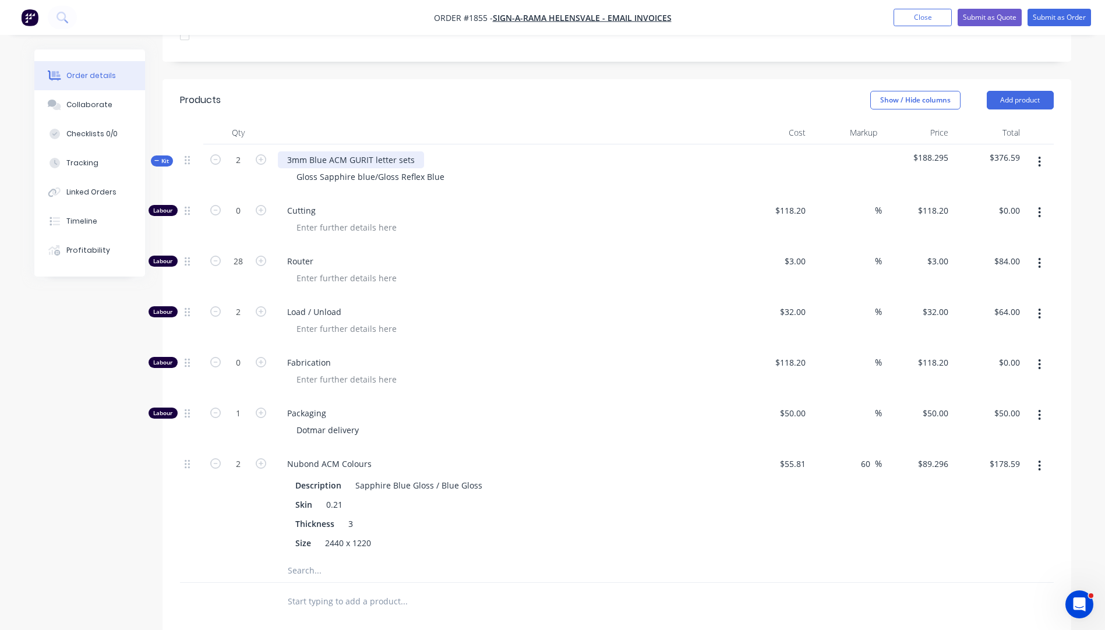
click at [348, 151] on div "3mm Blue ACM GURIT letter sets" at bounding box center [351, 159] width 146 height 17
click at [374, 151] on div "3mm Blue ACM 'GURIT letter sets" at bounding box center [352, 159] width 148 height 17
click at [549, 219] on div at bounding box center [510, 227] width 447 height 17
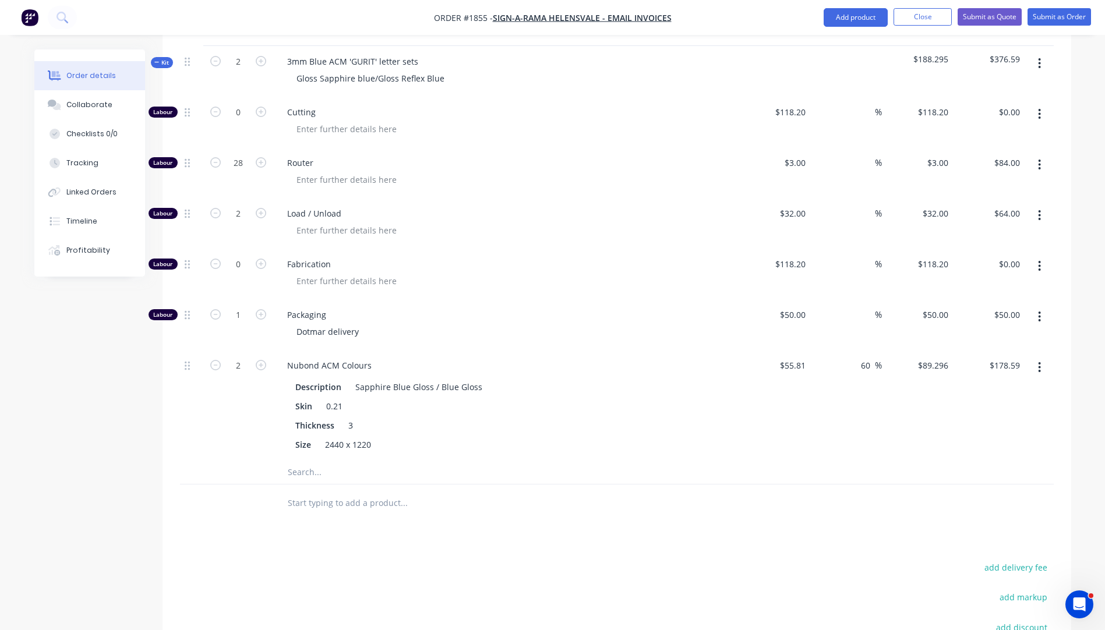
scroll to position [466, 0]
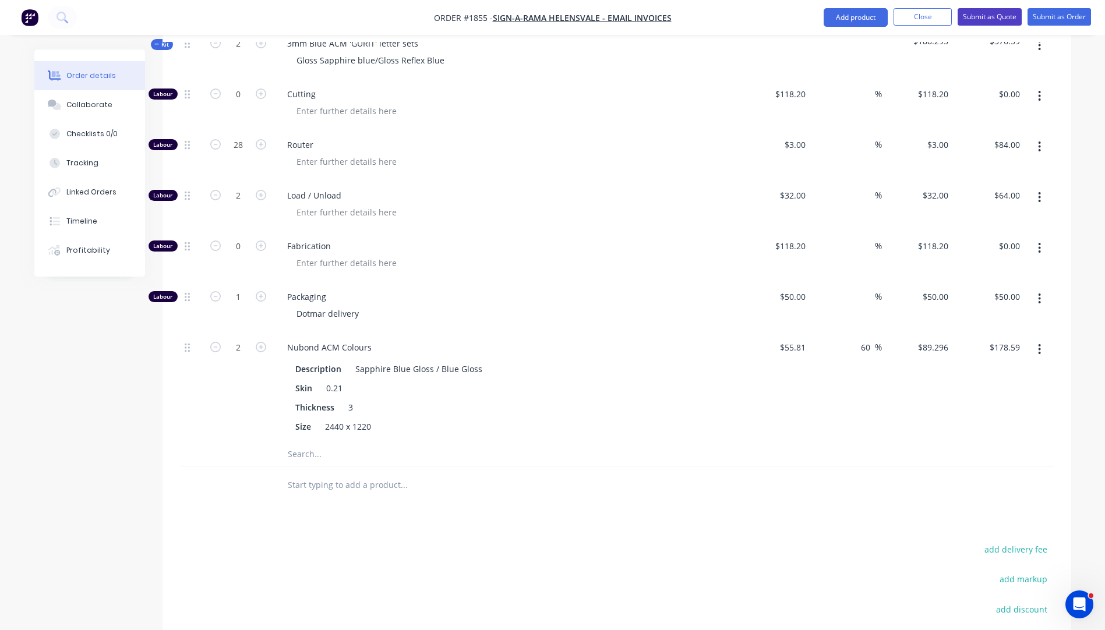
click at [972, 18] on button "Submit as Quote" at bounding box center [989, 16] width 64 height 17
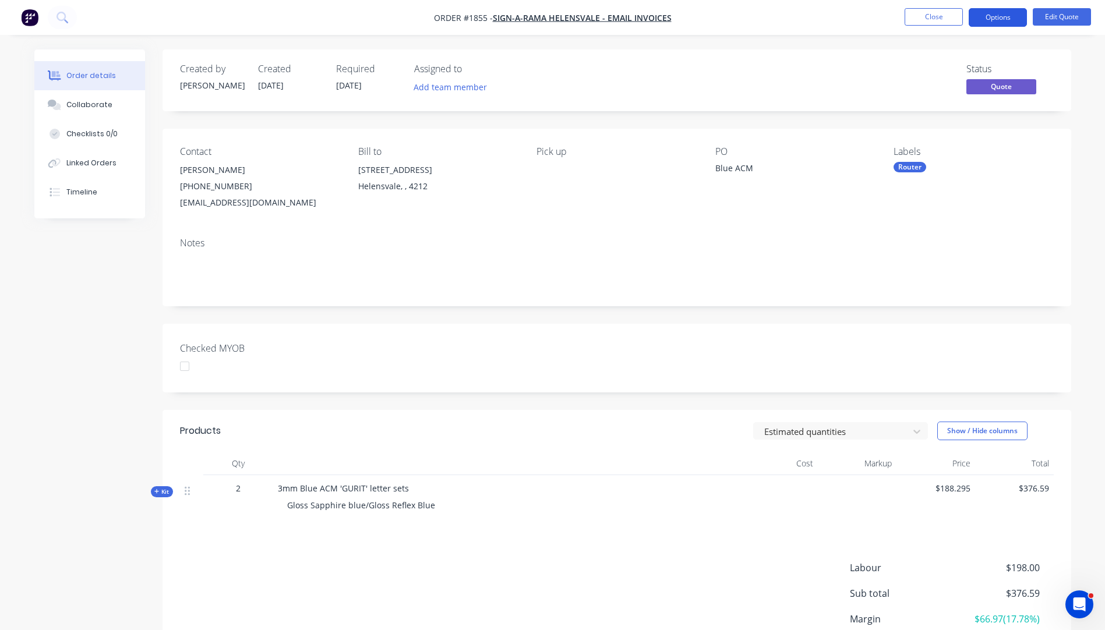
click at [988, 17] on button "Options" at bounding box center [998, 17] width 58 height 19
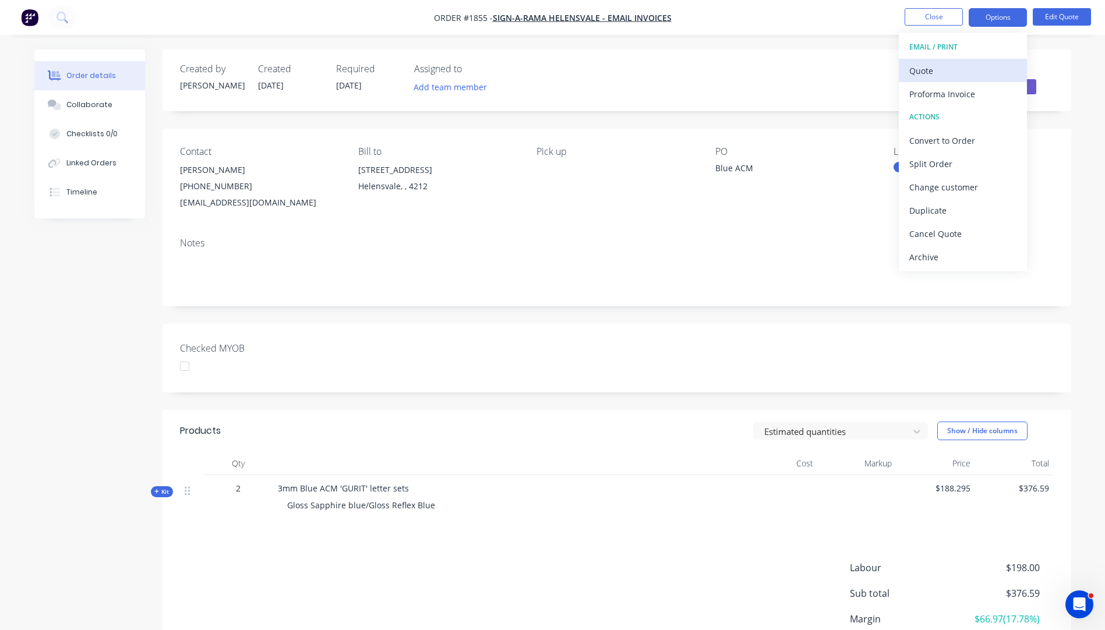
click at [929, 72] on div "Quote" at bounding box center [962, 70] width 107 height 17
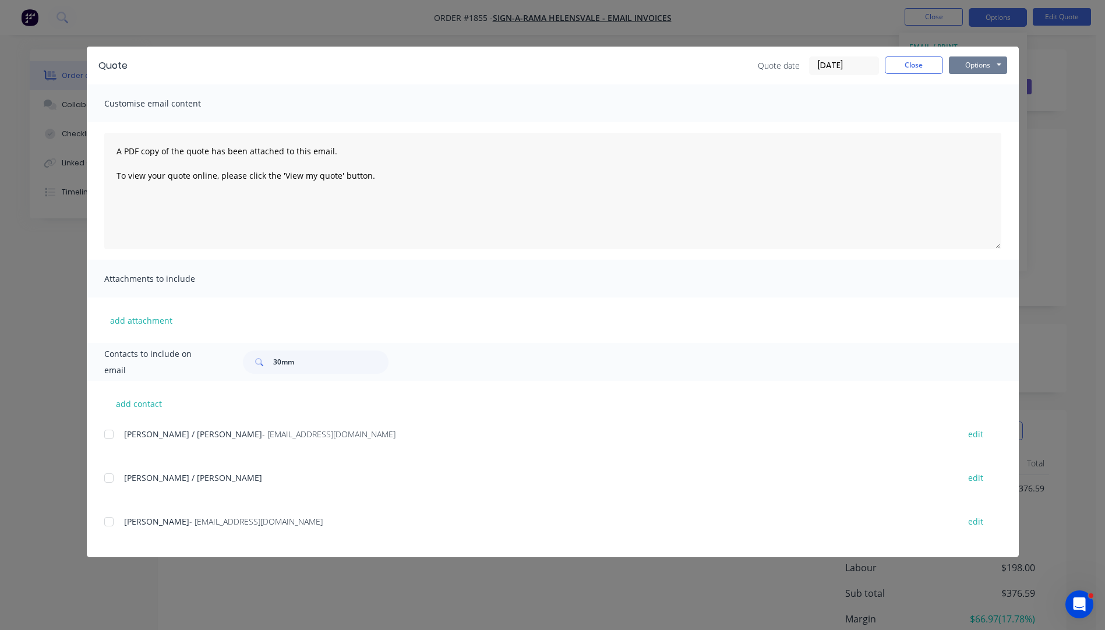
click at [965, 65] on button "Options" at bounding box center [978, 64] width 58 height 17
click at [977, 89] on button "Preview" at bounding box center [986, 85] width 75 height 19
click at [916, 68] on button "Close" at bounding box center [914, 64] width 58 height 17
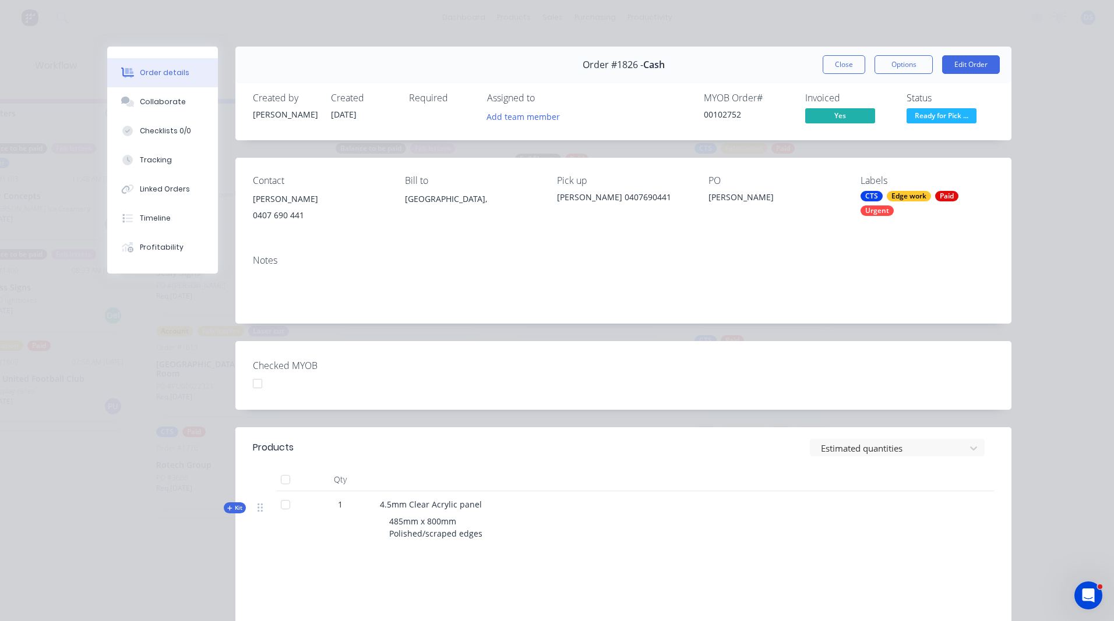
scroll to position [8, 0]
click at [842, 68] on button "Close" at bounding box center [843, 64] width 43 height 19
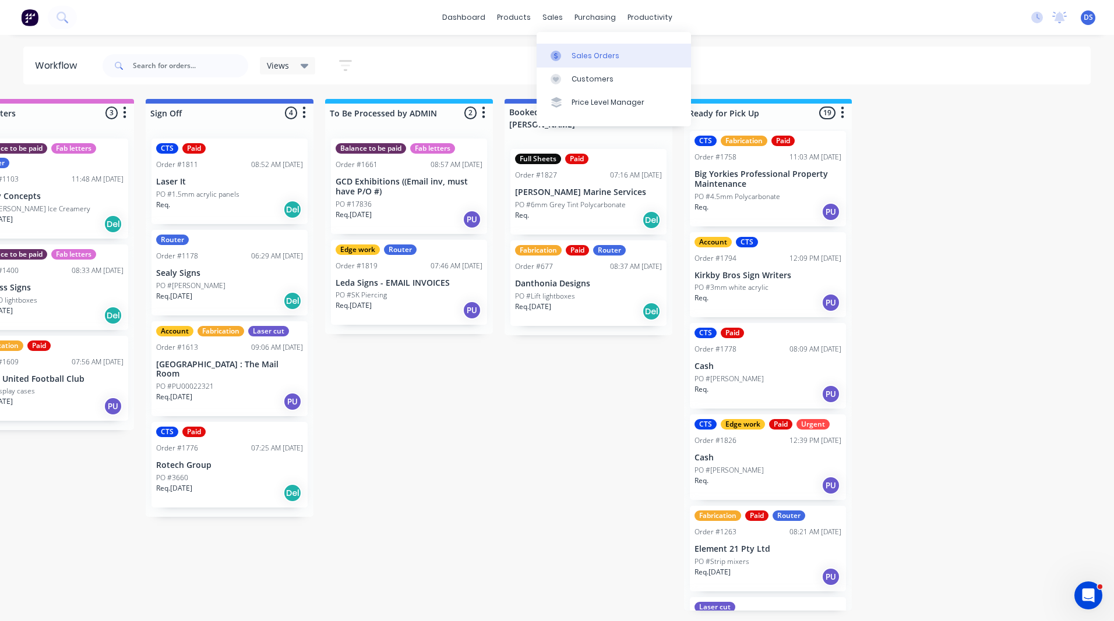
click at [580, 59] on div "Sales Orders" at bounding box center [595, 56] width 48 height 10
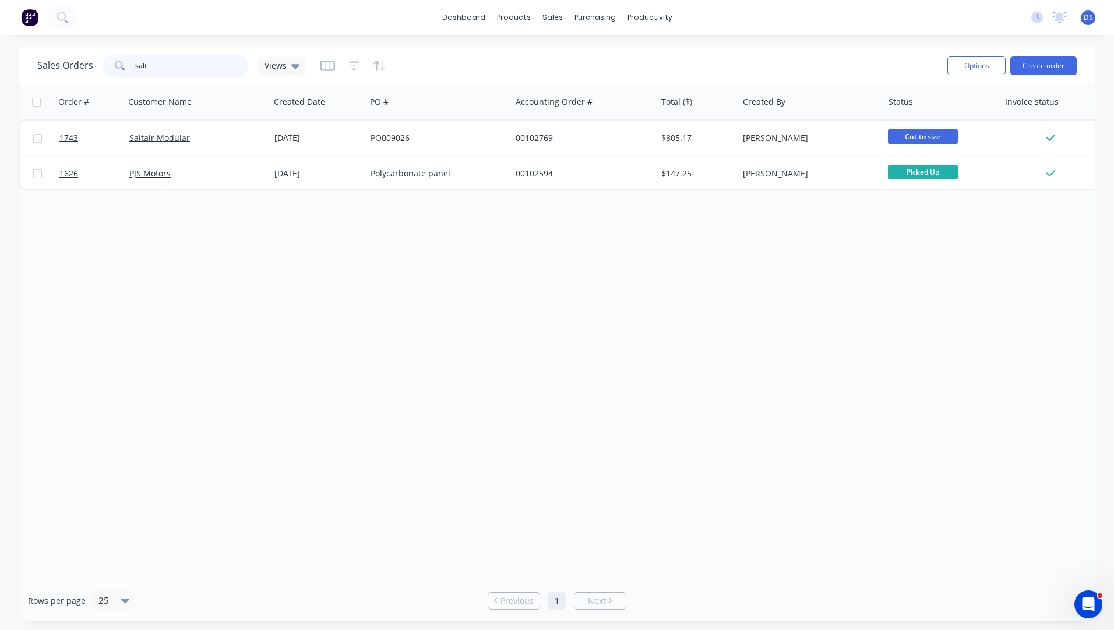
drag, startPoint x: 179, startPoint y: 68, endPoint x: 116, endPoint y: 63, distance: 62.5
click at [116, 63] on div "salt" at bounding box center [176, 65] width 146 height 23
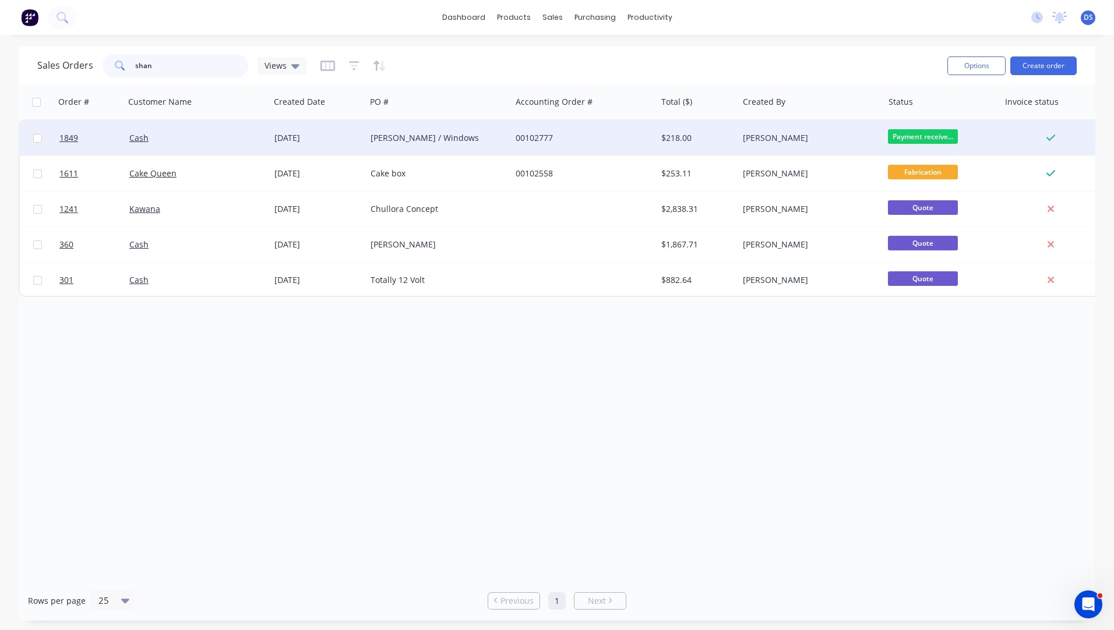
type input "shan"
click at [441, 142] on div "[PERSON_NAME] / Windows" at bounding box center [434, 138] width 129 height 12
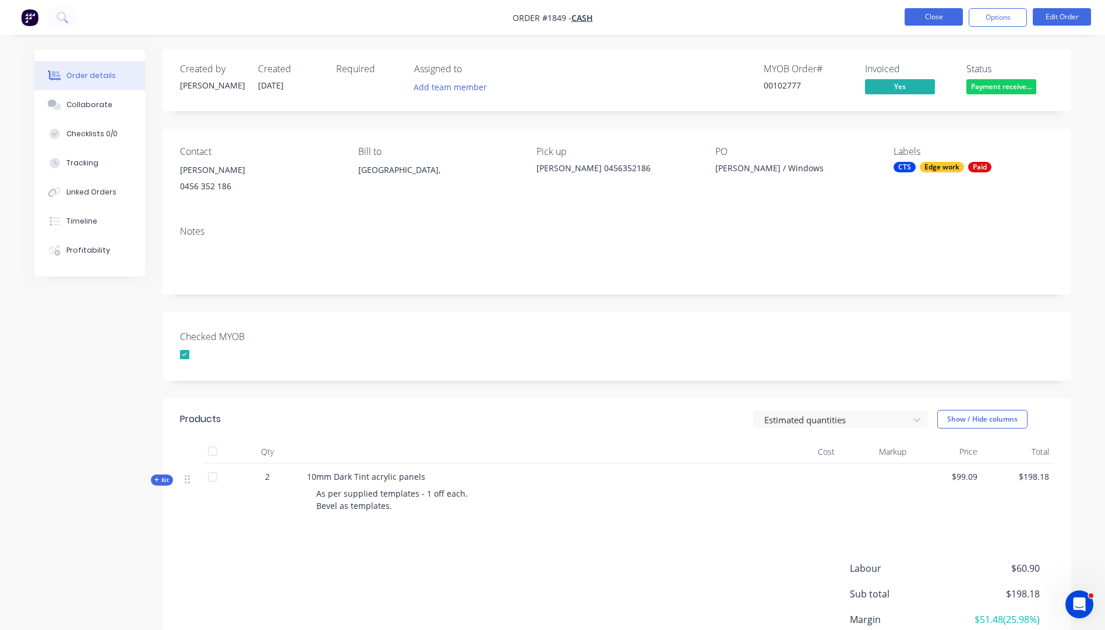
click at [922, 23] on button "Close" at bounding box center [933, 16] width 58 height 17
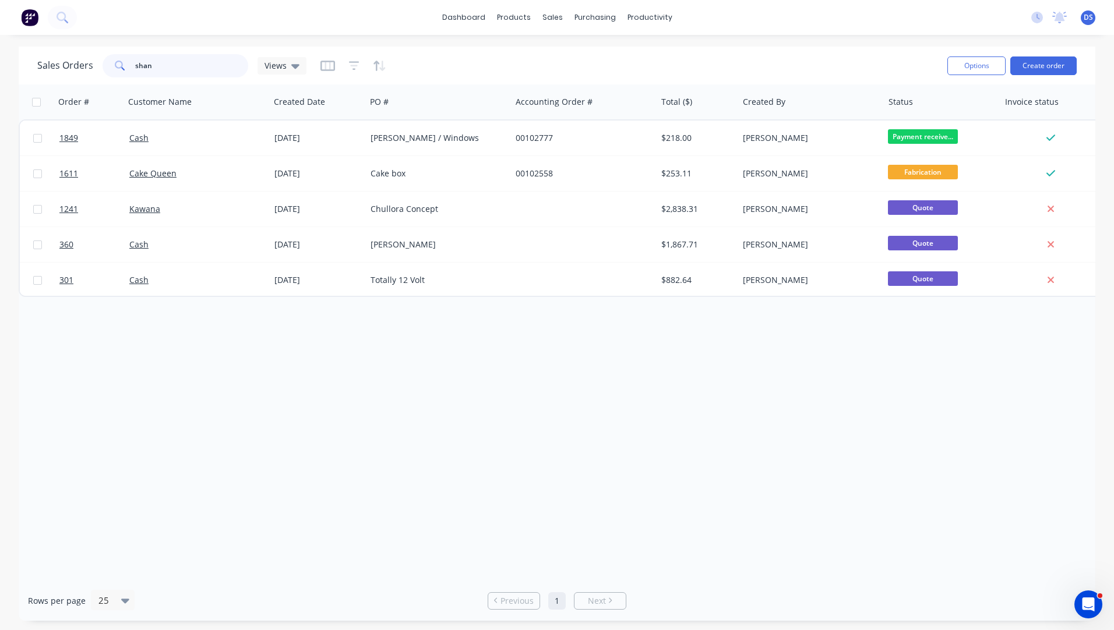
drag, startPoint x: 176, startPoint y: 66, endPoint x: 118, endPoint y: 63, distance: 57.7
click at [118, 63] on div "shan" at bounding box center [176, 65] width 146 height 23
click at [164, 356] on div "Order # Customer Name Created Date PO # Accounting Order # Total ($) Created By…" at bounding box center [557, 332] width 1076 height 496
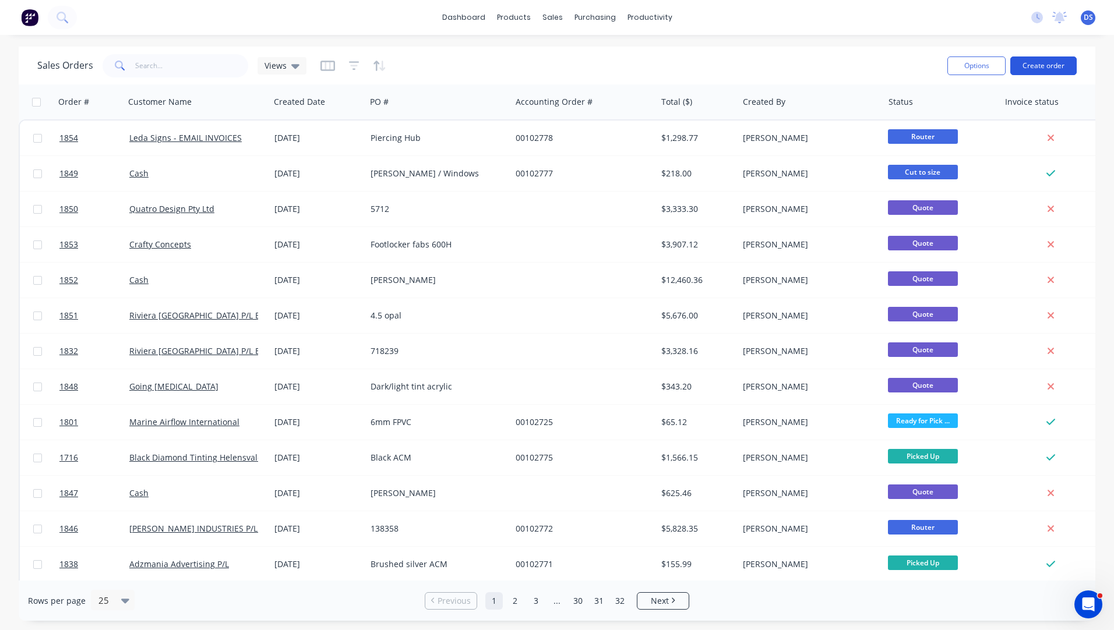
click at [1043, 65] on button "Create order" at bounding box center [1043, 65] width 66 height 19
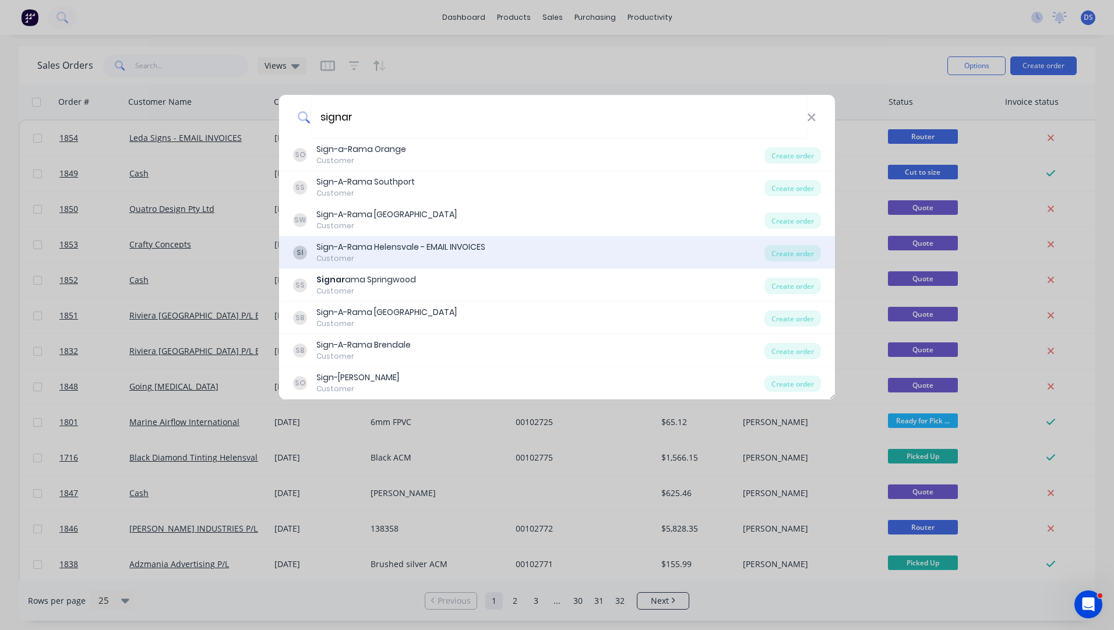
type input "signar"
click at [395, 247] on div "Sign-A-Rama Helensvale - EMAIL INVOICES" at bounding box center [400, 247] width 169 height 12
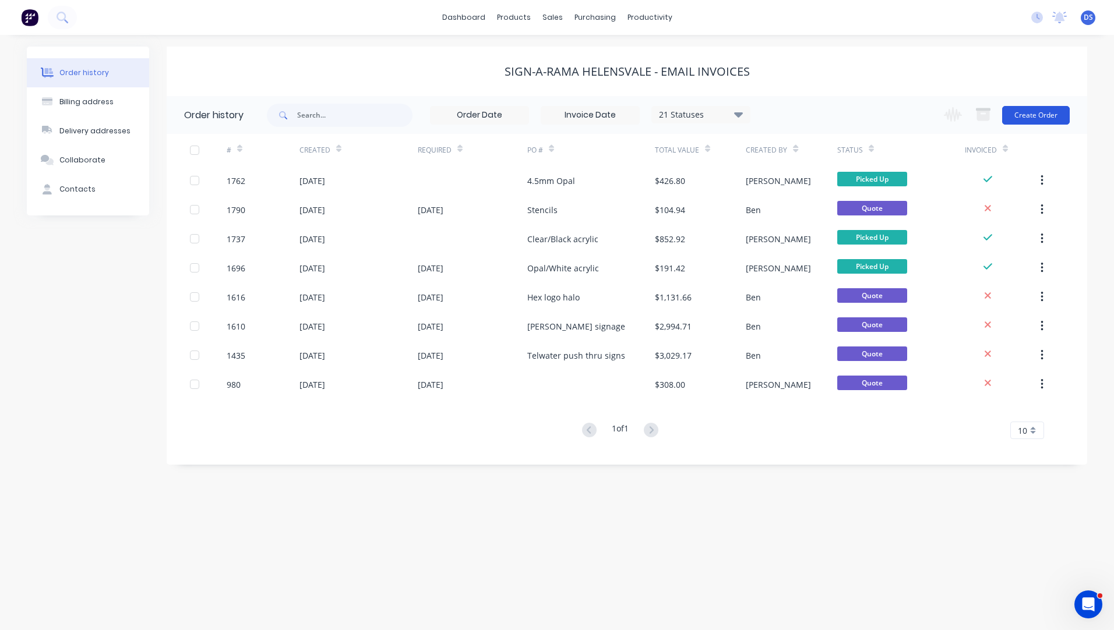
click at [1045, 115] on button "Create Order" at bounding box center [1036, 115] width 68 height 19
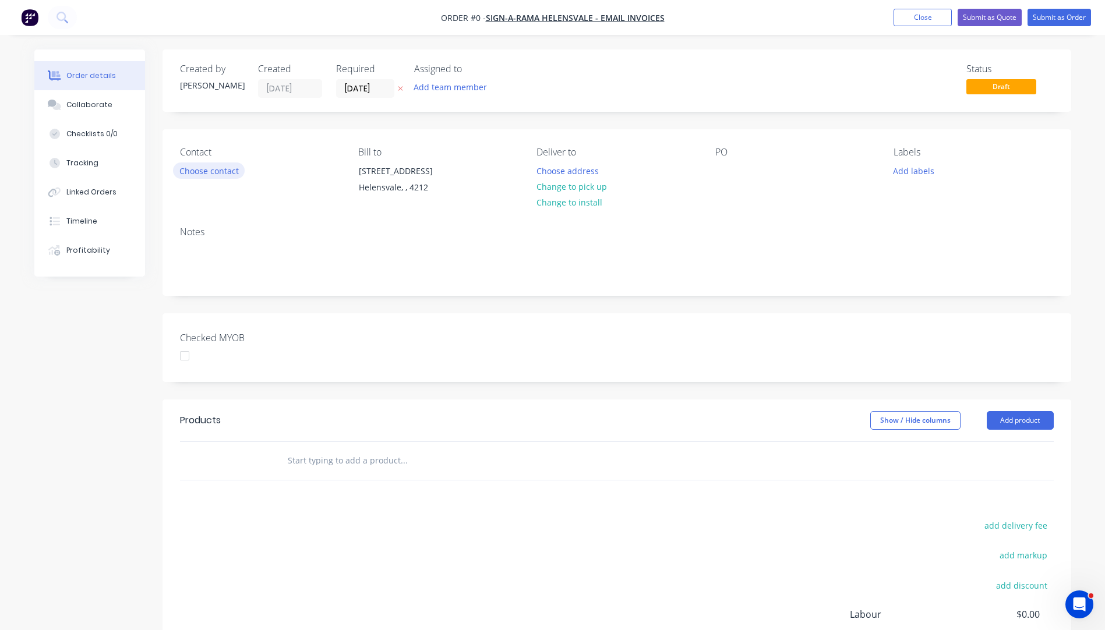
click at [228, 174] on button "Choose contact" at bounding box center [209, 170] width 72 height 16
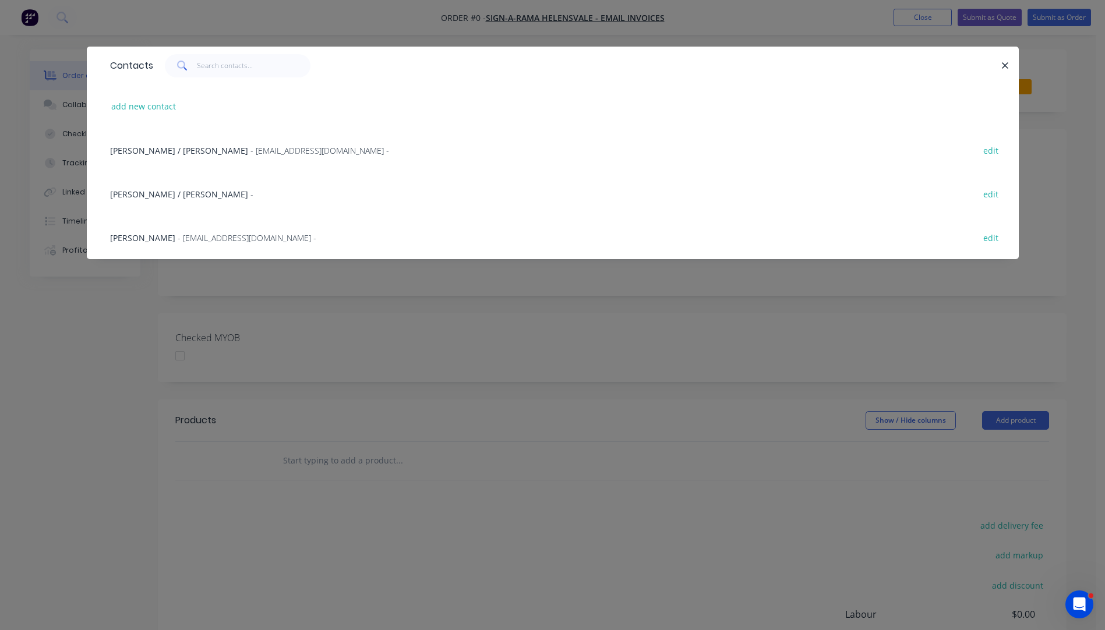
click at [130, 238] on span "[PERSON_NAME]" at bounding box center [142, 237] width 65 height 11
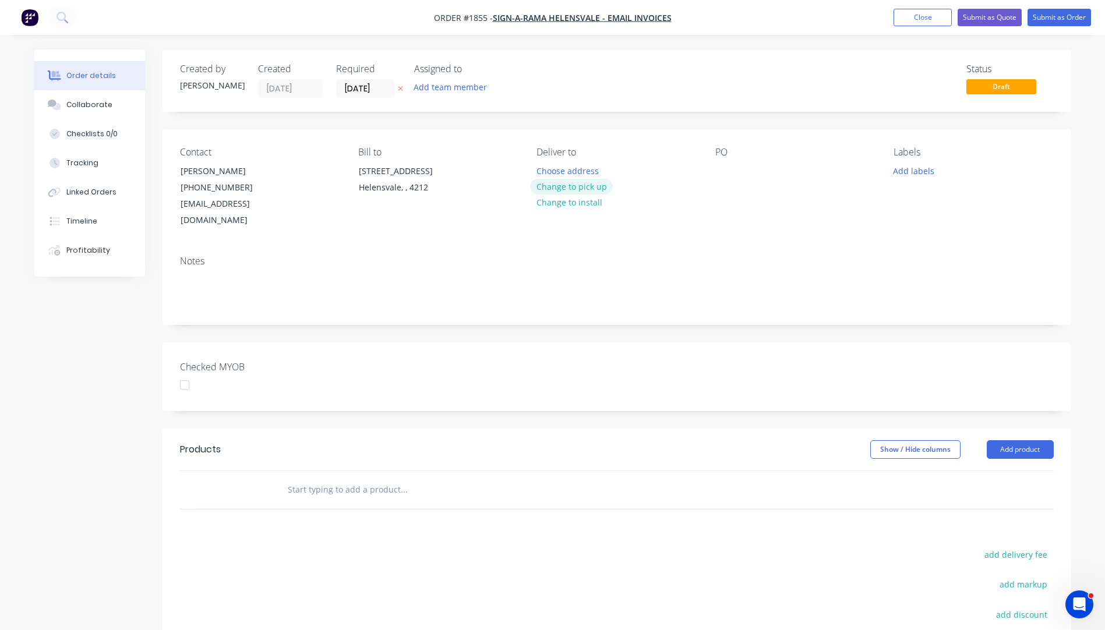
click at [563, 190] on button "Change to pick up" at bounding box center [571, 187] width 83 height 16
click at [725, 166] on div at bounding box center [724, 170] width 19 height 17
click at [918, 168] on button "Add labels" at bounding box center [914, 170] width 54 height 16
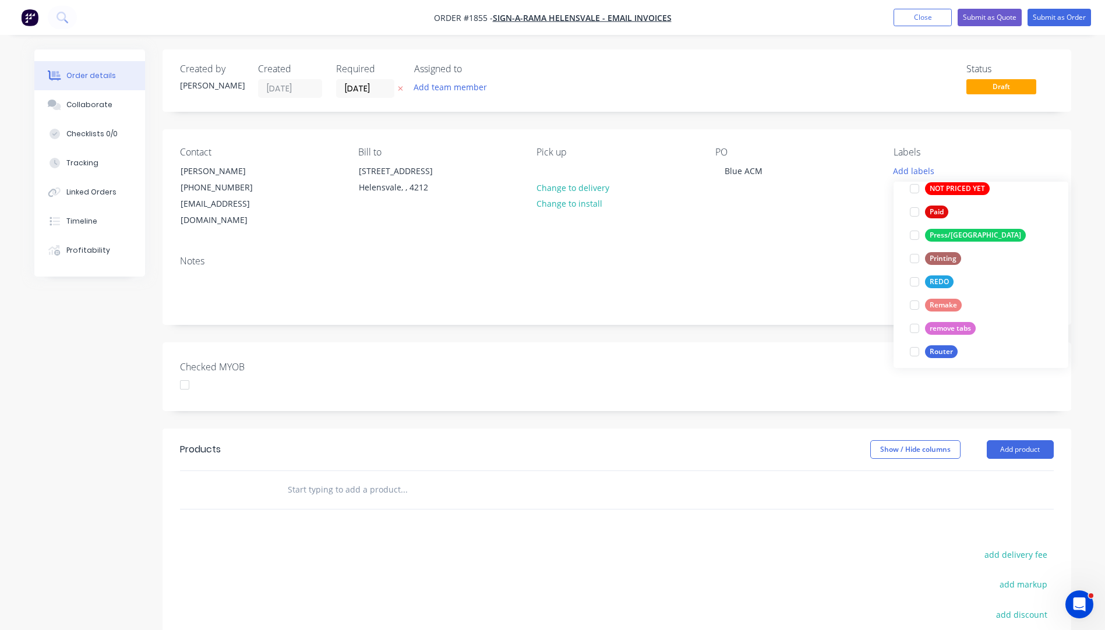
scroll to position [466, 0]
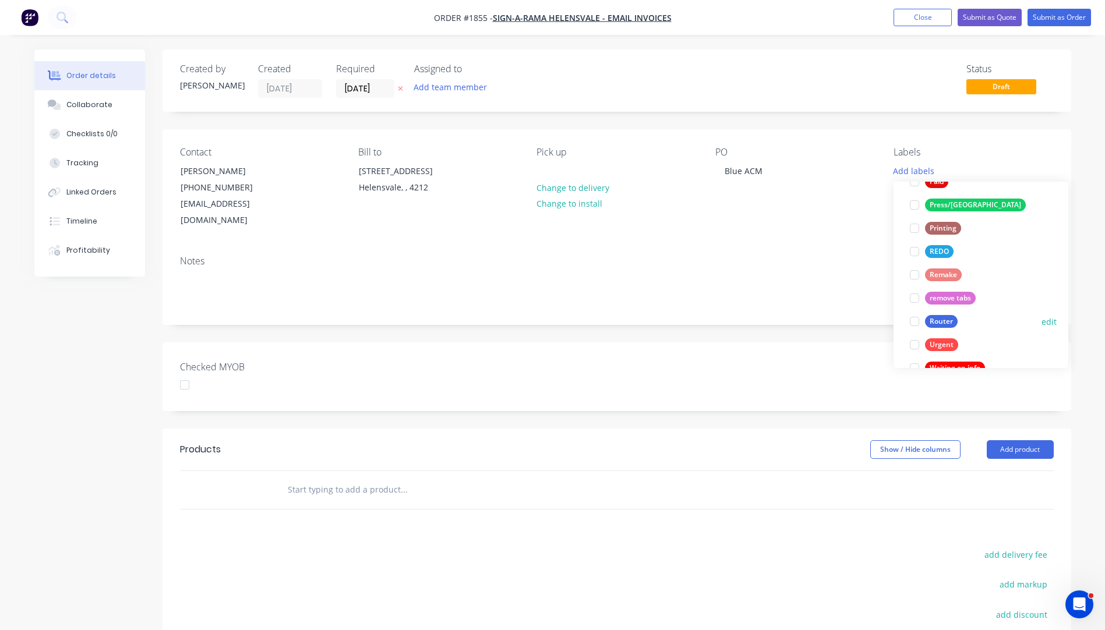
click at [915, 322] on div at bounding box center [914, 321] width 23 height 23
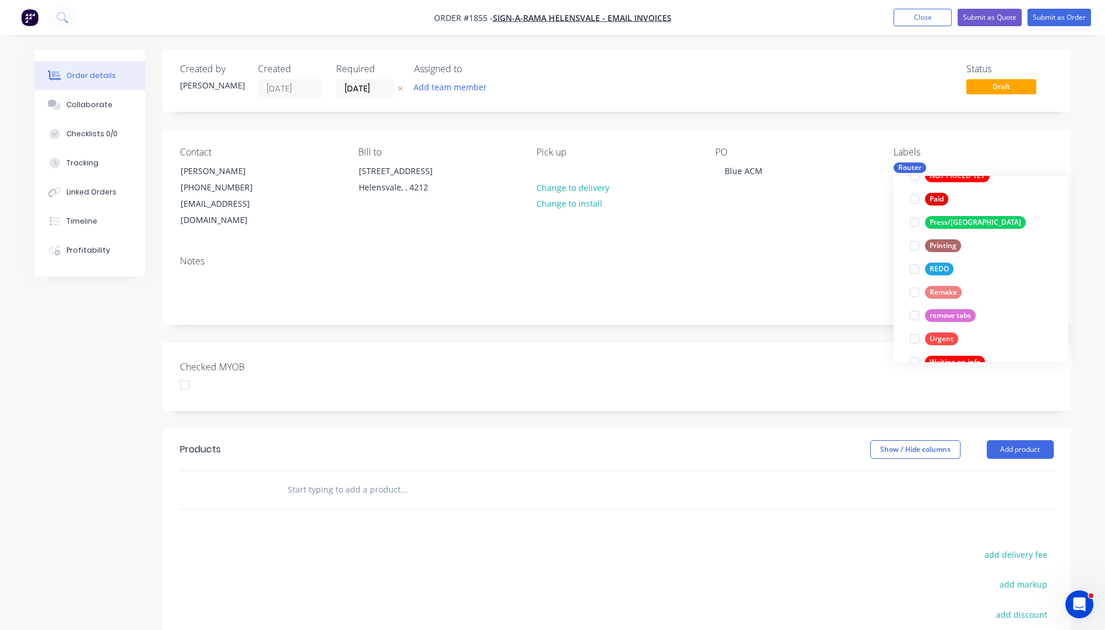
scroll to position [0, 0]
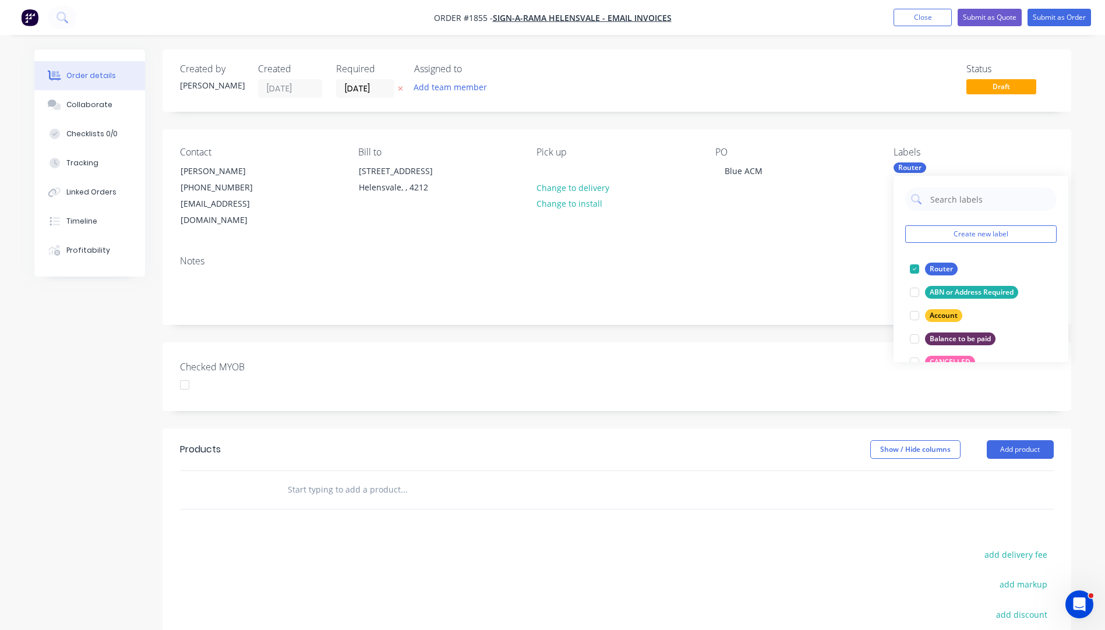
click at [824, 253] on div "Notes" at bounding box center [616, 285] width 909 height 78
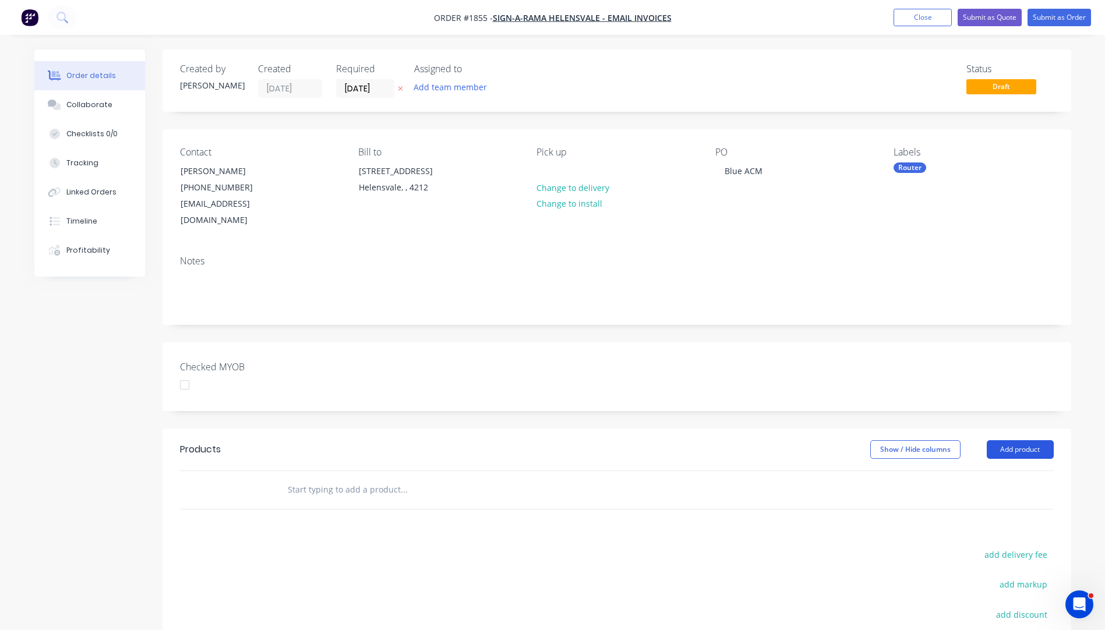
click at [1024, 440] on button "Add product" at bounding box center [1020, 449] width 67 height 19
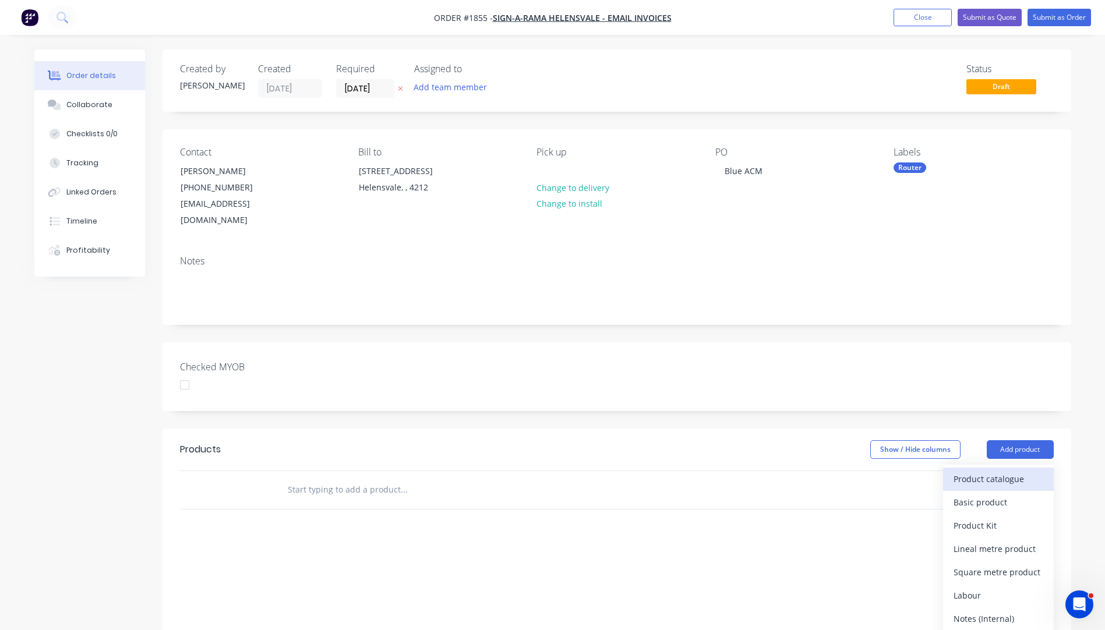
click at [998, 471] on div "Product catalogue" at bounding box center [998, 479] width 90 height 17
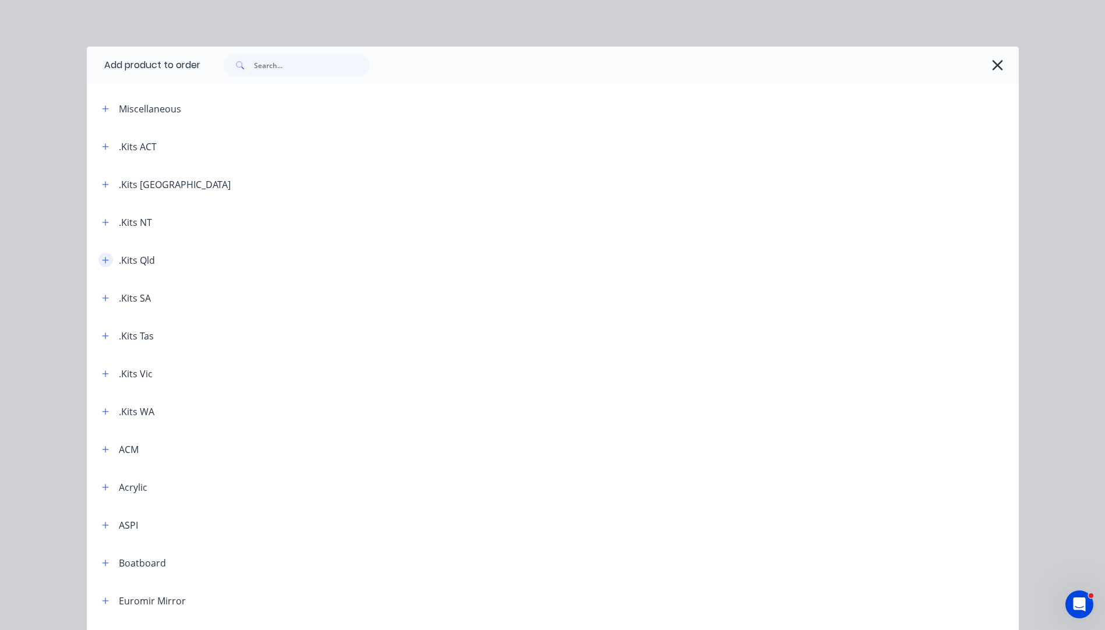
click at [98, 262] on button "button" at bounding box center [105, 260] width 15 height 15
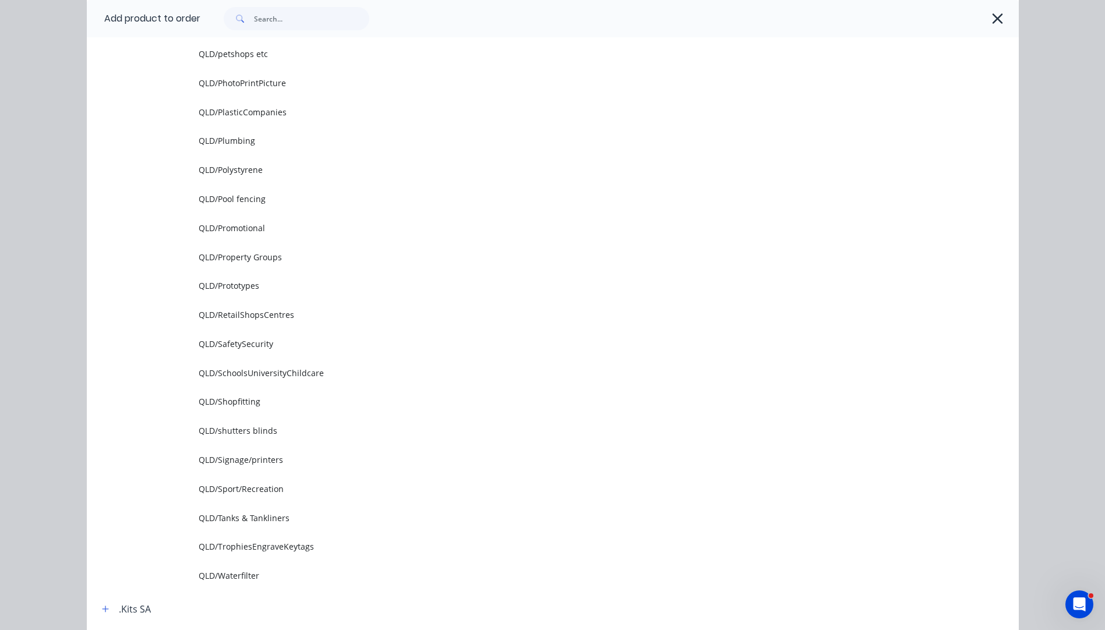
scroll to position [1573, 0]
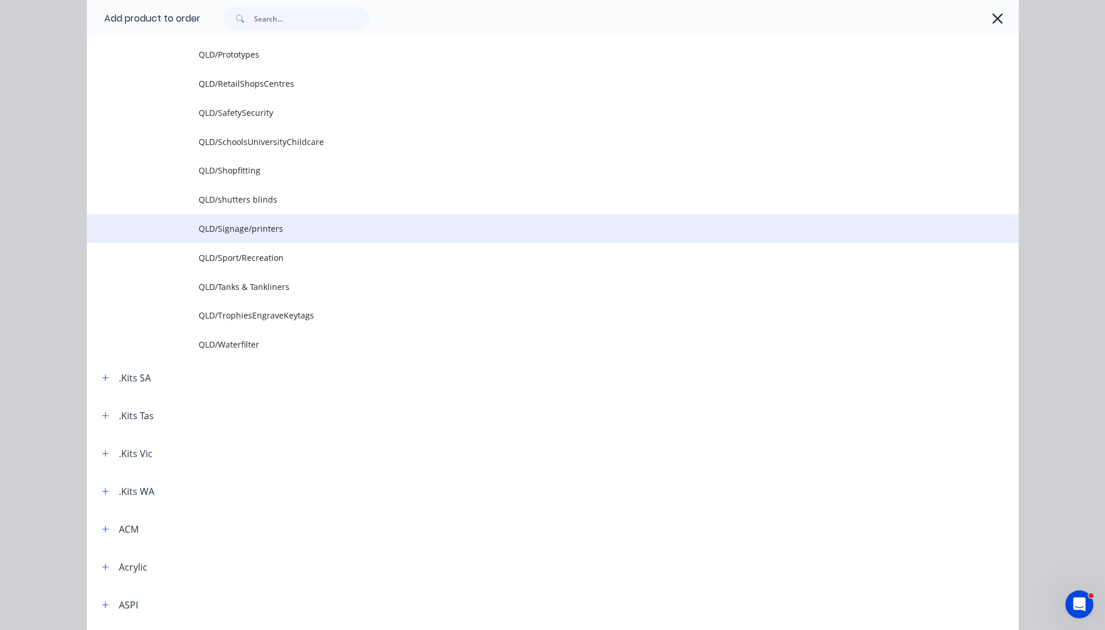
click at [231, 227] on span "QLD/Signage/printers" at bounding box center [527, 228] width 656 height 12
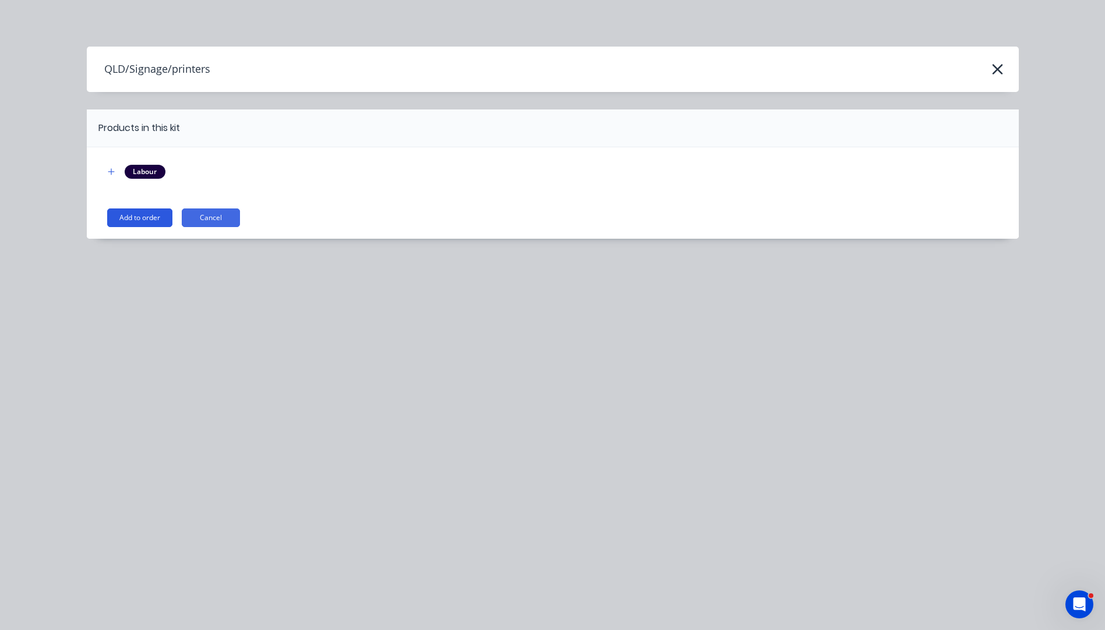
click at [143, 219] on button "Add to order" at bounding box center [139, 218] width 65 height 19
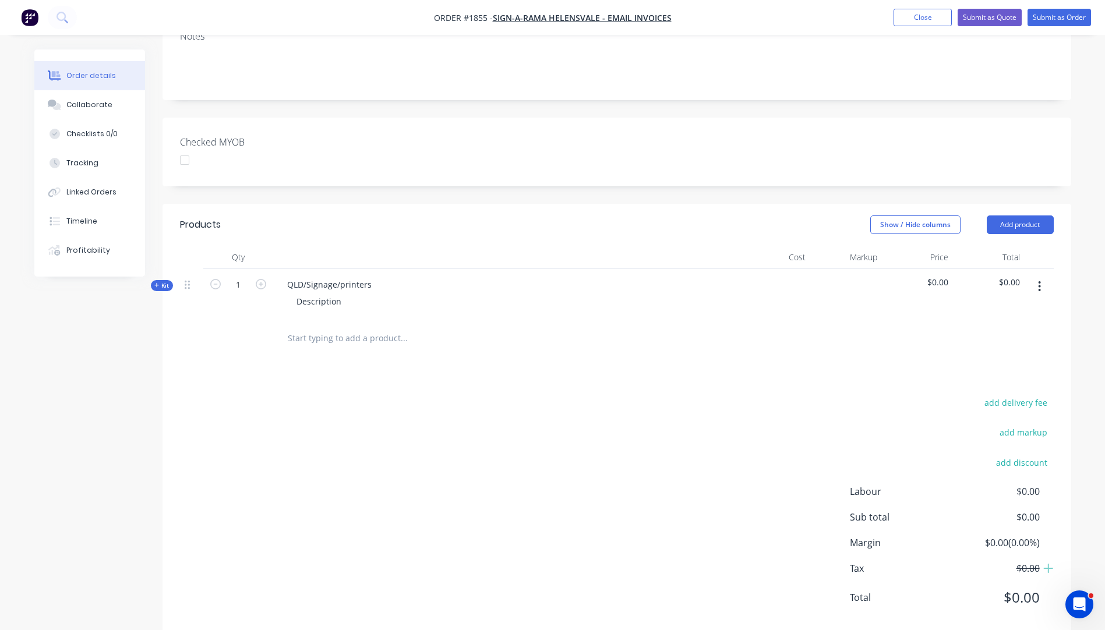
scroll to position [233, 0]
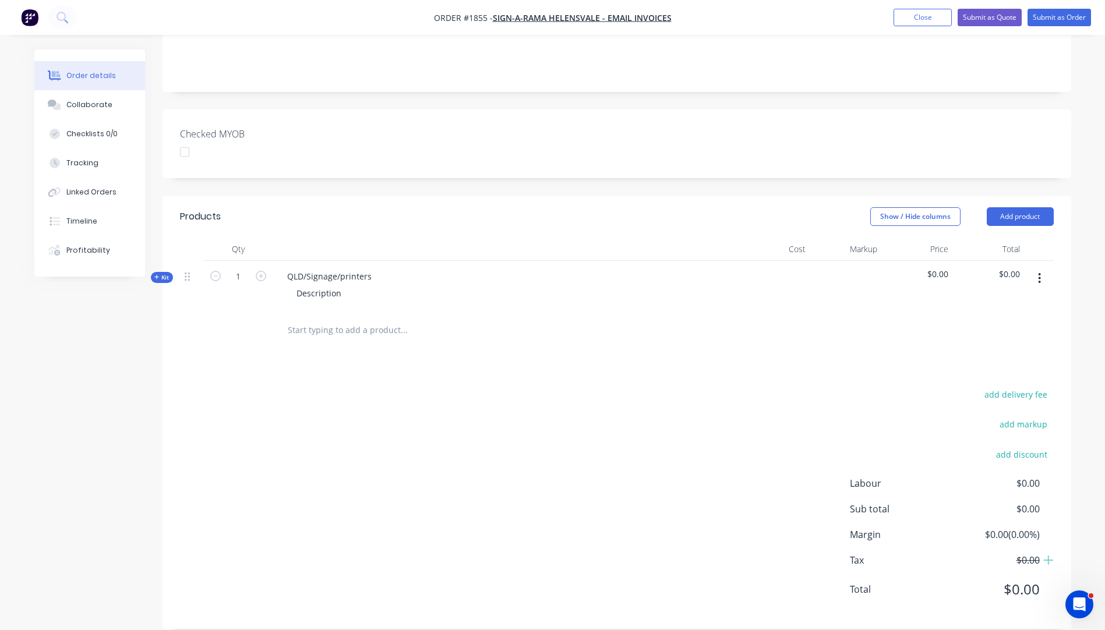
click at [156, 275] on icon "button" at bounding box center [156, 277] width 5 height 5
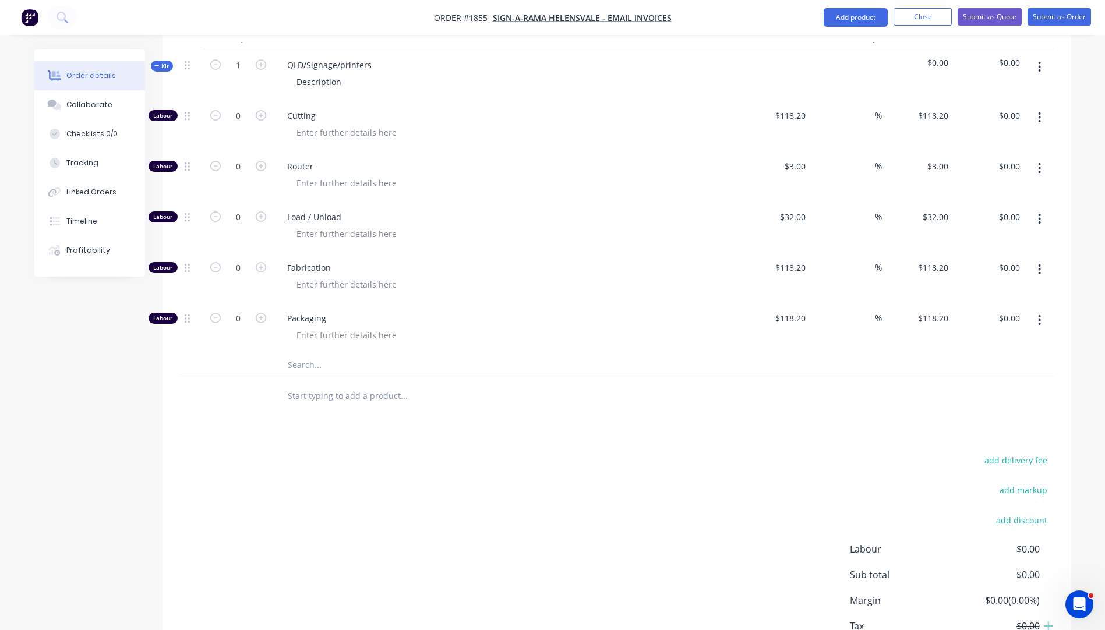
scroll to position [510, 0]
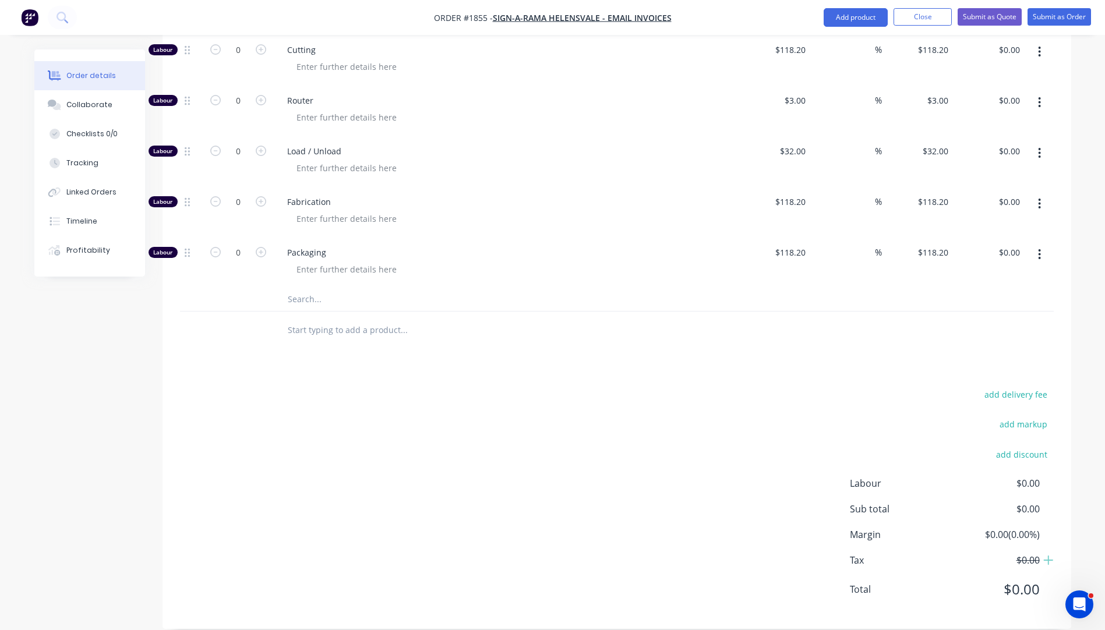
click at [301, 288] on input "text" at bounding box center [403, 299] width 233 height 23
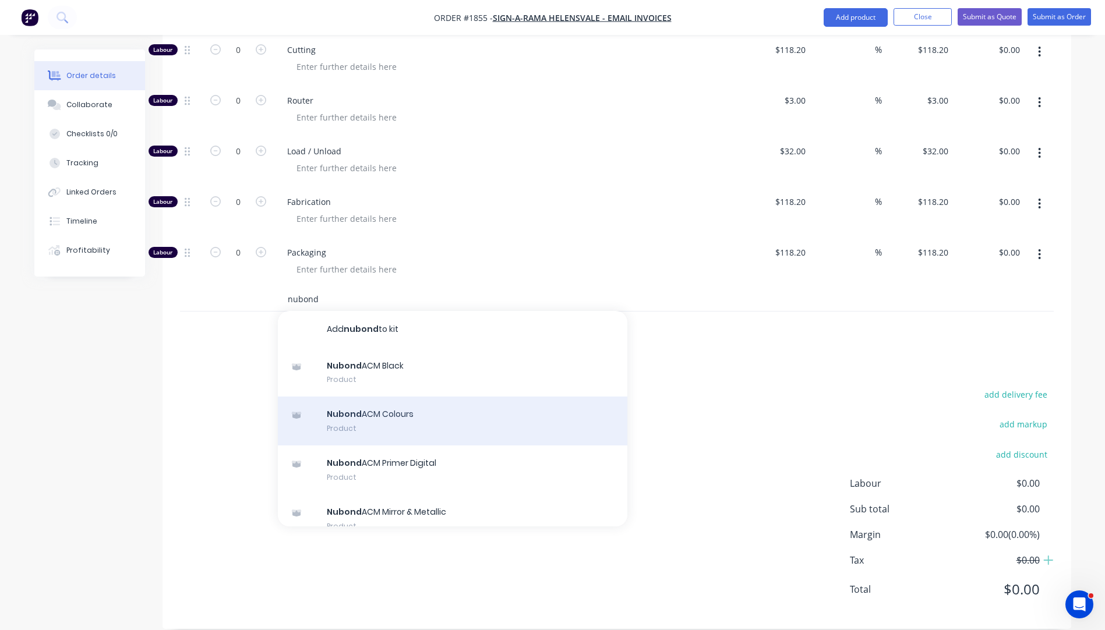
type input "nubond"
click at [391, 397] on div "Nubond ACM Colours Product" at bounding box center [452, 421] width 349 height 49
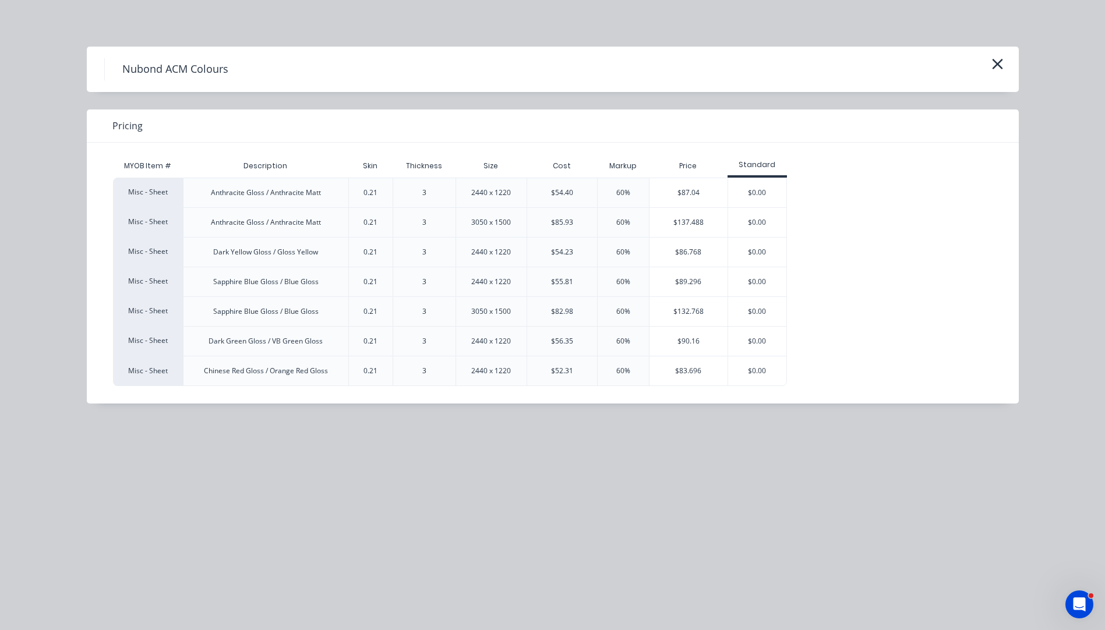
click at [331, 134] on div "Pricing" at bounding box center [553, 125] width 932 height 33
drag, startPoint x: 890, startPoint y: 282, endPoint x: 969, endPoint y: 145, distance: 157.8
click at [903, 274] on div "Misc - Sheet Anthracite Gloss / Anthracite Matt 0.21 3 2440 x 1220 $54.40 60% $…" at bounding box center [544, 282] width 862 height 209
click at [994, 63] on icon "button" at bounding box center [997, 64] width 12 height 16
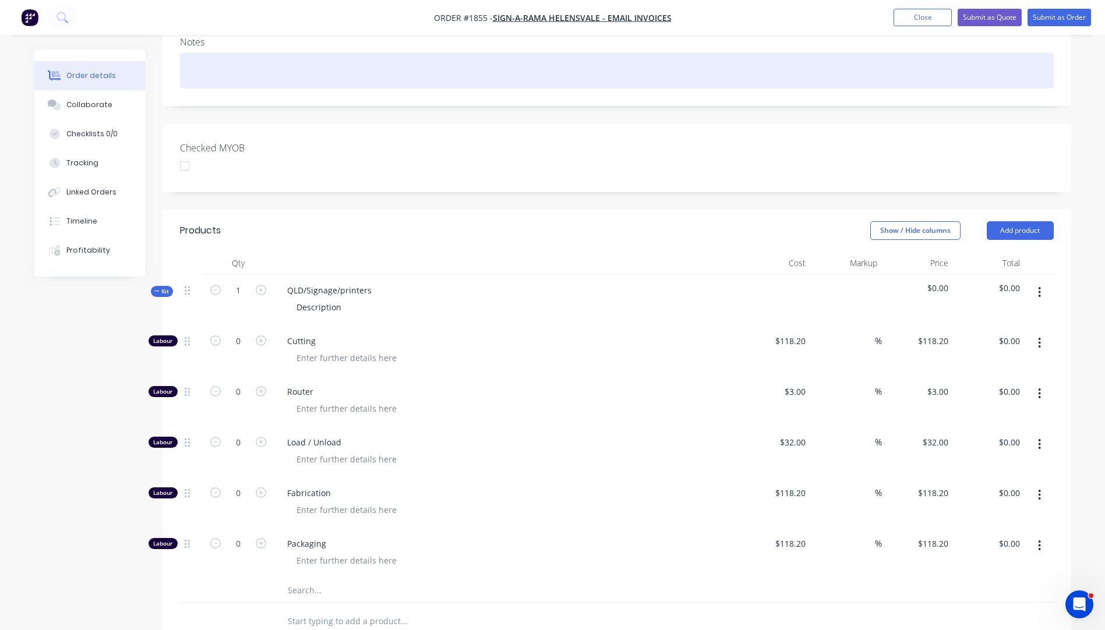
scroll to position [161, 0]
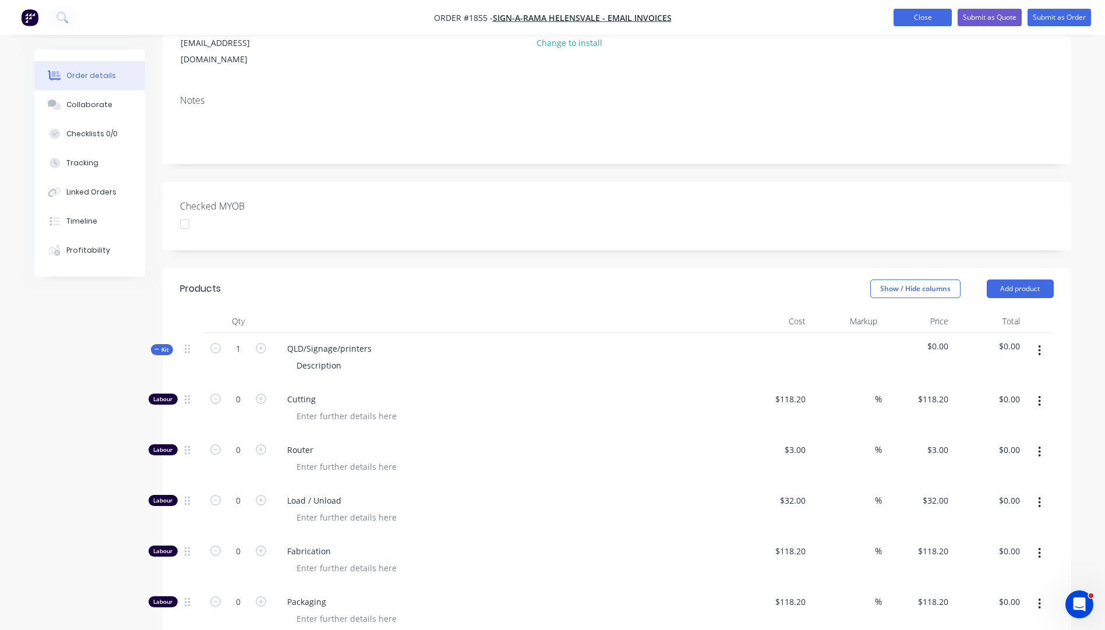
click at [921, 20] on button "Close" at bounding box center [922, 17] width 58 height 17
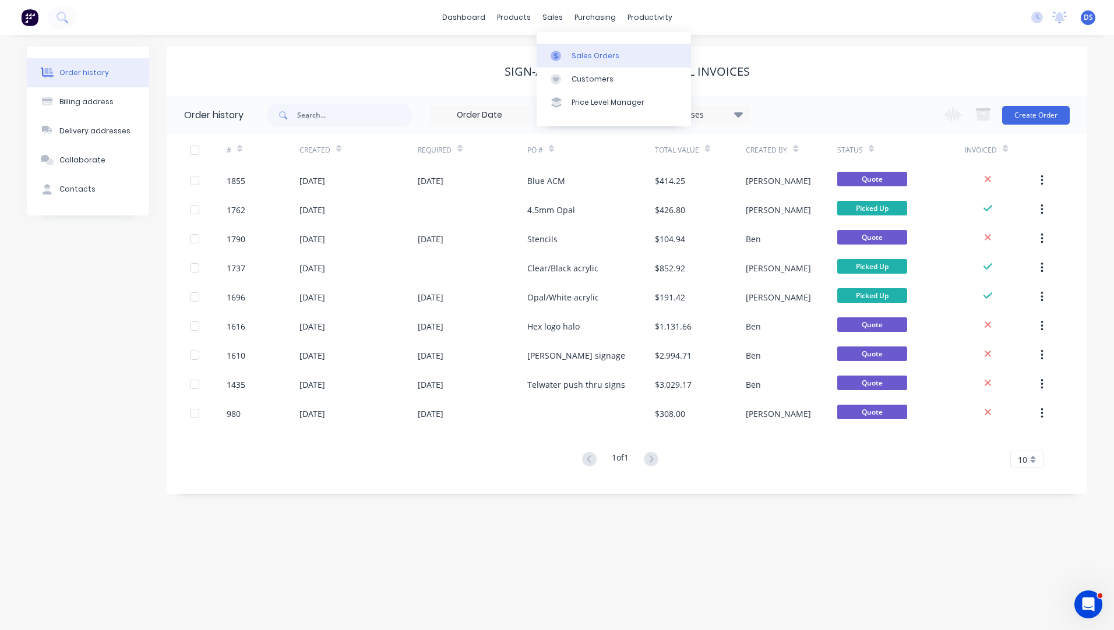
click at [579, 63] on link "Sales Orders" at bounding box center [613, 55] width 154 height 23
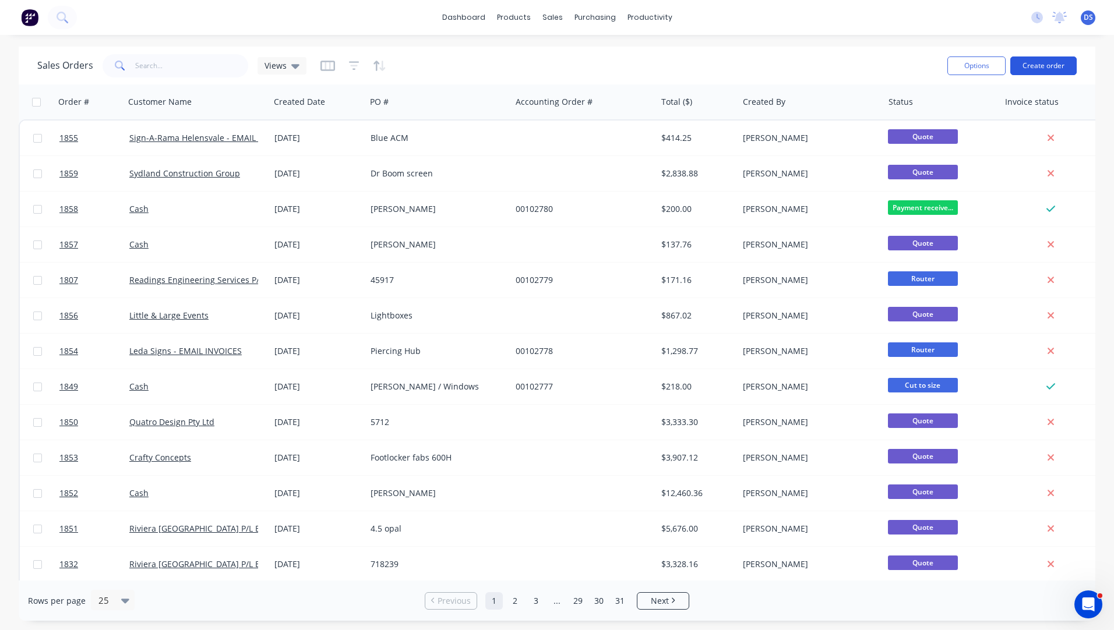
click at [1042, 70] on button "Create order" at bounding box center [1043, 65] width 66 height 19
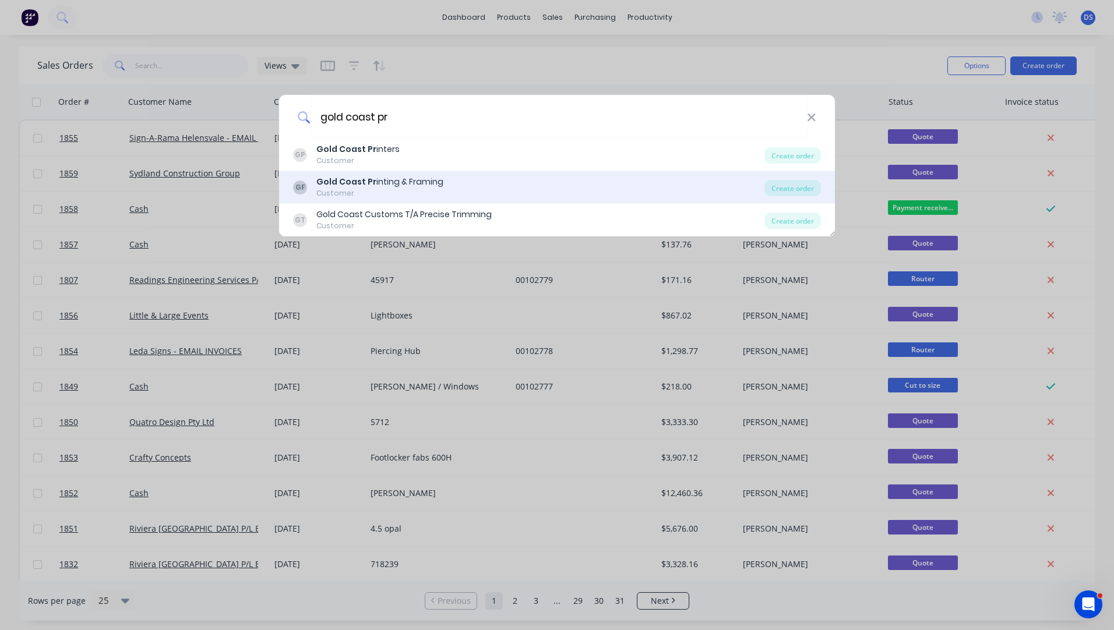
type input "gold coast pr"
click at [335, 189] on div "Customer" at bounding box center [379, 193] width 127 height 10
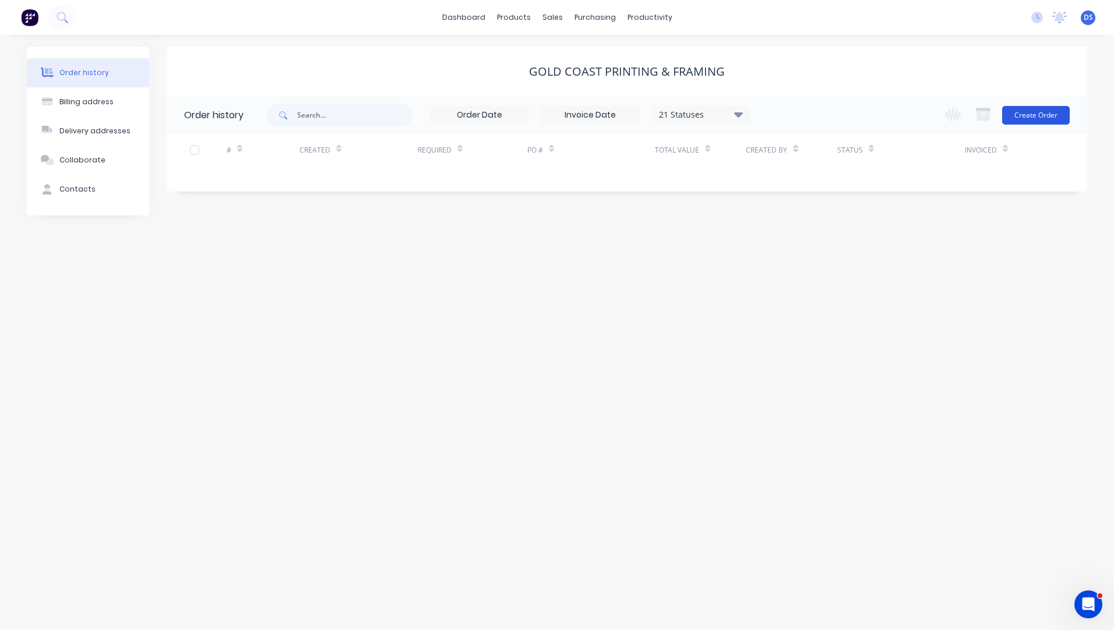
click at [1049, 116] on button "Create Order" at bounding box center [1036, 115] width 68 height 19
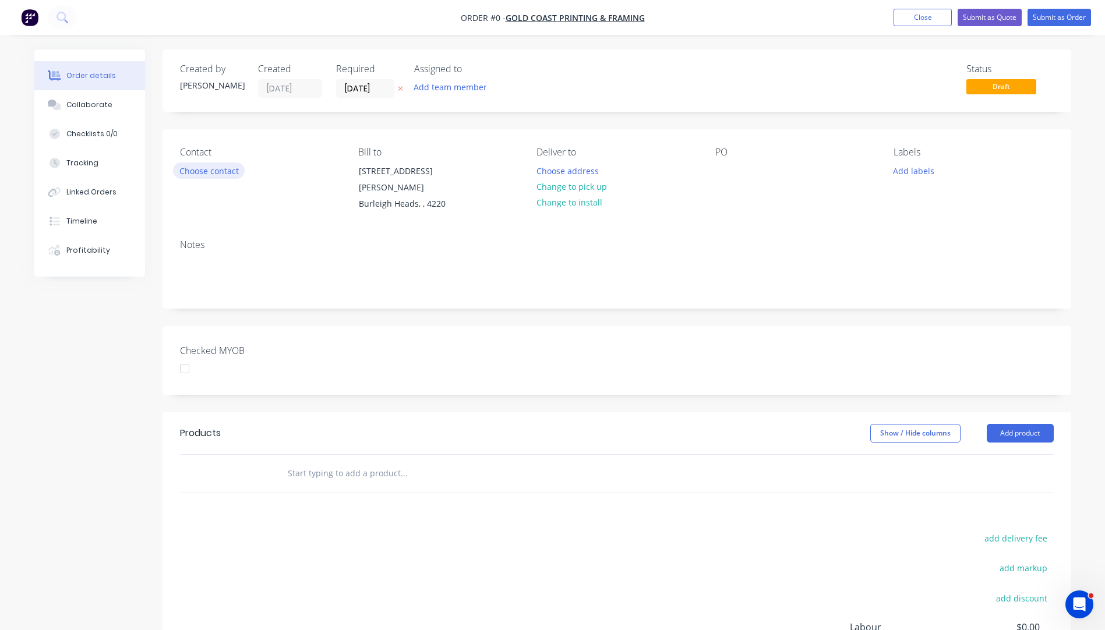
click at [220, 171] on button "Choose contact" at bounding box center [209, 170] width 72 height 16
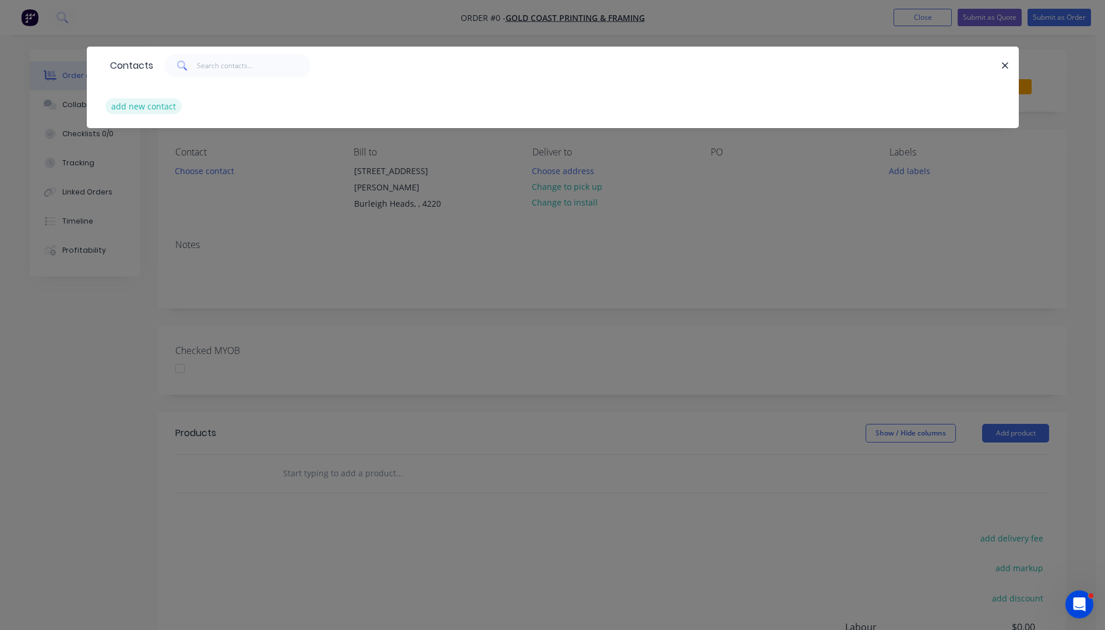
click at [167, 104] on button "add new contact" at bounding box center [143, 106] width 77 height 16
select select "AU"
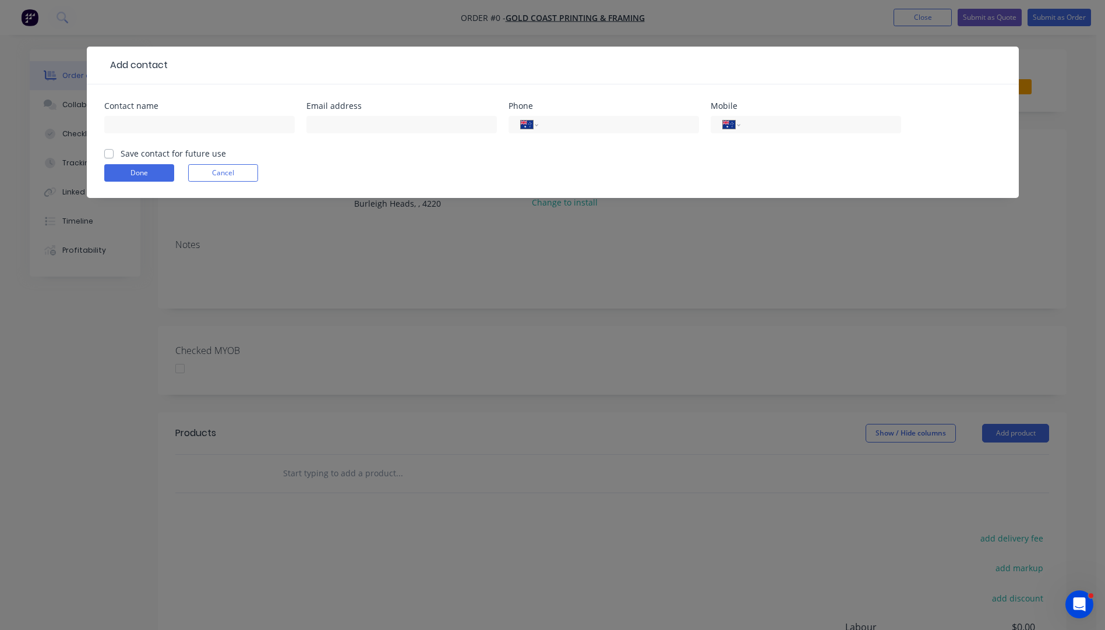
click at [1016, 234] on div "Add contact Contact name Email address Phone International Afghanistan Åland Is…" at bounding box center [552, 315] width 1105 height 630
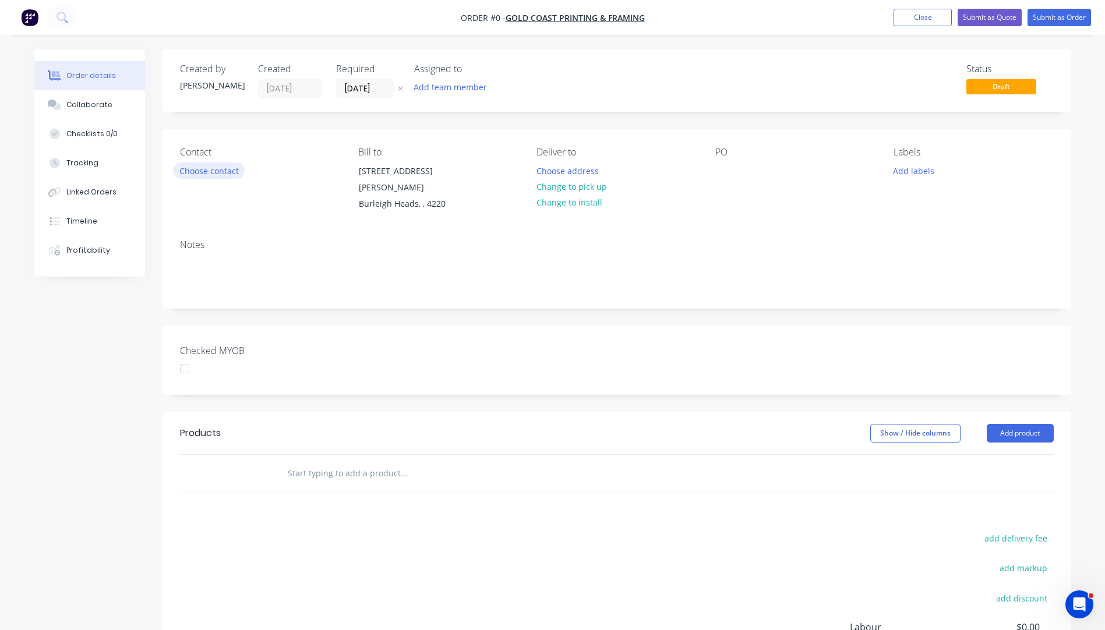
click at [221, 176] on button "Choose contact" at bounding box center [209, 170] width 72 height 16
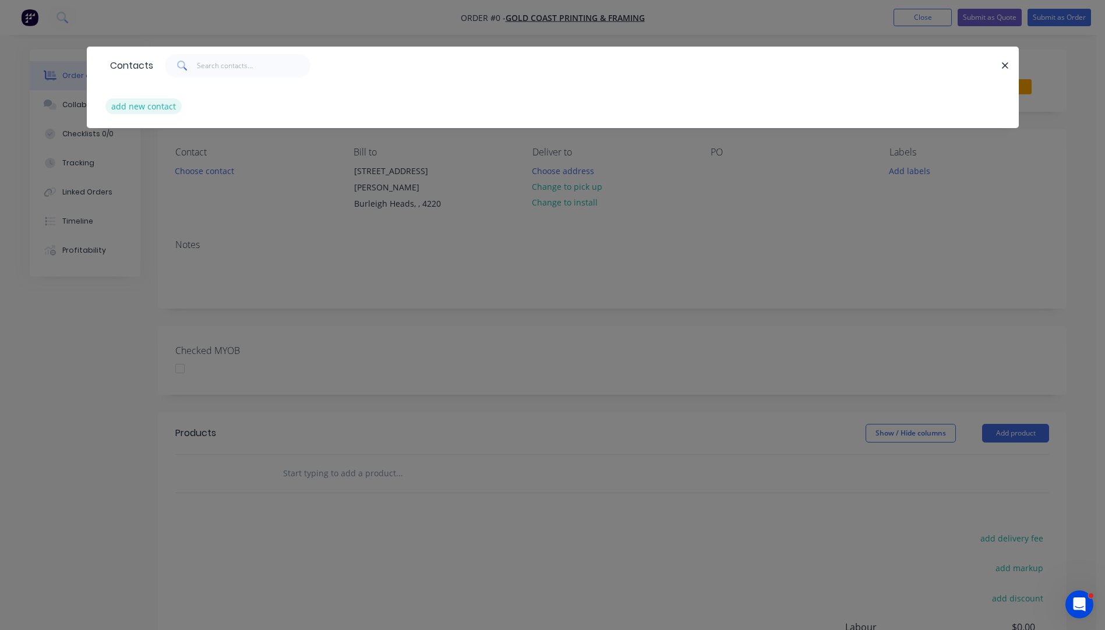
click at [149, 111] on button "add new contact" at bounding box center [143, 106] width 77 height 16
select select "AU"
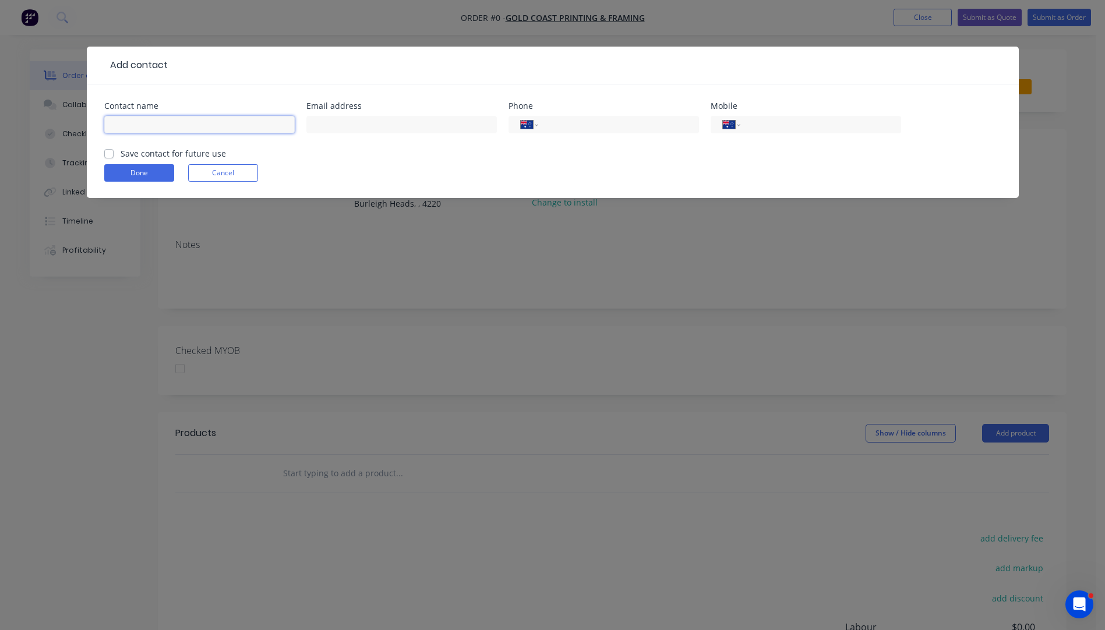
paste input "Kara Wyper"
type input "Kara Wyper"
paste input "0450 557 825"
type input "0450 557 825"
click at [334, 128] on input "text" at bounding box center [401, 124] width 190 height 17
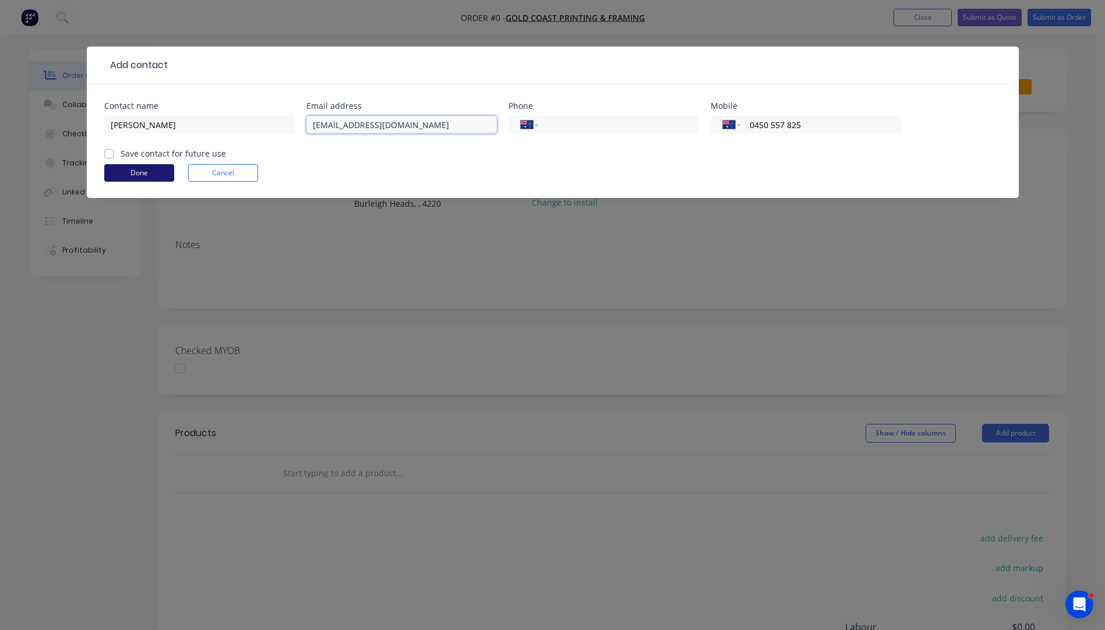
type input "sales@gcprintingframing.com.au"
click at [146, 173] on button "Done" at bounding box center [139, 172] width 70 height 17
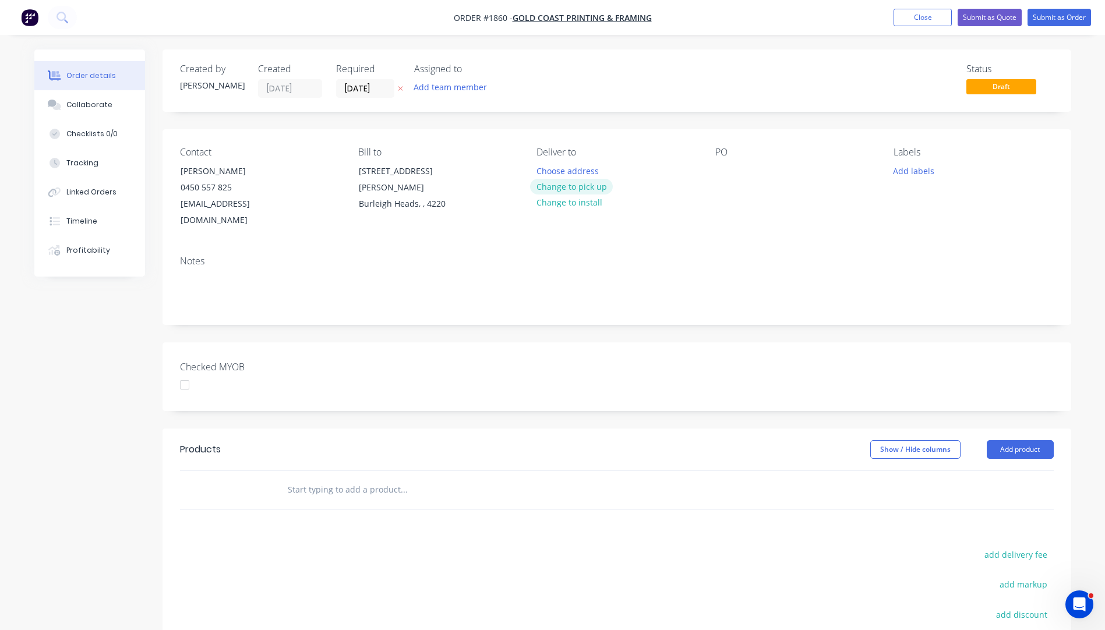
click at [568, 185] on button "Change to pick up" at bounding box center [571, 187] width 83 height 16
click at [718, 176] on div at bounding box center [724, 170] width 19 height 17
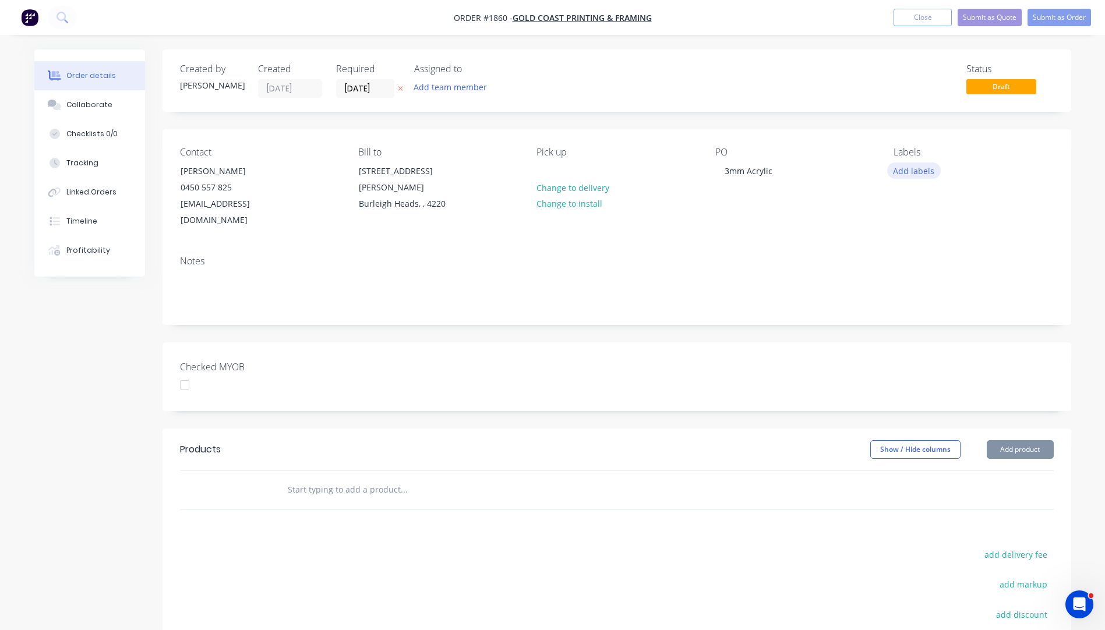
click at [901, 169] on button "Add labels" at bounding box center [914, 170] width 54 height 16
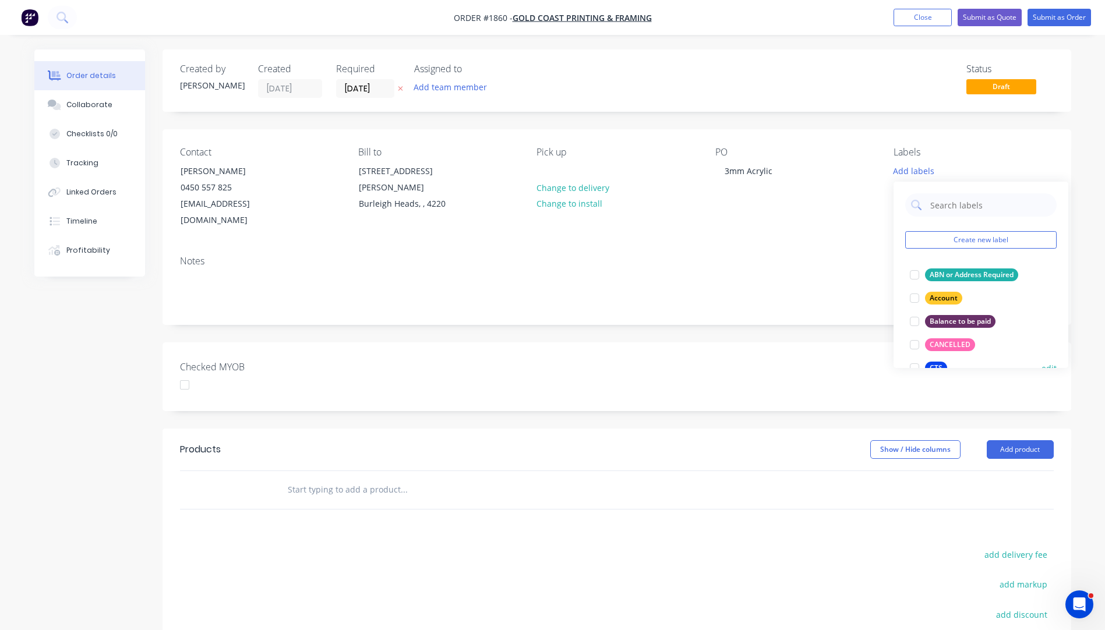
click at [937, 366] on div "CTS" at bounding box center [936, 368] width 22 height 13
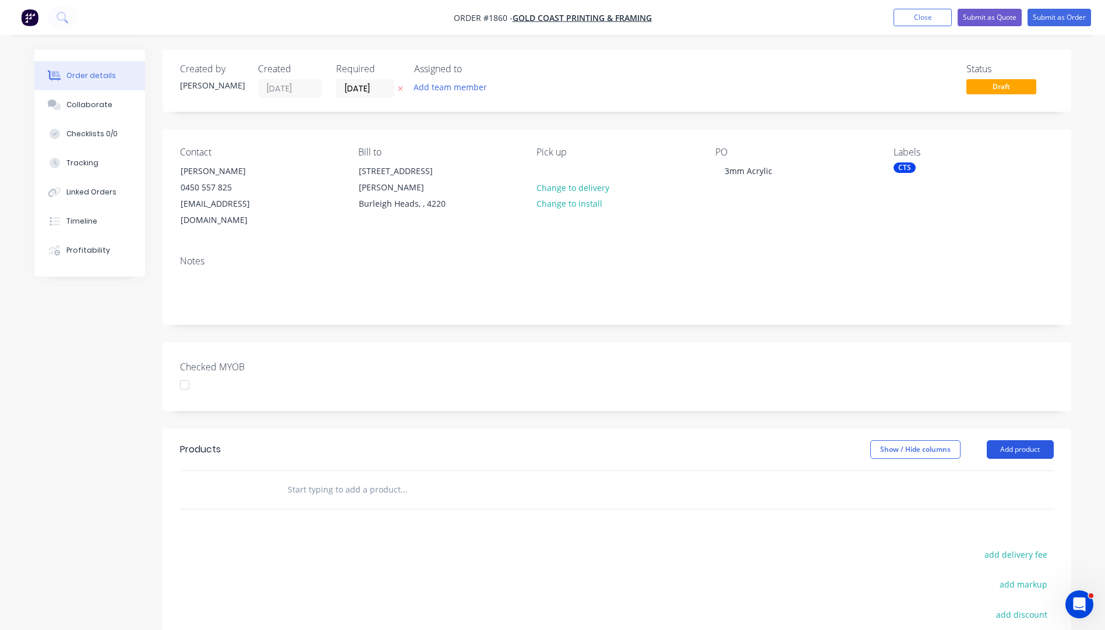
click at [1016, 440] on button "Add product" at bounding box center [1020, 449] width 67 height 19
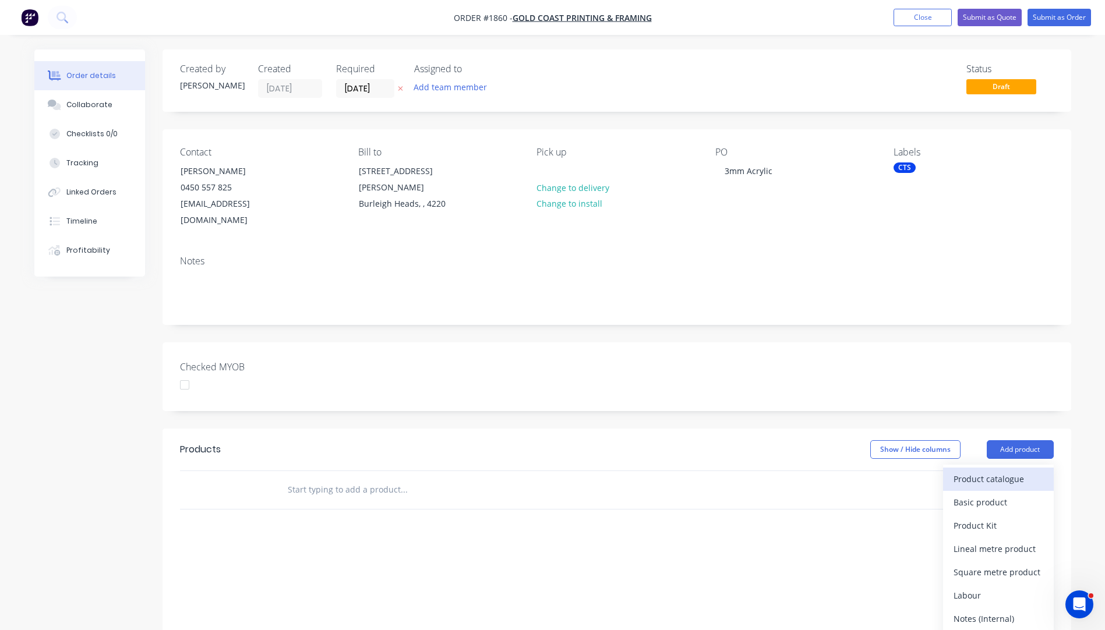
click at [963, 471] on div "Product catalogue" at bounding box center [998, 479] width 90 height 17
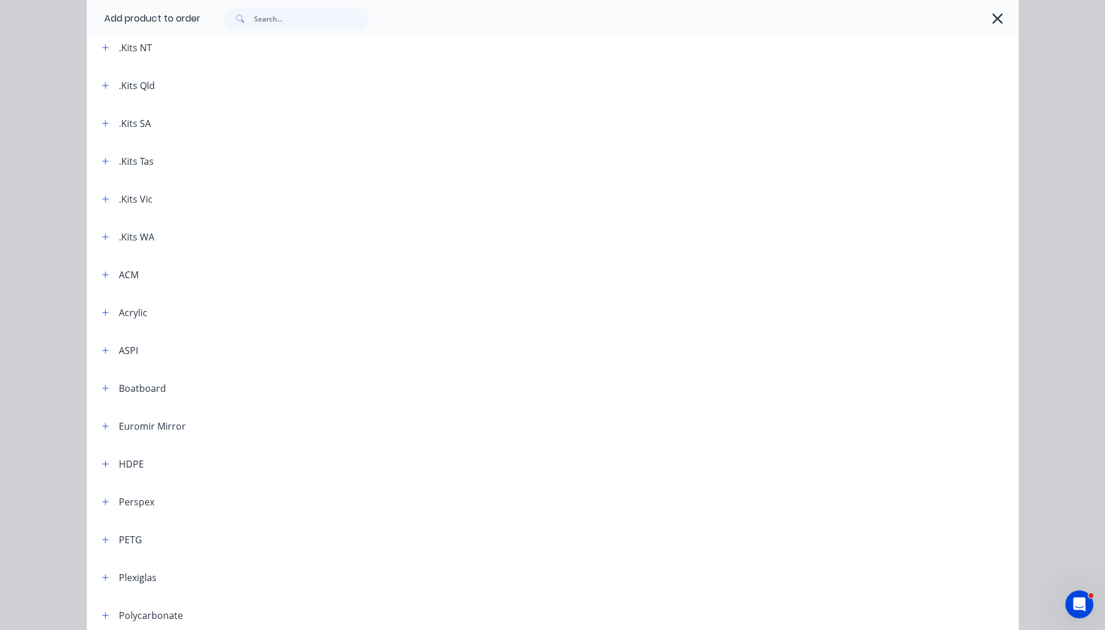
scroll to position [116, 0]
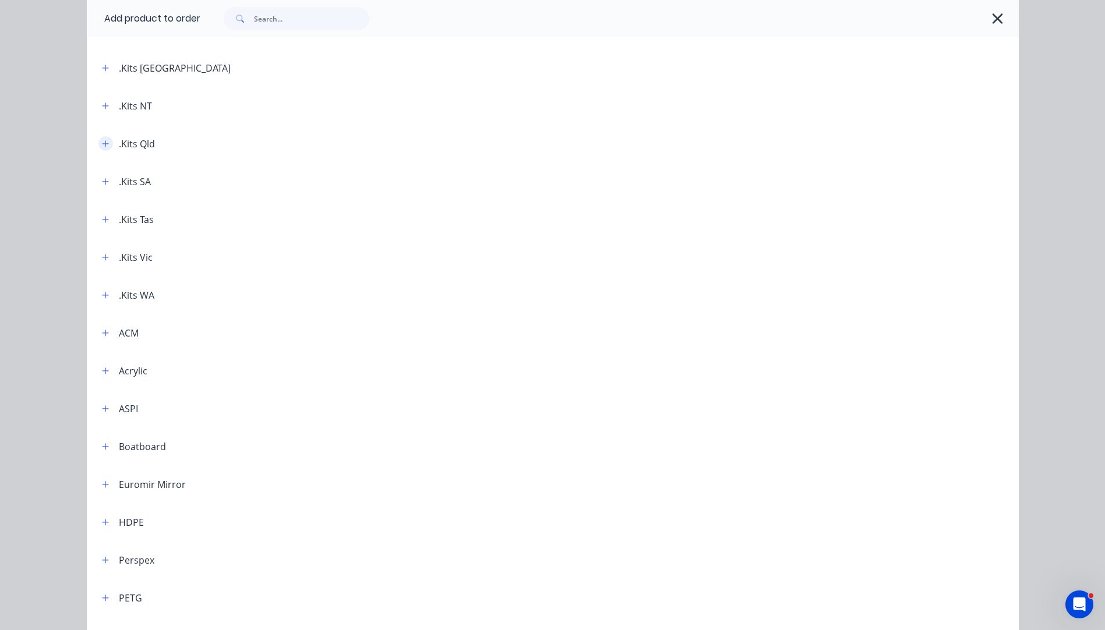
click at [102, 144] on icon "button" at bounding box center [105, 143] width 6 height 6
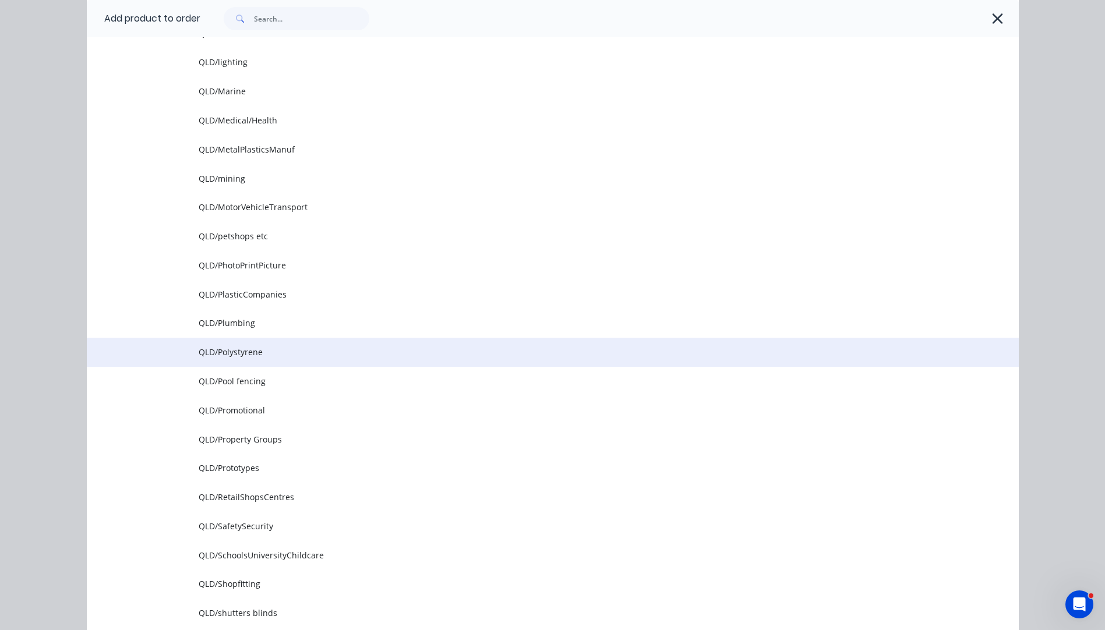
scroll to position [1281, 0]
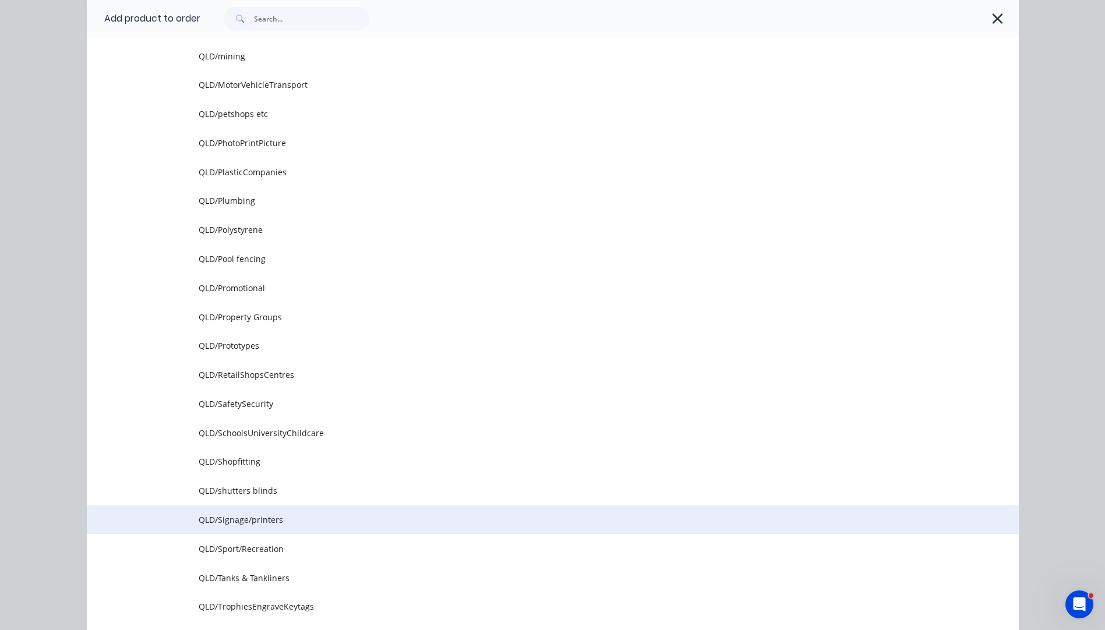
click at [235, 525] on span "QLD/Signage/printers" at bounding box center [527, 520] width 656 height 12
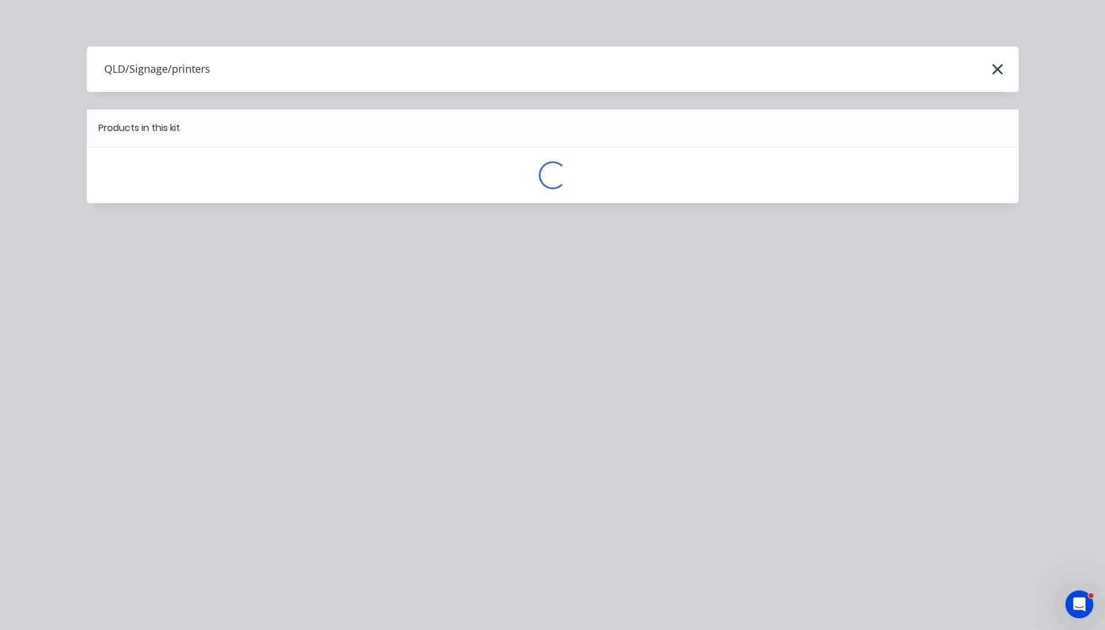
scroll to position [0, 0]
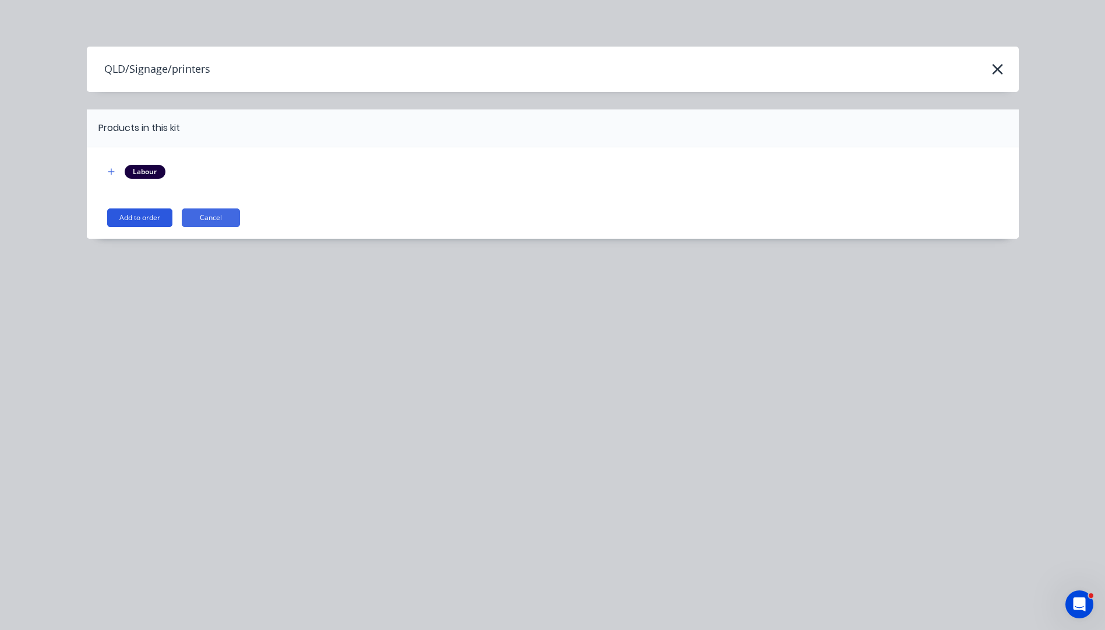
click at [136, 222] on button "Add to order" at bounding box center [139, 218] width 65 height 19
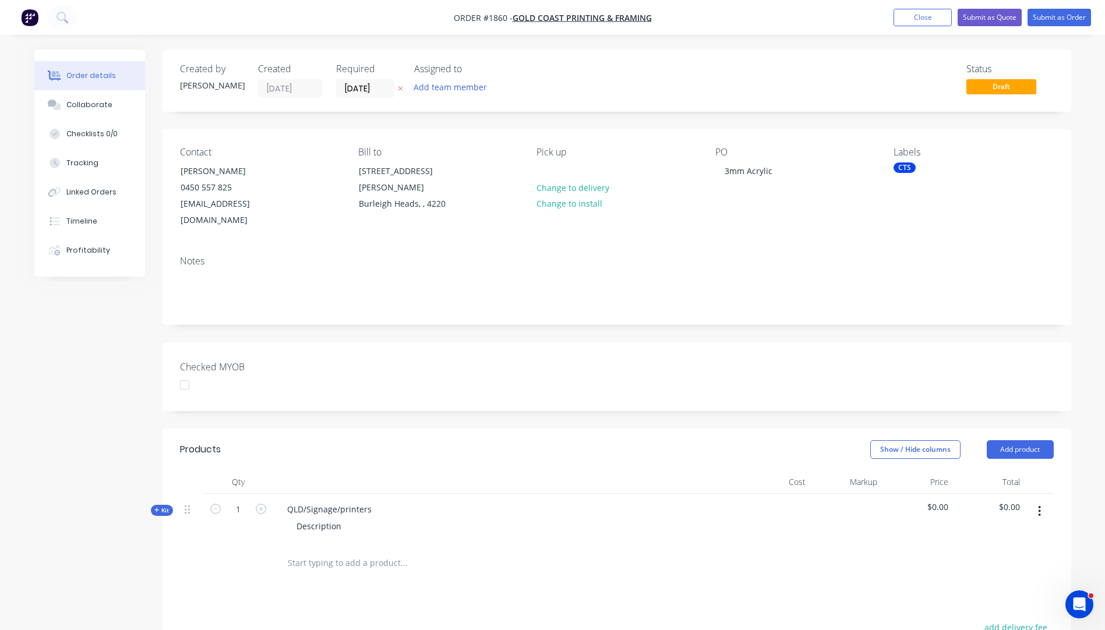
click at [401, 89] on icon "button" at bounding box center [400, 89] width 5 height 5
click at [156, 507] on icon "button" at bounding box center [156, 510] width 5 height 6
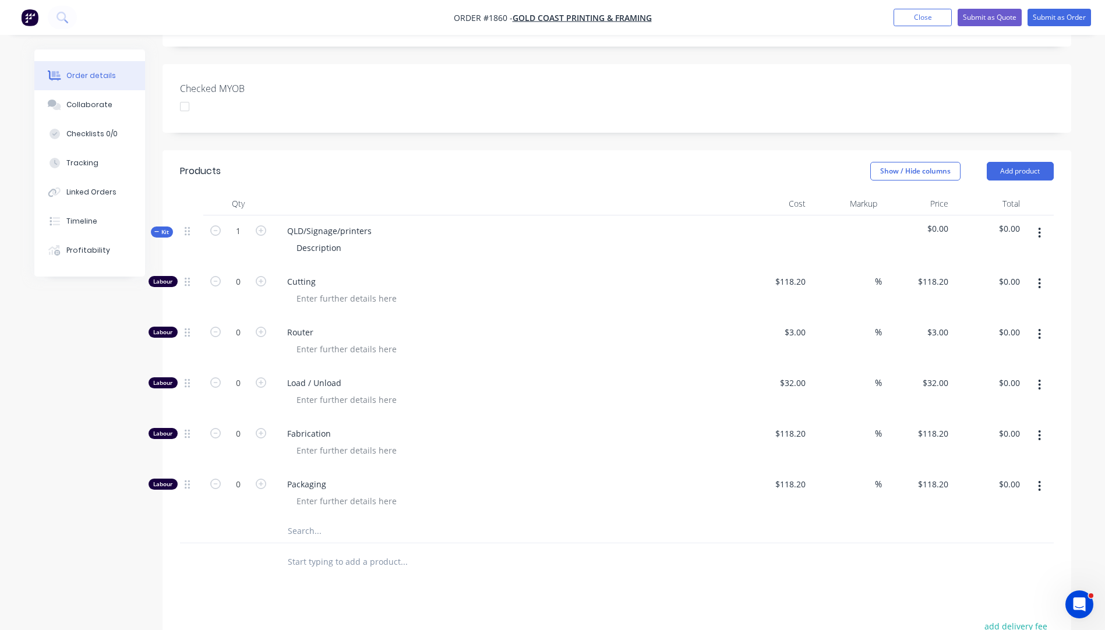
scroll to position [349, 0]
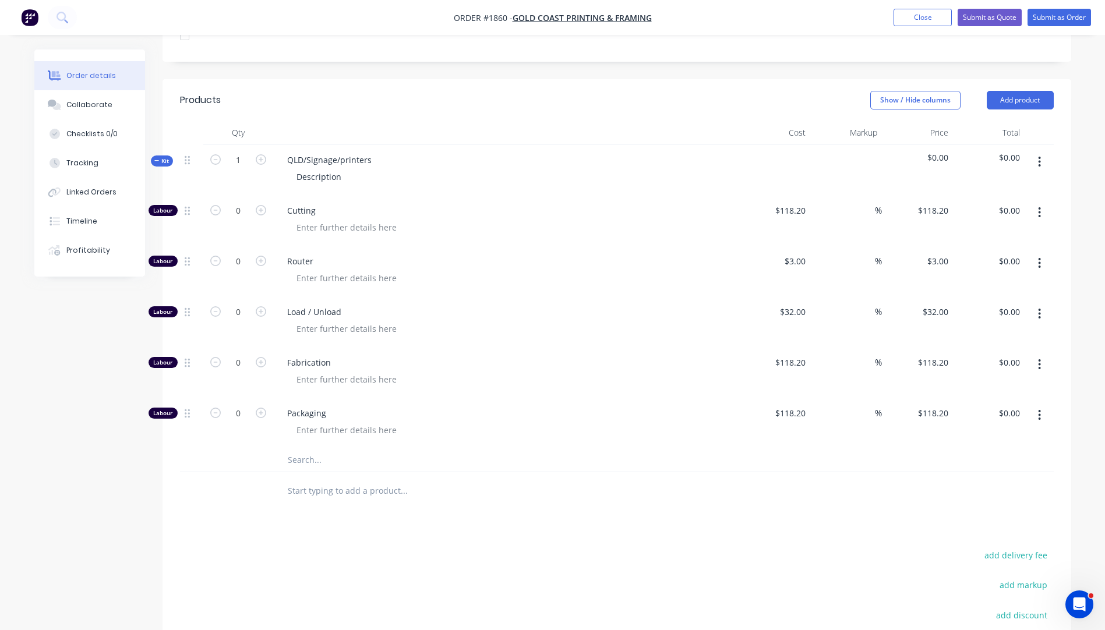
click at [303, 448] on input "text" at bounding box center [403, 459] width 233 height 23
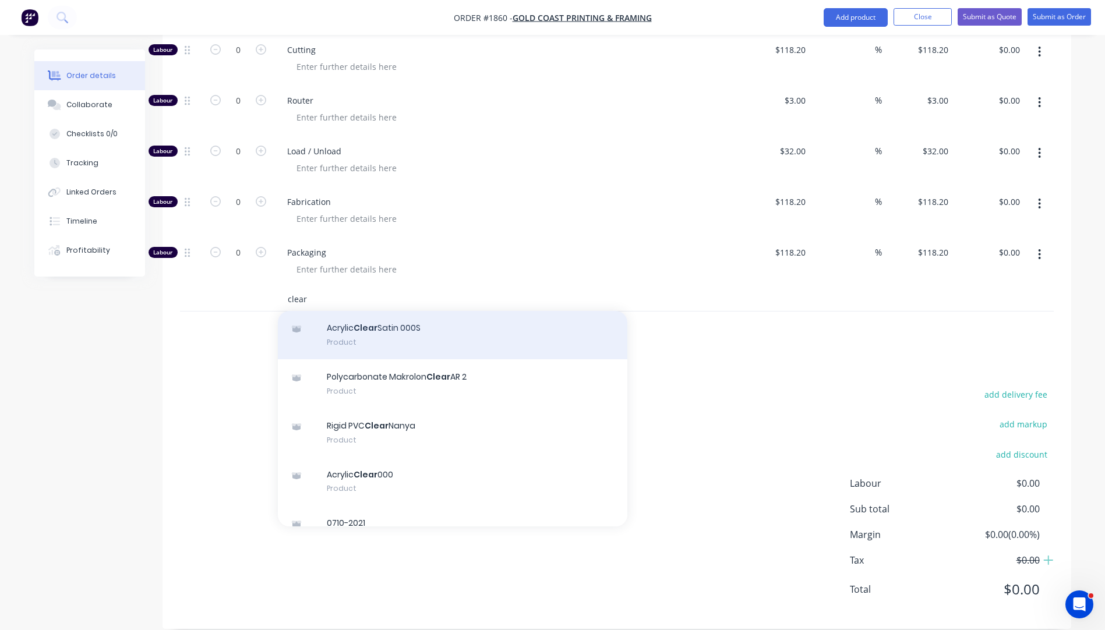
scroll to position [175, 0]
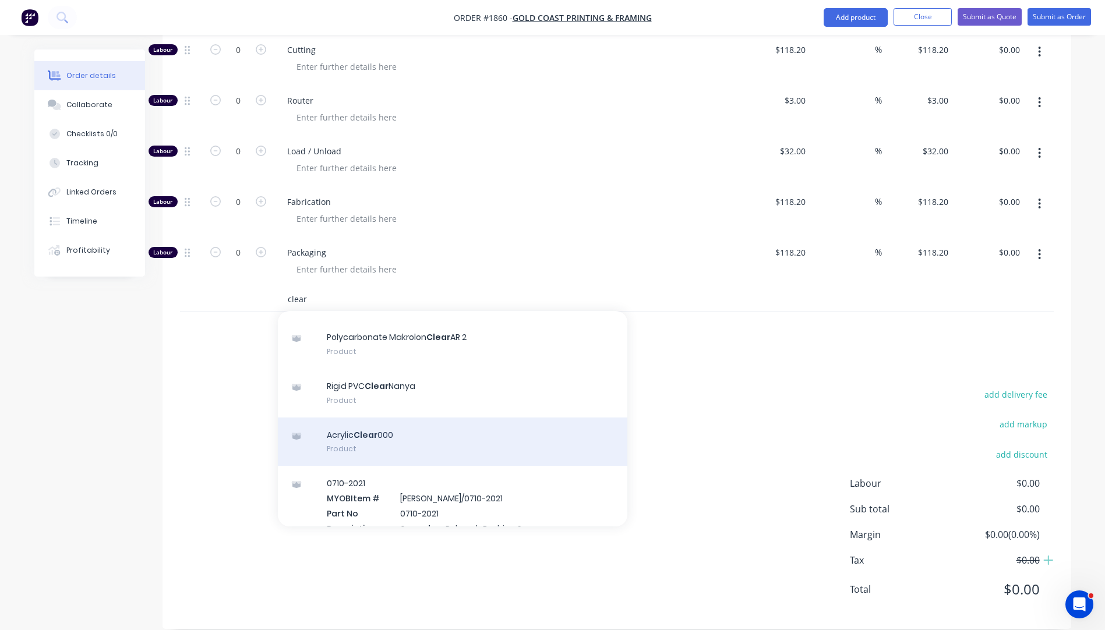
type input "clear"
click at [372, 423] on div "Acrylic Clear 000 Product" at bounding box center [452, 442] width 349 height 49
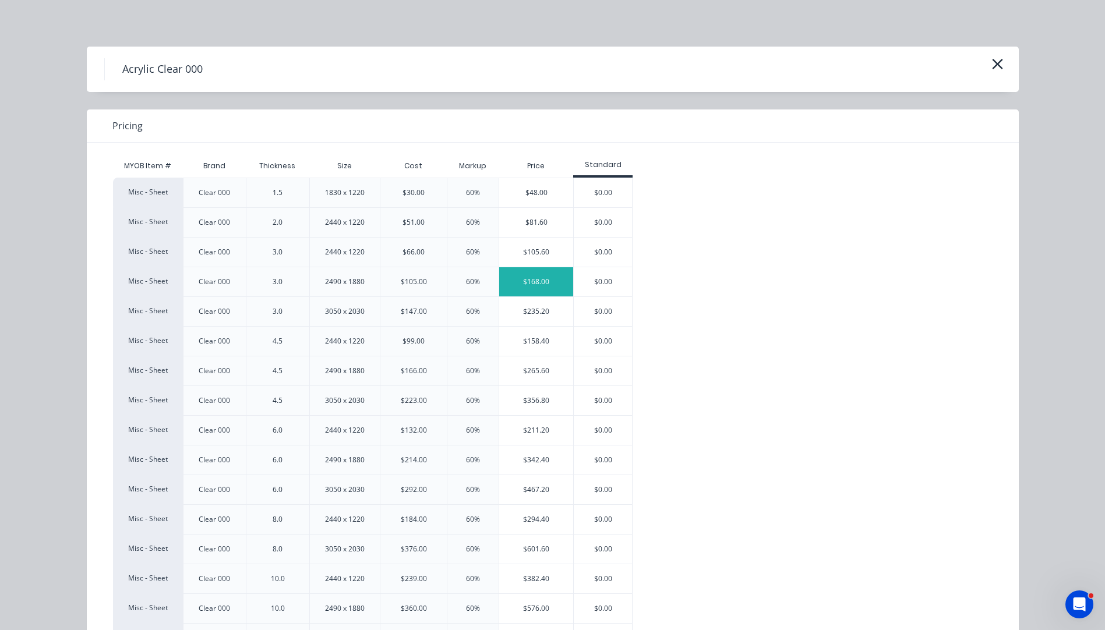
click at [525, 280] on div "$168.00" at bounding box center [536, 281] width 74 height 29
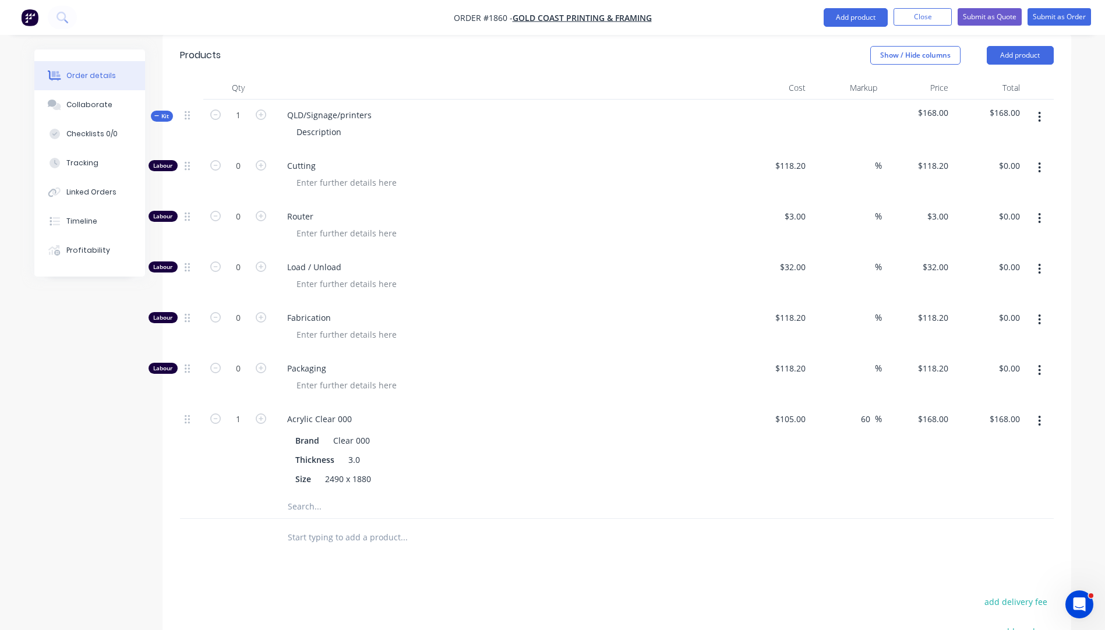
scroll to position [394, 0]
click at [264, 161] on icon "button" at bounding box center [261, 166] width 10 height 10
type input "1"
type input "$118.20"
click at [264, 161] on icon "button" at bounding box center [261, 166] width 10 height 10
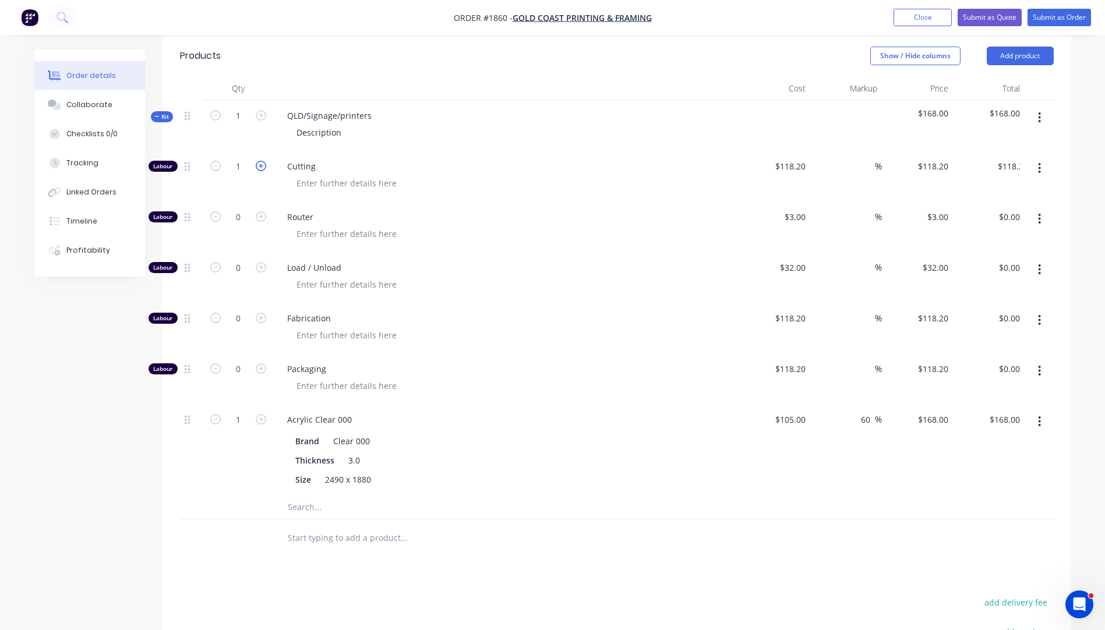
type input "2"
type input "$236.40"
click at [775, 151] on div "118.2 118.2" at bounding box center [775, 176] width 72 height 51
type input "$10.00"
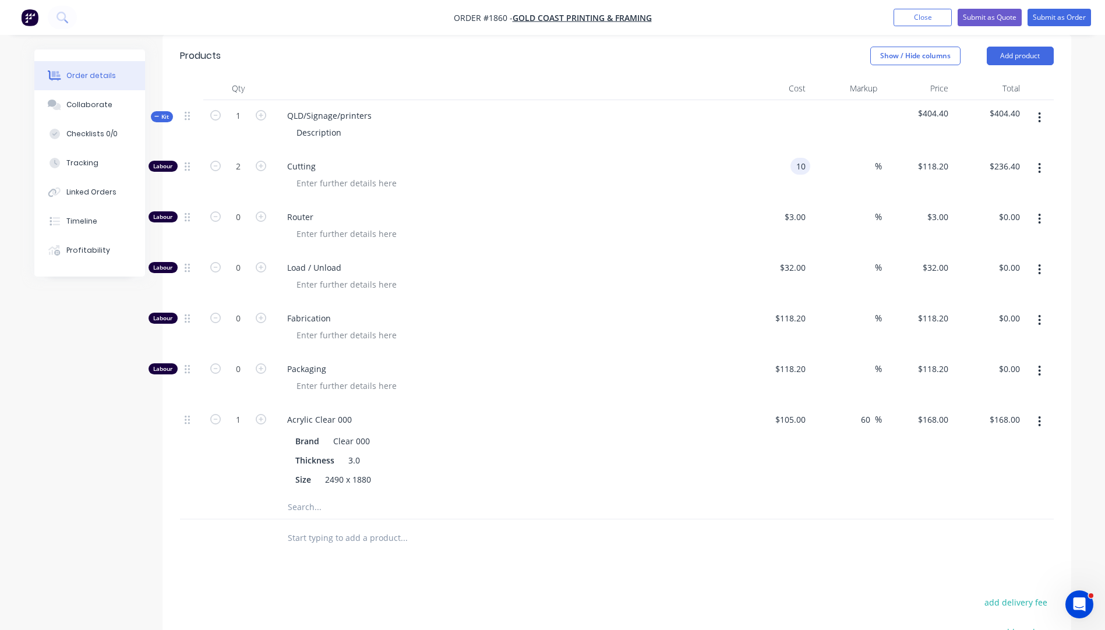
type input "$20.00"
click at [620, 331] on div "Fabrication" at bounding box center [506, 328] width 466 height 51
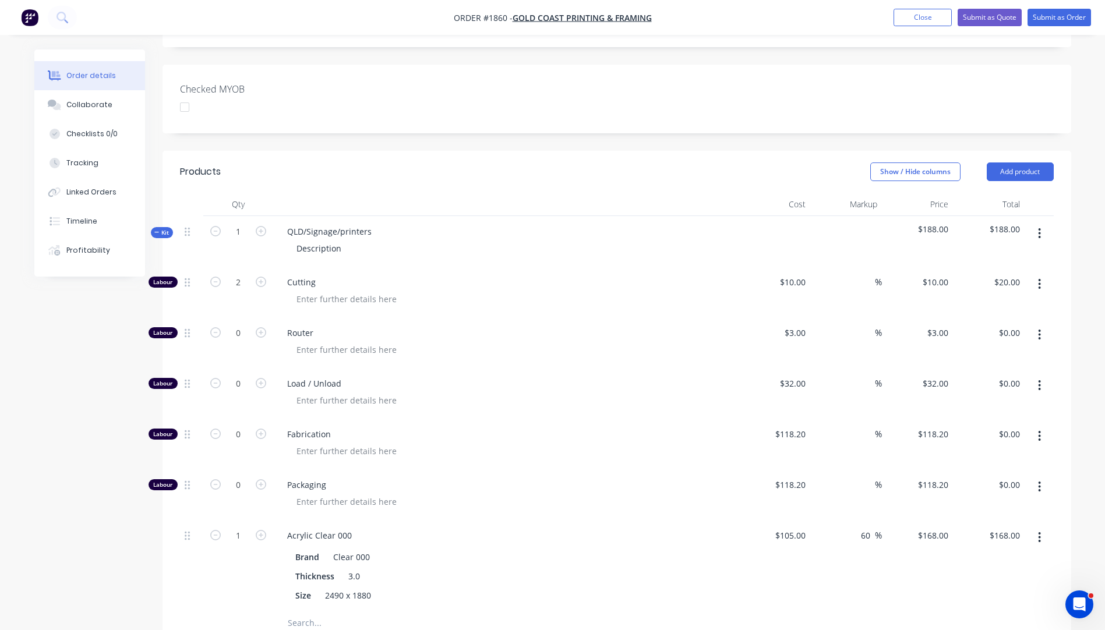
scroll to position [277, 0]
drag, startPoint x: 377, startPoint y: 216, endPoint x: 284, endPoint y: 224, distance: 93.5
click at [284, 224] on div "QLD/Signage/printers Description" at bounding box center [506, 242] width 466 height 51
drag, startPoint x: 340, startPoint y: 235, endPoint x: 297, endPoint y: 235, distance: 43.1
click at [297, 241] on div "Description" at bounding box center [318, 249] width 63 height 17
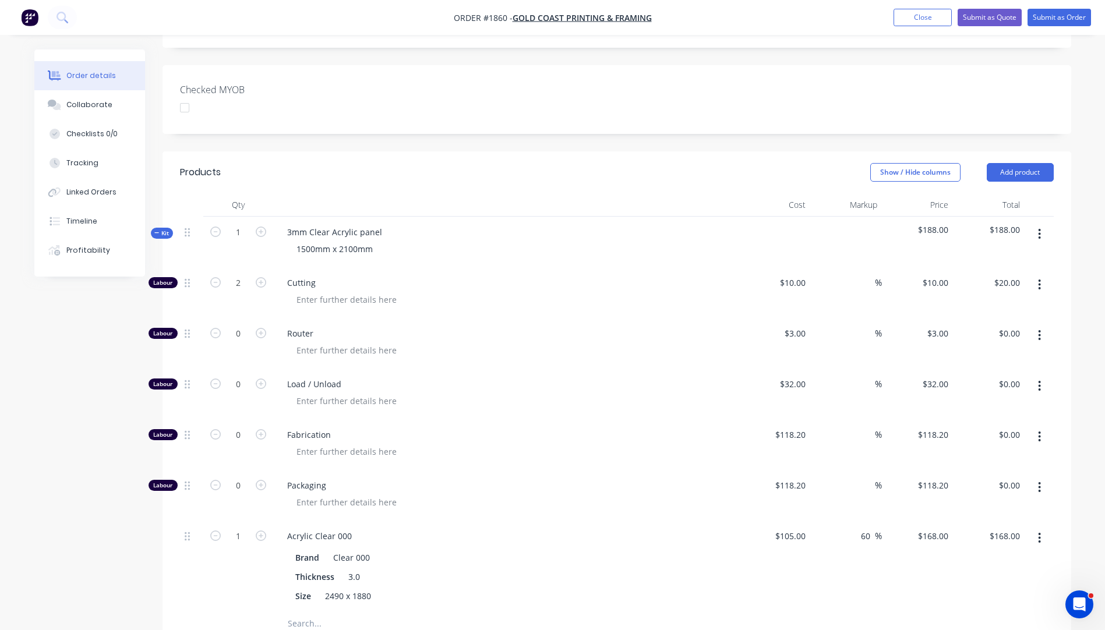
click at [635, 378] on span "Load / Unload" at bounding box center [510, 384] width 447 height 12
click at [985, 22] on button "Submit as Quote" at bounding box center [989, 17] width 64 height 17
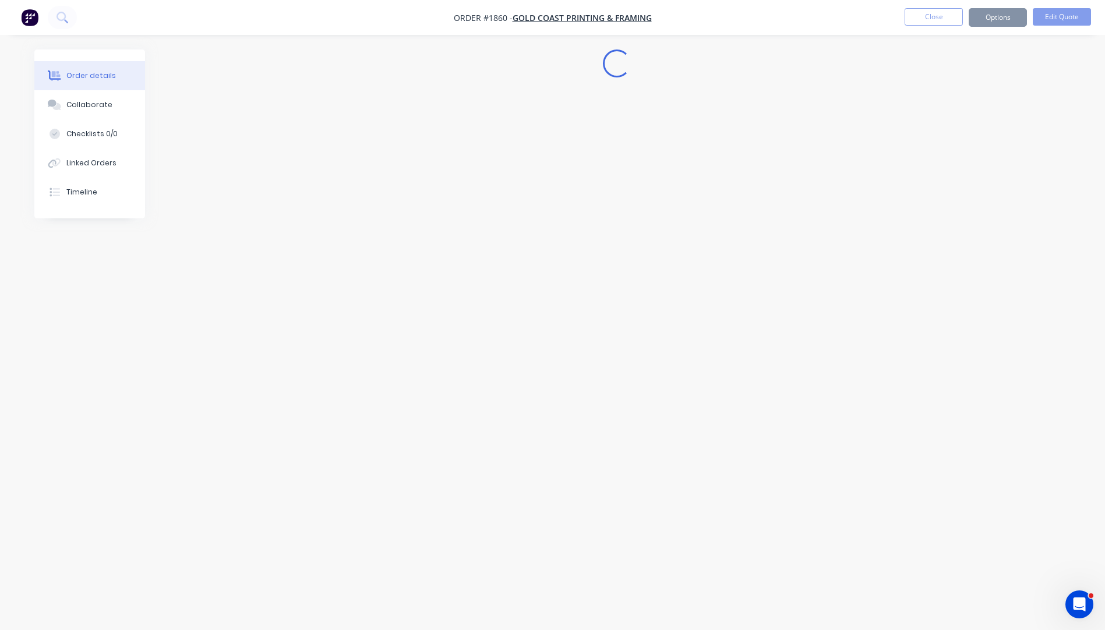
scroll to position [0, 0]
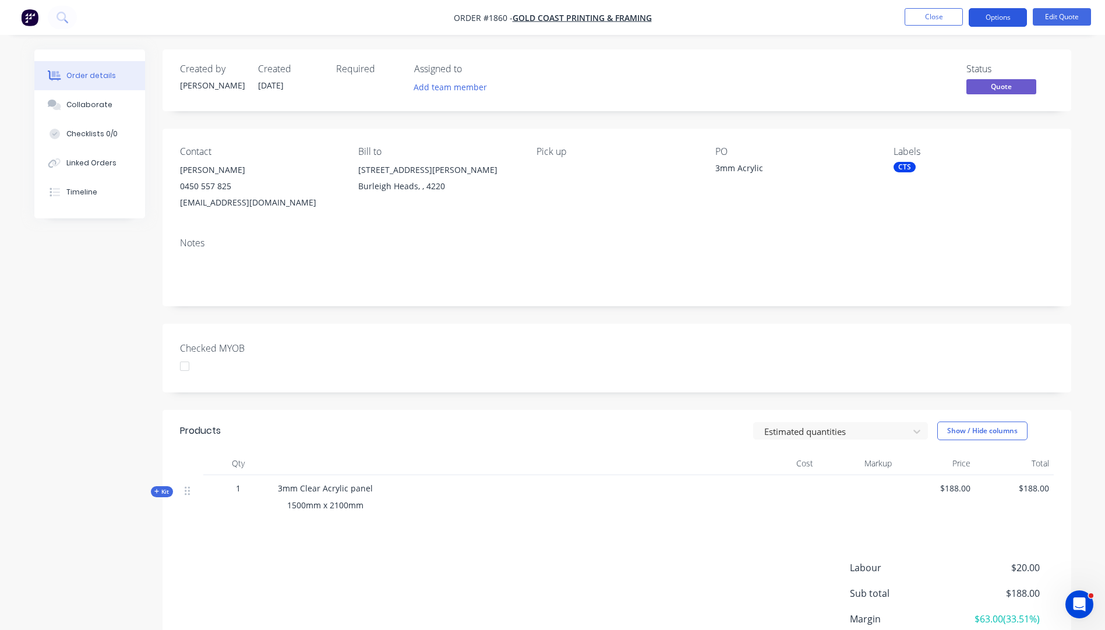
click at [988, 14] on button "Options" at bounding box center [998, 17] width 58 height 19
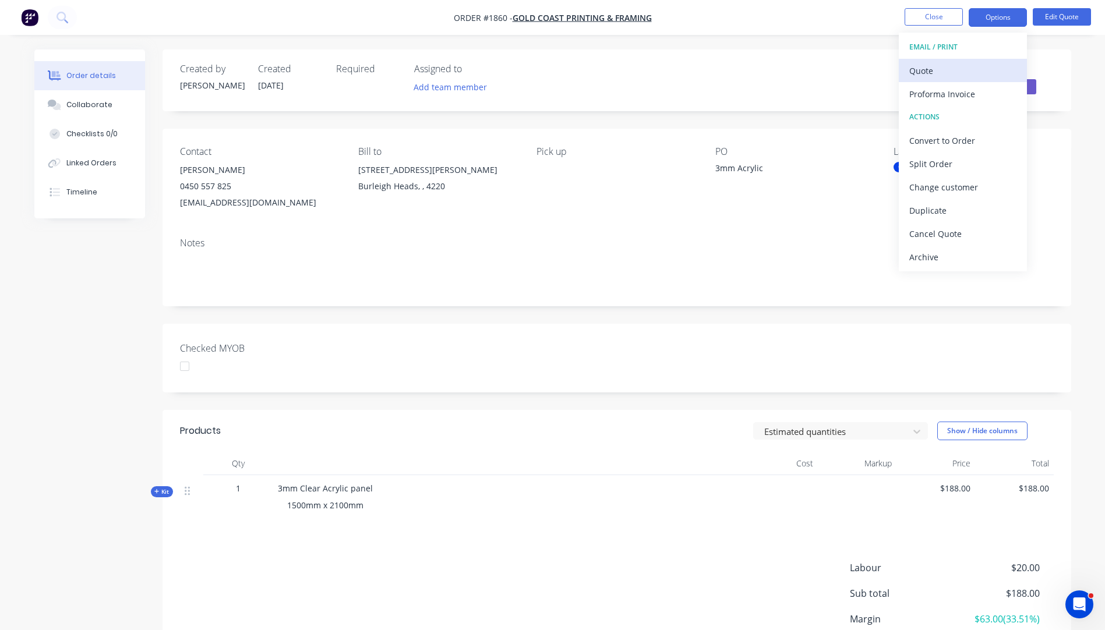
click at [918, 70] on div "Quote" at bounding box center [962, 70] width 107 height 17
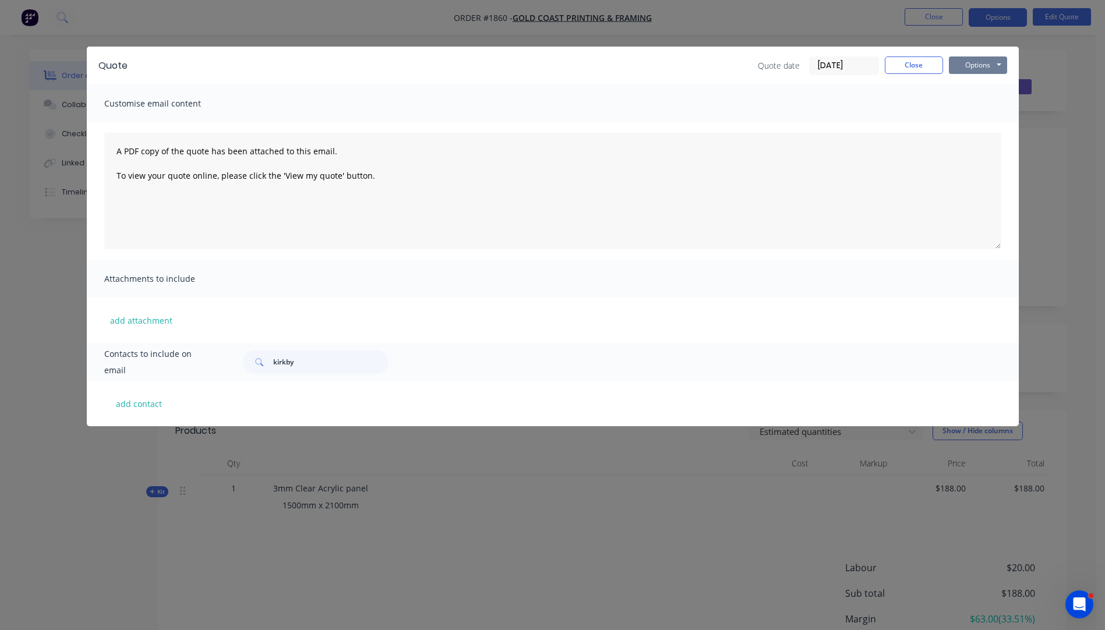
click at [975, 65] on button "Options" at bounding box center [978, 64] width 58 height 17
click at [977, 89] on button "Preview" at bounding box center [986, 85] width 75 height 19
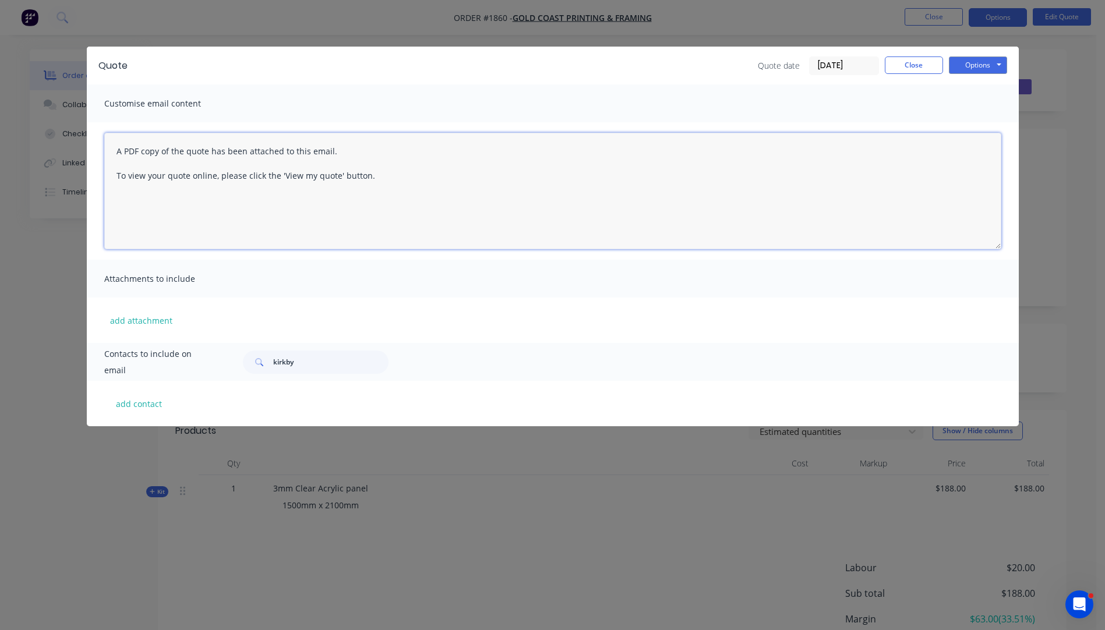
paste textarea "Hi, Please contact us if you have any questions. Regards, [PERSON_NAME] [EMAIL_…"
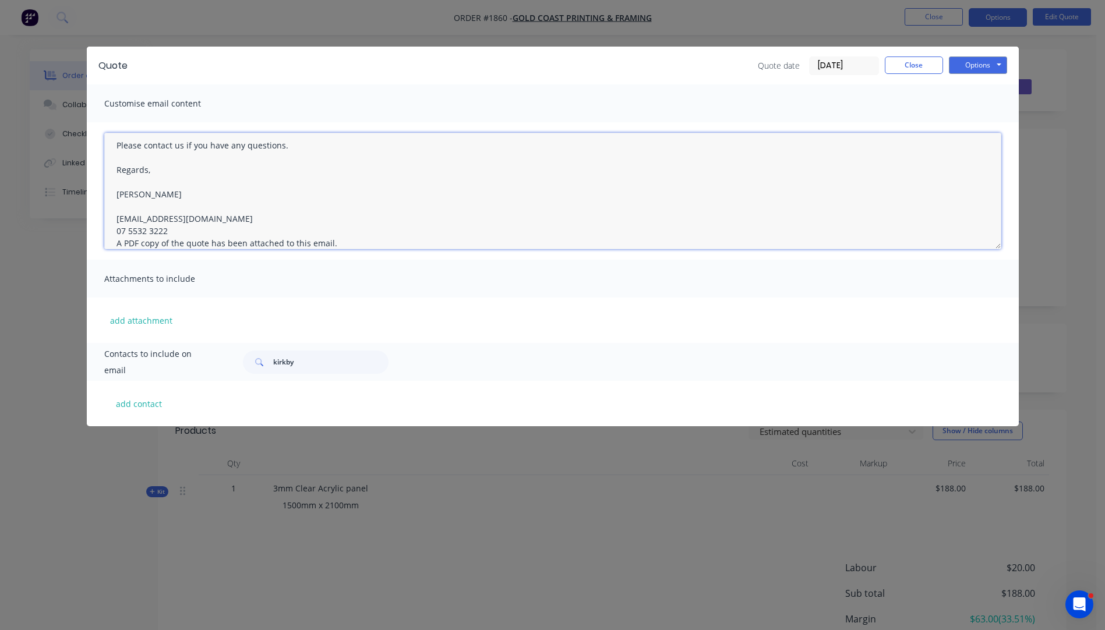
click at [171, 227] on textarea "Hi, Please contact us if you have any questions. Regards, [PERSON_NAME] [EMAIL_…" at bounding box center [552, 191] width 897 height 116
type textarea "Hi, Please contact us if you have any questions. Regards, [PERSON_NAME] [EMAIL_…"
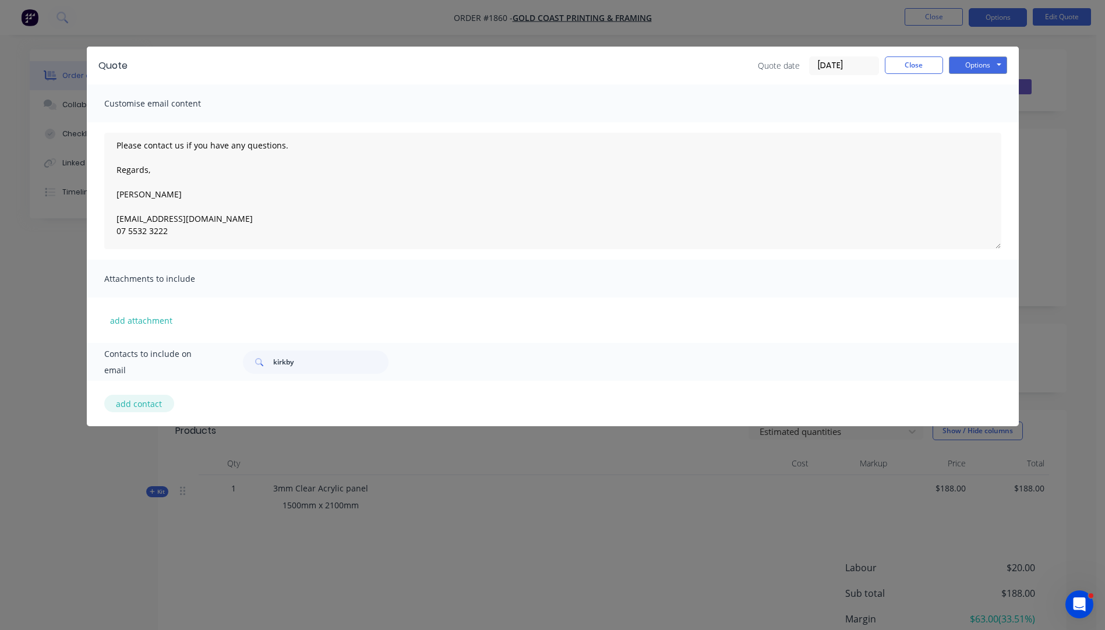
click at [137, 405] on button "add contact" at bounding box center [139, 403] width 70 height 17
select select "AU"
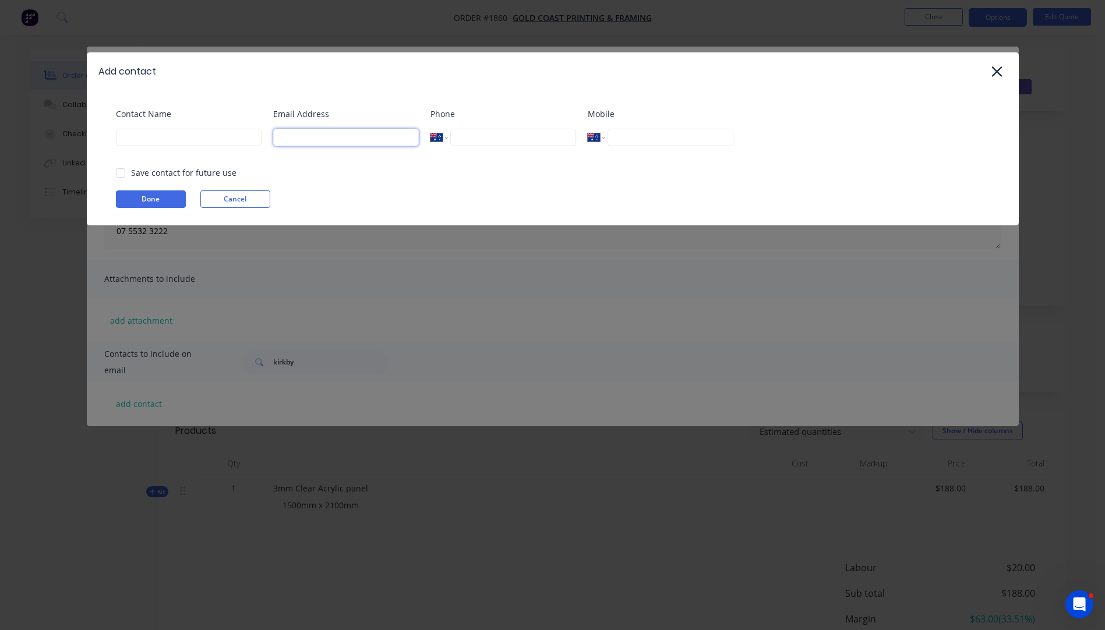
click at [302, 139] on input at bounding box center [346, 137] width 146 height 17
type input "sales@gcprintingframing.com.au"
click at [178, 142] on input at bounding box center [189, 137] width 146 height 17
type input "Kara Wyper"
click at [162, 203] on button "Done" at bounding box center [151, 198] width 70 height 17
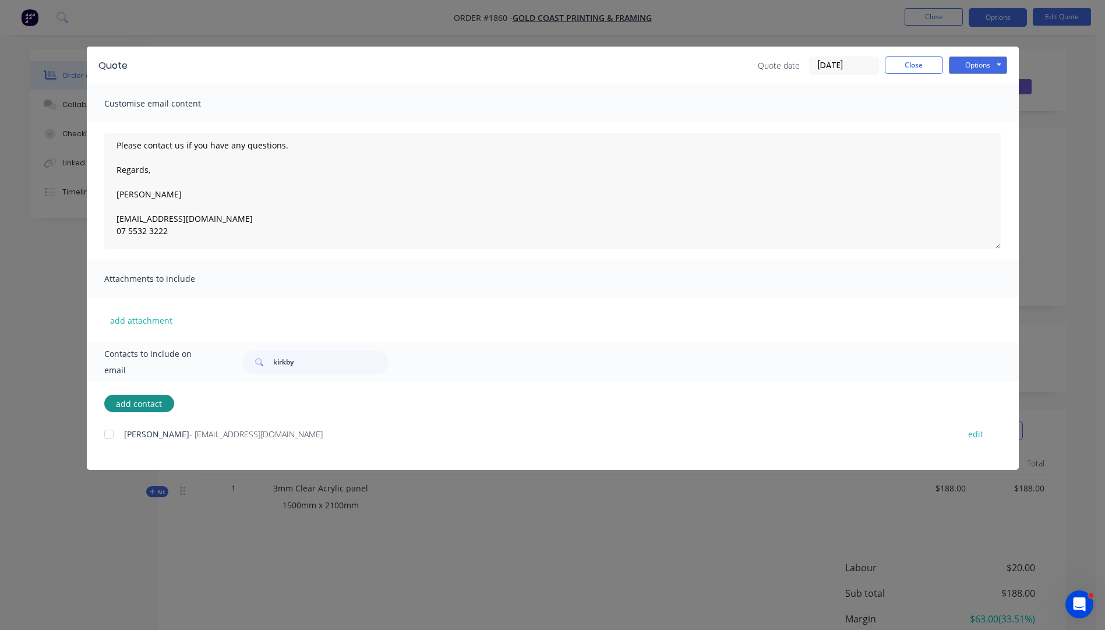
click at [110, 434] on div at bounding box center [108, 434] width 23 height 23
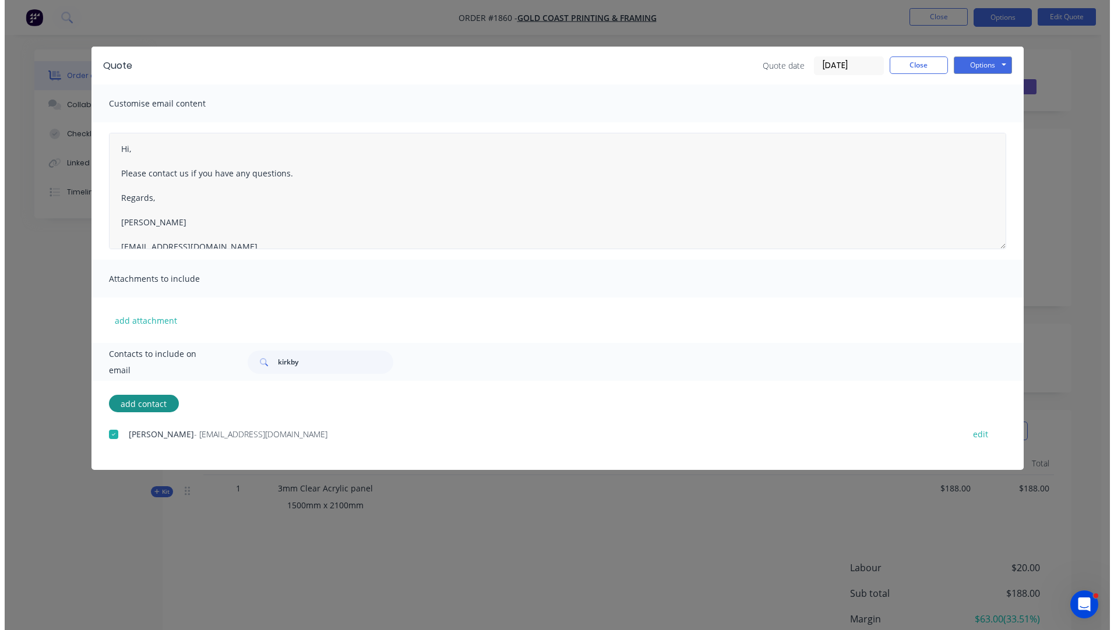
scroll to position [0, 0]
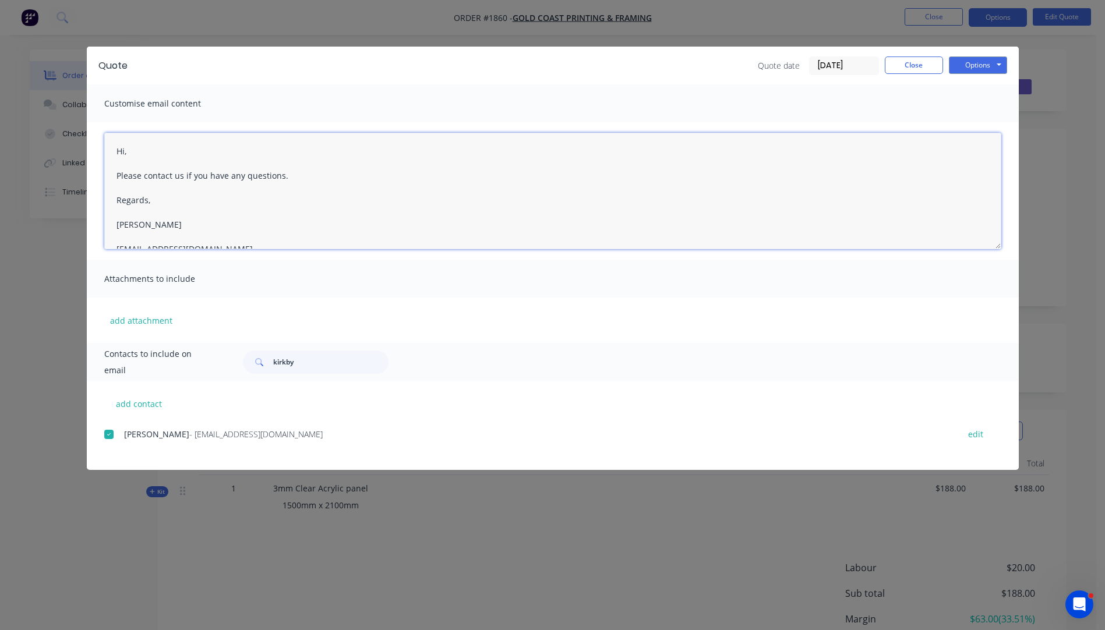
click at [132, 154] on textarea "Hi, Please contact us if you have any questions. Regards, [PERSON_NAME] [EMAIL_…" at bounding box center [552, 191] width 897 height 116
type textarea "Hi Kara, Please see attached quote. We can have this ready within 2 days of dat…"
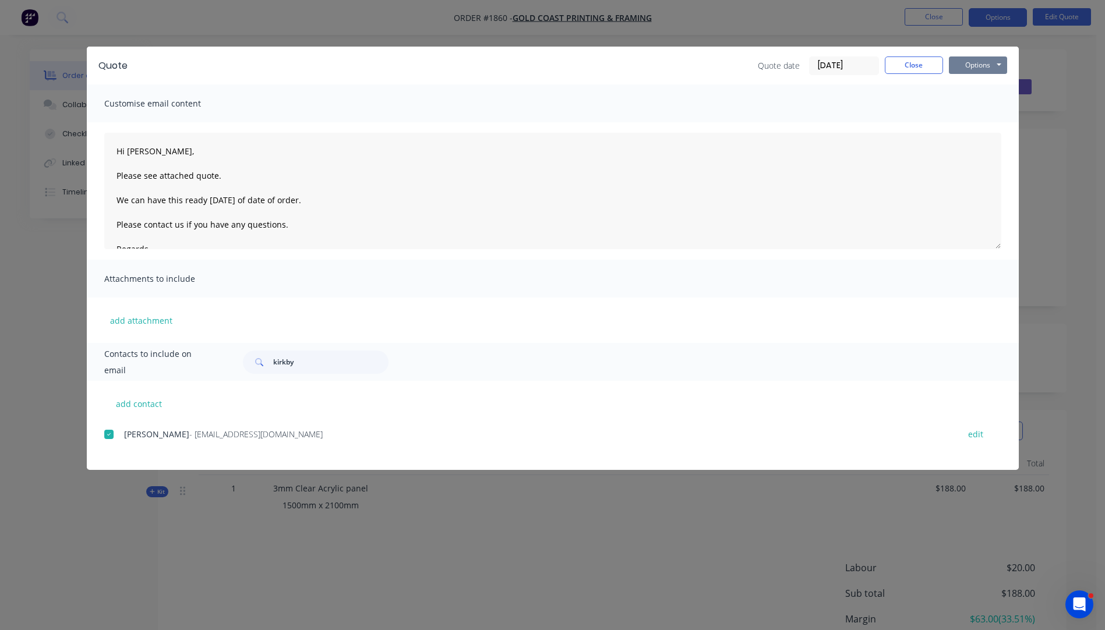
click at [966, 69] on button "Options" at bounding box center [978, 64] width 58 height 17
click at [982, 129] on button "Email" at bounding box center [986, 124] width 75 height 19
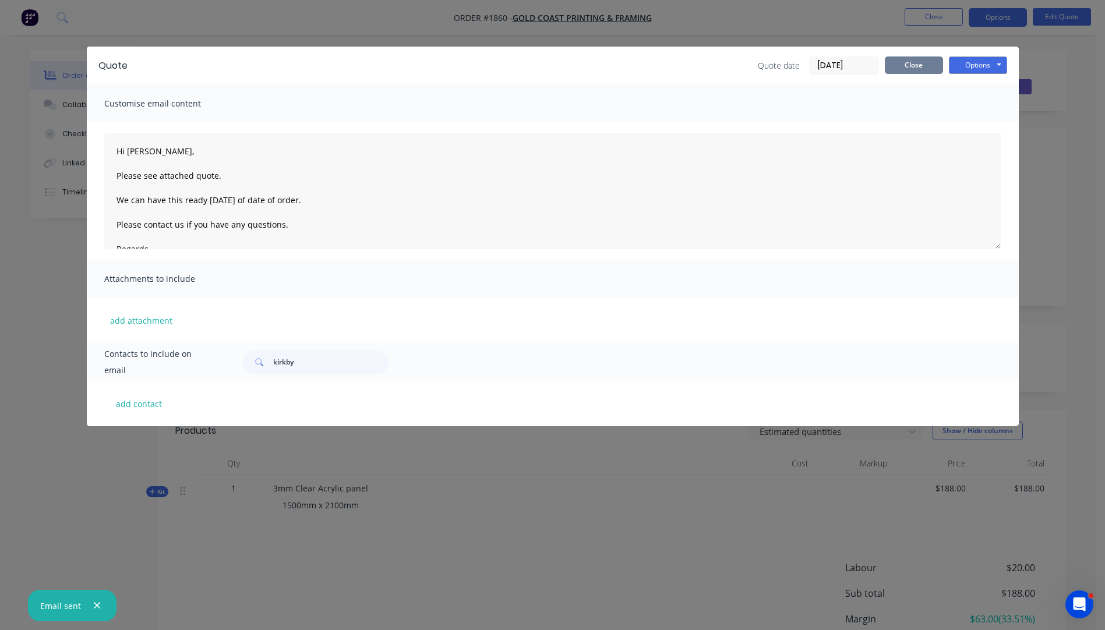
click at [923, 68] on button "Close" at bounding box center [914, 64] width 58 height 17
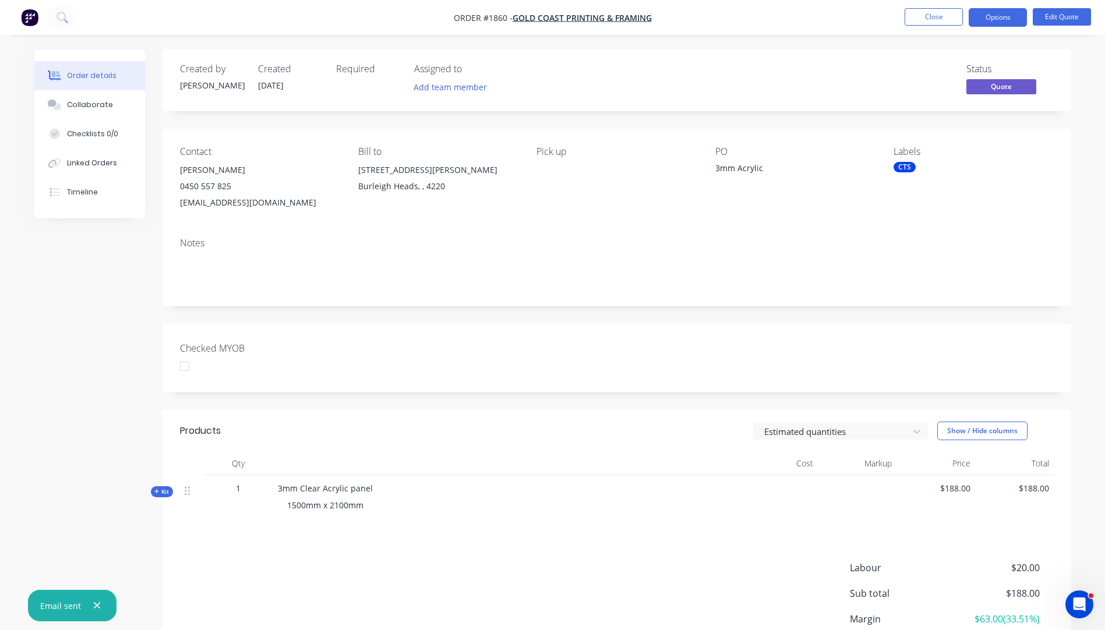
click at [932, 26] on li "Close" at bounding box center [933, 17] width 58 height 19
click at [933, 17] on button "Close" at bounding box center [933, 16] width 58 height 17
